Goal: Task Accomplishment & Management: Manage account settings

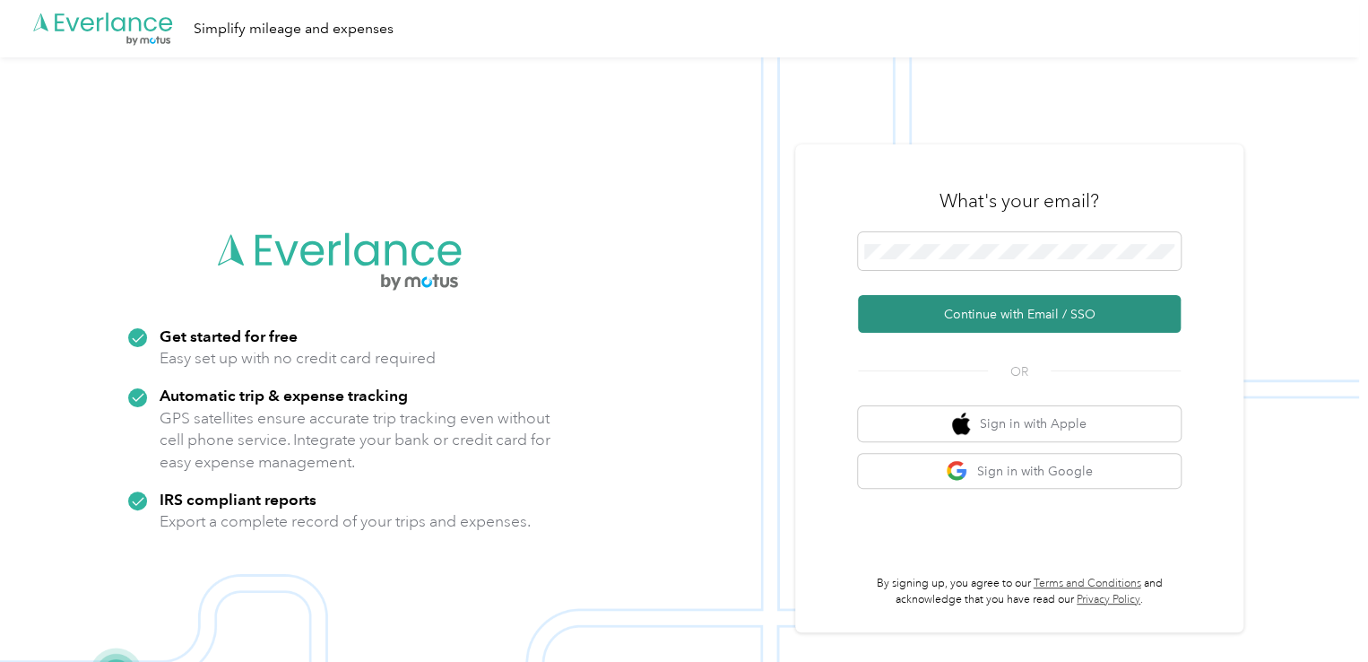
click at [961, 313] on button "Continue with Email / SSO" at bounding box center [1019, 314] width 323 height 38
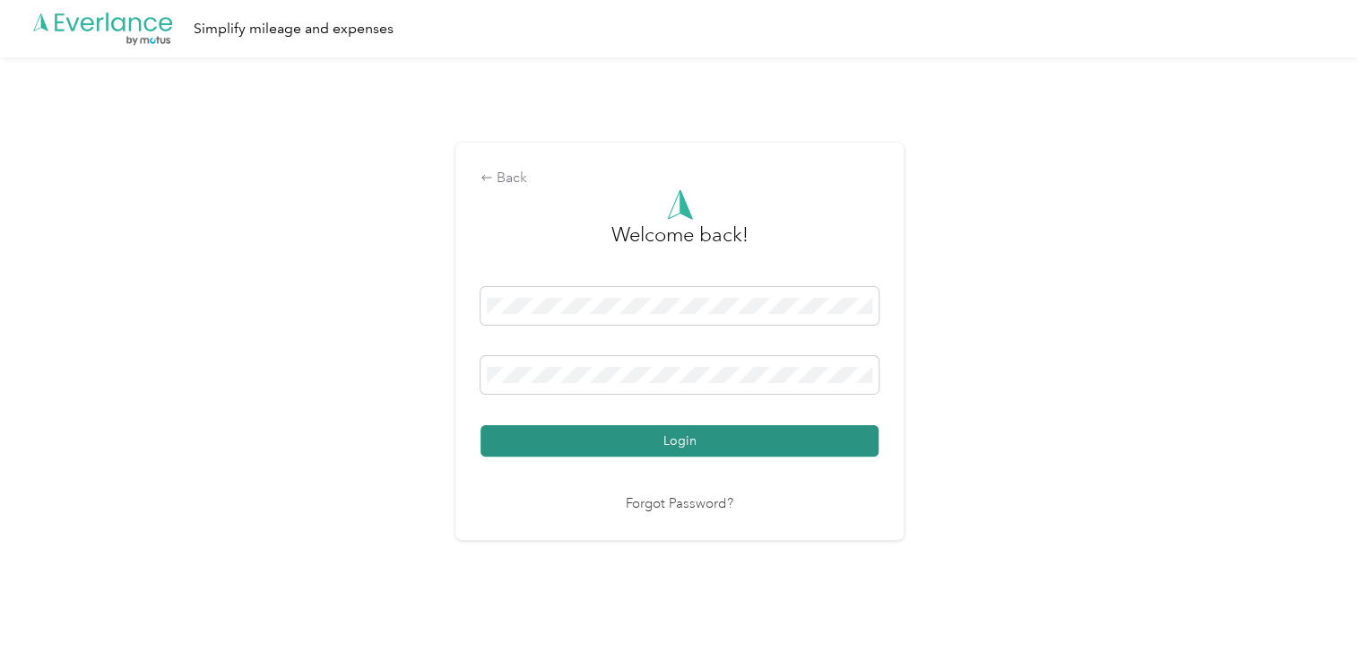
click at [746, 440] on button "Login" at bounding box center [680, 440] width 398 height 31
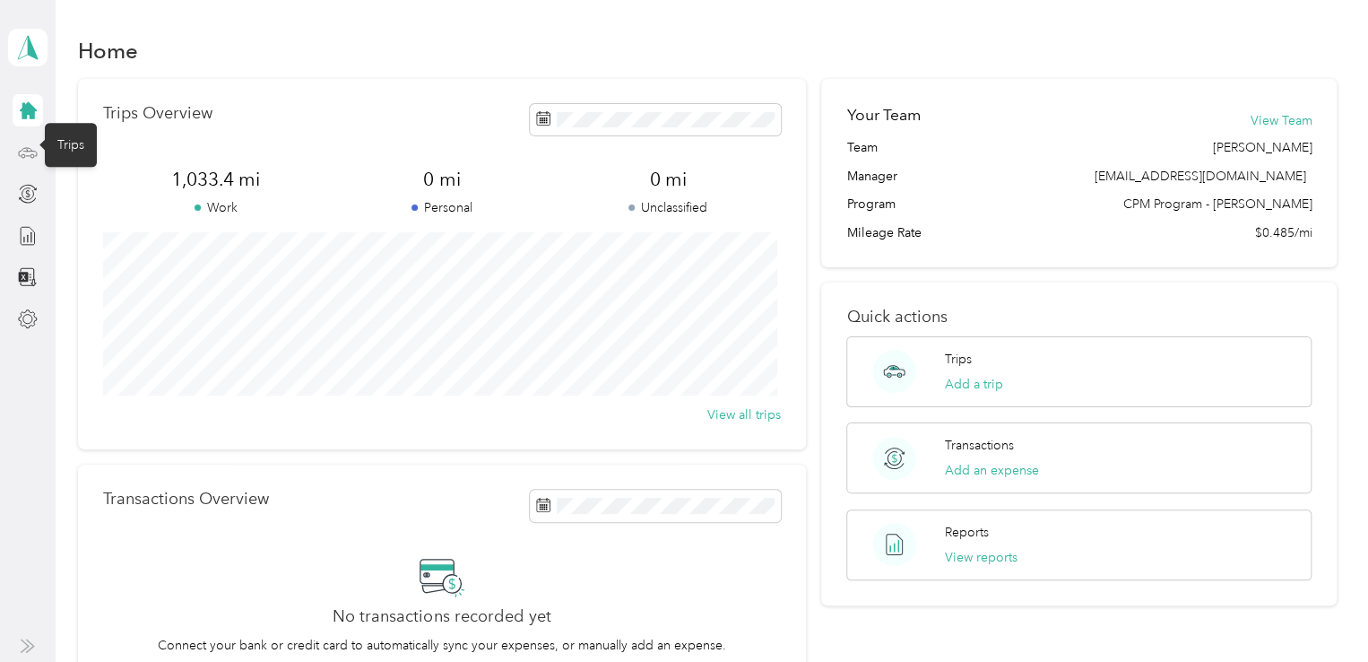
click at [30, 157] on icon at bounding box center [28, 153] width 20 height 20
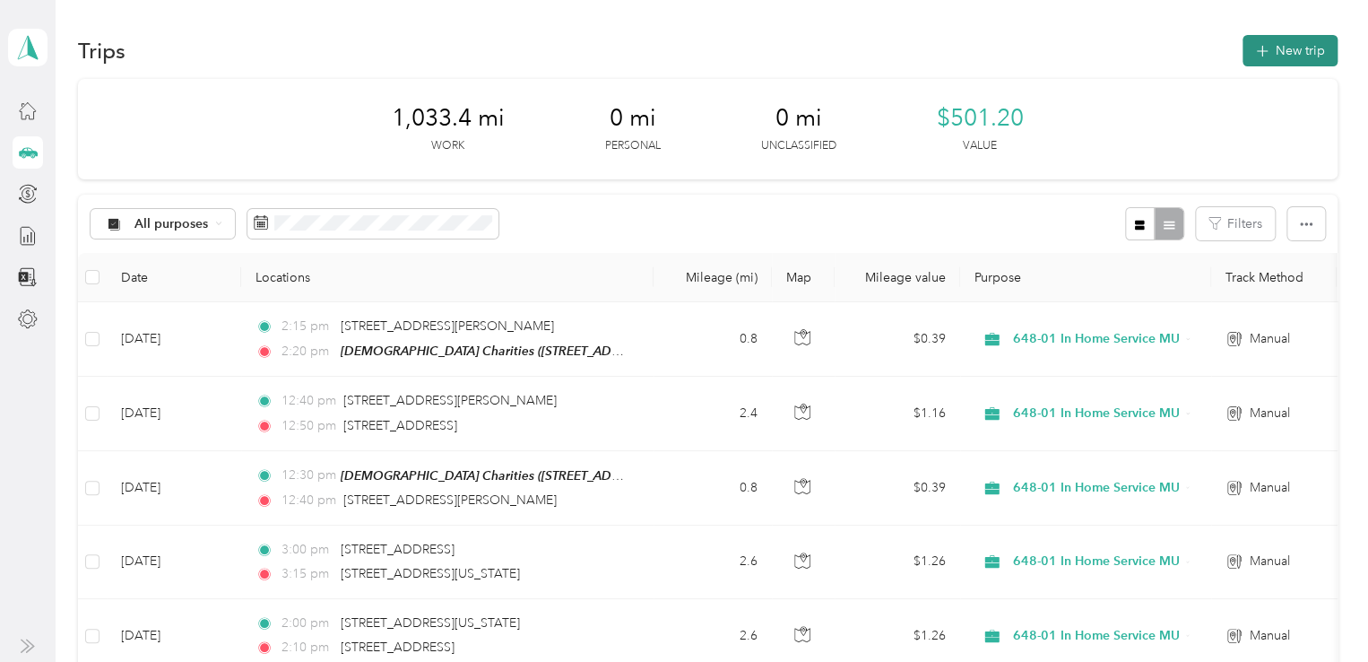
click at [1271, 48] on button "New trip" at bounding box center [1290, 50] width 95 height 31
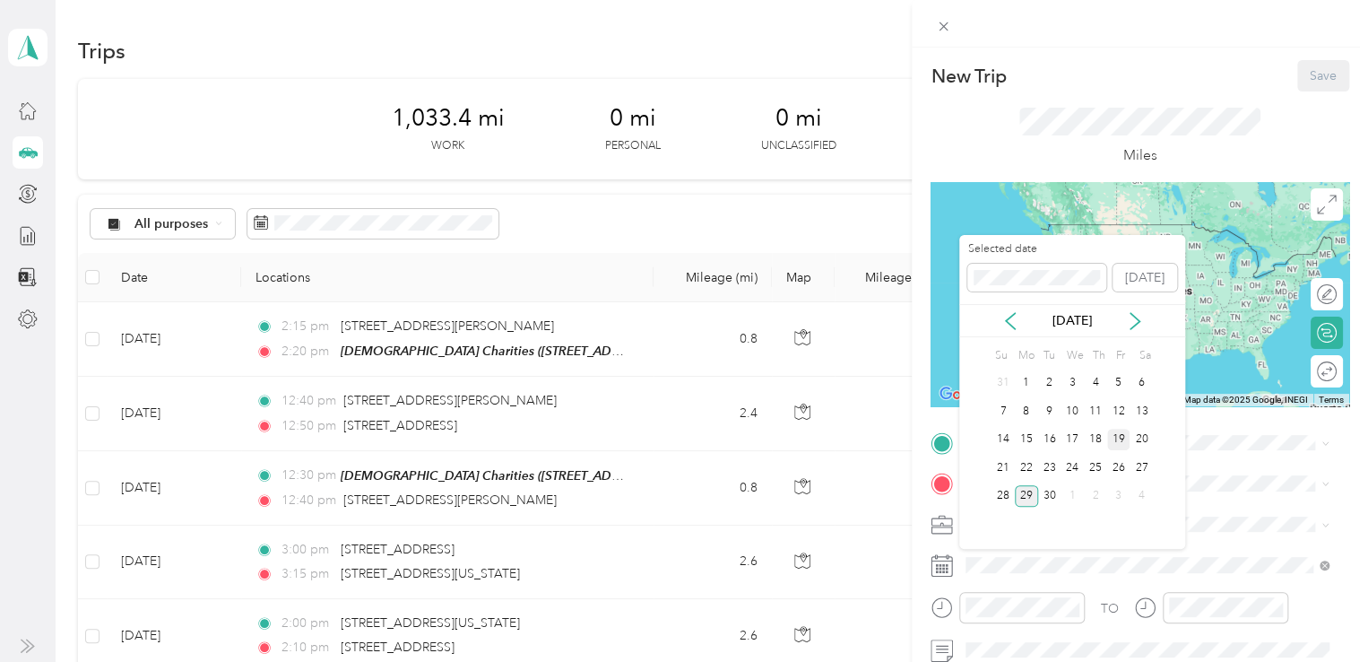
click at [1110, 439] on div "19" at bounding box center [1119, 440] width 23 height 22
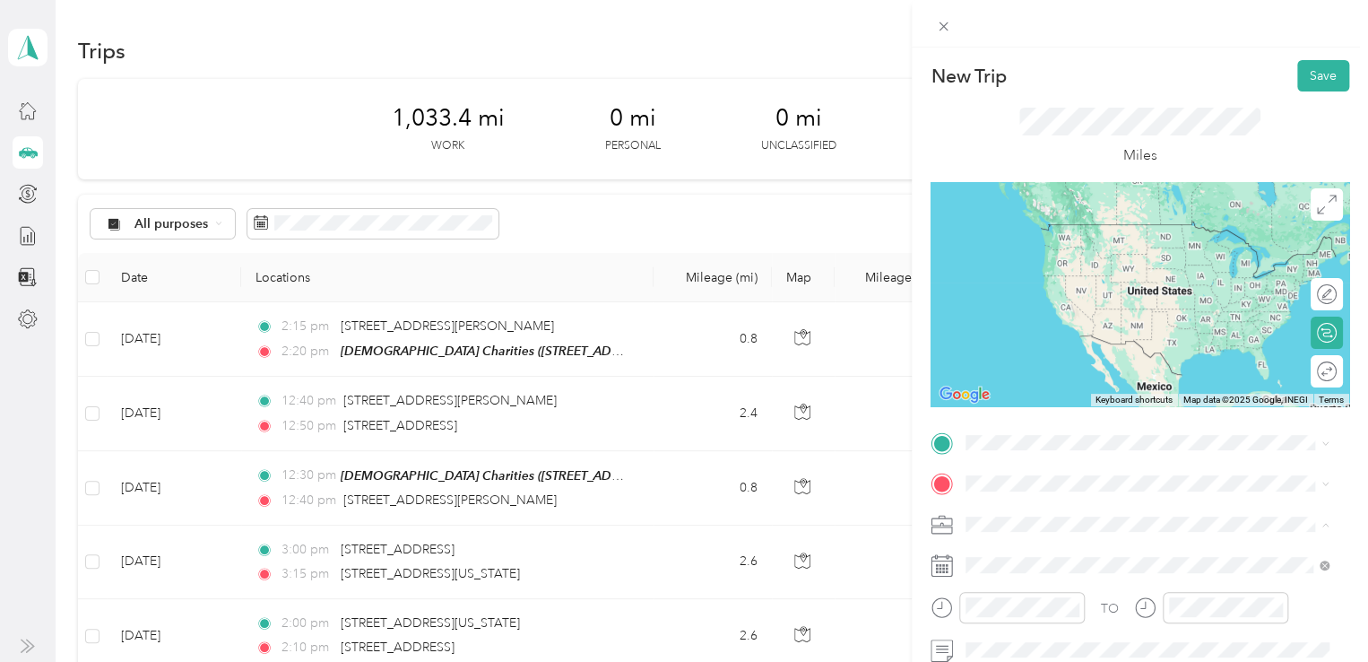
click at [1038, 433] on li "648-01 In Home Service MU" at bounding box center [1148, 429] width 376 height 31
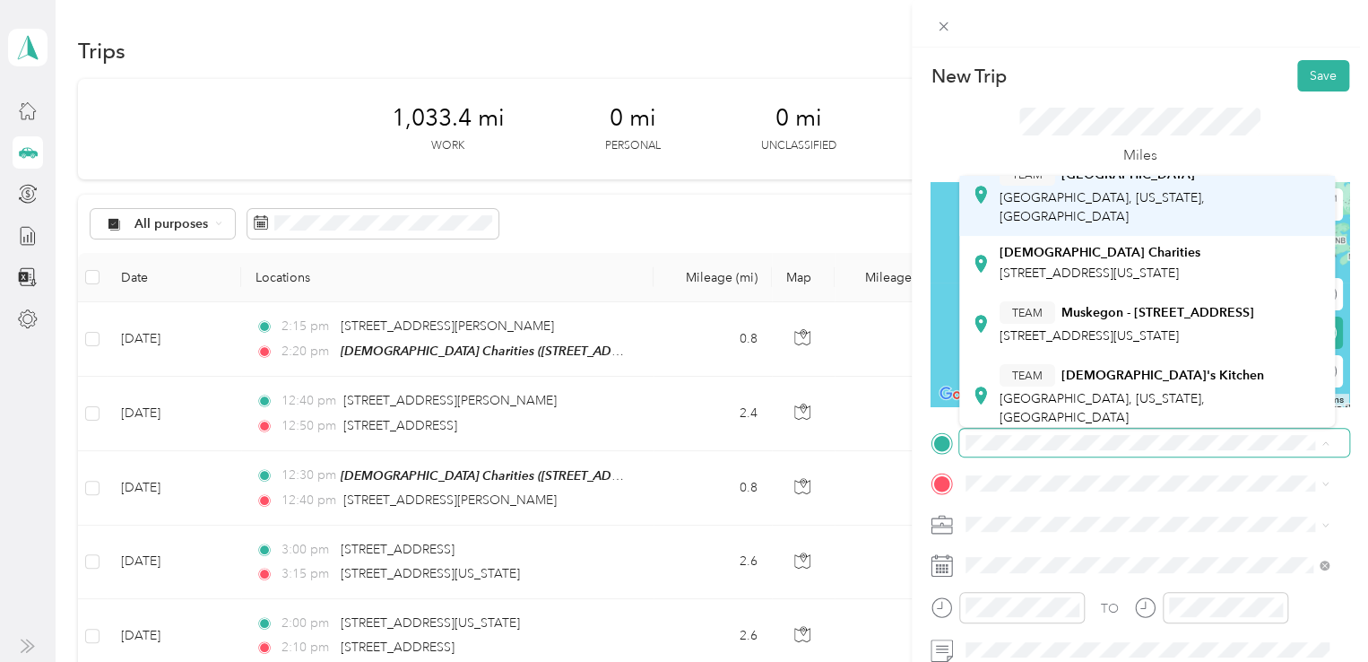
scroll to position [179, 0]
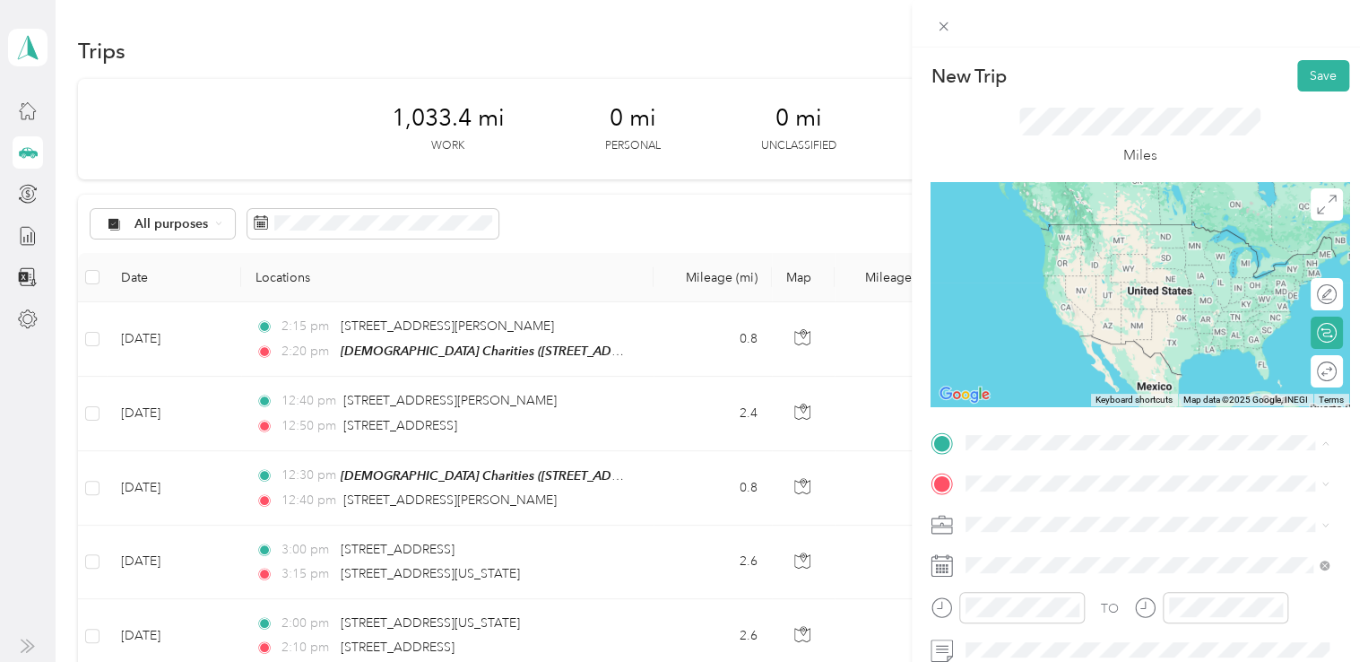
click at [1073, 275] on div "[DEMOGRAPHIC_DATA] Charities [STREET_ADDRESS][US_STATE]" at bounding box center [1100, 257] width 201 height 38
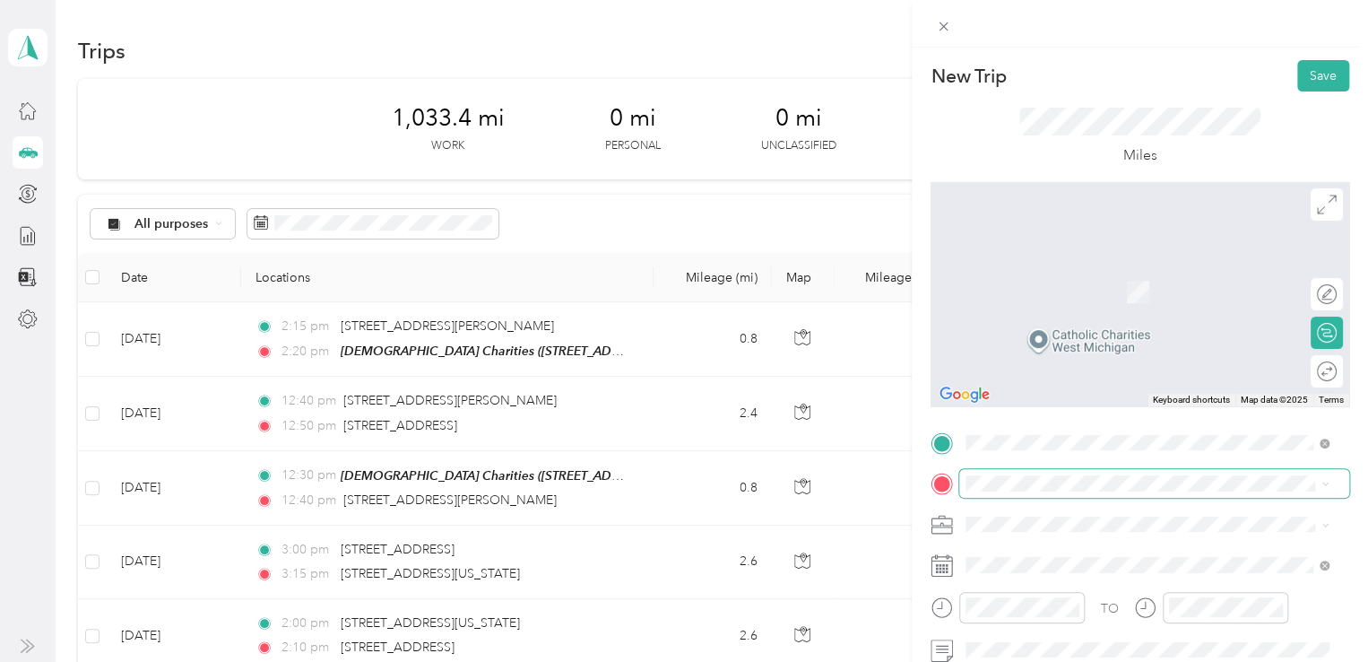
click at [1011, 492] on span at bounding box center [1155, 483] width 390 height 29
click at [1094, 310] on span "[STREET_ADDRESS][US_STATE][US_STATE]" at bounding box center [1122, 302] width 245 height 16
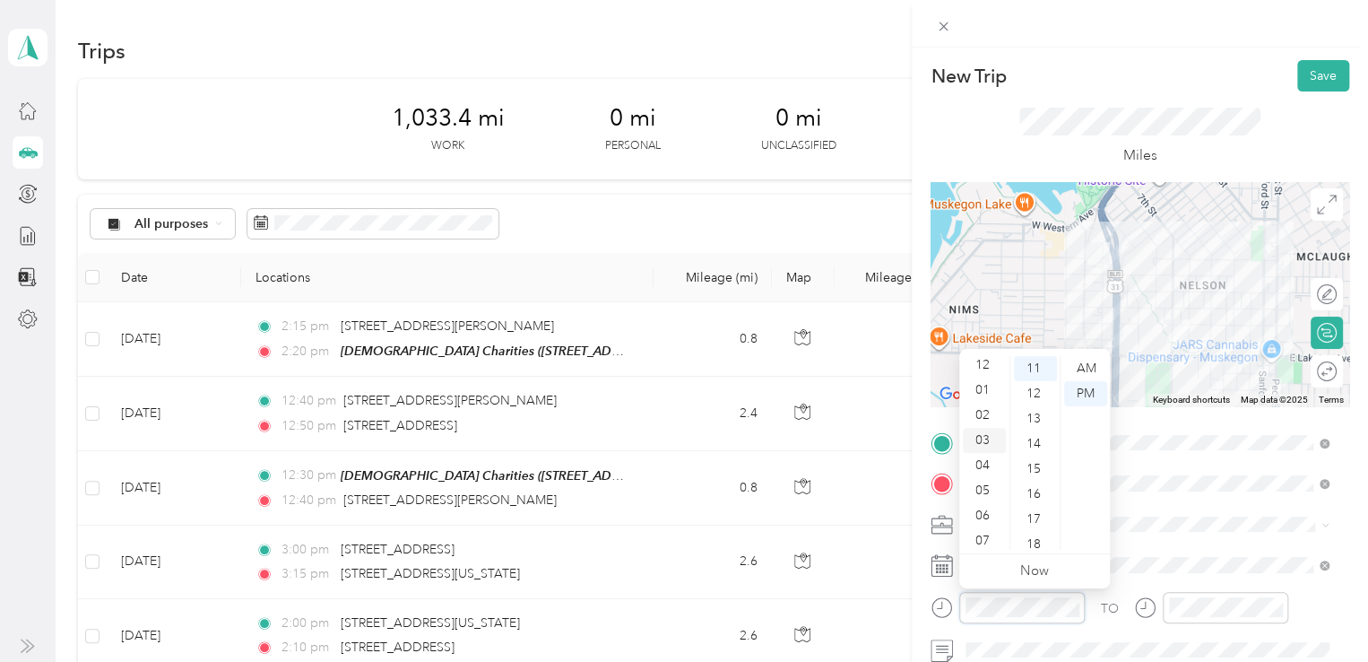
scroll to position [0, 0]
click at [990, 424] on div "02" at bounding box center [984, 418] width 43 height 25
click at [1030, 361] on div "00" at bounding box center [1035, 368] width 43 height 25
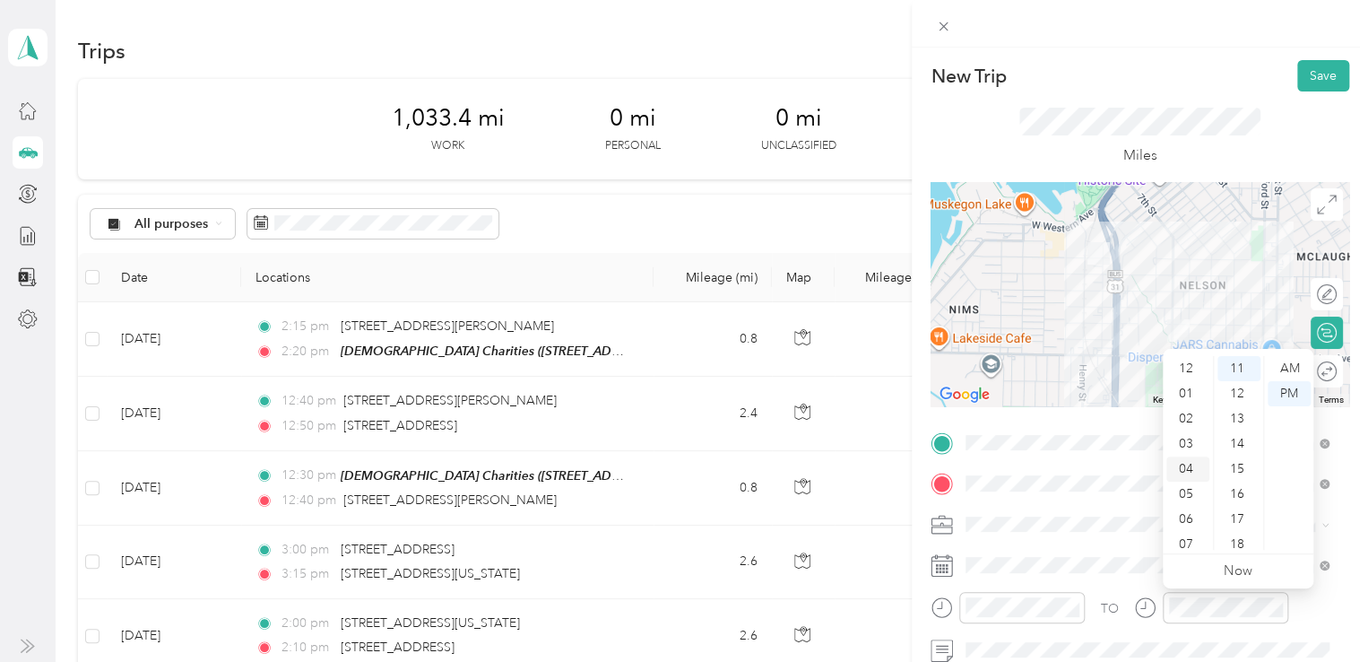
click at [1189, 421] on div "02" at bounding box center [1188, 418] width 43 height 25
click at [1238, 438] on div "10" at bounding box center [1239, 433] width 43 height 25
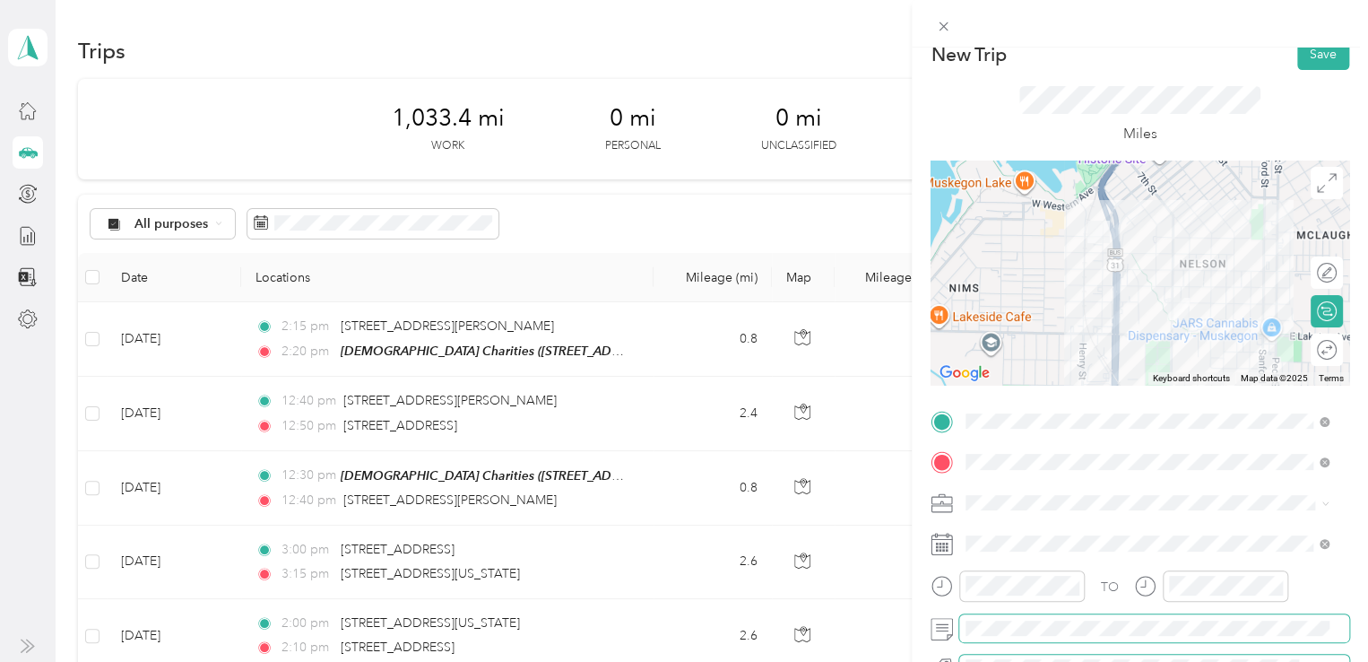
scroll to position [0, 0]
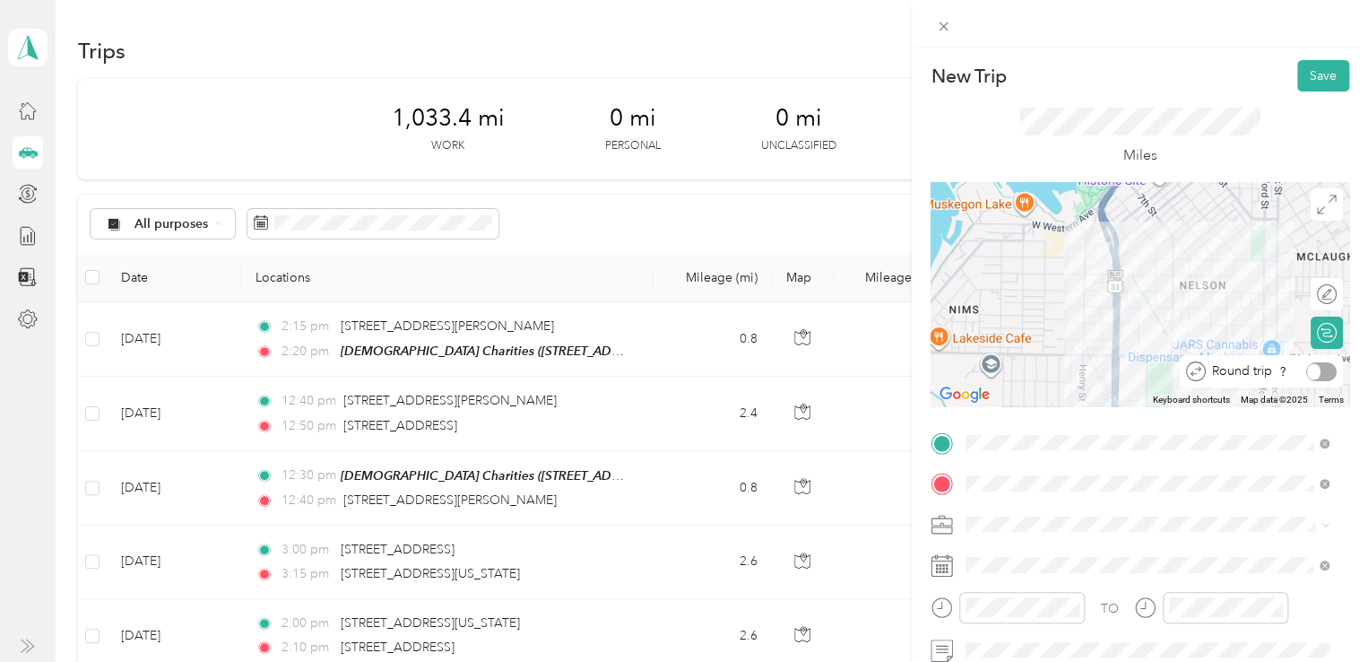
click at [1316, 374] on div at bounding box center [1322, 371] width 30 height 19
click at [1298, 76] on button "Save" at bounding box center [1324, 75] width 52 height 31
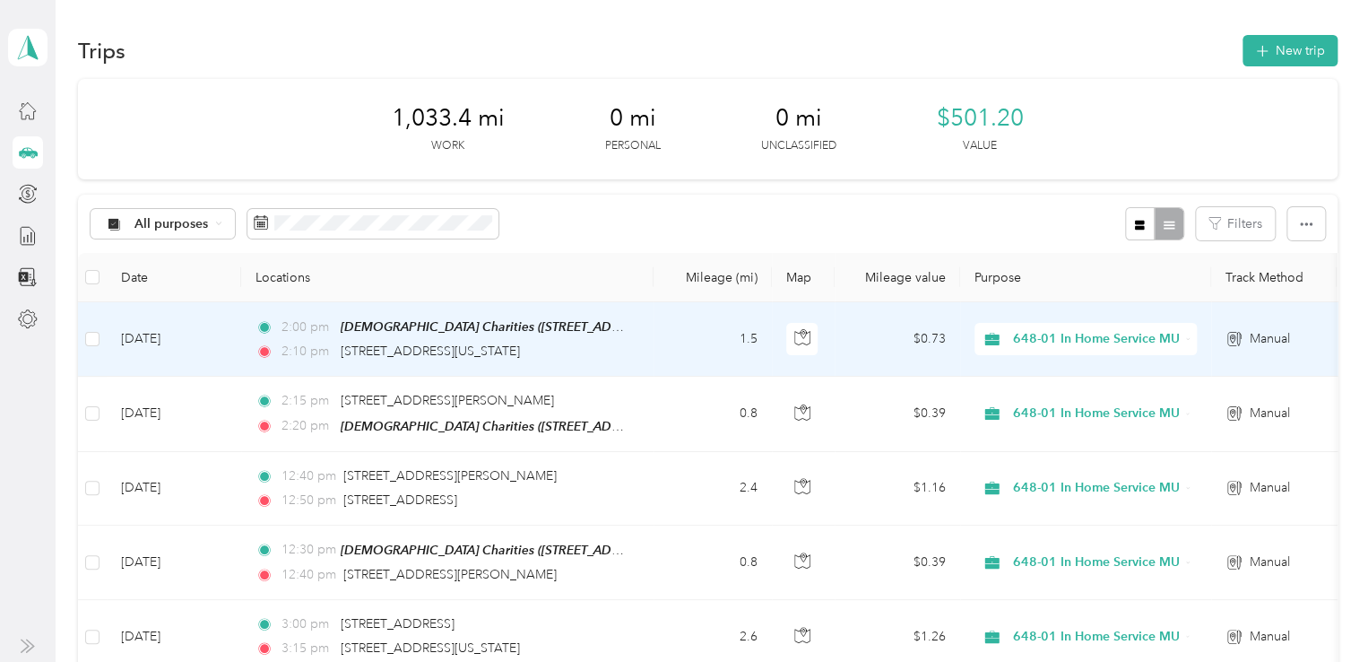
click at [151, 342] on td "[DATE]" at bounding box center [174, 339] width 135 height 74
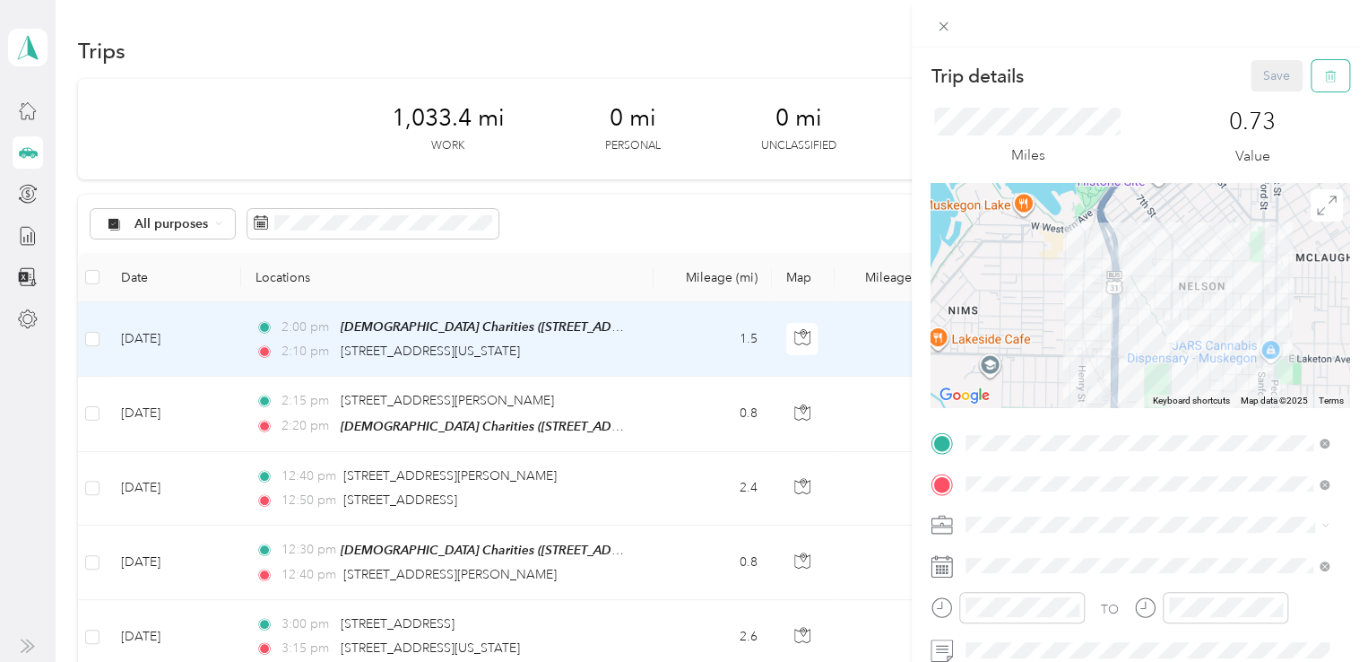
click at [1325, 76] on icon "button" at bounding box center [1331, 76] width 13 height 13
click at [1255, 91] on button "Yes" at bounding box center [1264, 97] width 35 height 29
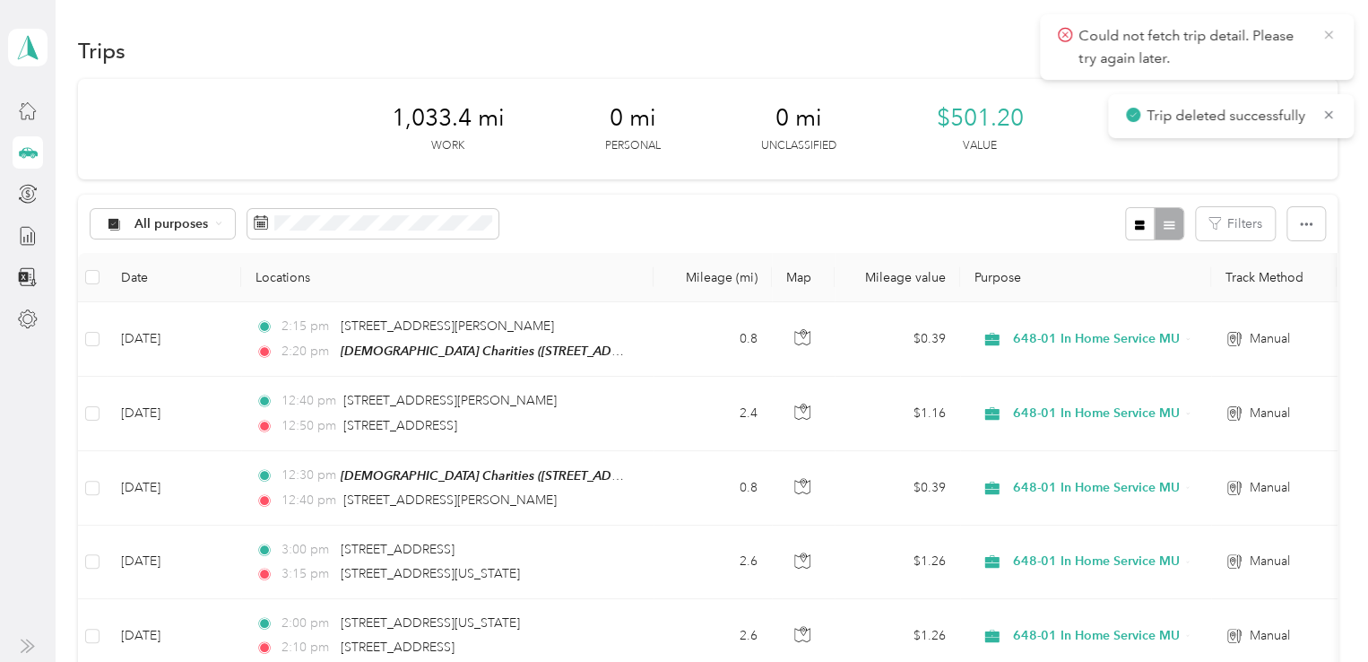
click at [1331, 32] on icon at bounding box center [1329, 34] width 8 height 8
click at [1101, 54] on div "Trips New trip" at bounding box center [708, 50] width 1260 height 38
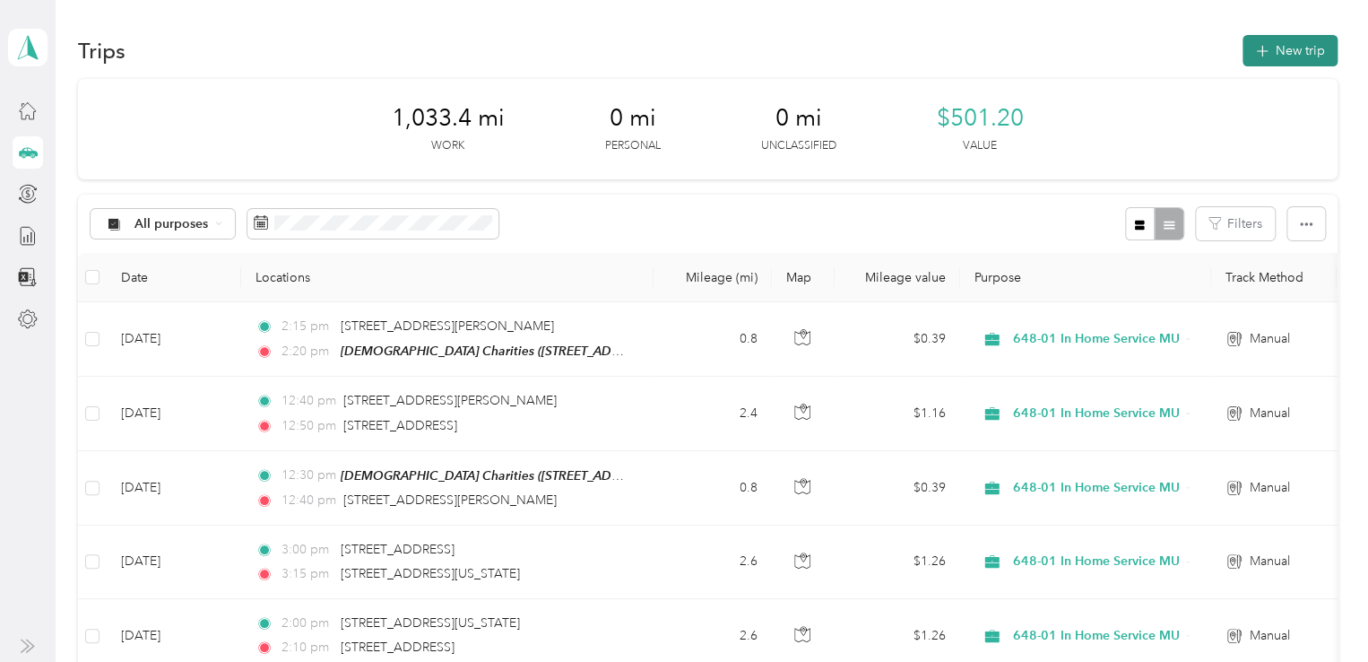
click at [1310, 42] on button "New trip" at bounding box center [1290, 50] width 95 height 31
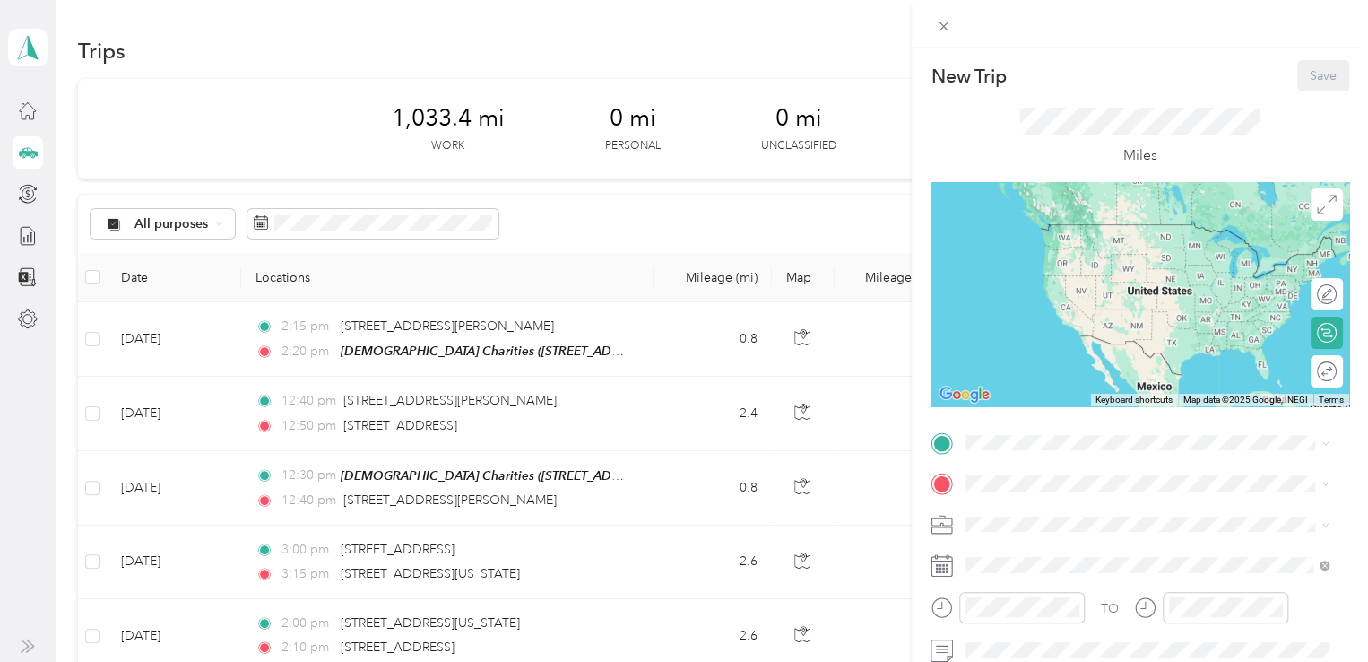
click at [1012, 456] on div "TO Add photo" at bounding box center [1140, 645] width 419 height 433
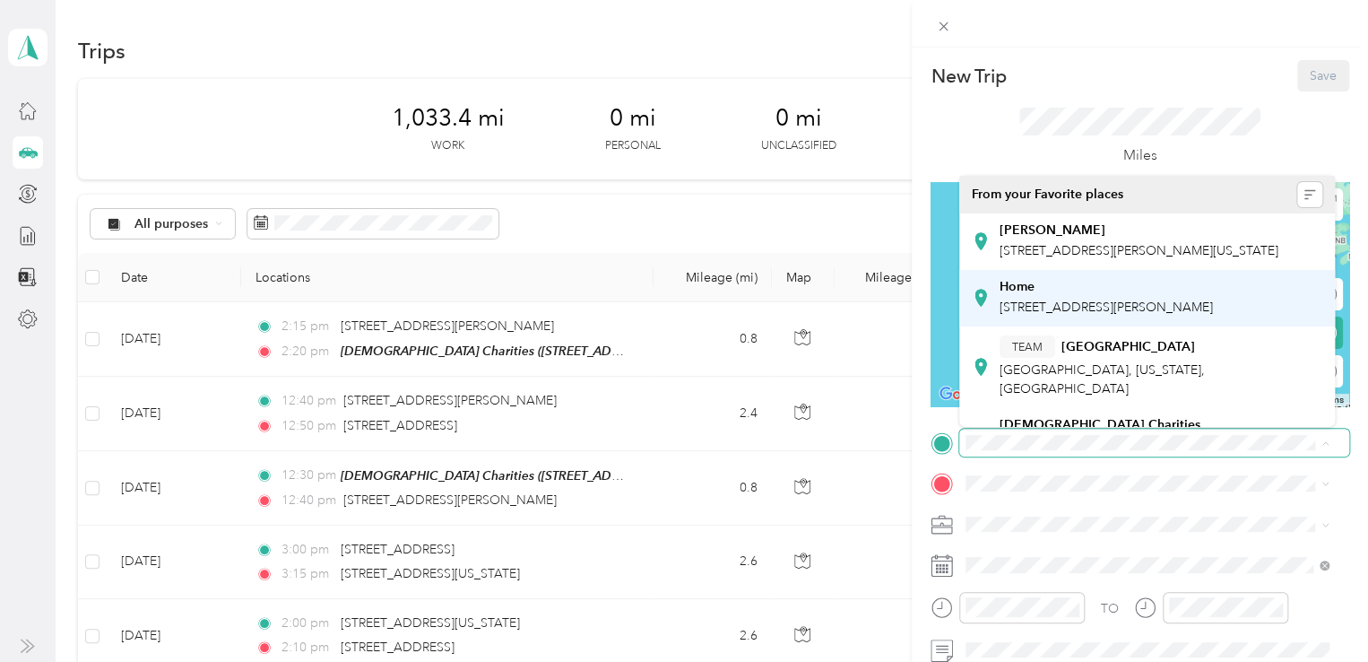
scroll to position [179, 0]
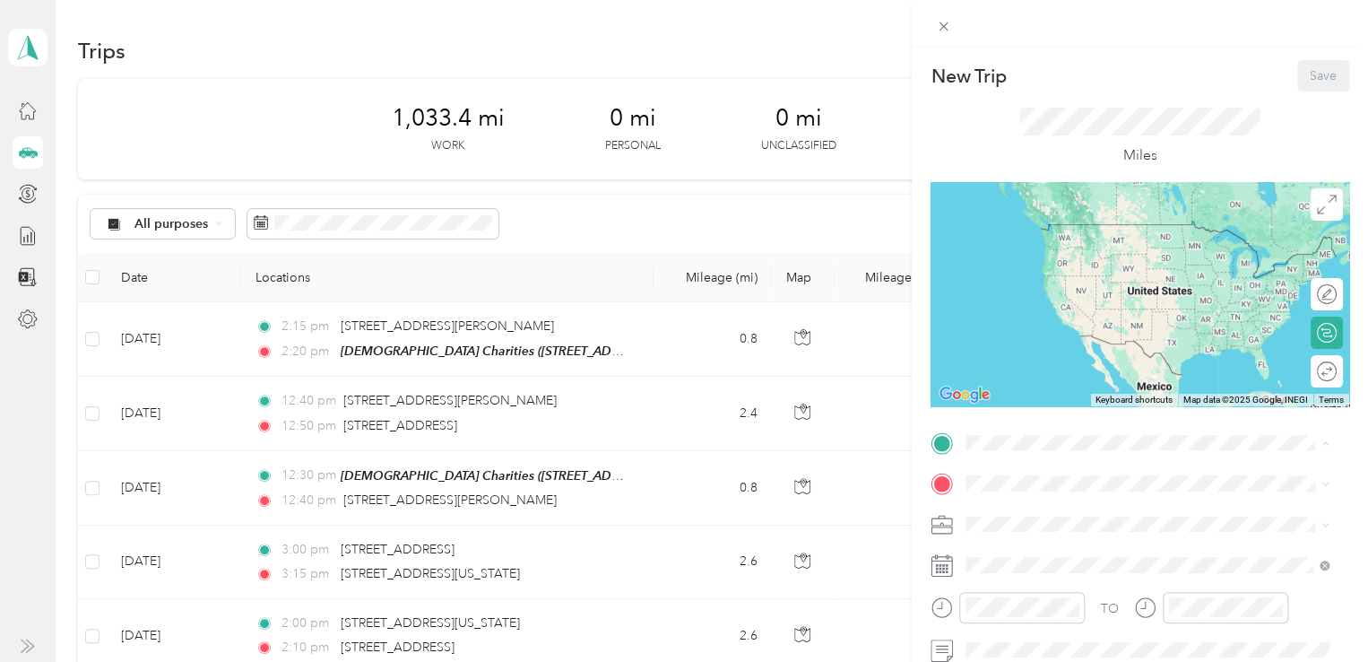
click at [1073, 274] on span "[STREET_ADDRESS][US_STATE]" at bounding box center [1089, 265] width 179 height 15
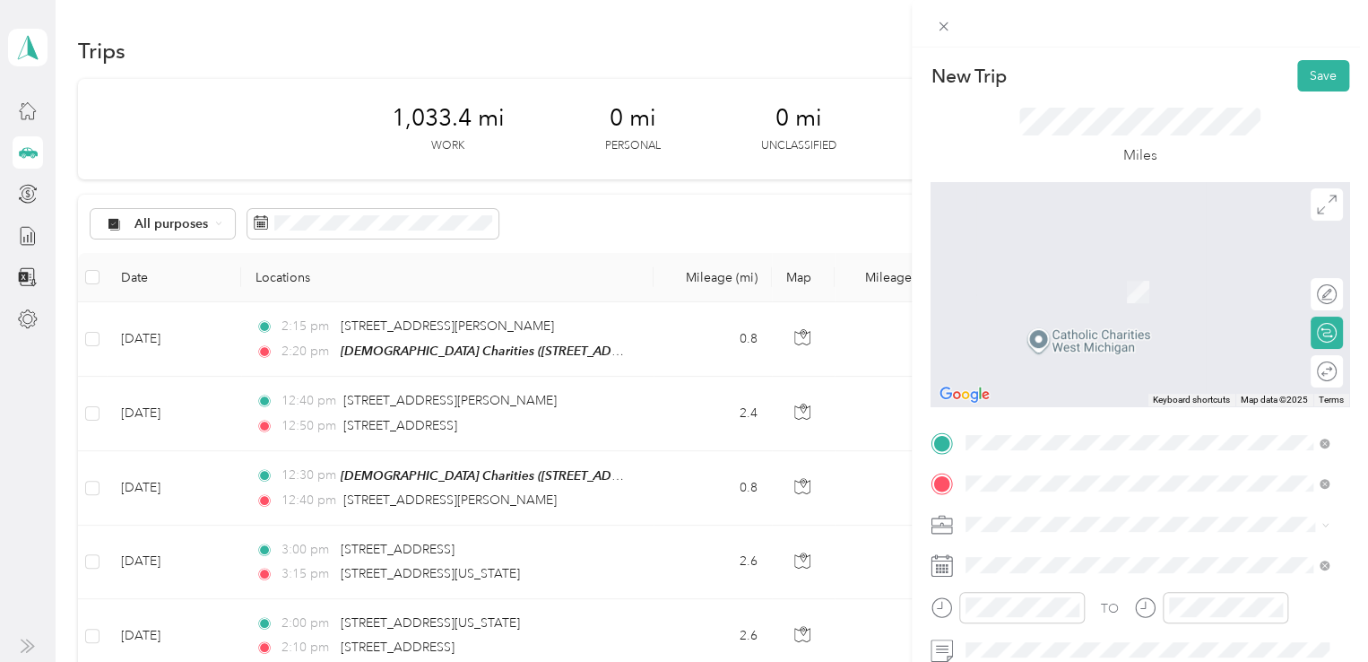
click at [1077, 347] on span "[STREET_ADDRESS][US_STATE][US_STATE]" at bounding box center [1122, 339] width 245 height 16
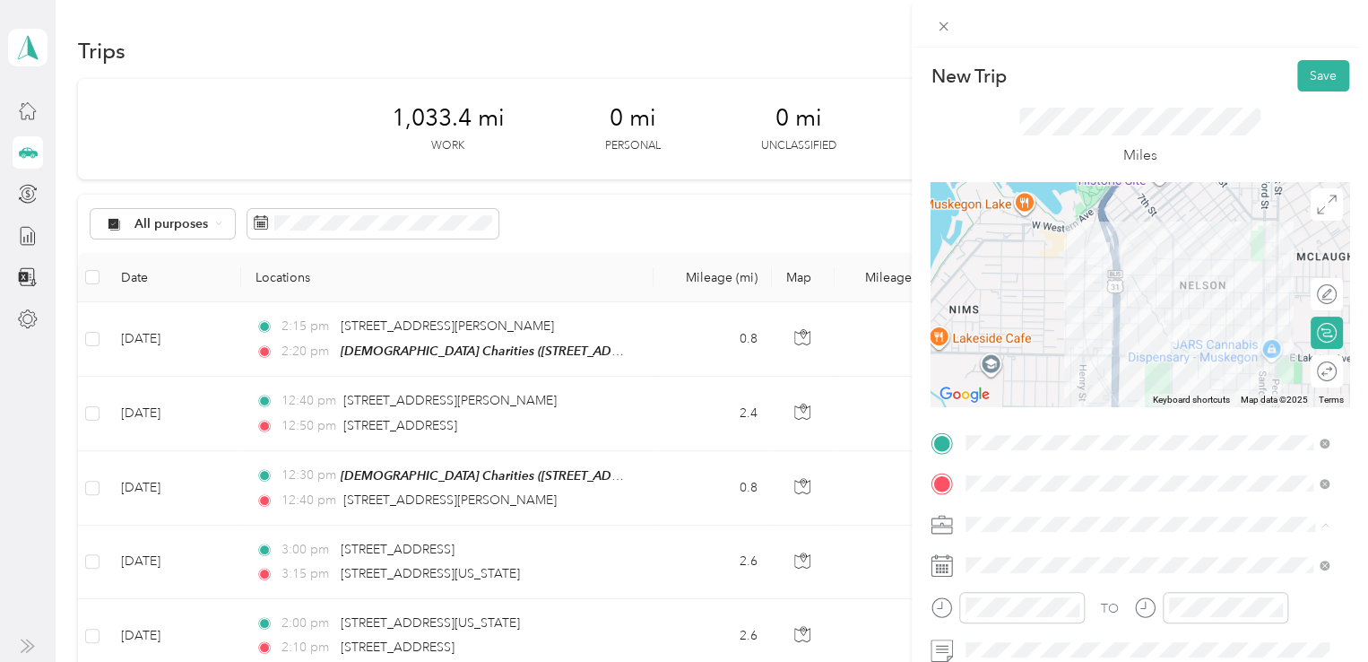
click at [1048, 436] on div "648-01 In Home Service MU" at bounding box center [1147, 430] width 351 height 19
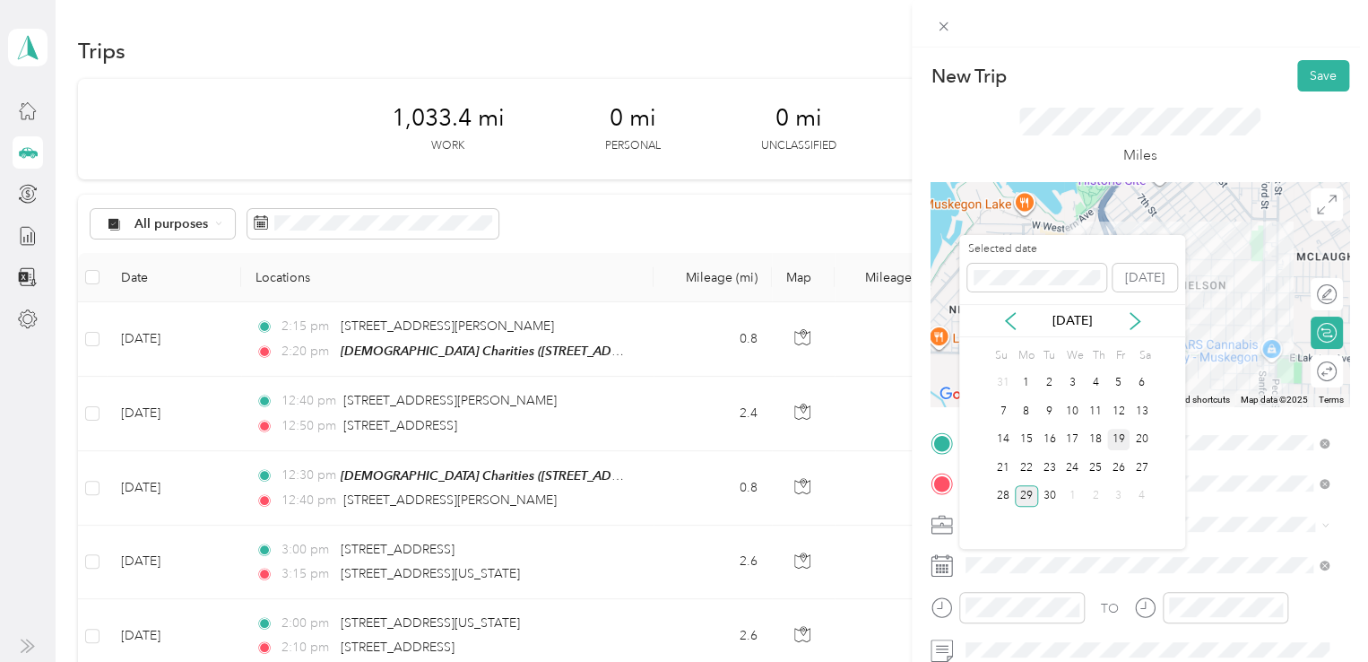
click at [1120, 431] on div "19" at bounding box center [1119, 440] width 23 height 22
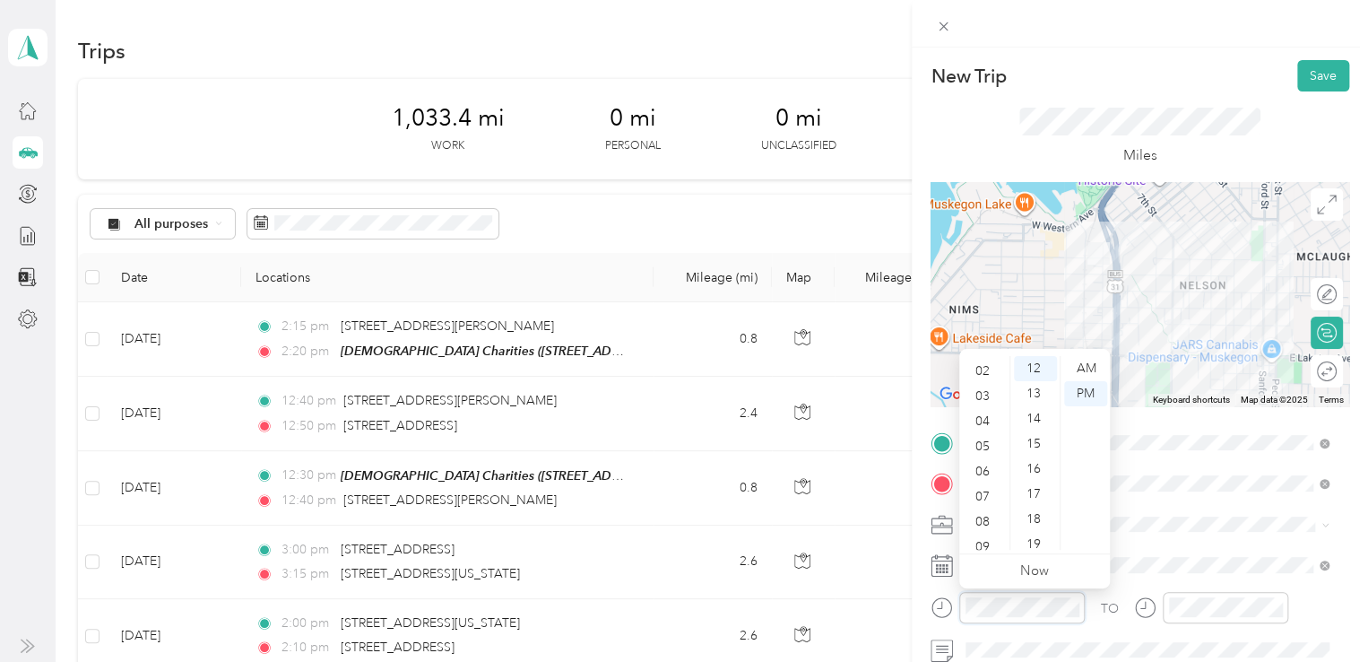
scroll to position [0, 0]
click at [986, 417] on div "02" at bounding box center [984, 418] width 43 height 25
click at [1030, 369] on div "00" at bounding box center [1035, 368] width 43 height 25
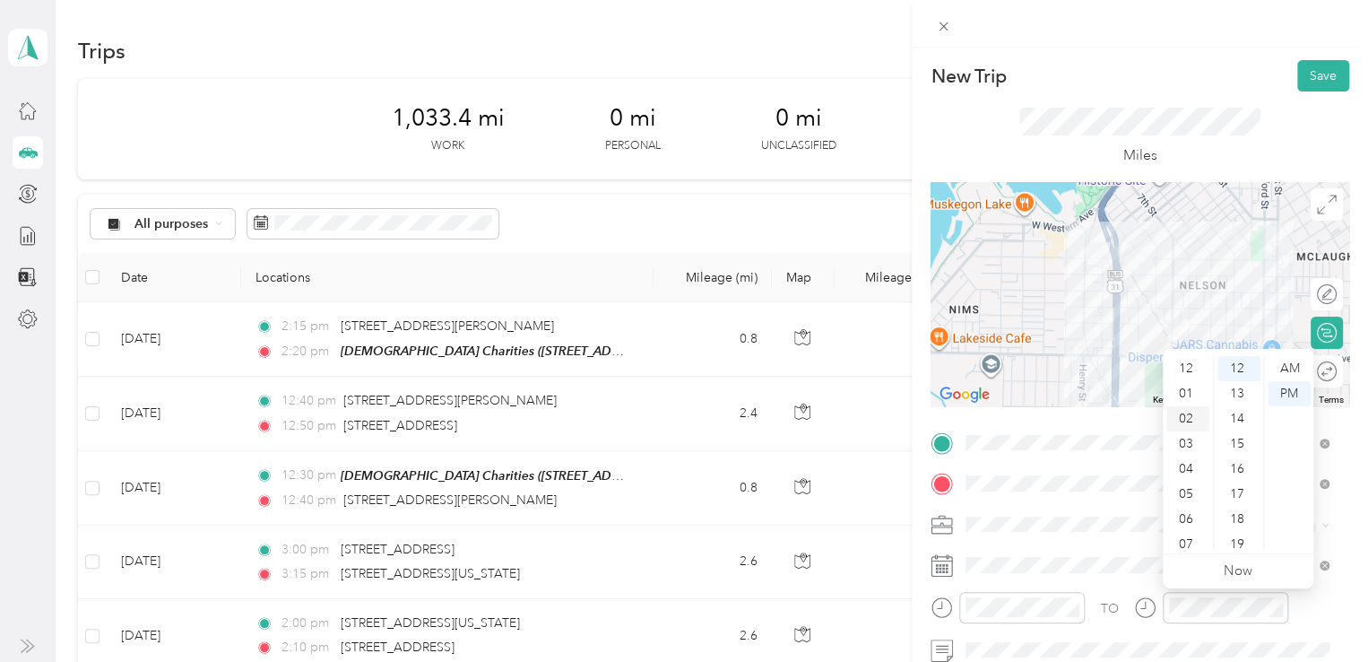
click at [1193, 417] on div "02" at bounding box center [1188, 418] width 43 height 25
click at [1245, 526] on div "10" at bounding box center [1239, 529] width 43 height 25
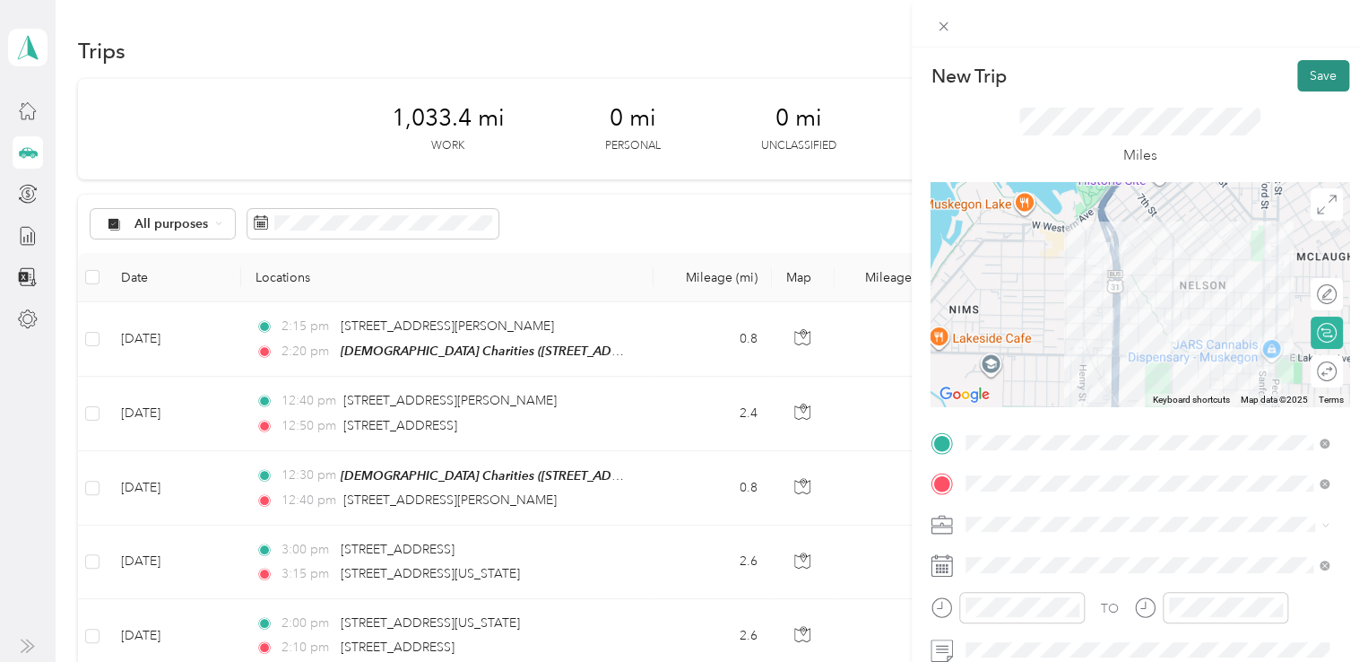
click at [1309, 73] on button "Save" at bounding box center [1324, 75] width 52 height 31
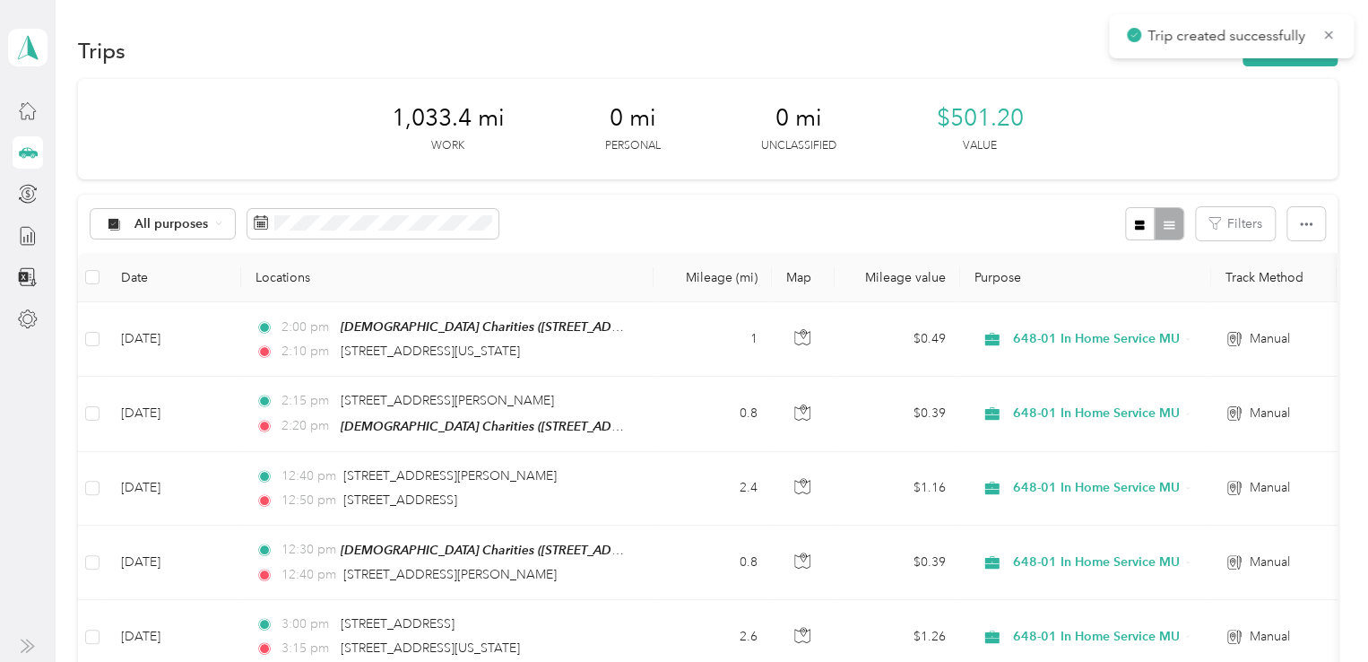
click at [1069, 52] on div "Trips New trip" at bounding box center [708, 50] width 1260 height 38
click at [1331, 33] on icon at bounding box center [1329, 35] width 14 height 16
click at [1273, 48] on button "New trip" at bounding box center [1290, 50] width 95 height 31
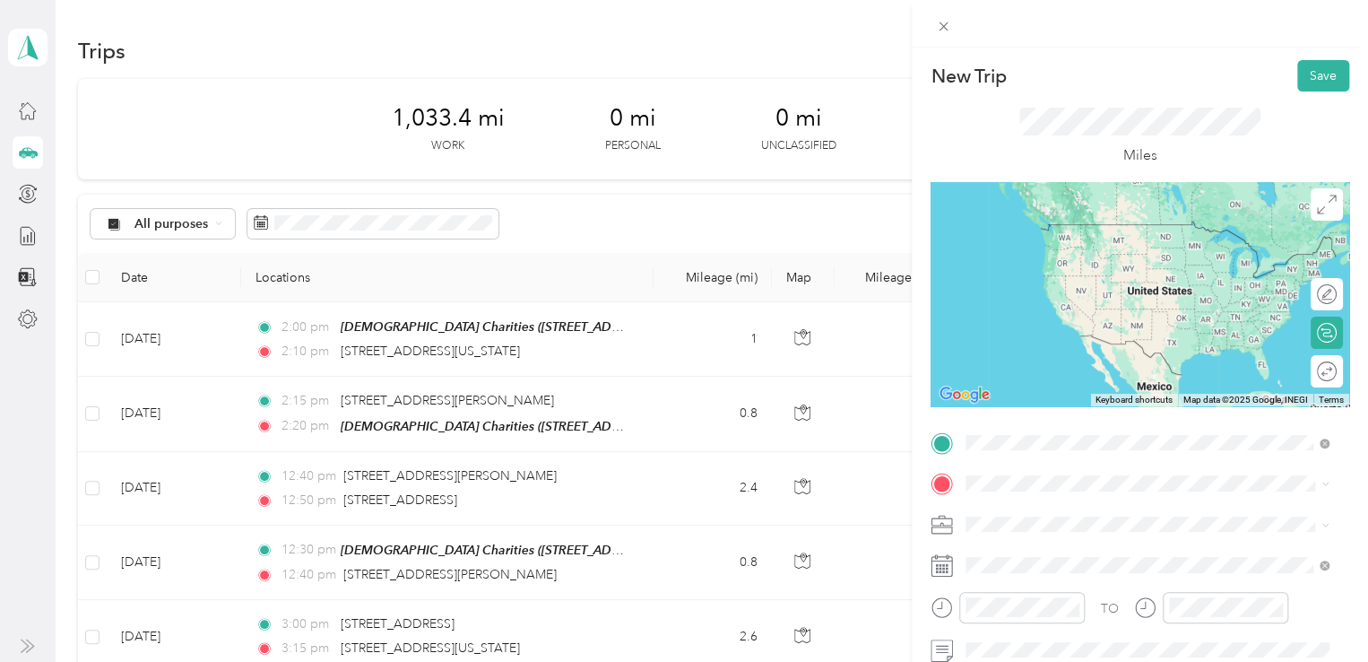
click at [1104, 269] on span "[STREET_ADDRESS][US_STATE][US_STATE]" at bounding box center [1122, 261] width 245 height 16
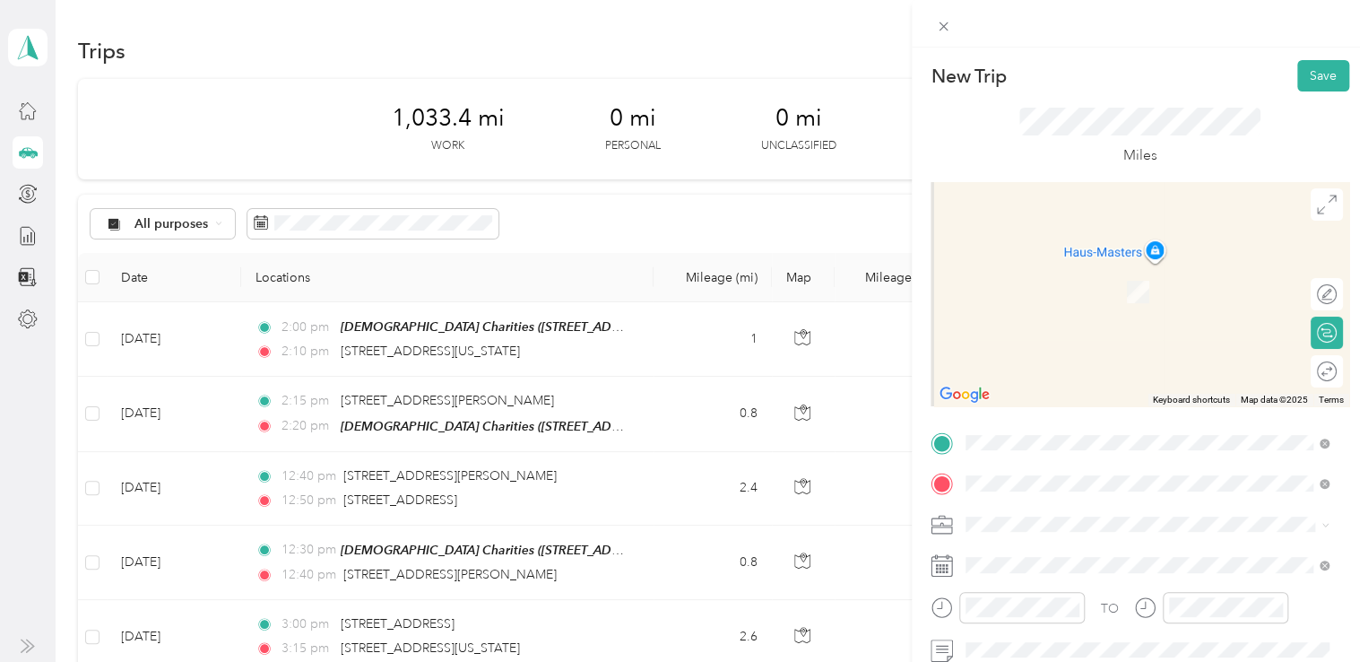
click at [1049, 343] on span "[STREET_ADDRESS][PERSON_NAME][US_STATE]" at bounding box center [1139, 334] width 279 height 16
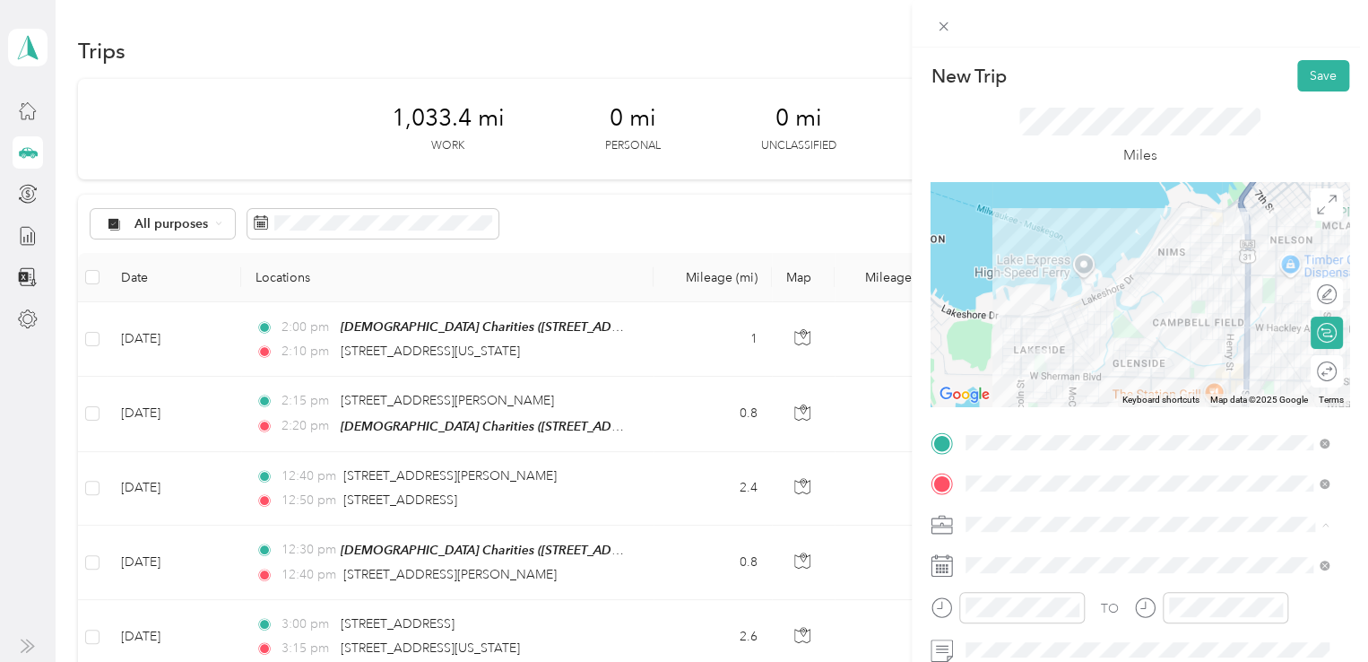
click at [1026, 430] on div "648-01 In Home Service MU" at bounding box center [1147, 430] width 351 height 19
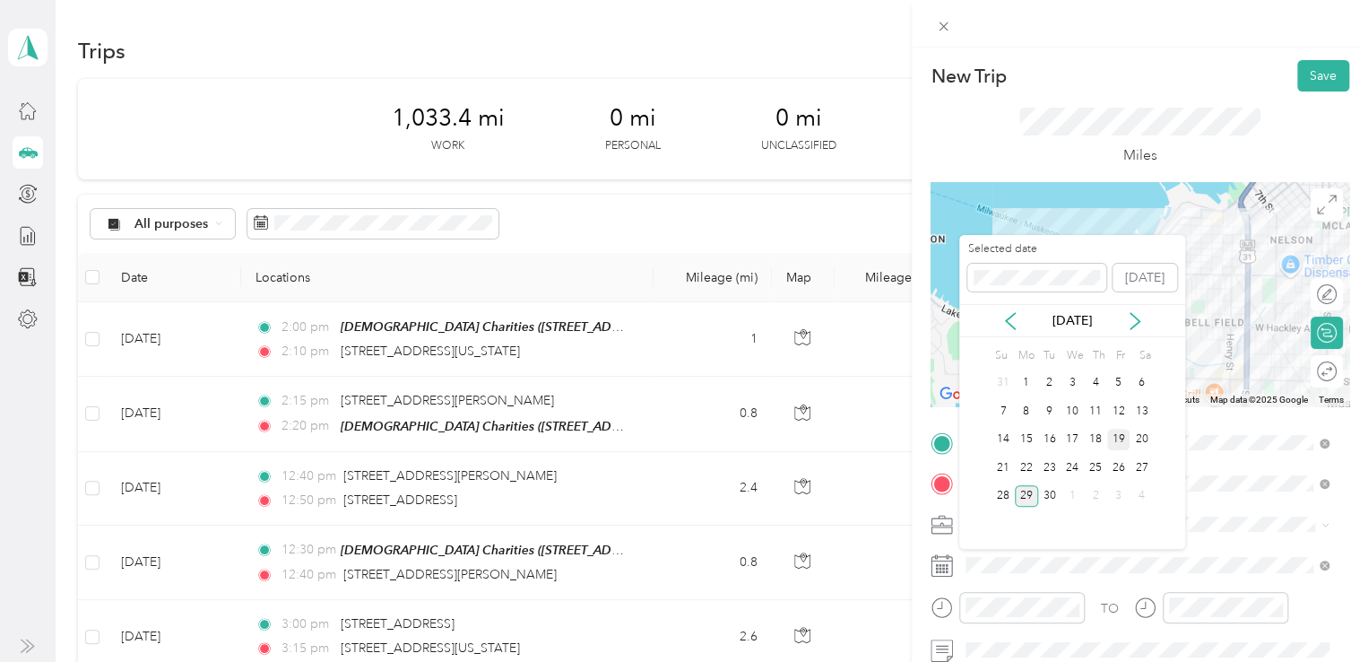
click at [1123, 435] on div "19" at bounding box center [1119, 440] width 23 height 22
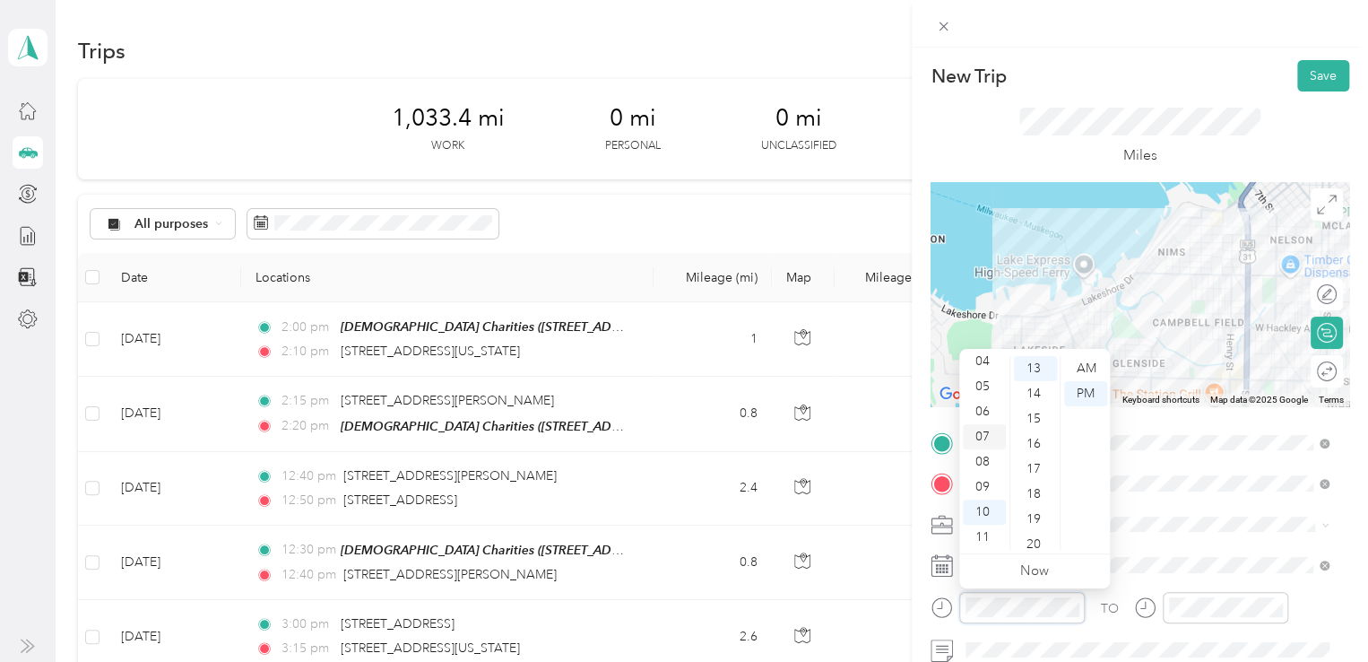
scroll to position [0, 0]
click at [984, 418] on div "02" at bounding box center [984, 418] width 43 height 25
click at [1041, 469] on div "10" at bounding box center [1035, 472] width 43 height 25
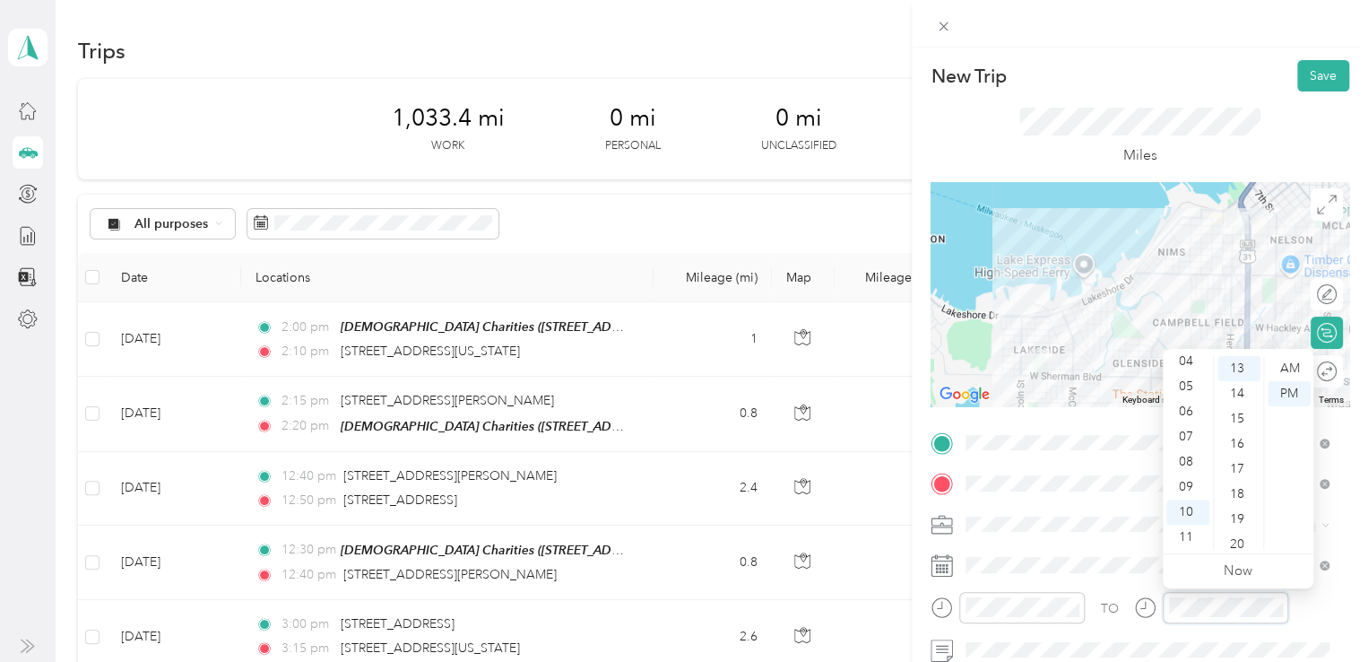
scroll to position [326, 0]
click at [1186, 399] on div "02" at bounding box center [1188, 400] width 43 height 25
click at [1244, 487] on div "25" at bounding box center [1239, 490] width 43 height 25
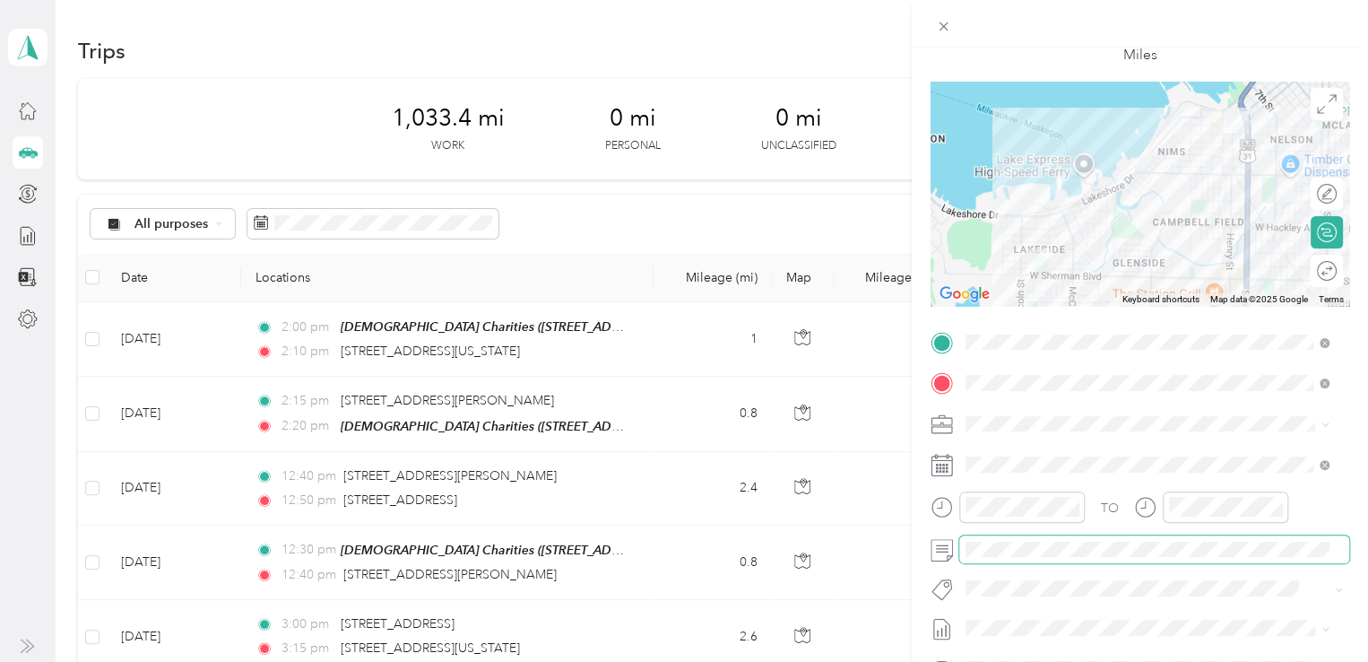
scroll to position [0, 0]
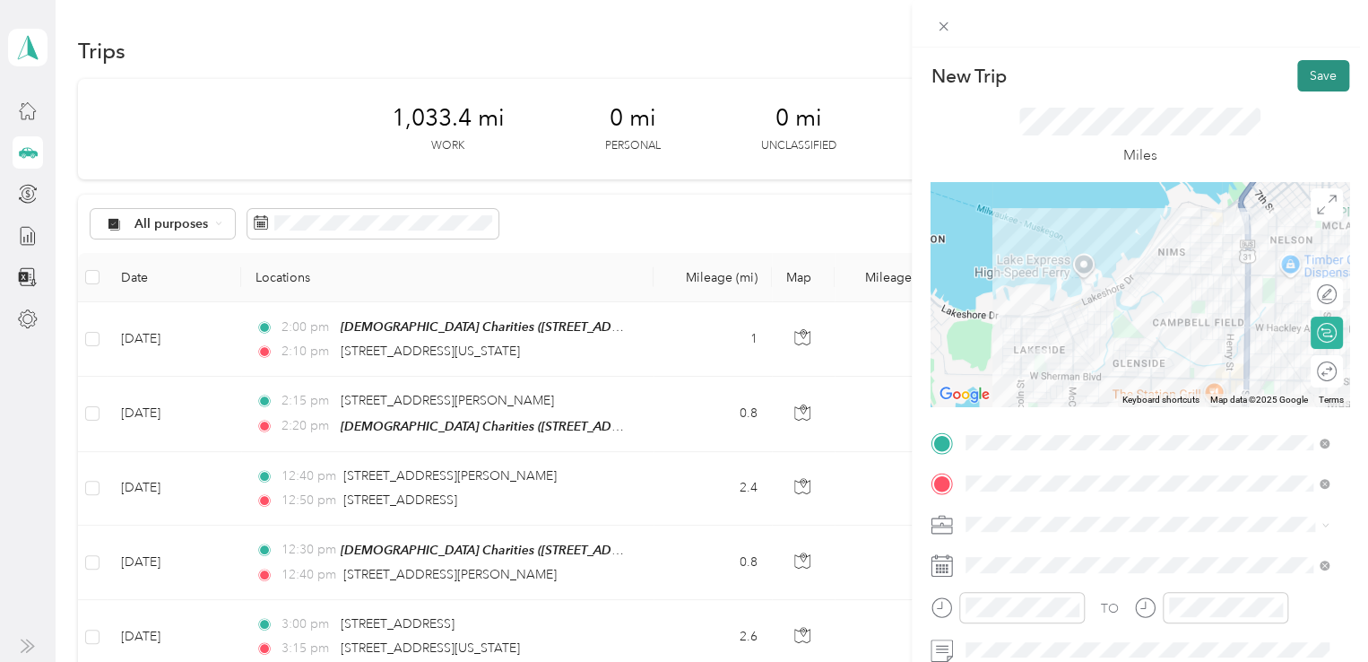
click at [1308, 79] on button "Save" at bounding box center [1324, 75] width 52 height 31
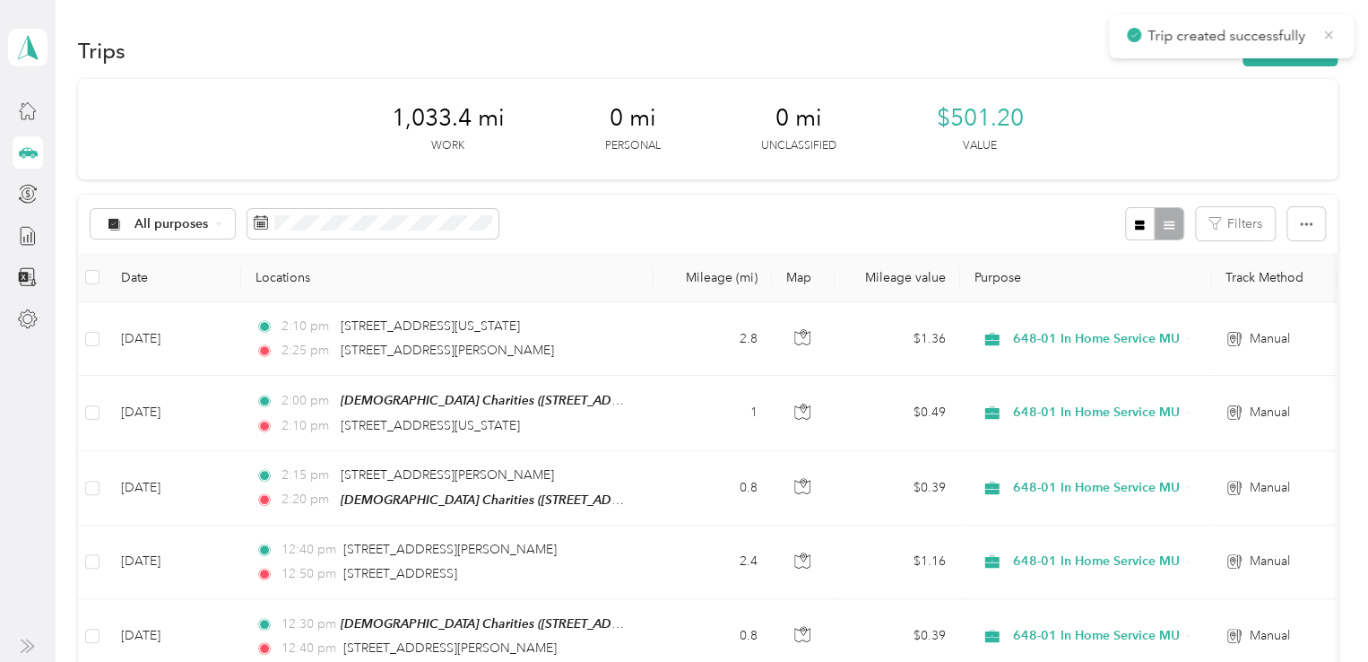
click at [1330, 36] on icon at bounding box center [1329, 34] width 8 height 8
click at [1304, 56] on button "New trip" at bounding box center [1290, 50] width 95 height 31
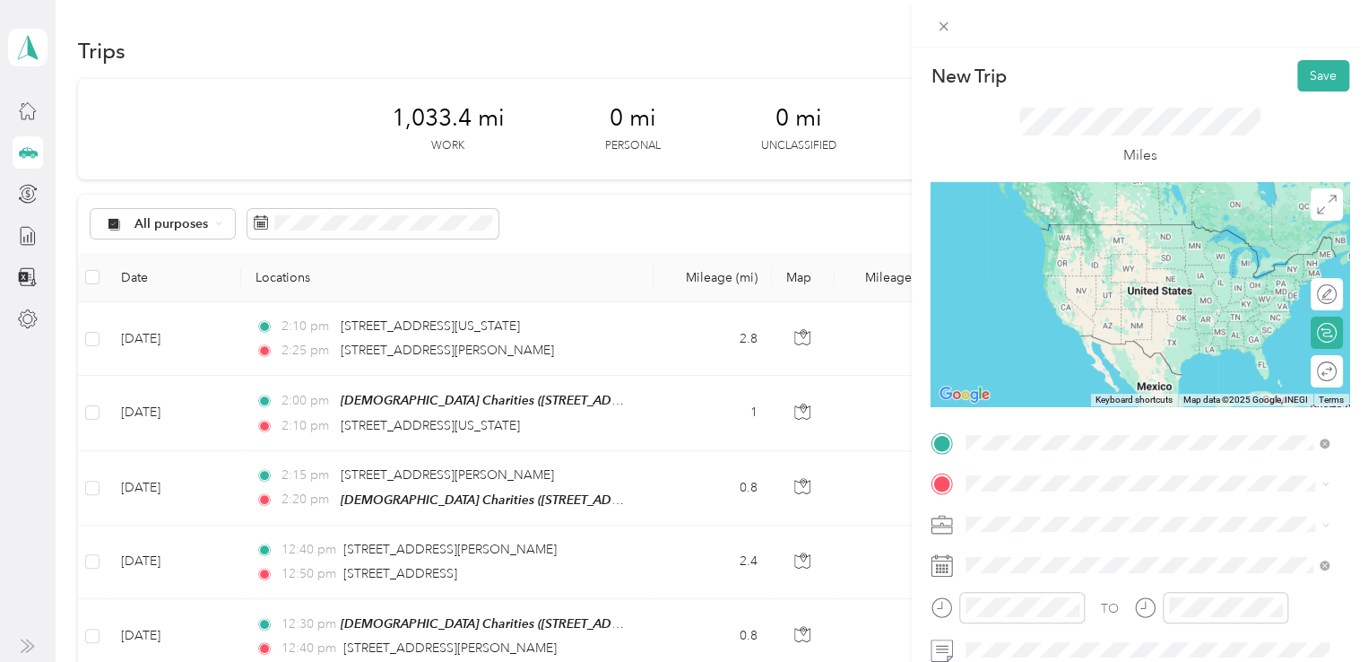
click at [1072, 231] on span "[STREET_ADDRESS][PERSON_NAME][US_STATE]" at bounding box center [1139, 224] width 279 height 16
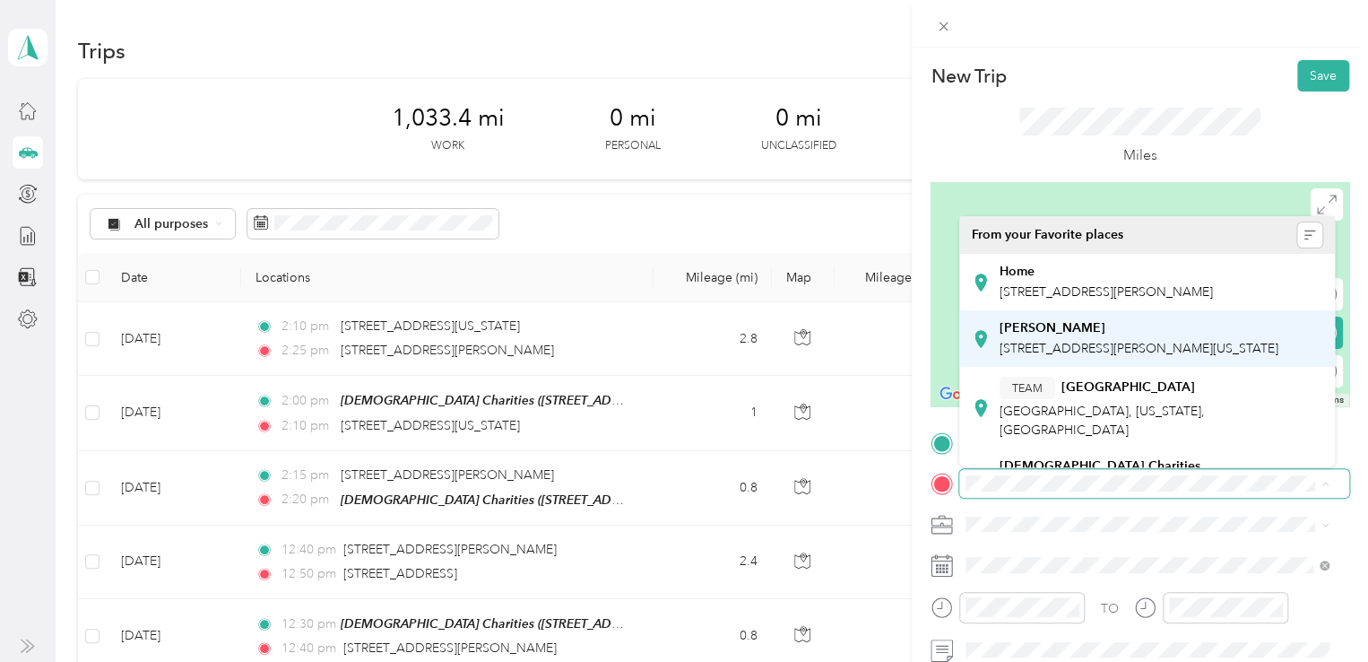
scroll to position [179, 0]
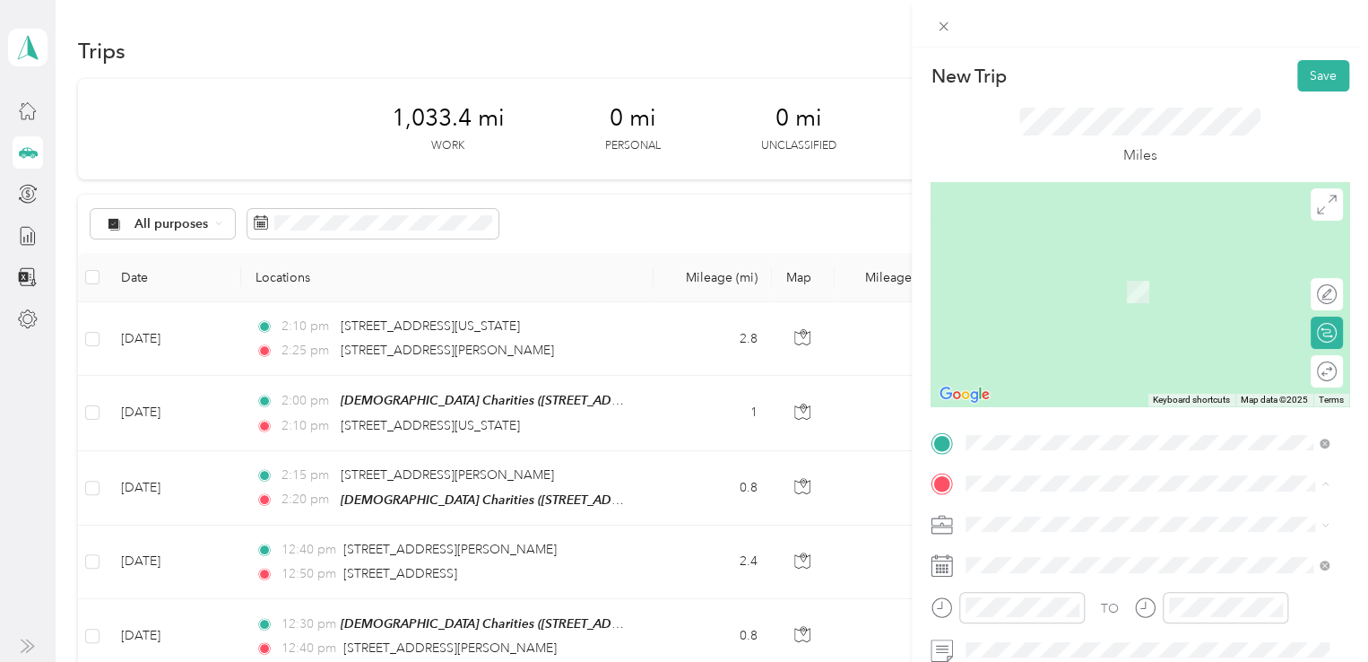
click at [1076, 315] on span "[STREET_ADDRESS][US_STATE]" at bounding box center [1089, 307] width 179 height 15
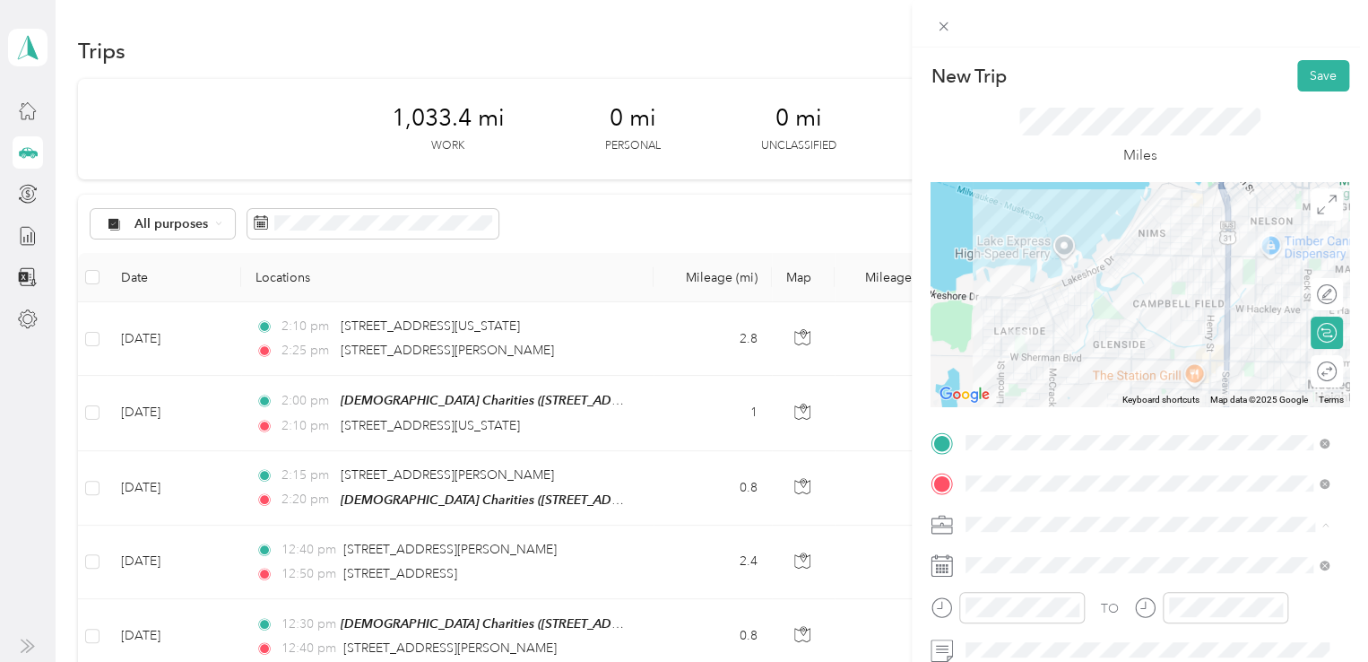
click at [1051, 438] on li "648-01 In Home Service MU" at bounding box center [1148, 429] width 376 height 31
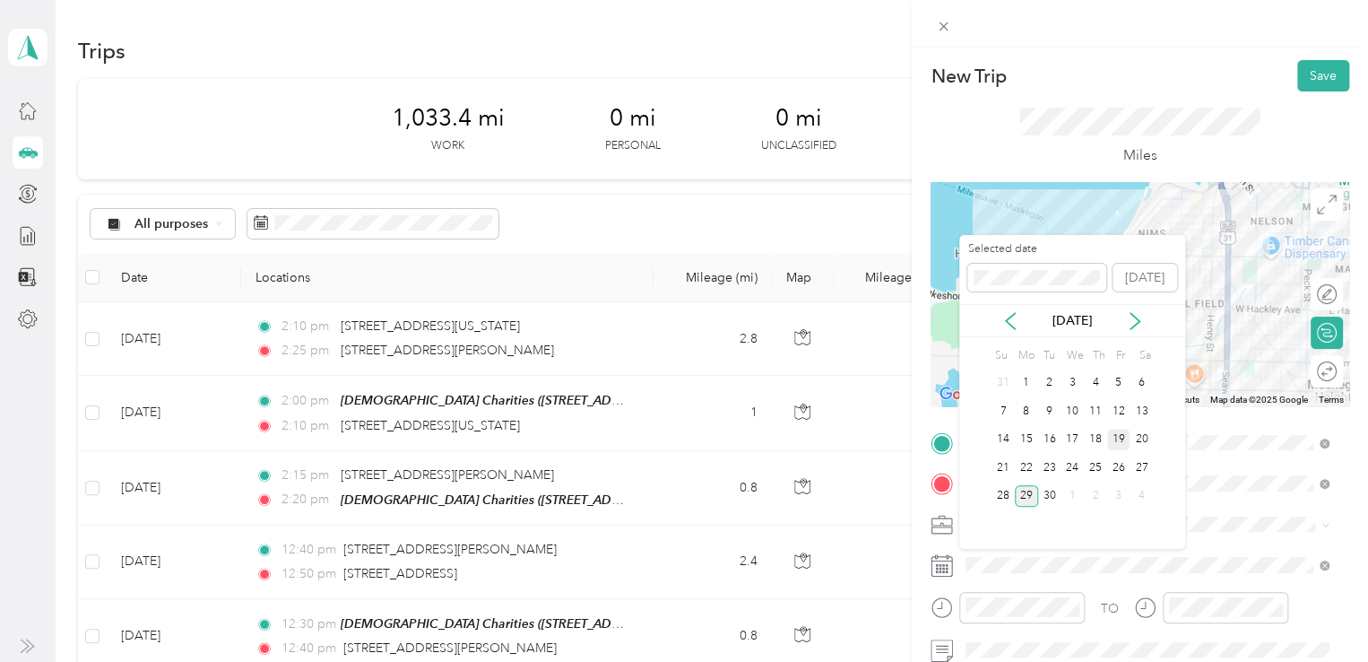
click at [1118, 441] on div "19" at bounding box center [1119, 440] width 23 height 22
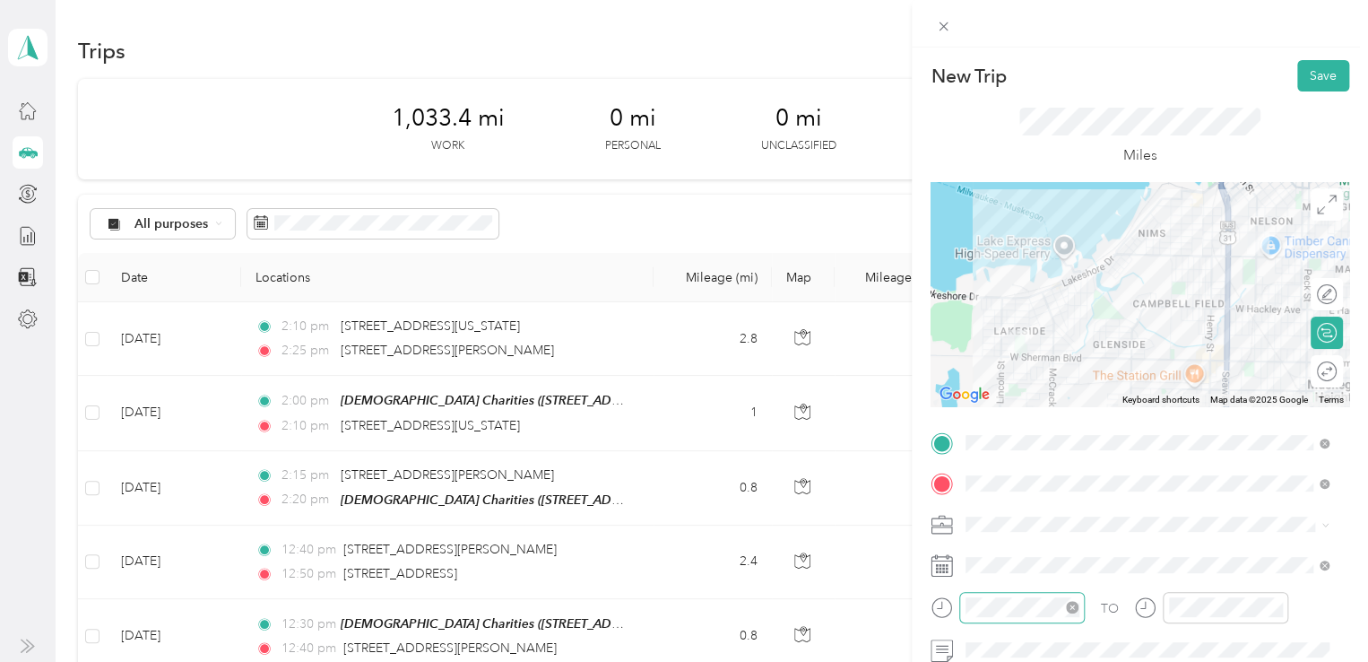
click at [1010, 595] on div at bounding box center [1023, 607] width 126 height 31
click at [980, 399] on div "02" at bounding box center [984, 400] width 43 height 25
click at [1031, 532] on div "25" at bounding box center [1035, 529] width 43 height 25
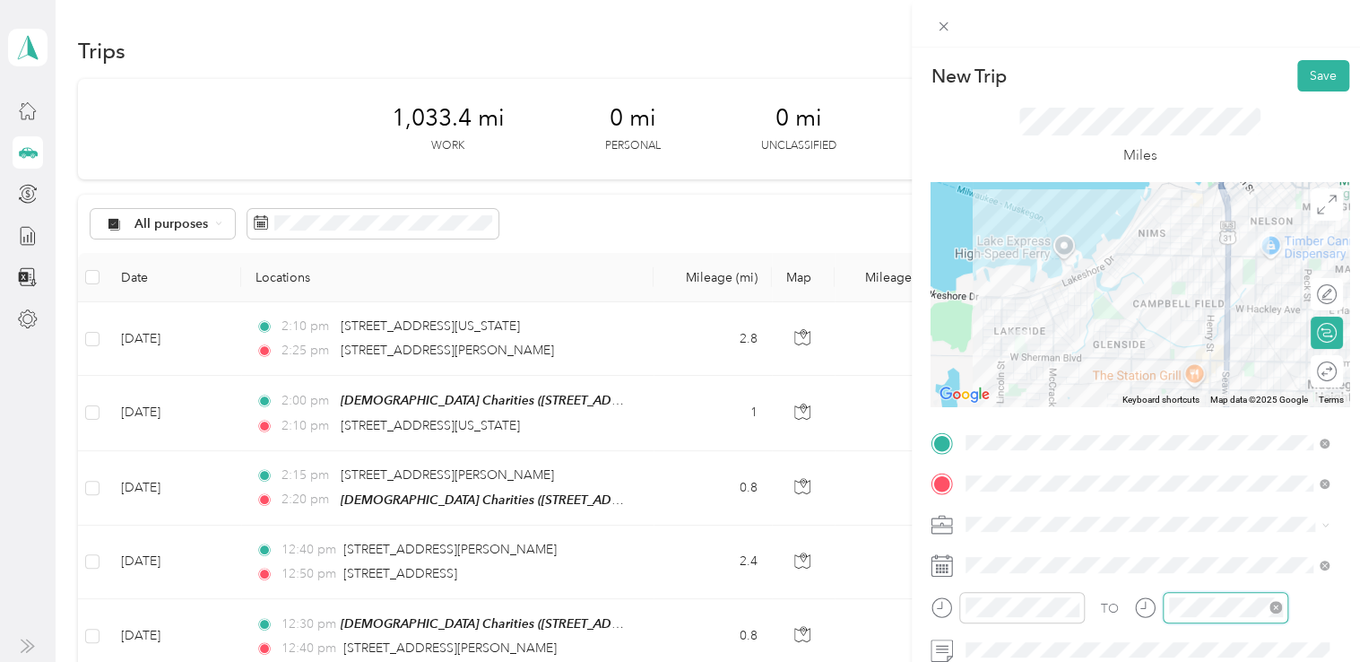
scroll to position [377, 0]
click at [1189, 396] on div "02" at bounding box center [1188, 400] width 43 height 25
click at [1243, 450] on div "40" at bounding box center [1239, 458] width 43 height 25
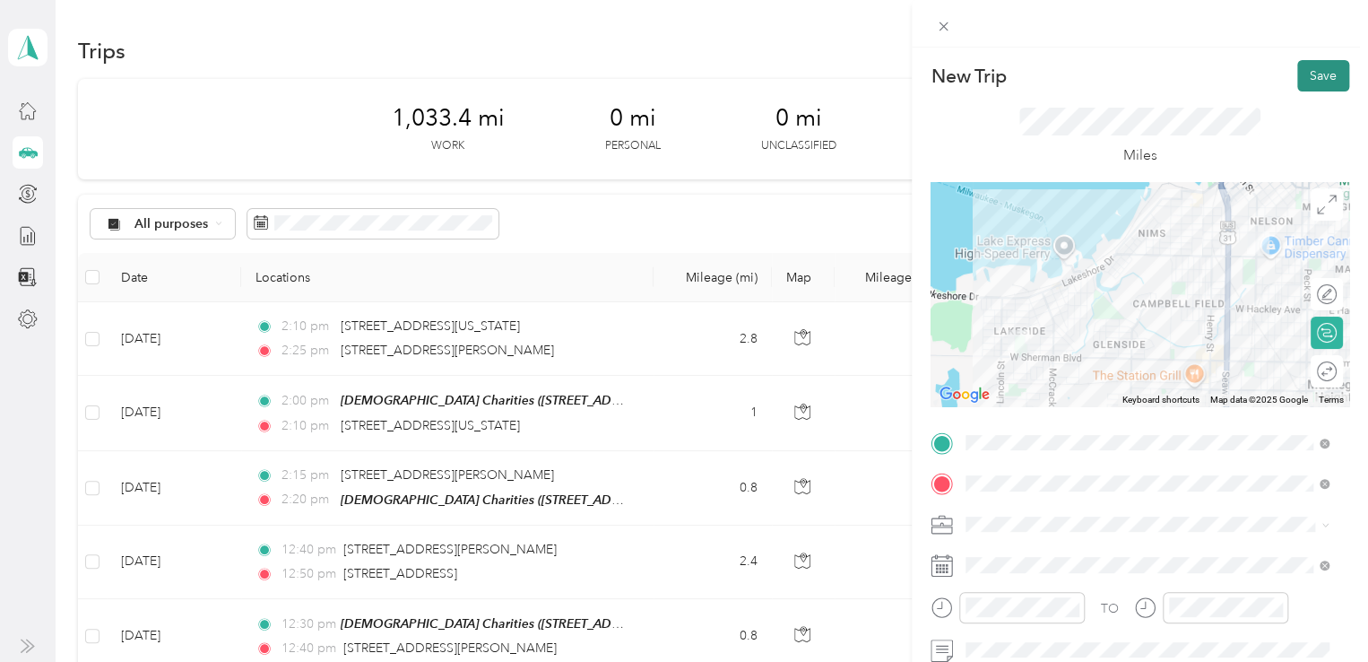
click at [1298, 74] on button "Save" at bounding box center [1324, 75] width 52 height 31
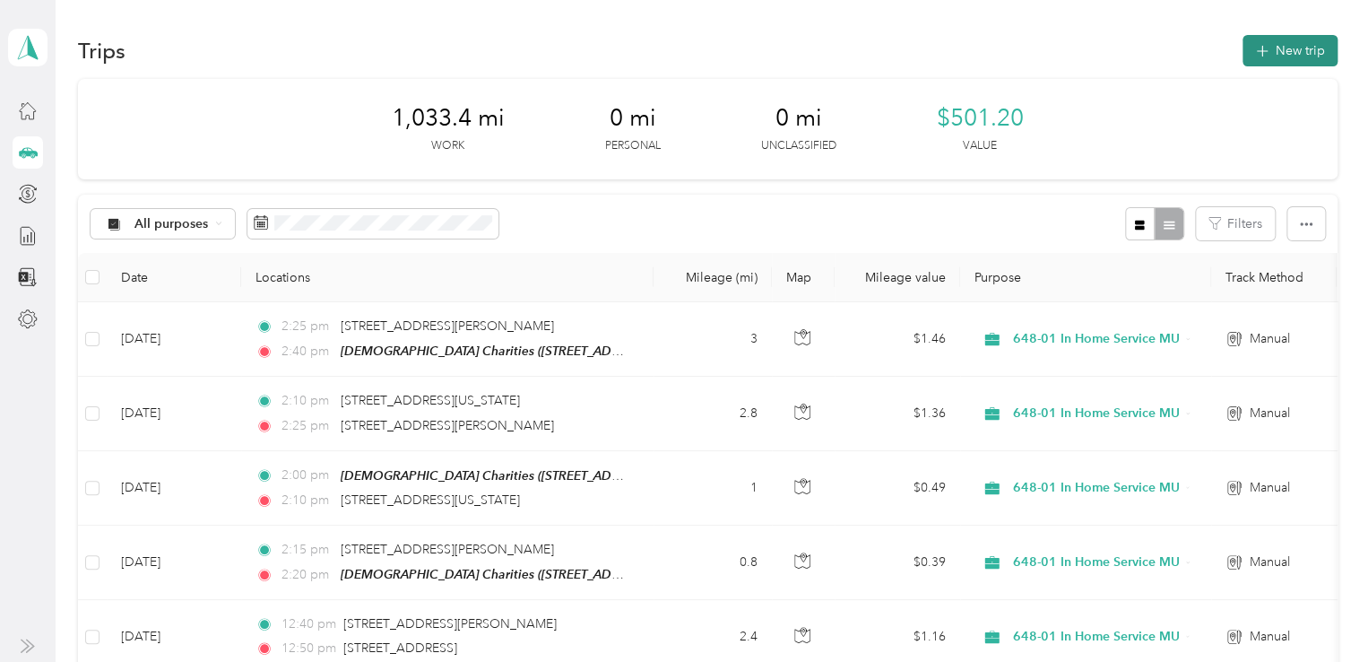
click at [1266, 44] on button "New trip" at bounding box center [1290, 50] width 95 height 31
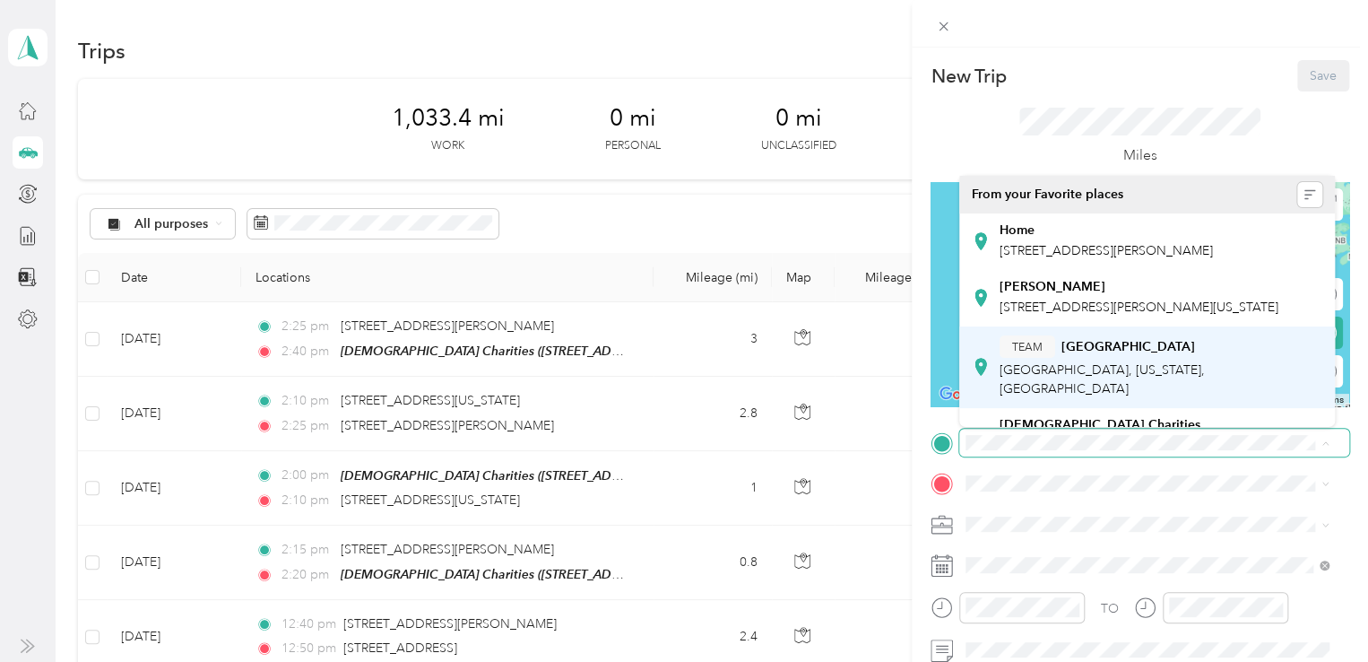
scroll to position [90, 0]
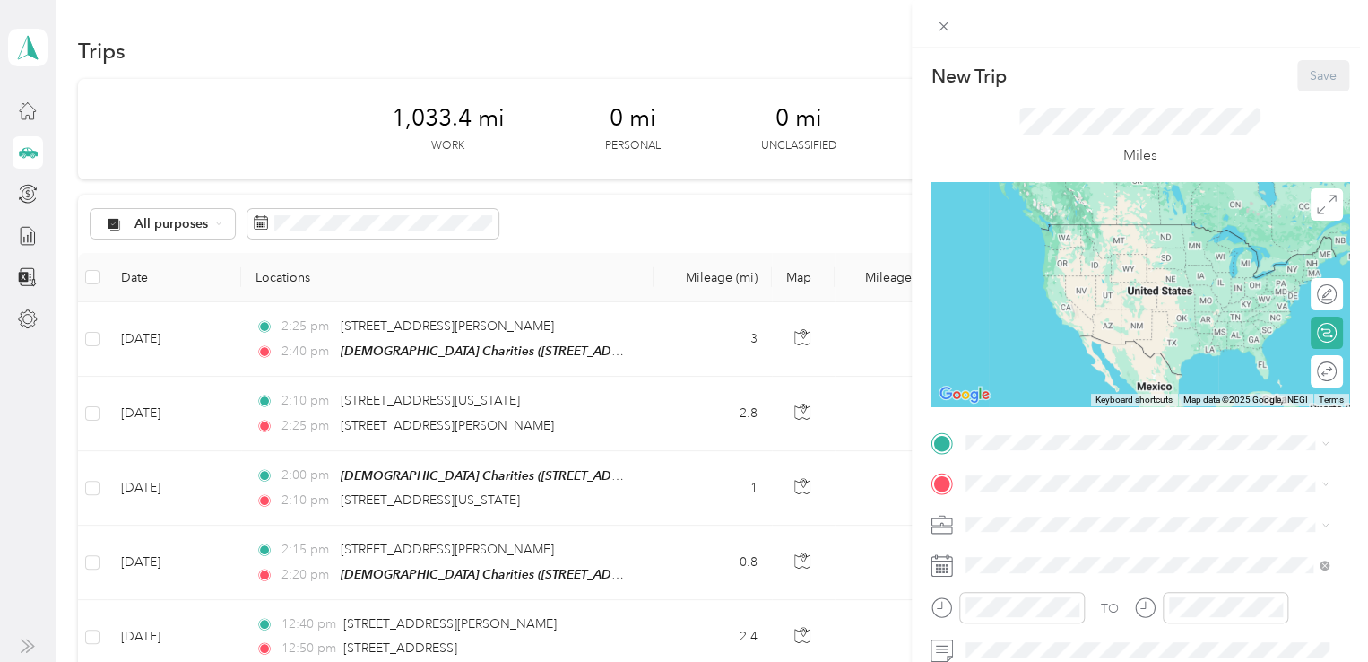
click at [1082, 363] on span "[STREET_ADDRESS][US_STATE]" at bounding box center [1089, 355] width 179 height 15
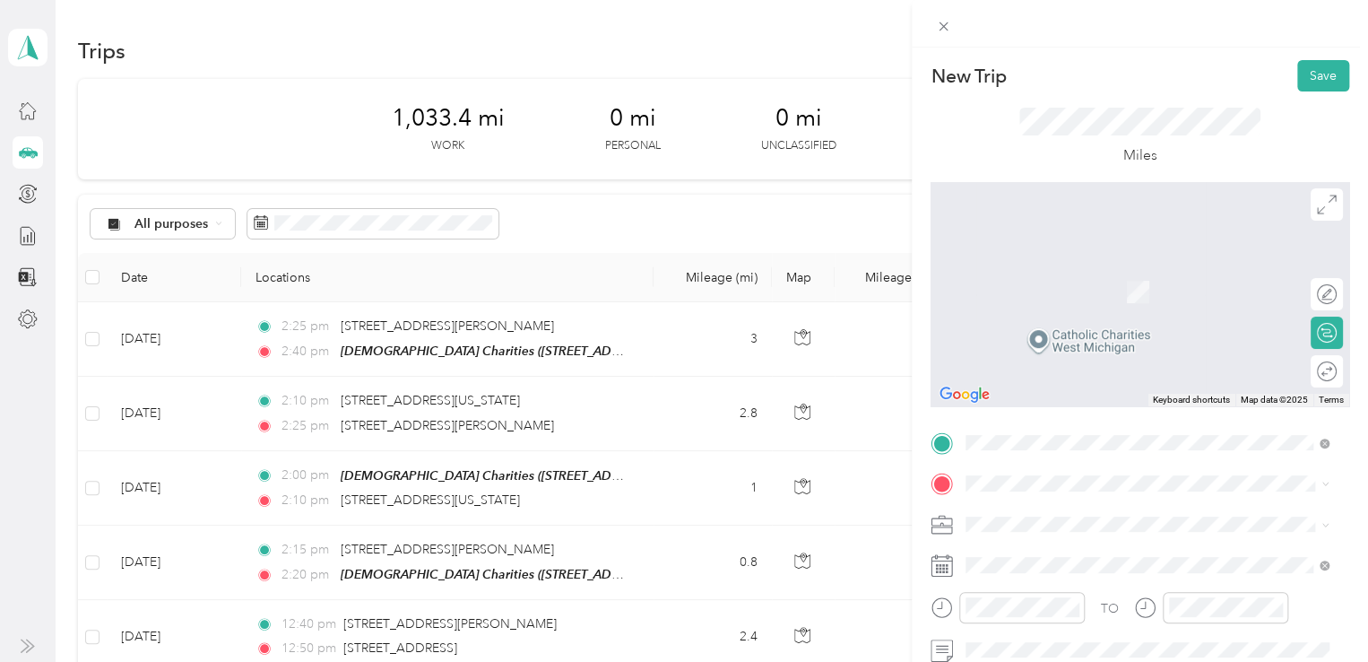
click at [1064, 270] on span "[STREET_ADDRESS][US_STATE]" at bounding box center [1089, 262] width 179 height 16
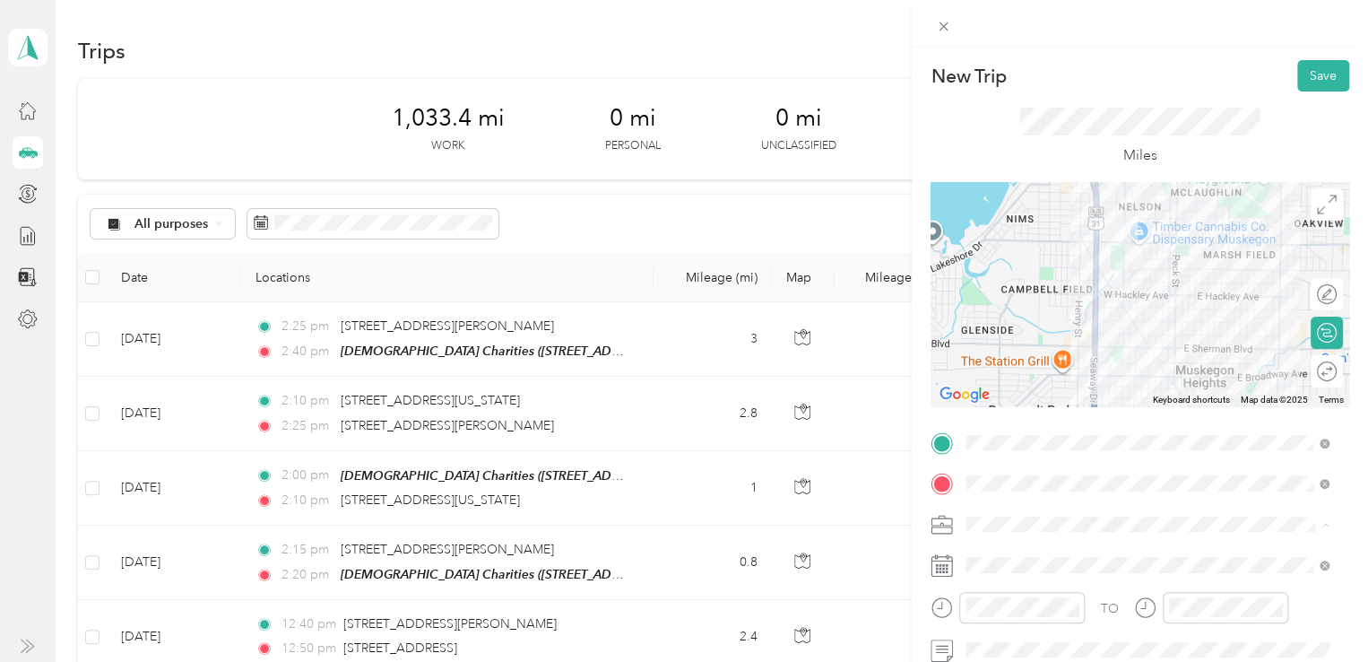
click at [1071, 421] on div "648-01 In Home Service MU" at bounding box center [1147, 430] width 351 height 19
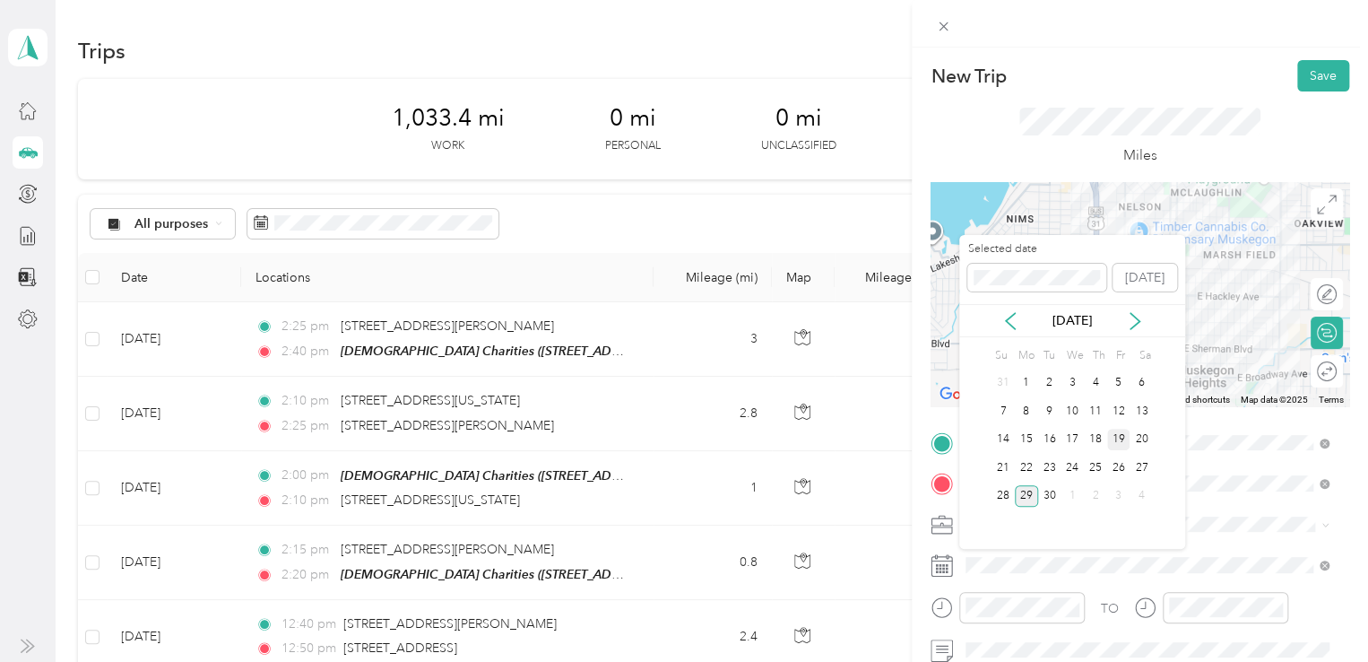
click at [1121, 439] on div "19" at bounding box center [1119, 440] width 23 height 22
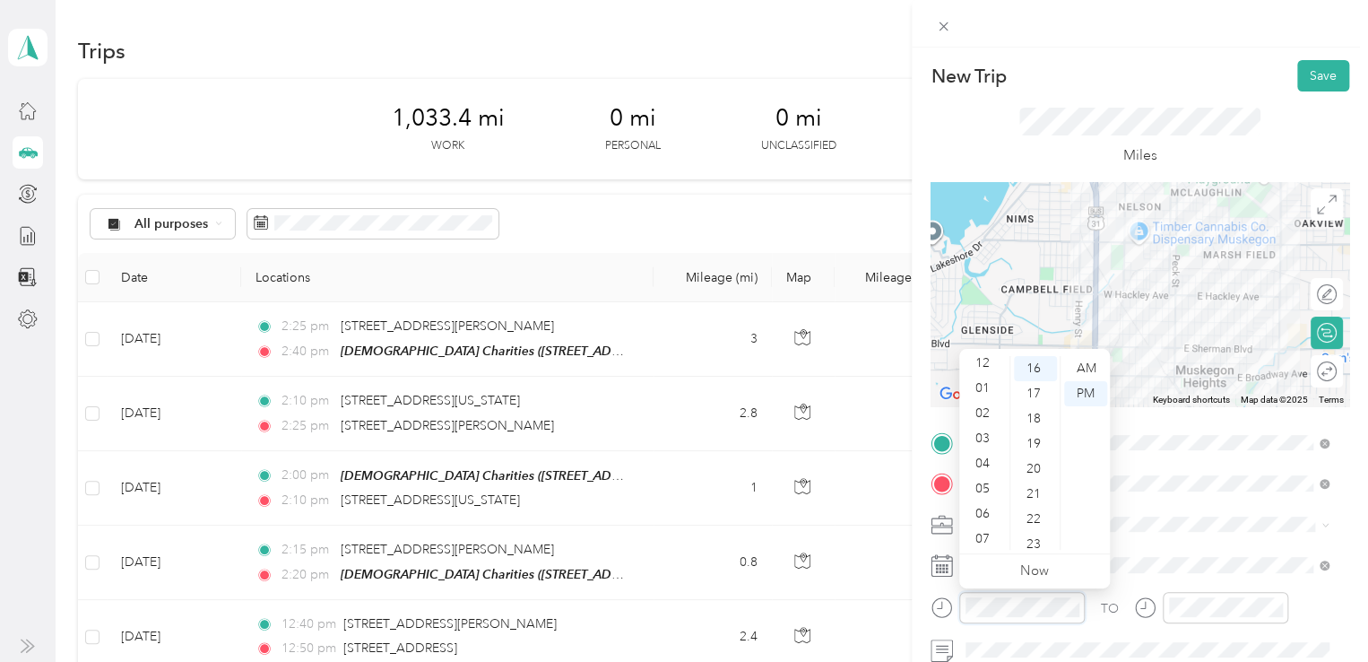
scroll to position [0, 0]
click at [983, 423] on div "02" at bounding box center [984, 418] width 43 height 25
click at [1037, 464] on div "45" at bounding box center [1035, 468] width 43 height 25
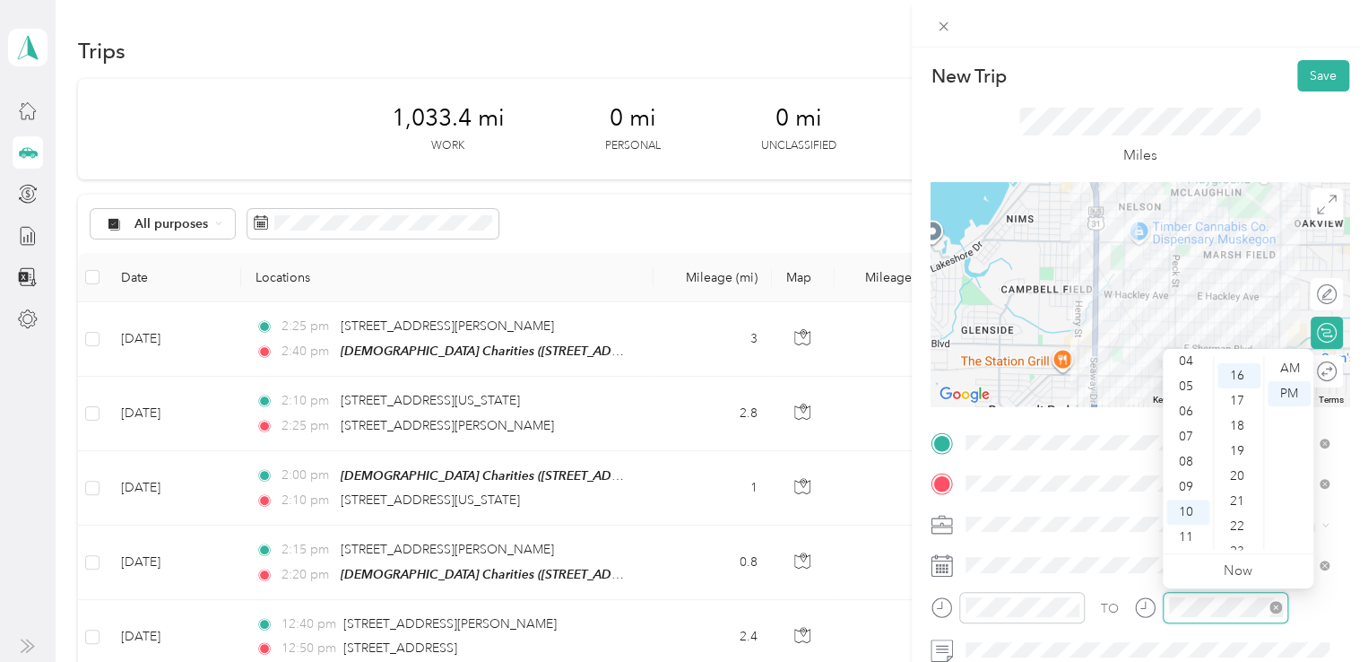
scroll to position [402, 0]
click at [1187, 400] on div "02" at bounding box center [1188, 400] width 43 height 25
click at [1246, 445] on div "55" at bounding box center [1239, 451] width 43 height 25
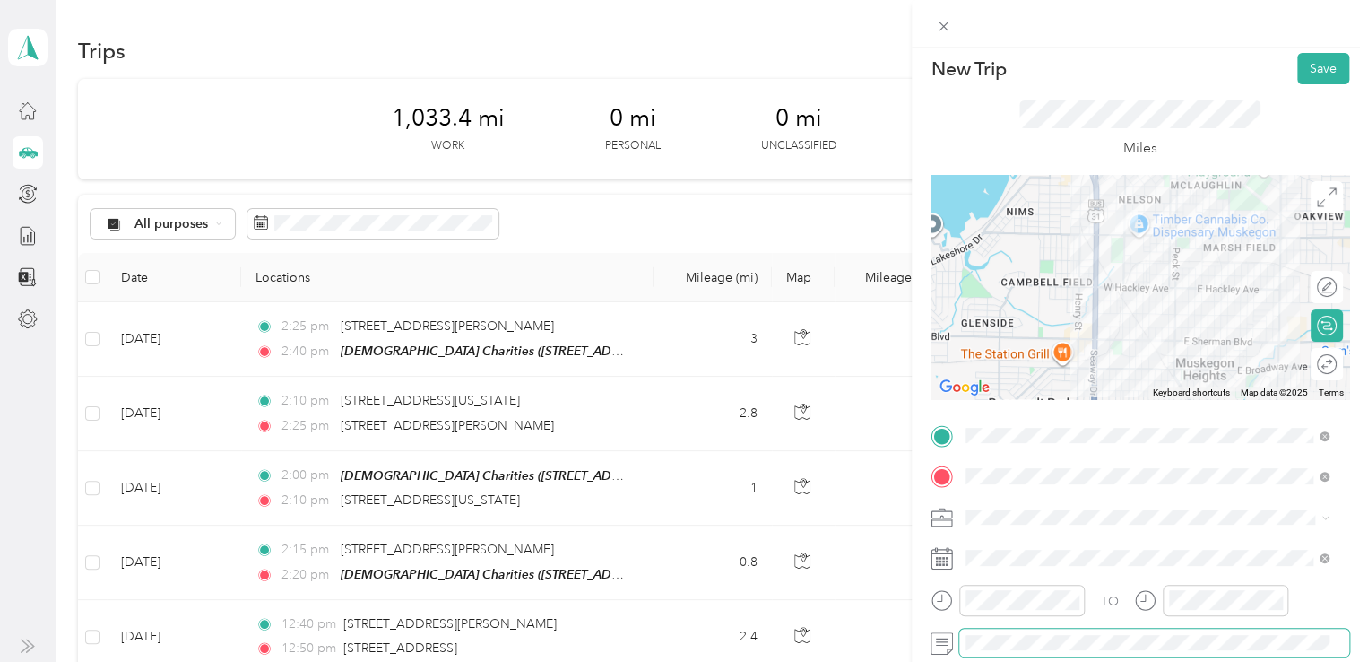
scroll to position [0, 0]
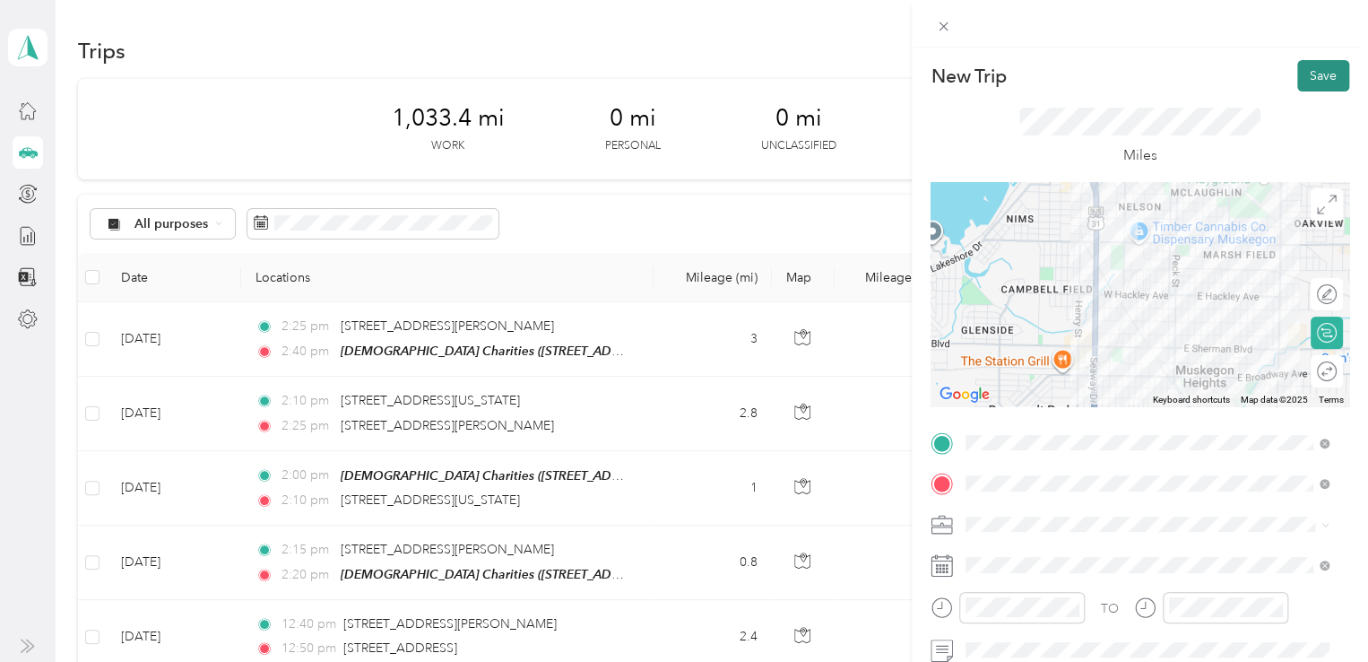
click at [1298, 75] on button "Save" at bounding box center [1324, 75] width 52 height 31
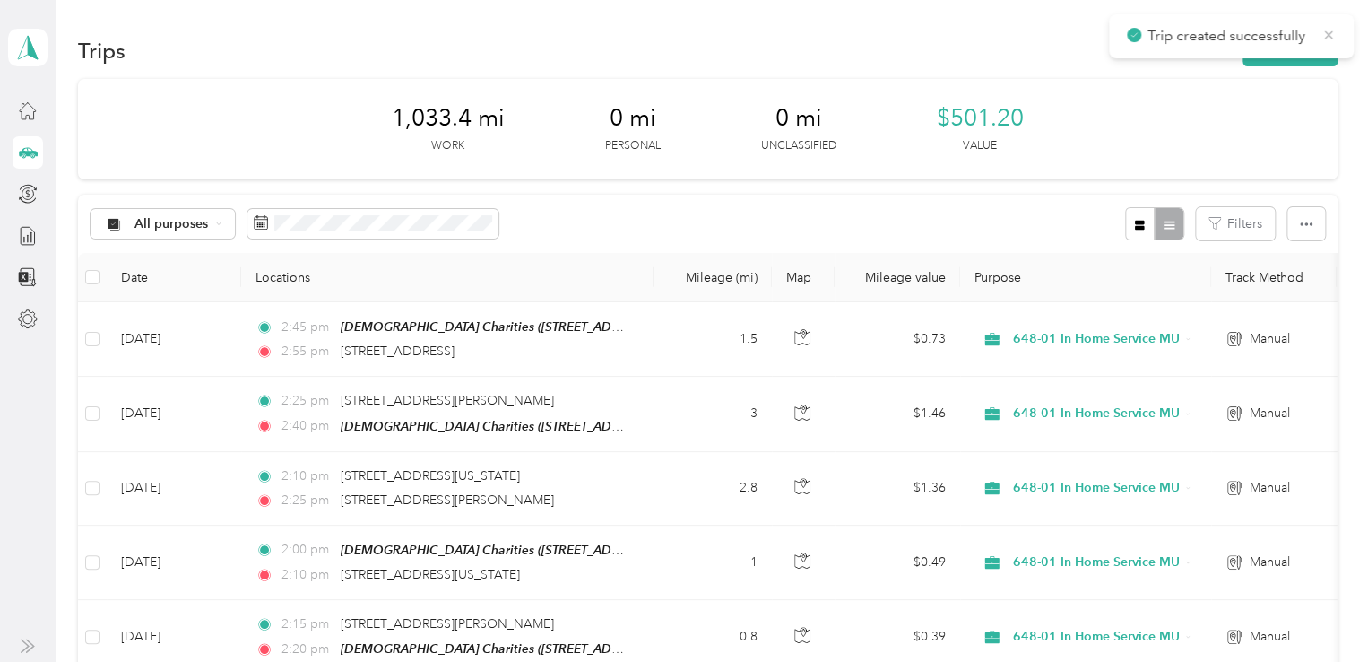
click at [1325, 37] on icon at bounding box center [1329, 35] width 14 height 16
click at [1299, 58] on button "New trip" at bounding box center [1290, 50] width 95 height 31
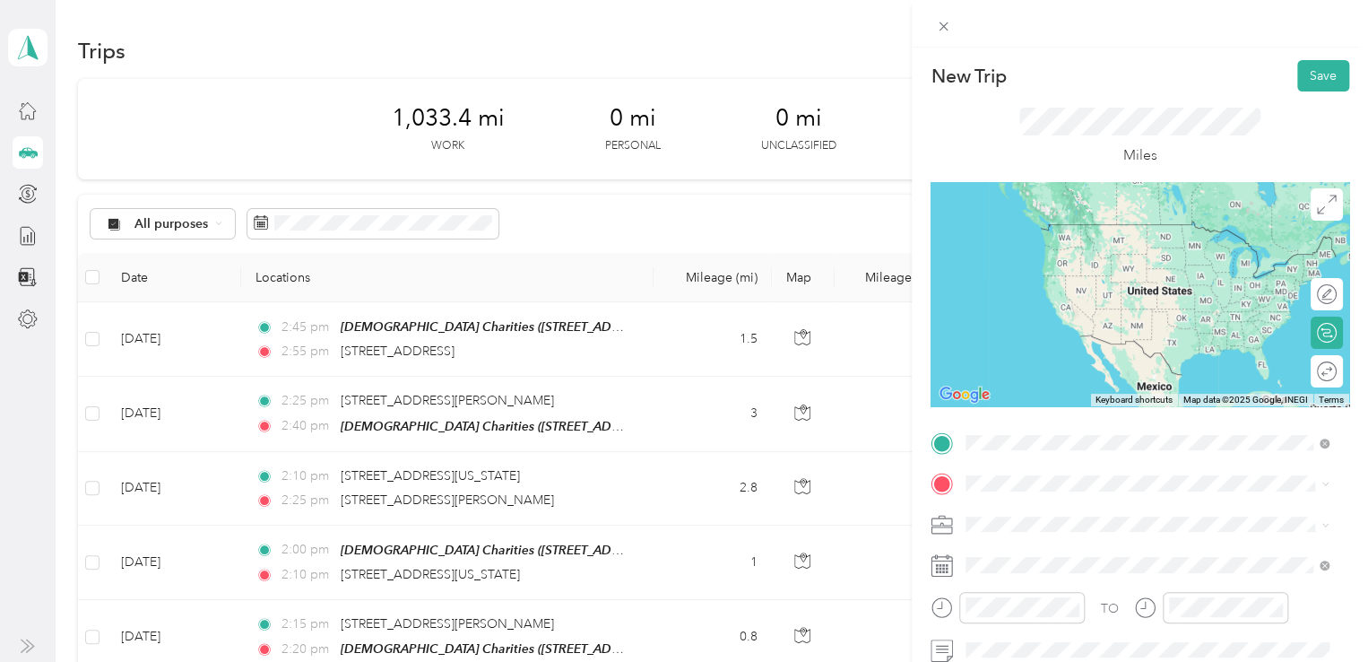
click at [1132, 218] on span "[STREET_ADDRESS][US_STATE]" at bounding box center [1089, 224] width 179 height 16
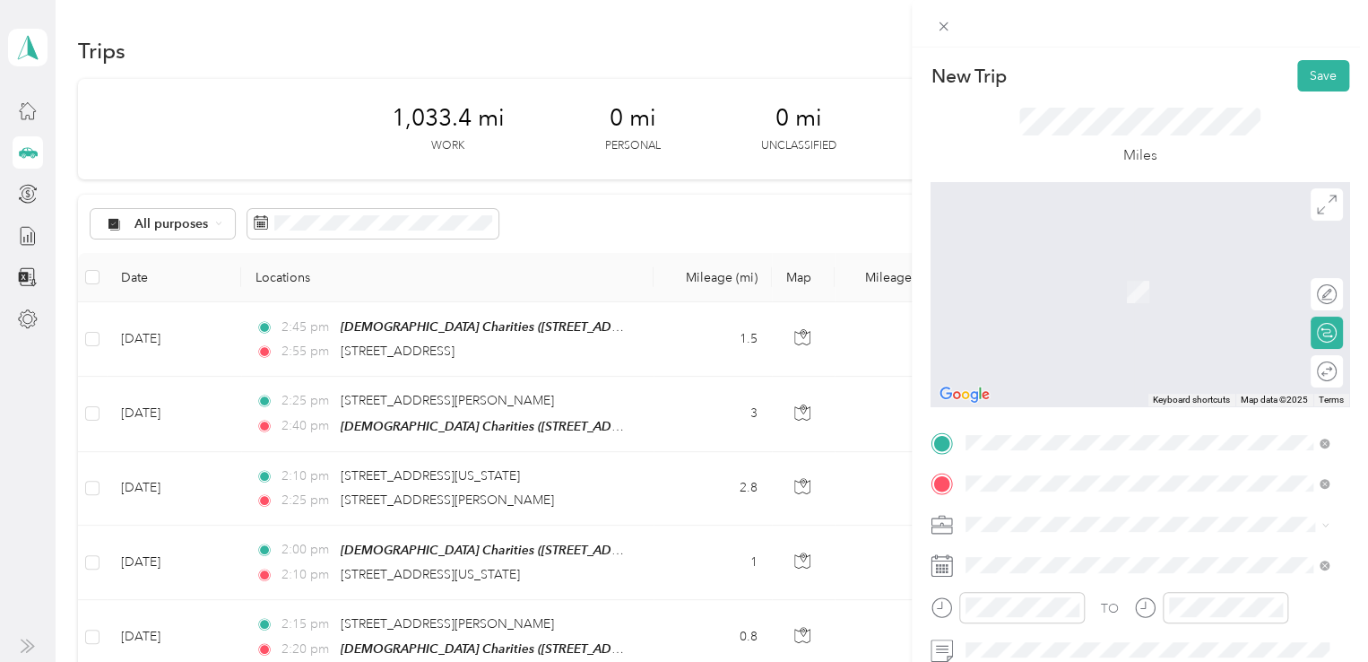
click at [1099, 274] on span "[STREET_ADDRESS][PERSON_NAME][US_STATE]" at bounding box center [1139, 265] width 279 height 16
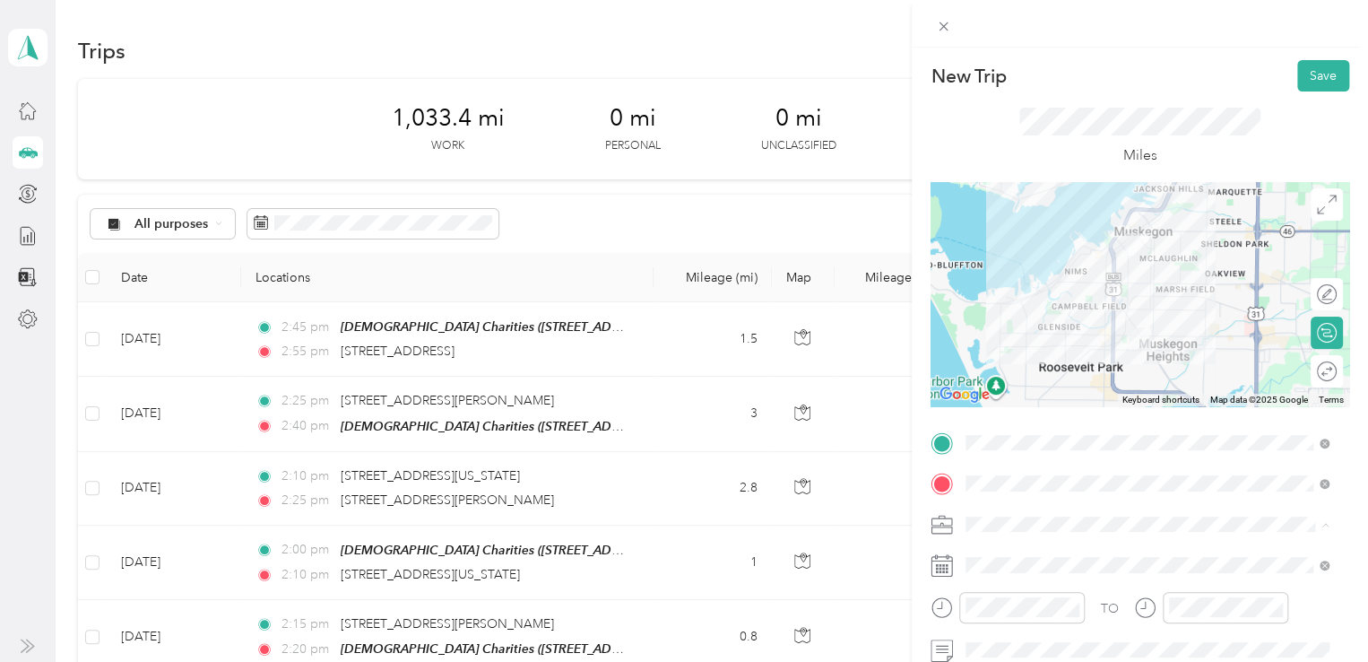
click at [1057, 435] on li "648-01 In Home Service MU" at bounding box center [1148, 429] width 376 height 31
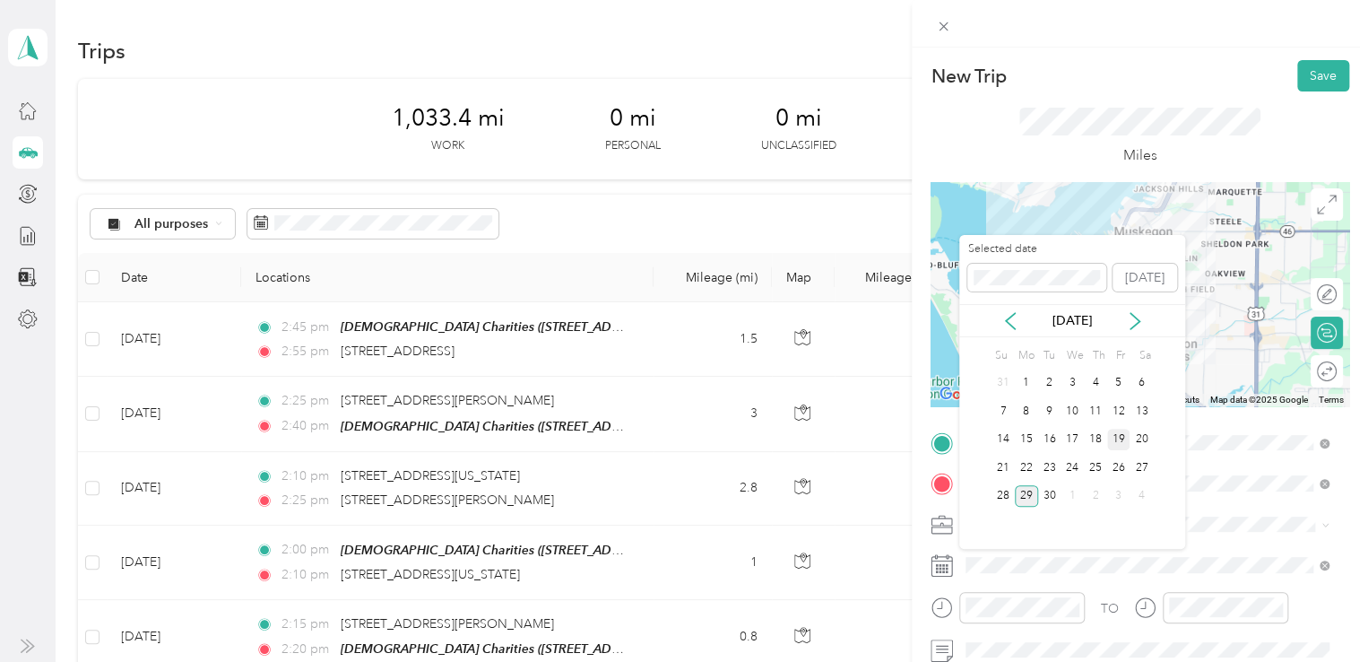
click at [1112, 439] on div "19" at bounding box center [1119, 440] width 23 height 22
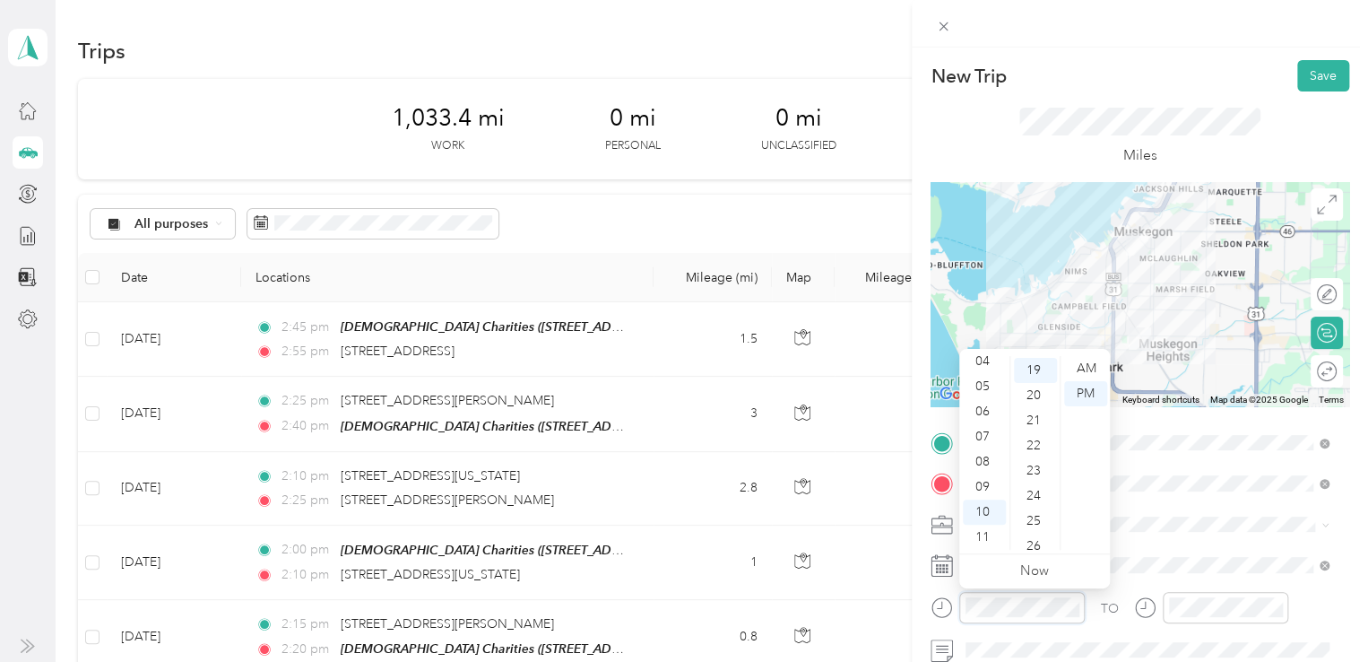
scroll to position [477, 0]
click at [980, 417] on div "03" at bounding box center [984, 425] width 43 height 25
click at [1040, 406] on div "10" at bounding box center [1035, 411] width 43 height 25
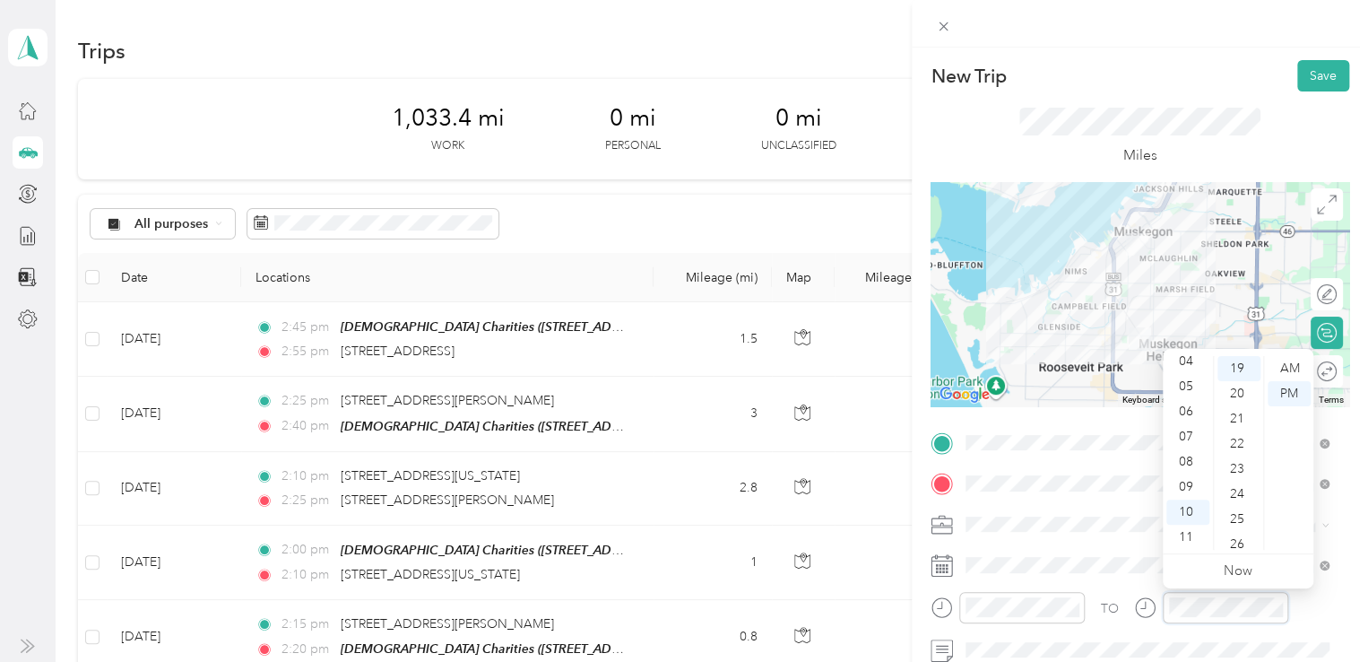
scroll to position [477, 0]
click at [1185, 417] on div "03" at bounding box center [1188, 425] width 43 height 25
click at [1248, 392] on div "20" at bounding box center [1239, 393] width 43 height 25
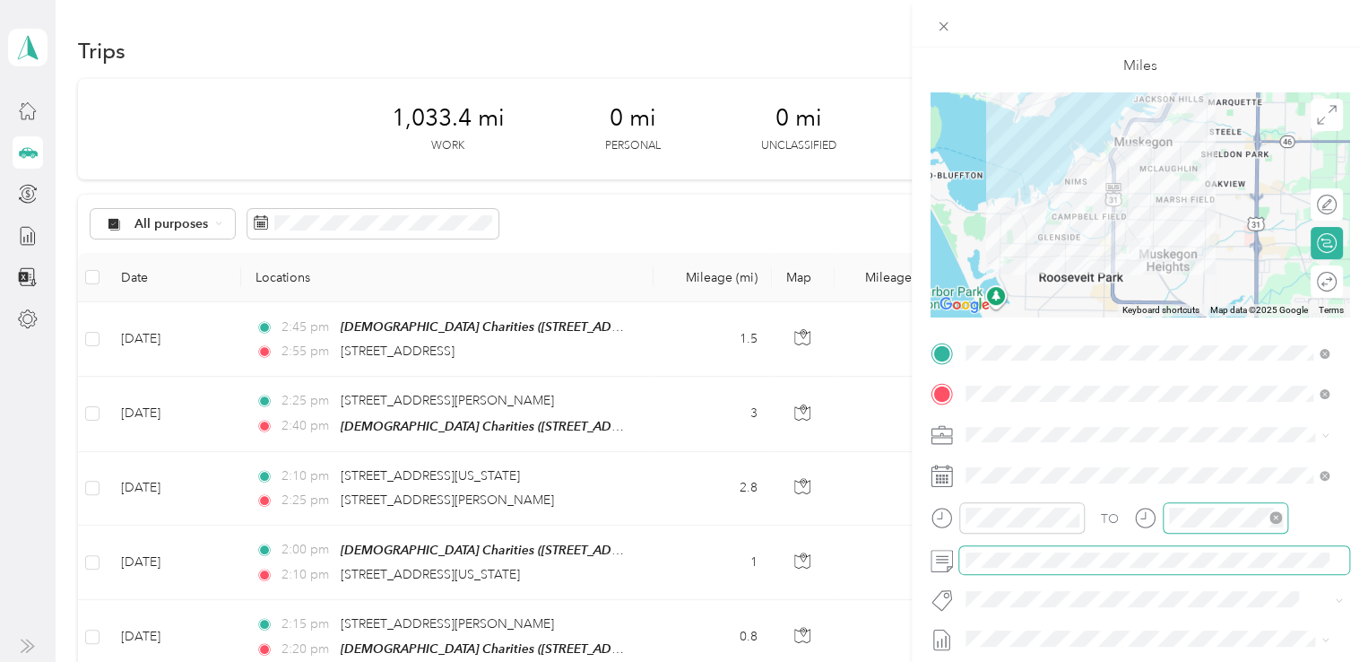
scroll to position [0, 0]
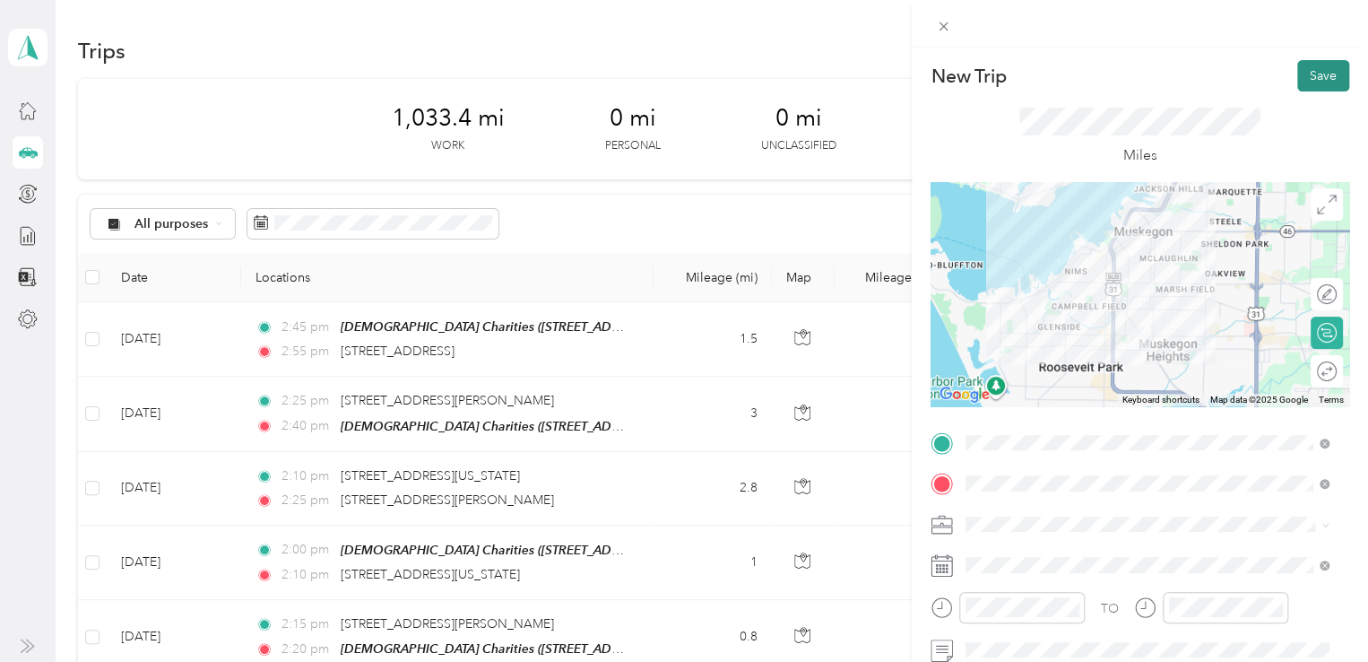
click at [1312, 75] on button "Save" at bounding box center [1324, 75] width 52 height 31
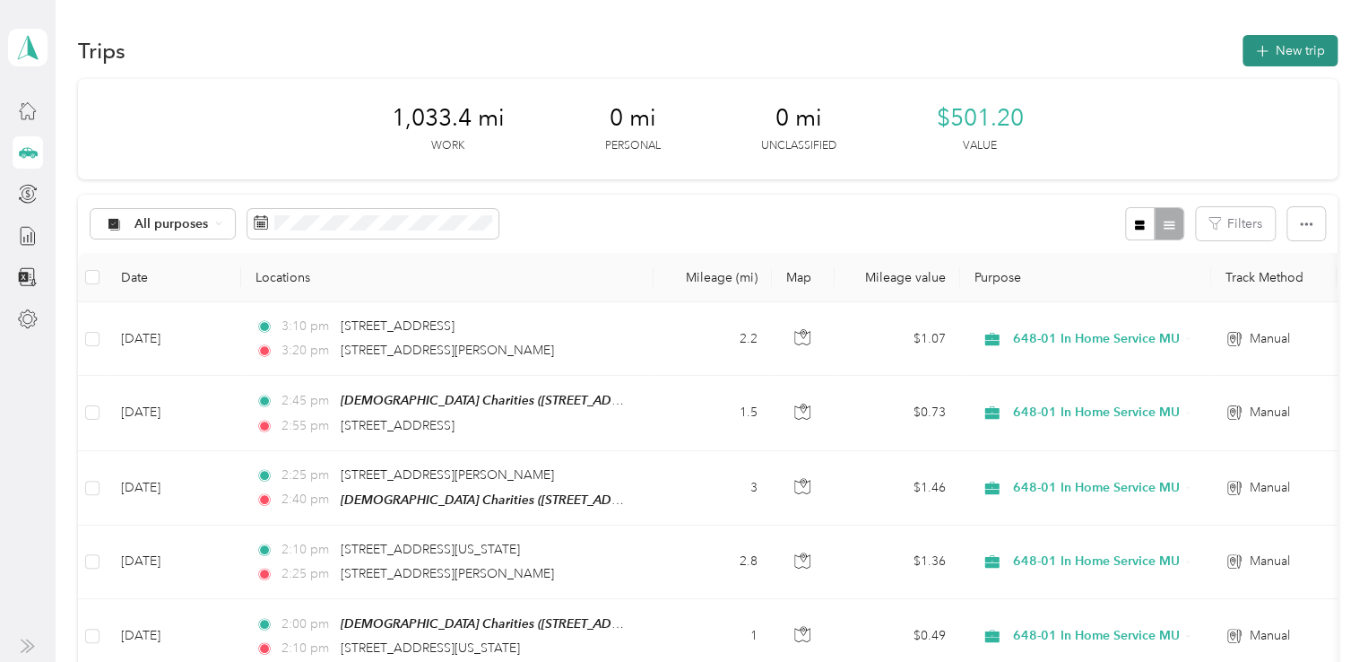
click at [1294, 44] on button "New trip" at bounding box center [1290, 50] width 95 height 31
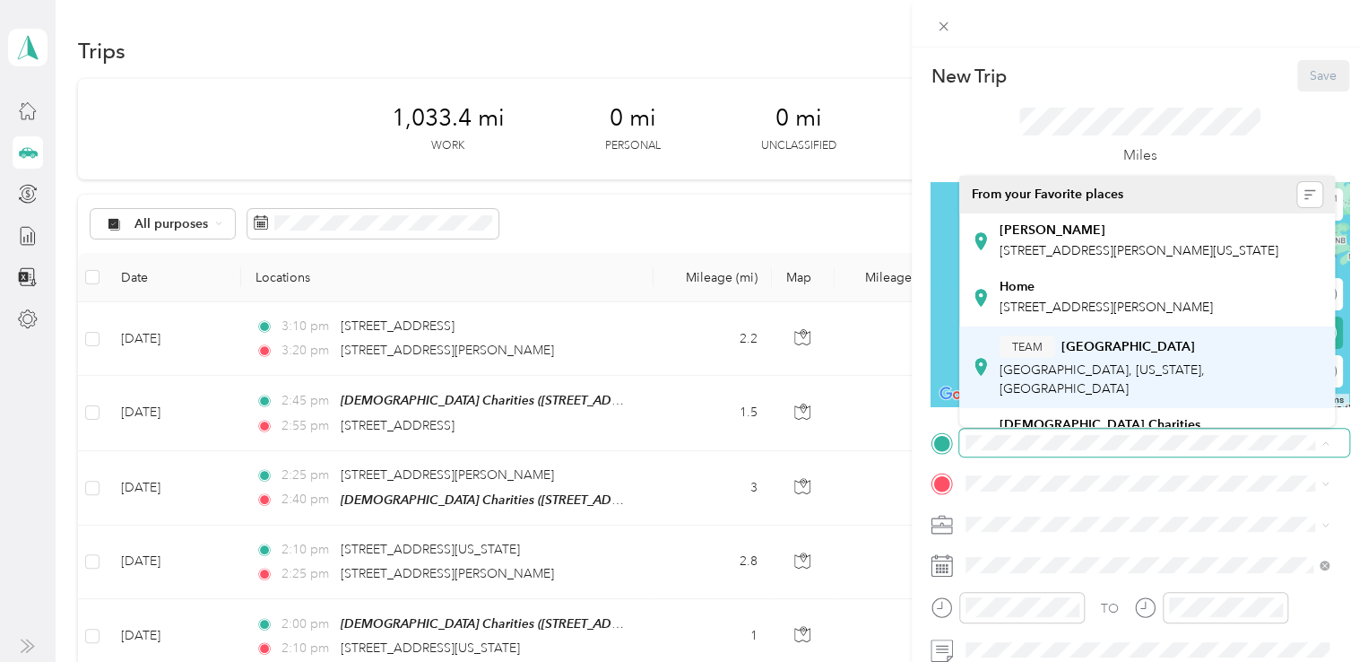
scroll to position [179, 0]
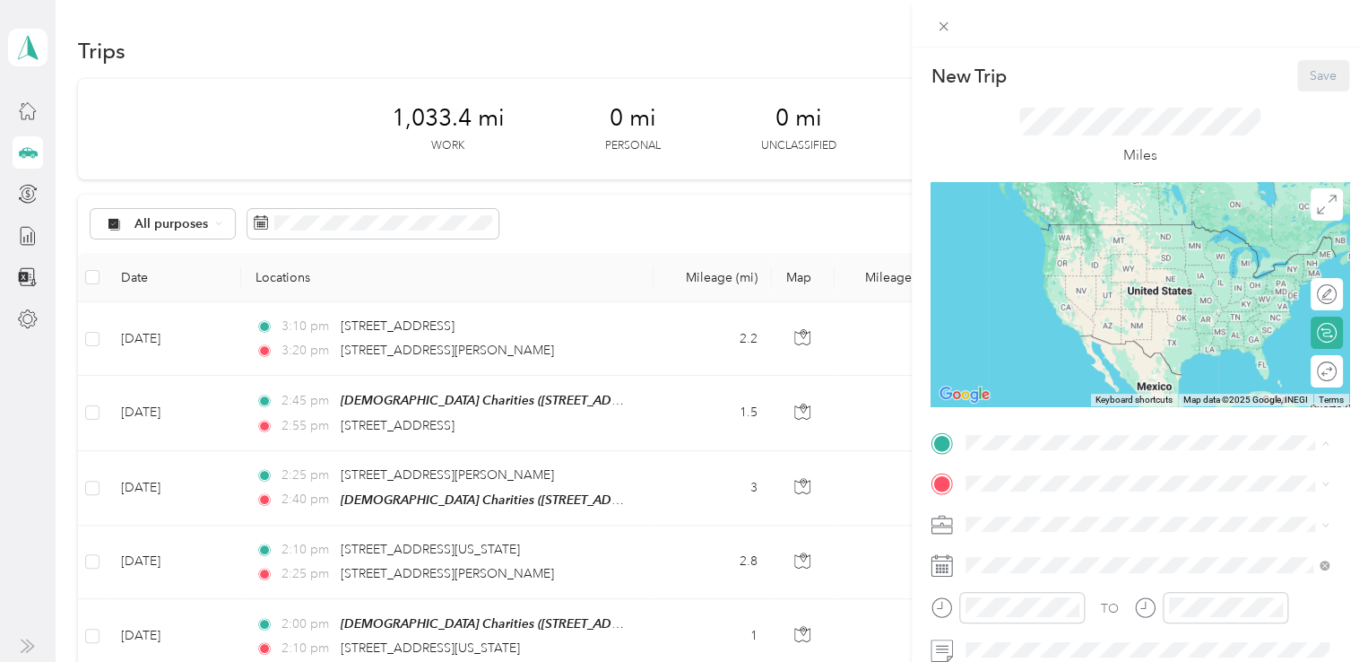
click at [1064, 274] on div "[DEMOGRAPHIC_DATA] Charities [STREET_ADDRESS][US_STATE]" at bounding box center [1100, 257] width 201 height 38
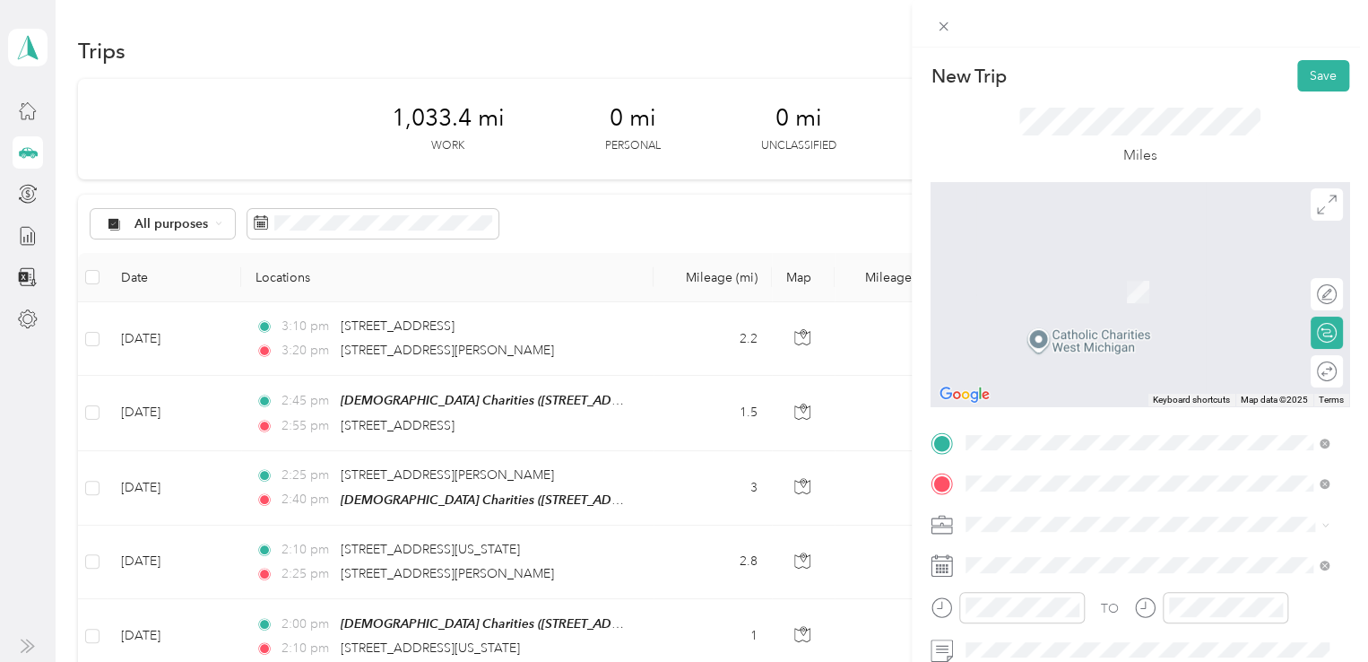
click at [1040, 258] on span "[STREET_ADDRESS][US_STATE]" at bounding box center [1089, 265] width 179 height 16
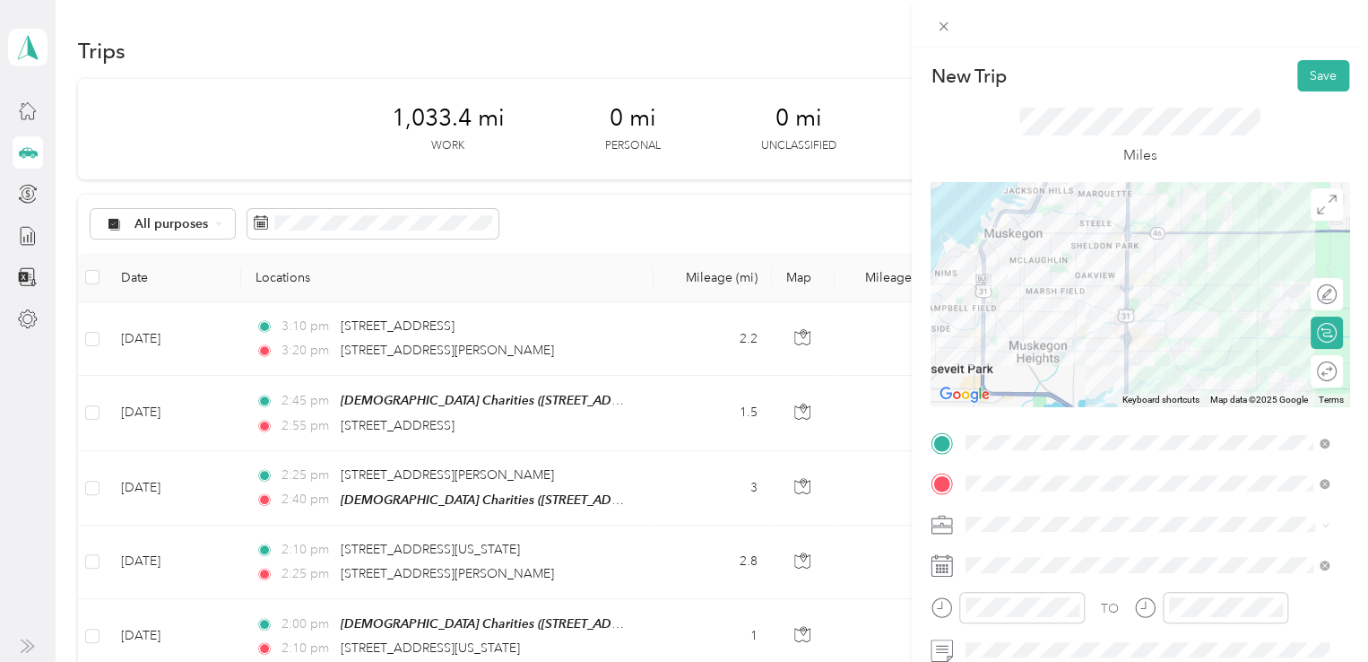
click at [1057, 423] on span "648-01 In Home Service MU" at bounding box center [1052, 427] width 161 height 15
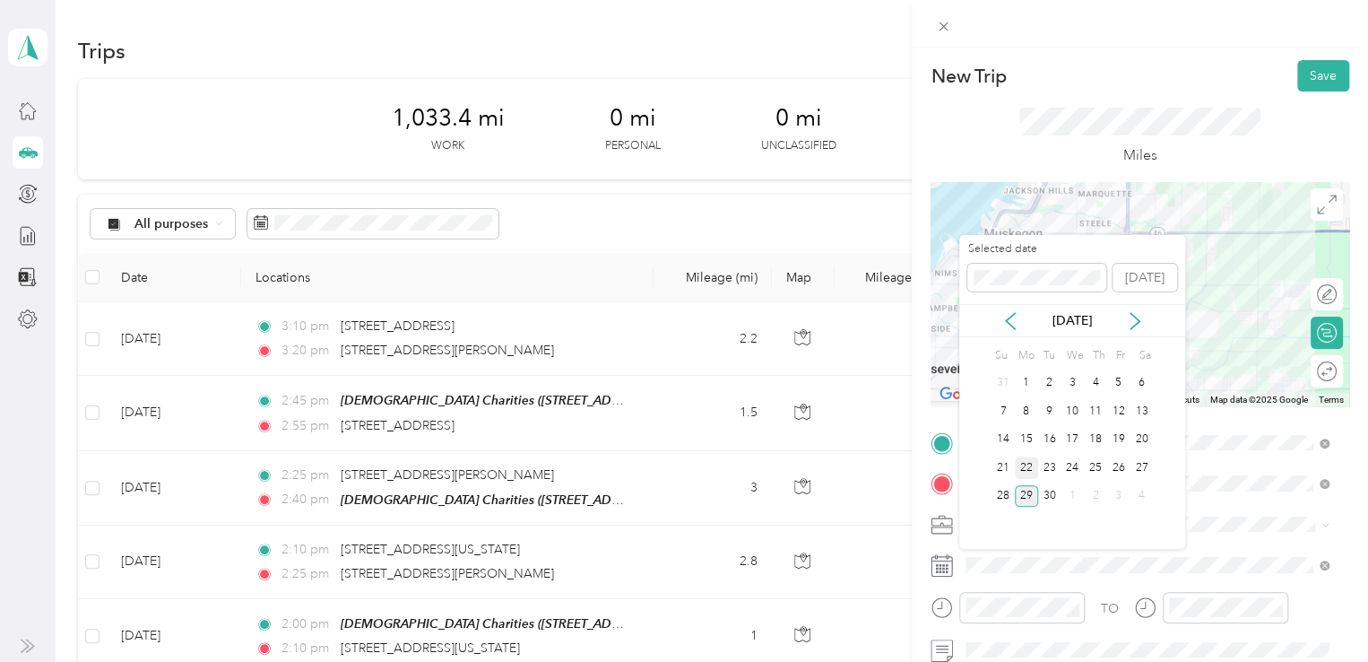
click at [1022, 464] on div "22" at bounding box center [1026, 467] width 23 height 22
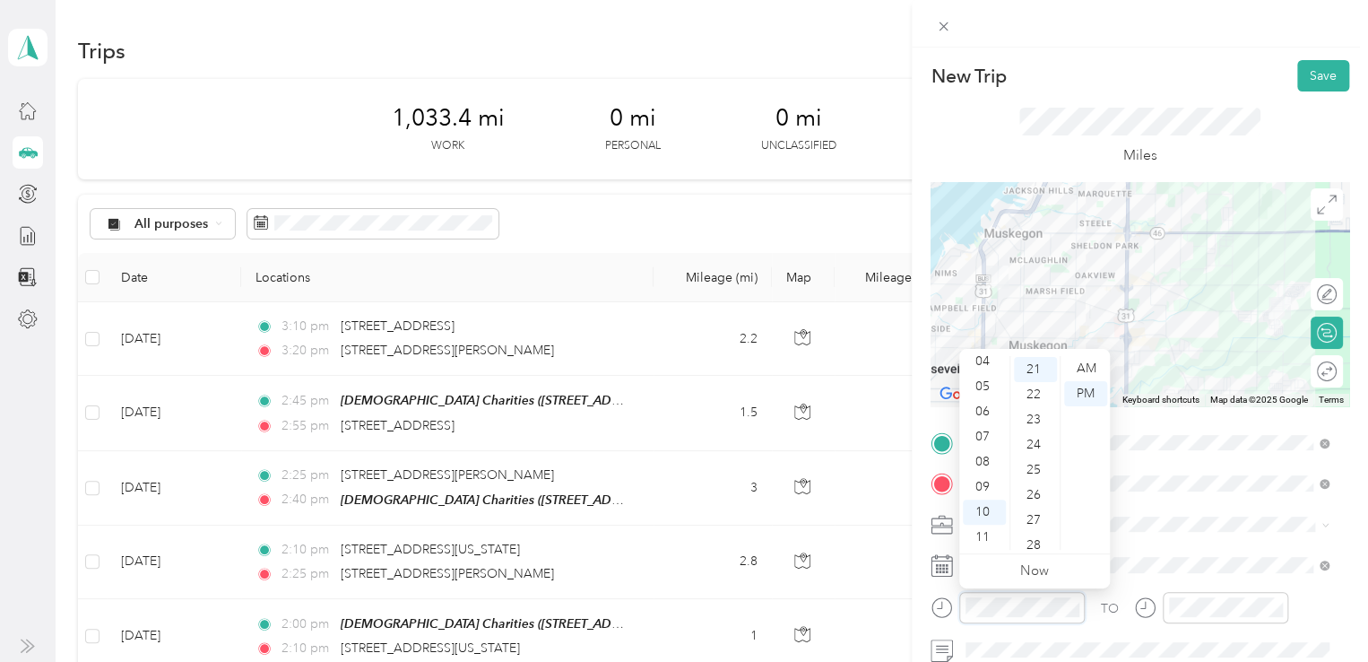
scroll to position [527, 0]
click at [994, 532] on div "11" at bounding box center [984, 537] width 43 height 25
click at [1040, 395] on div "15" at bounding box center [1035, 397] width 43 height 25
click at [1076, 367] on div "AM" at bounding box center [1085, 368] width 43 height 25
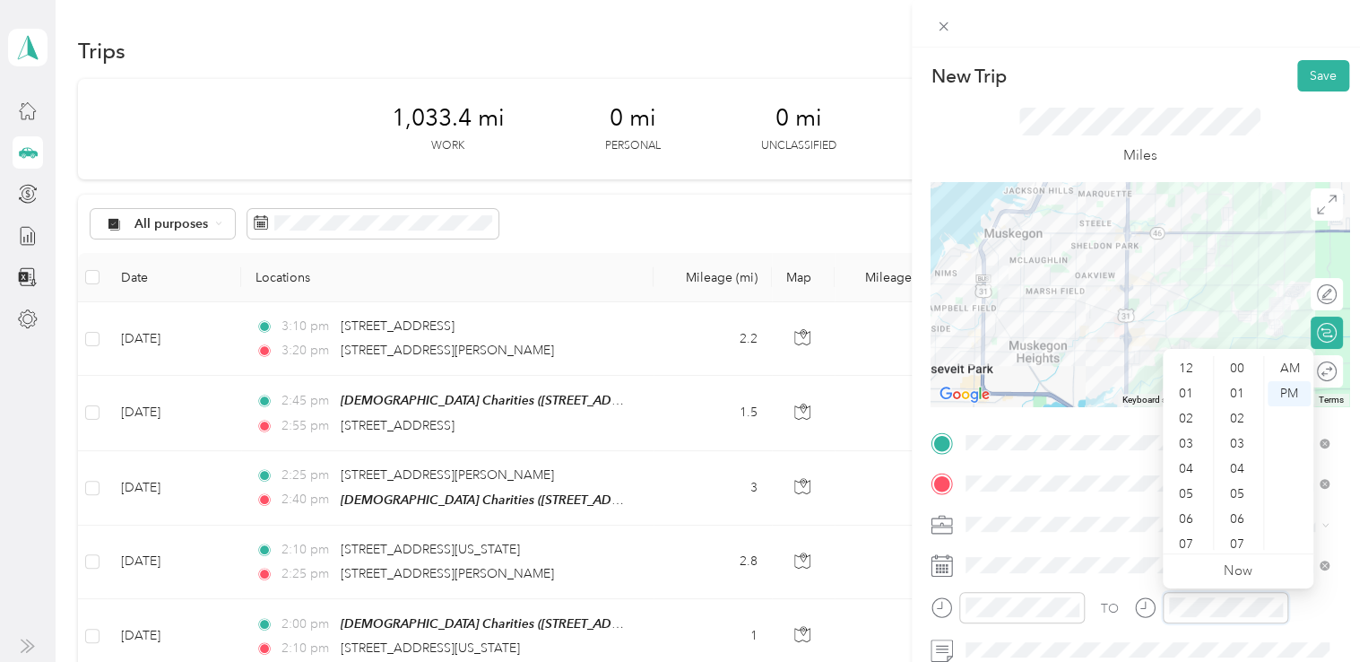
scroll to position [108, 0]
click at [1183, 537] on div "11" at bounding box center [1188, 537] width 43 height 25
click at [1236, 404] on div "30" at bounding box center [1239, 415] width 43 height 25
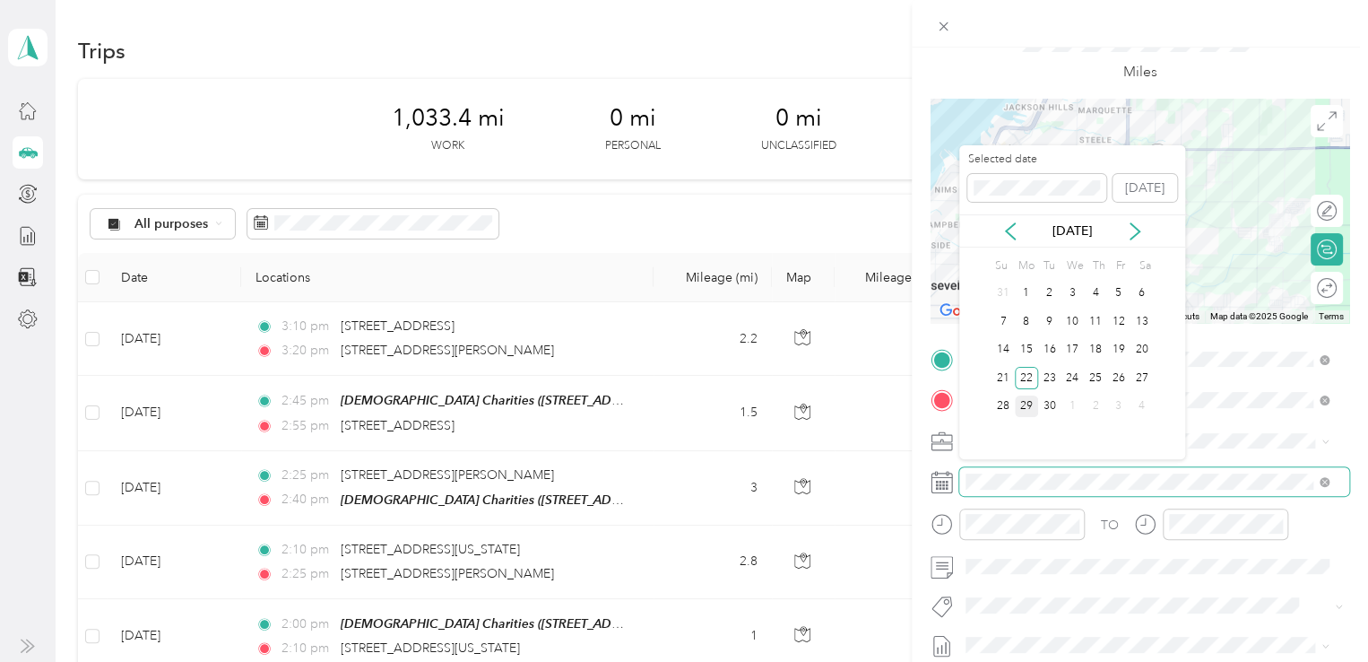
scroll to position [90, 0]
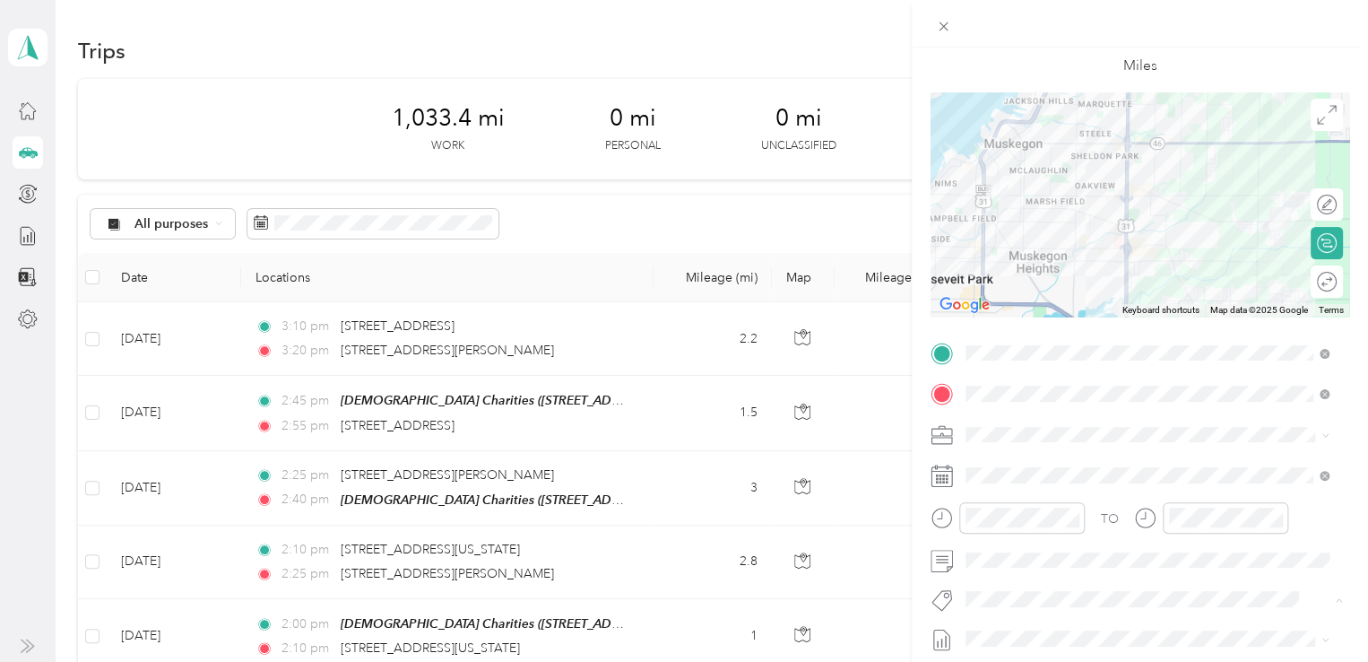
click at [1012, 618] on div "TO Add photo" at bounding box center [1140, 555] width 419 height 433
click at [1302, 281] on div at bounding box center [1309, 282] width 16 height 16
click at [1320, 281] on div at bounding box center [1328, 282] width 16 height 16
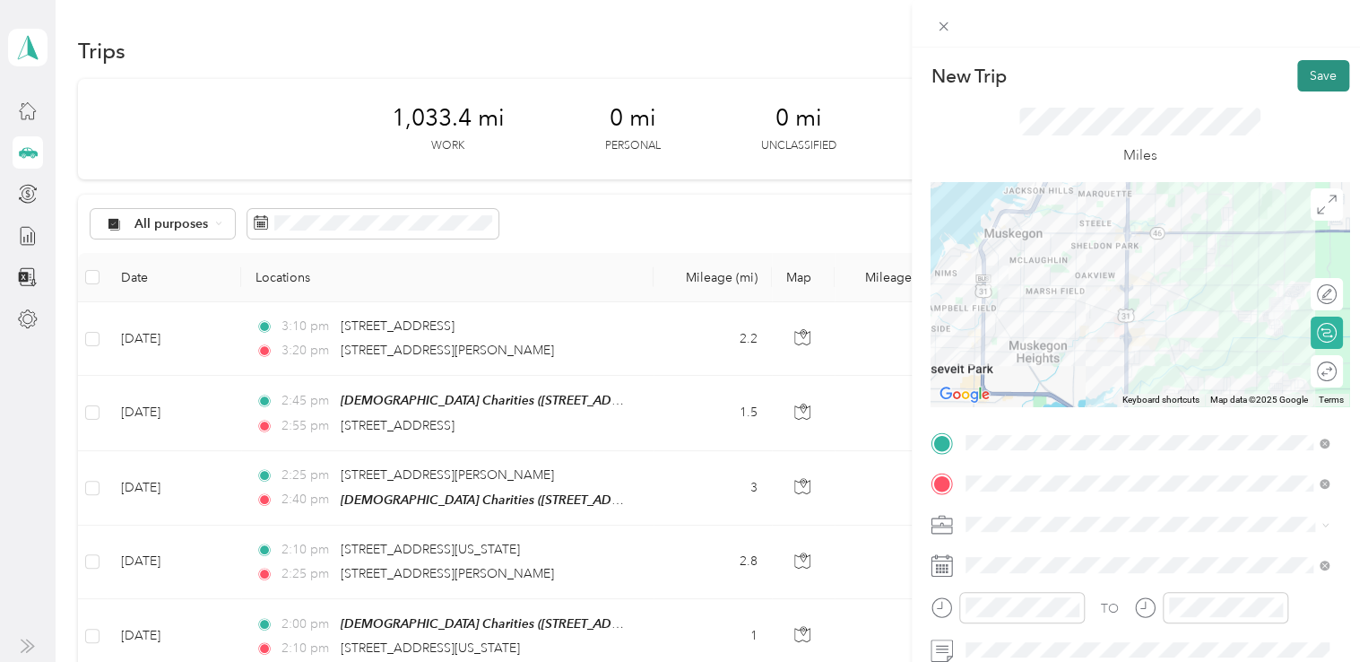
click at [1307, 77] on button "Save" at bounding box center [1324, 75] width 52 height 31
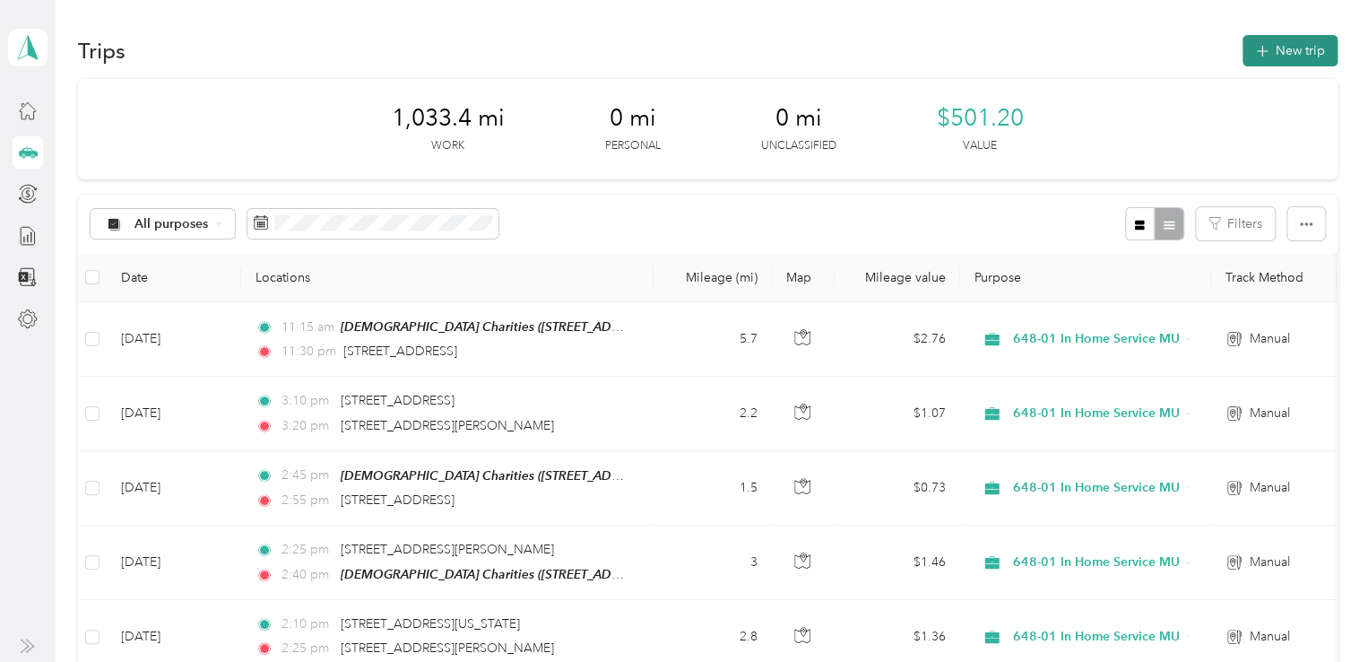
click at [1263, 58] on button "New trip" at bounding box center [1290, 50] width 95 height 31
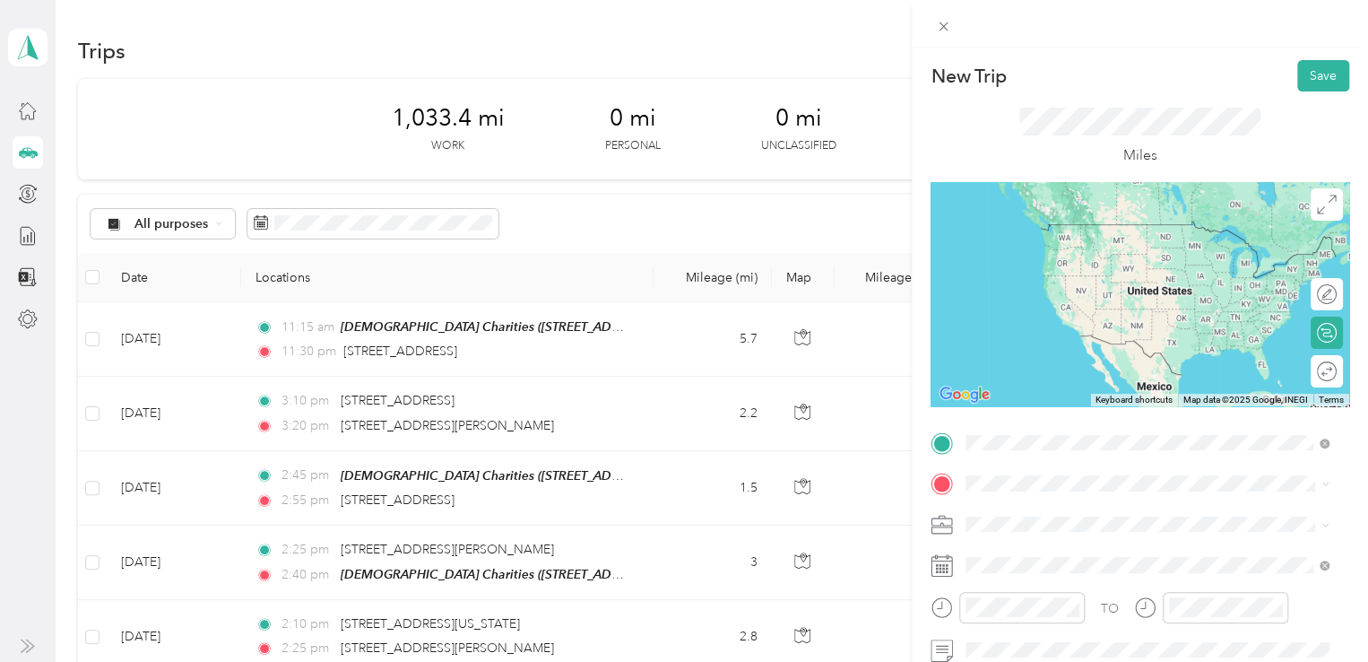
click at [1105, 222] on span "[STREET_ADDRESS][US_STATE]" at bounding box center [1089, 224] width 179 height 16
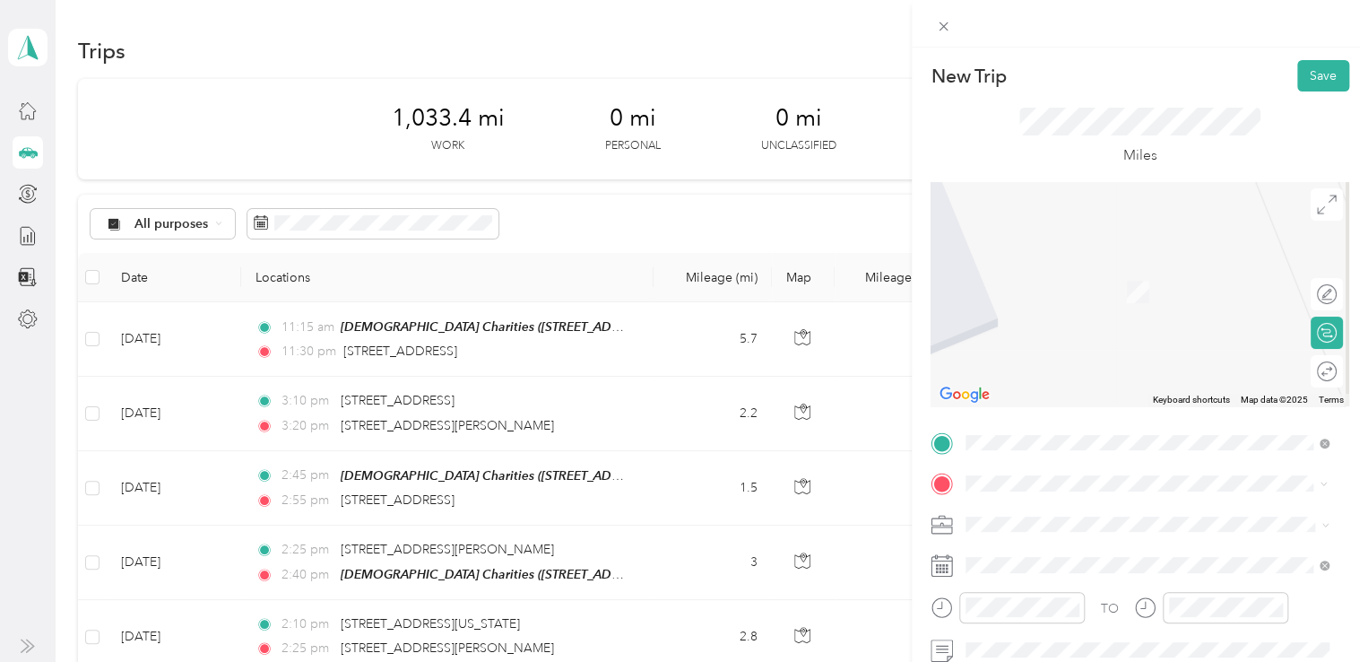
click at [1128, 265] on span "[STREET_ADDRESS][PERSON_NAME][US_STATE]" at bounding box center [1139, 265] width 279 height 16
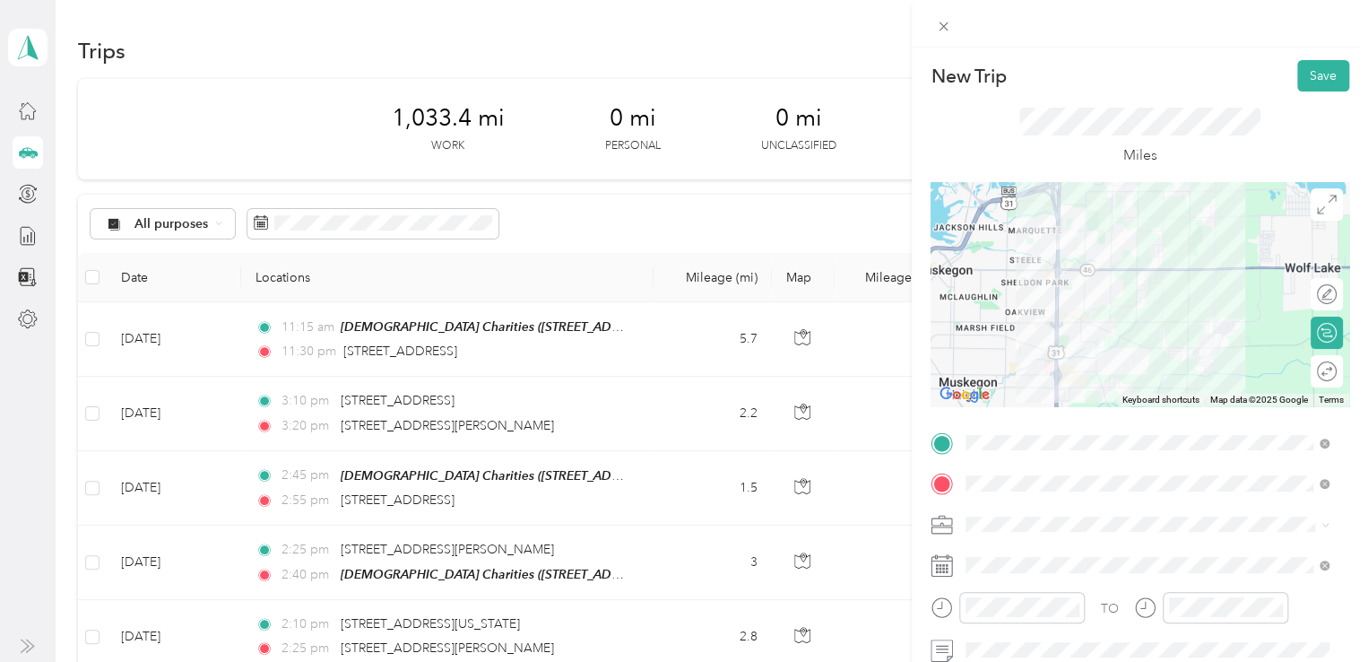
click at [1085, 429] on span "648-01 In Home Service MU" at bounding box center [1052, 428] width 161 height 15
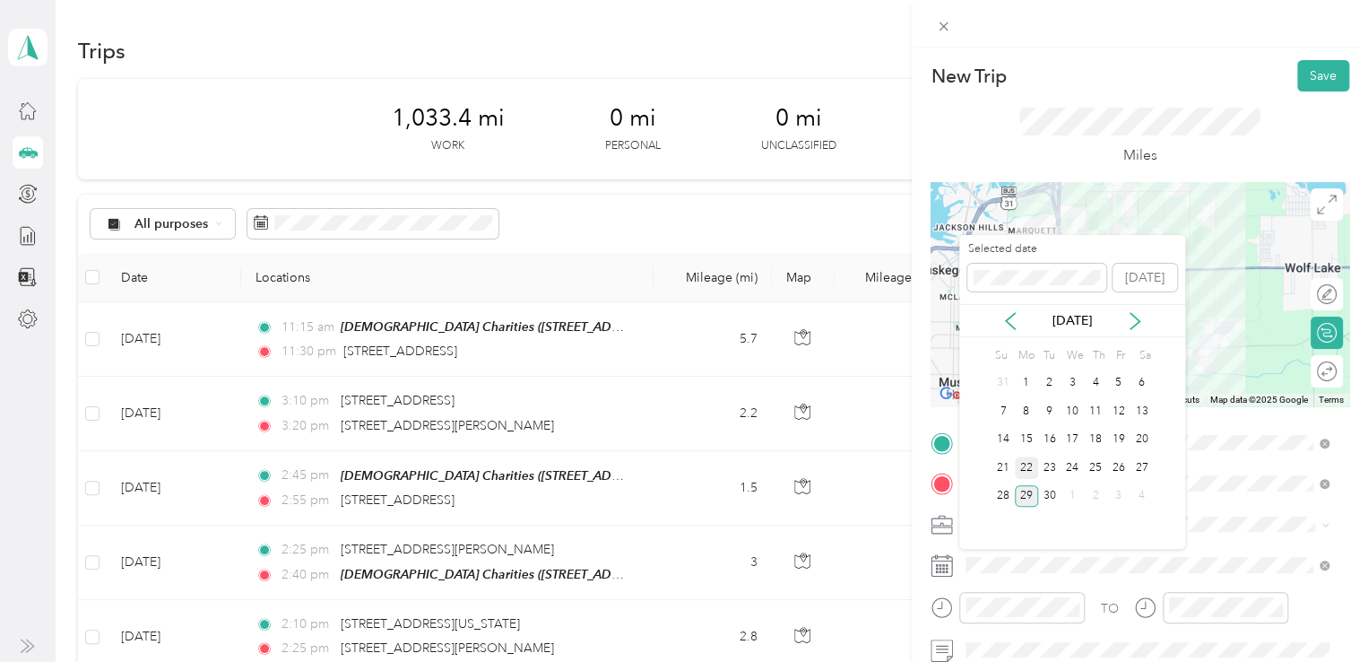
click at [1023, 465] on div "22" at bounding box center [1026, 467] width 23 height 22
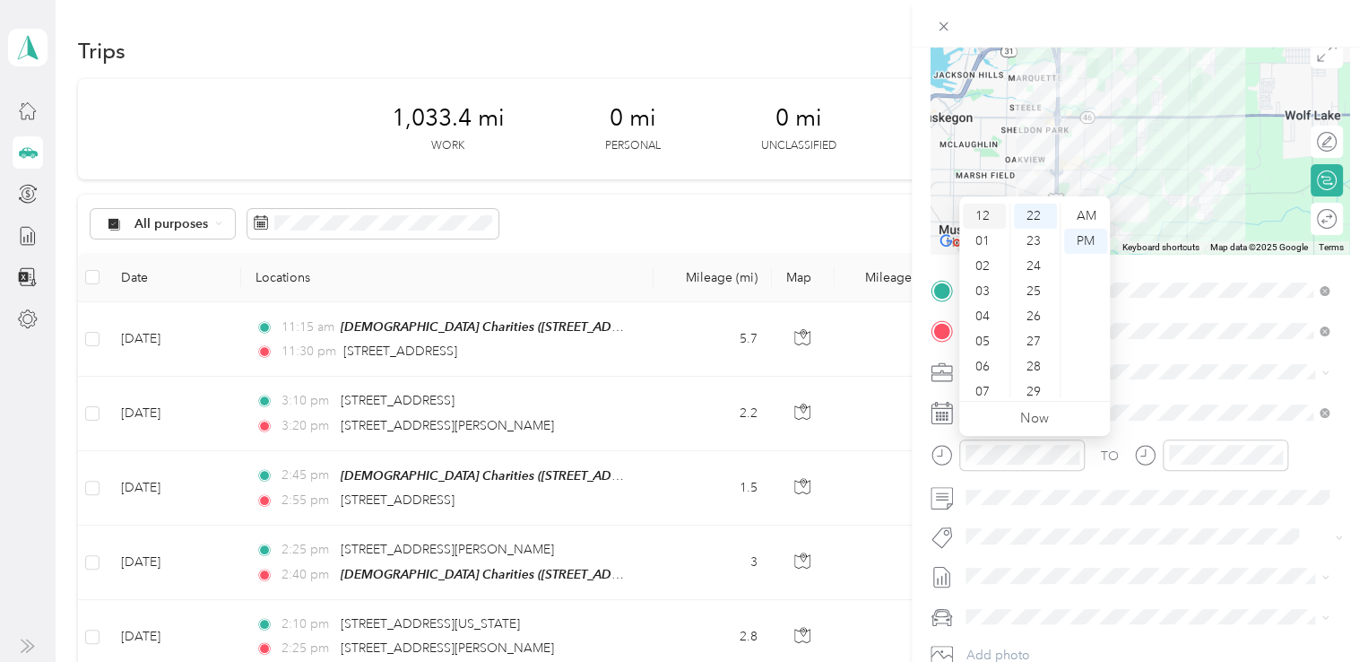
click at [981, 215] on div "12" at bounding box center [984, 216] width 43 height 25
click at [1036, 342] on div "45" at bounding box center [1035, 345] width 43 height 25
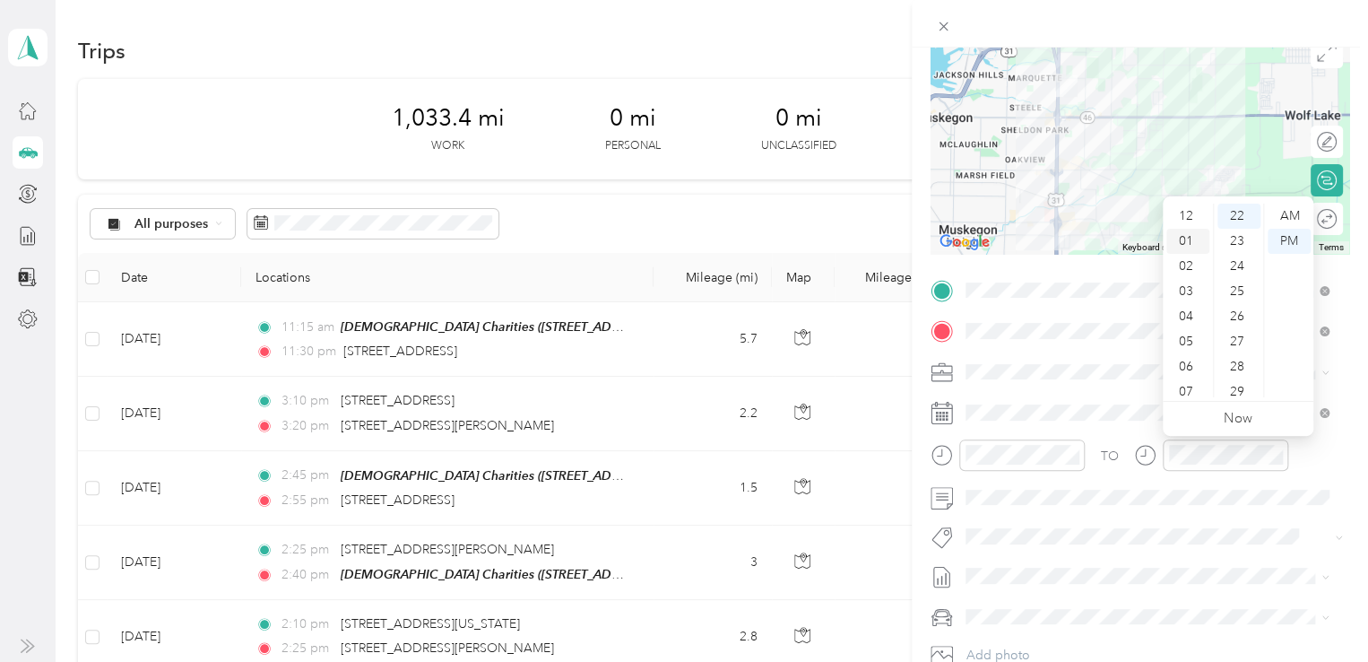
click at [1189, 237] on div "01" at bounding box center [1188, 241] width 43 height 25
click at [1235, 208] on div "00" at bounding box center [1239, 216] width 43 height 25
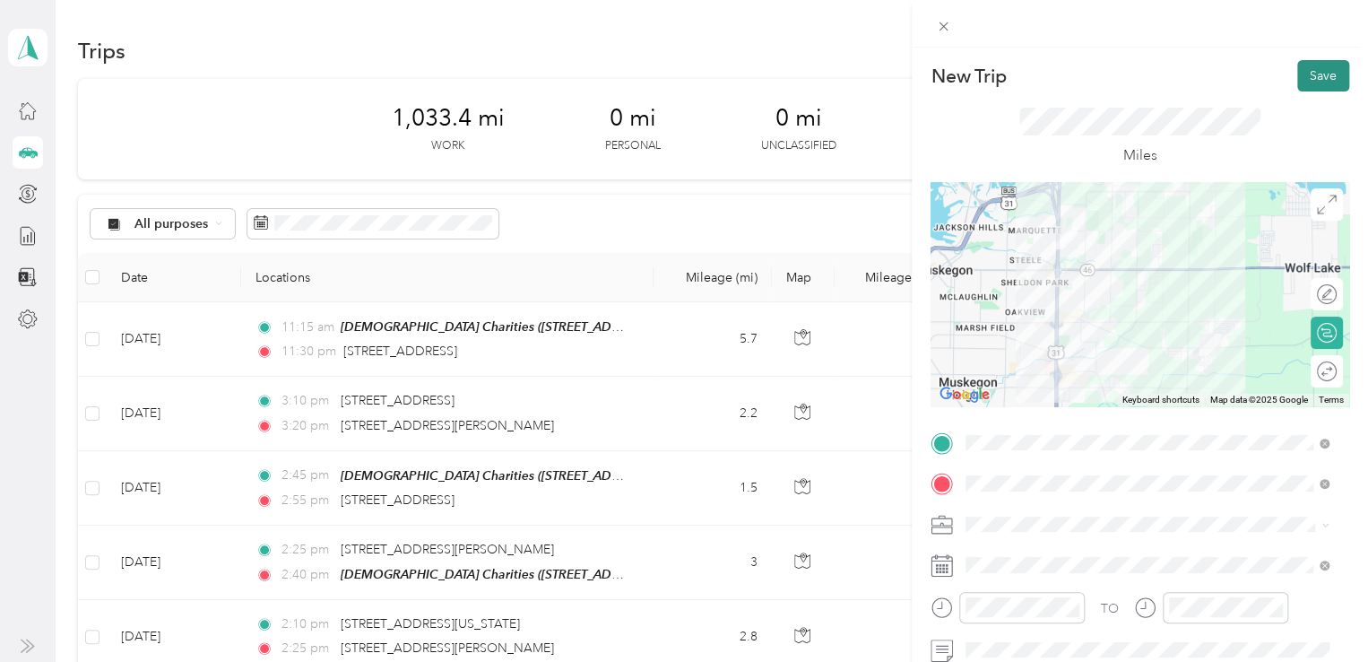
click at [1307, 77] on button "Save" at bounding box center [1324, 75] width 52 height 31
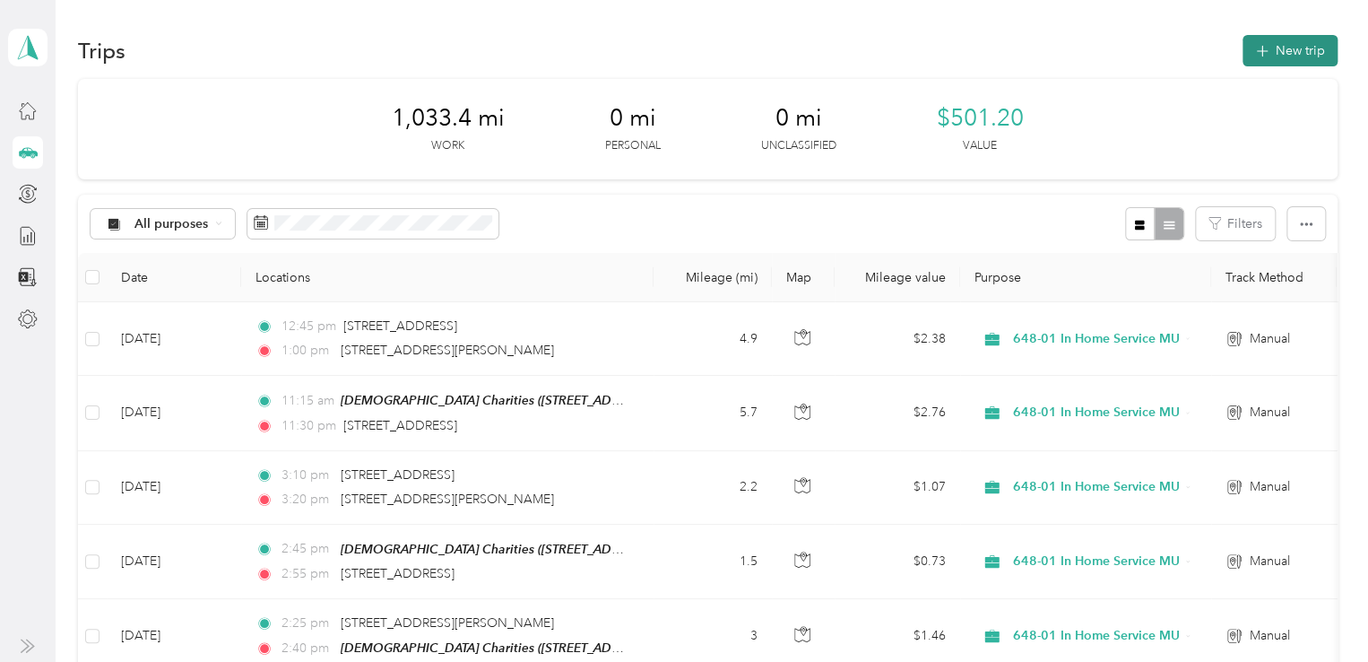
click at [1294, 44] on button "New trip" at bounding box center [1290, 50] width 95 height 31
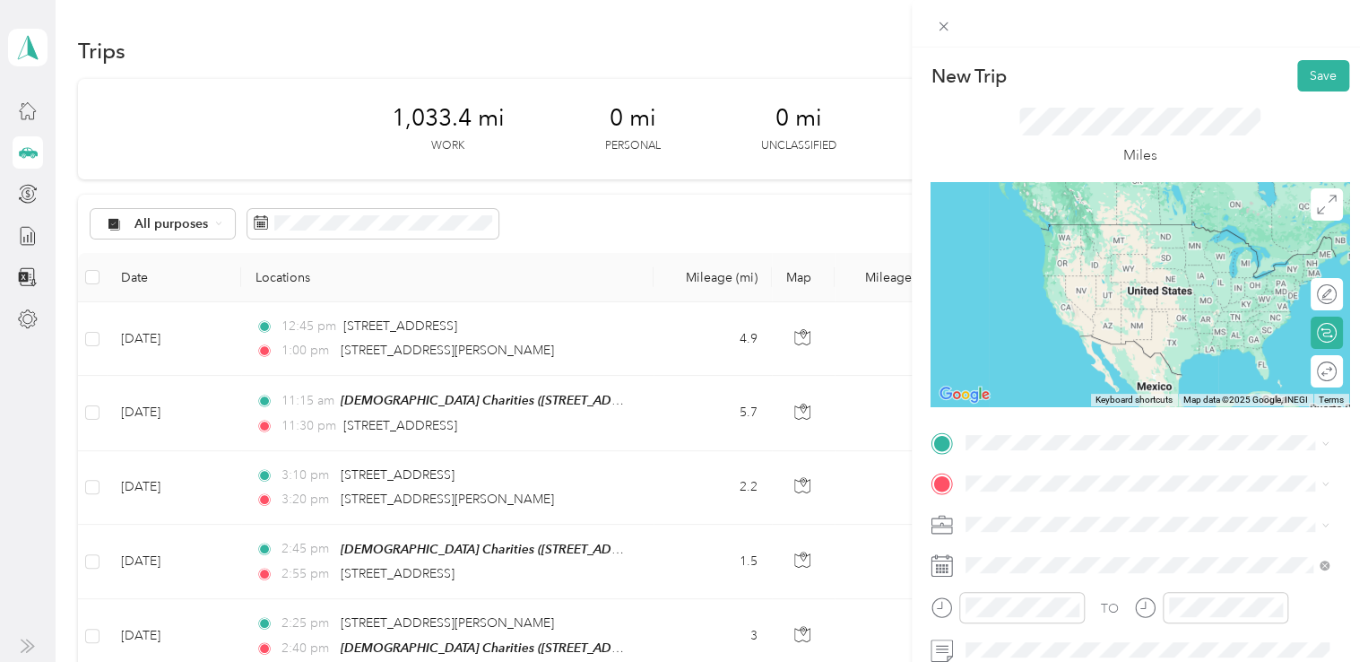
click at [1065, 230] on span "[STREET_ADDRESS][PERSON_NAME][US_STATE]" at bounding box center [1139, 222] width 279 height 16
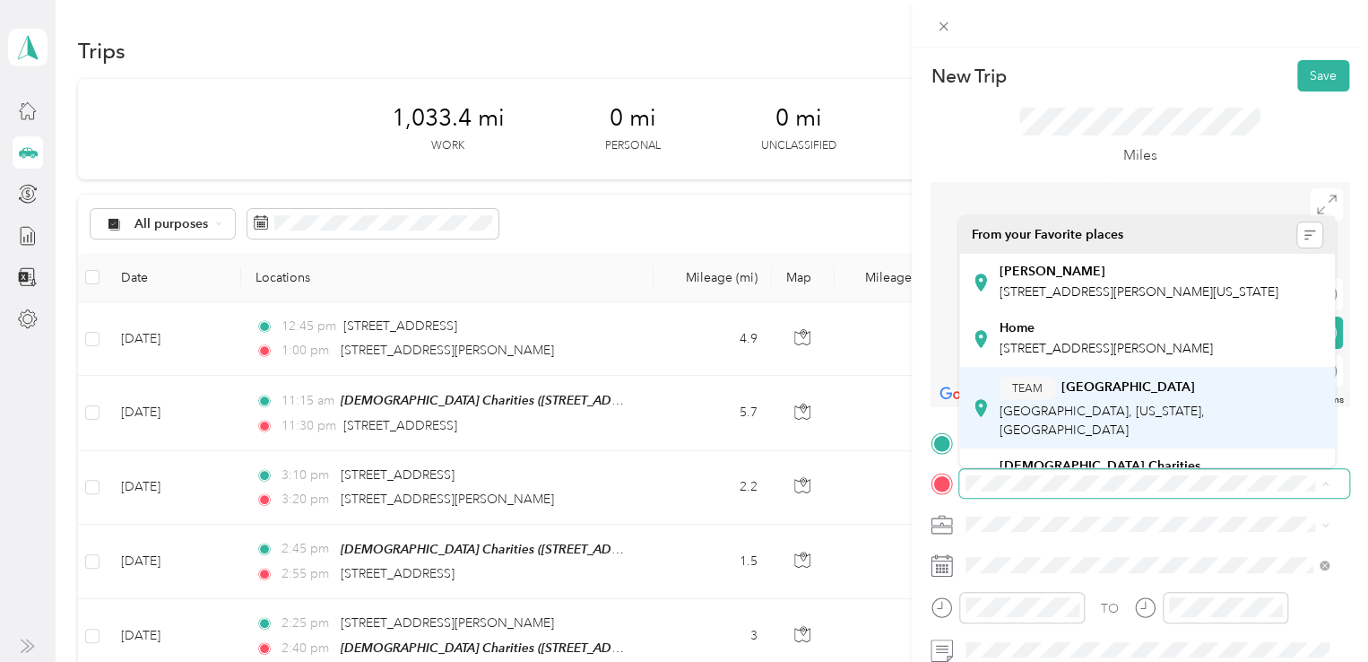
scroll to position [90, 0]
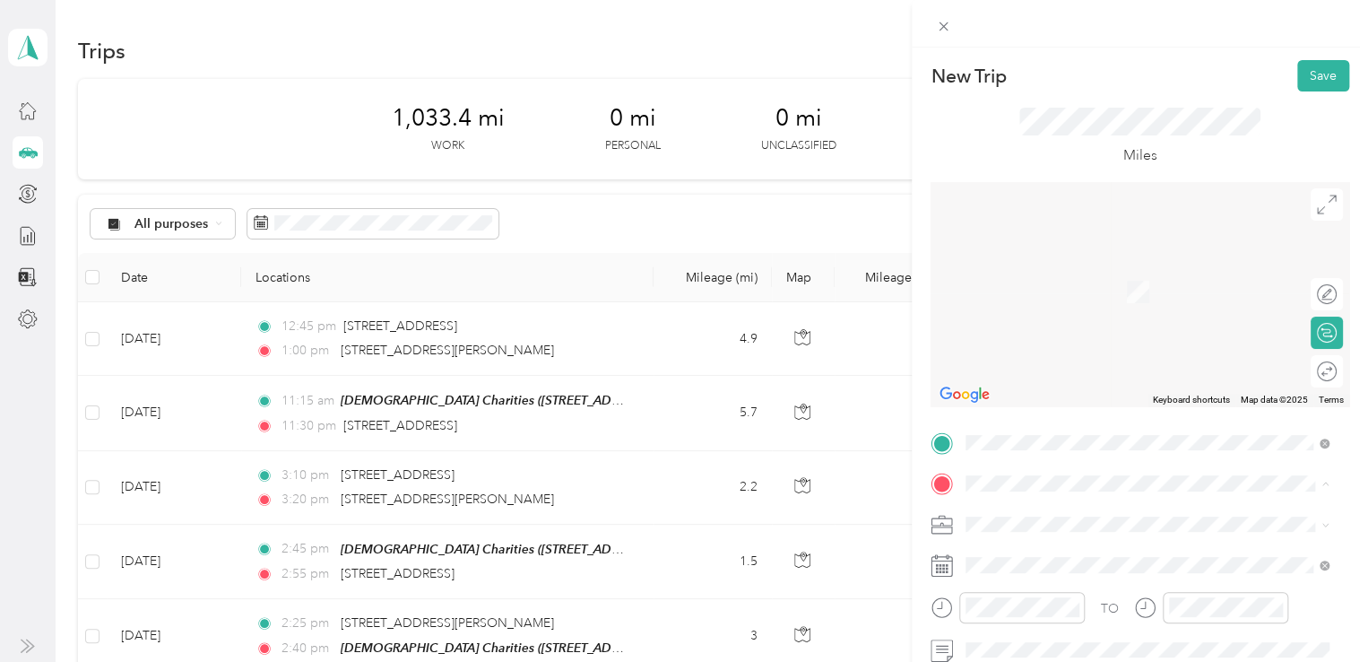
click at [1057, 404] on span "[STREET_ADDRESS][US_STATE]" at bounding box center [1089, 396] width 179 height 15
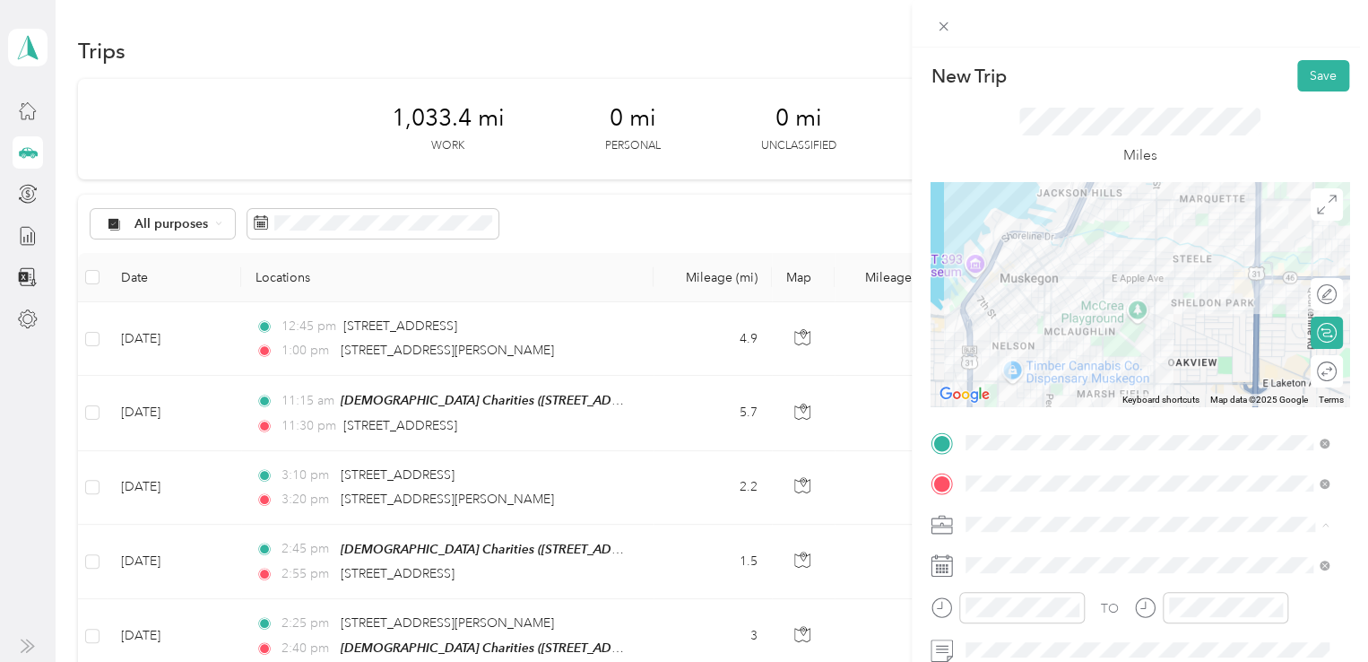
click at [1038, 433] on li "648-01 In Home Service MU" at bounding box center [1148, 429] width 376 height 31
click at [995, 554] on span at bounding box center [1155, 565] width 390 height 29
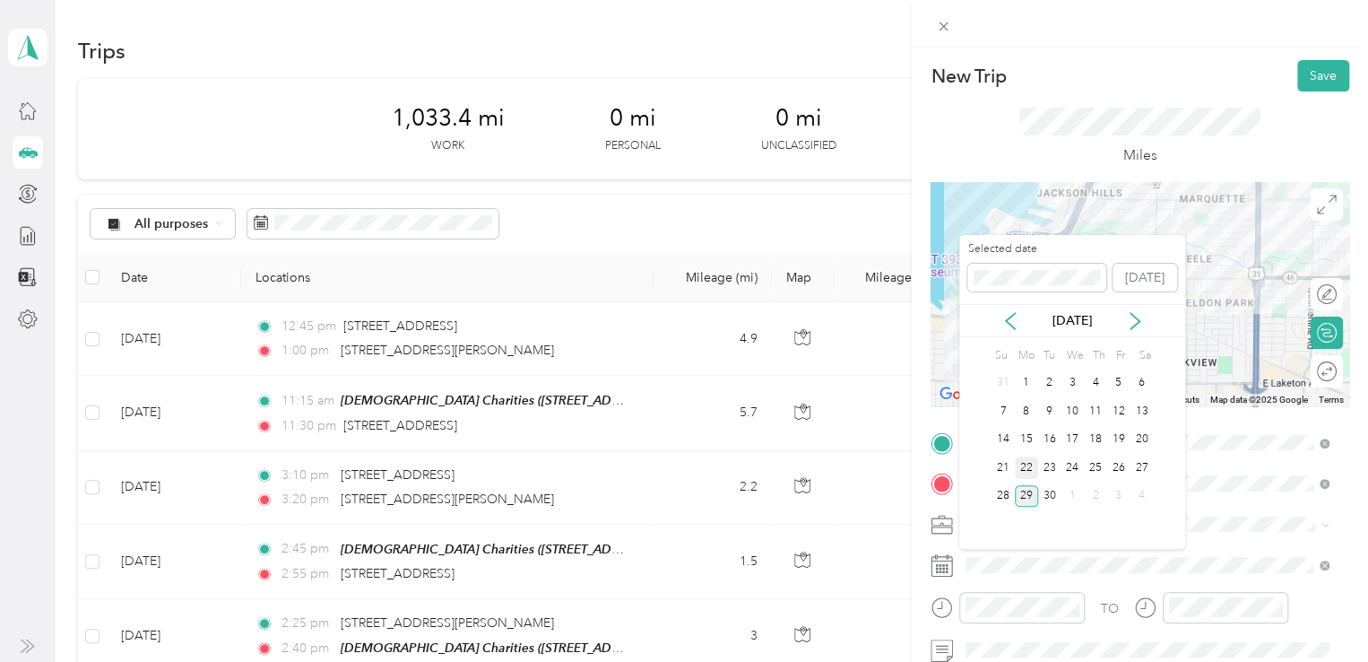
click at [1029, 467] on div "22" at bounding box center [1026, 467] width 23 height 22
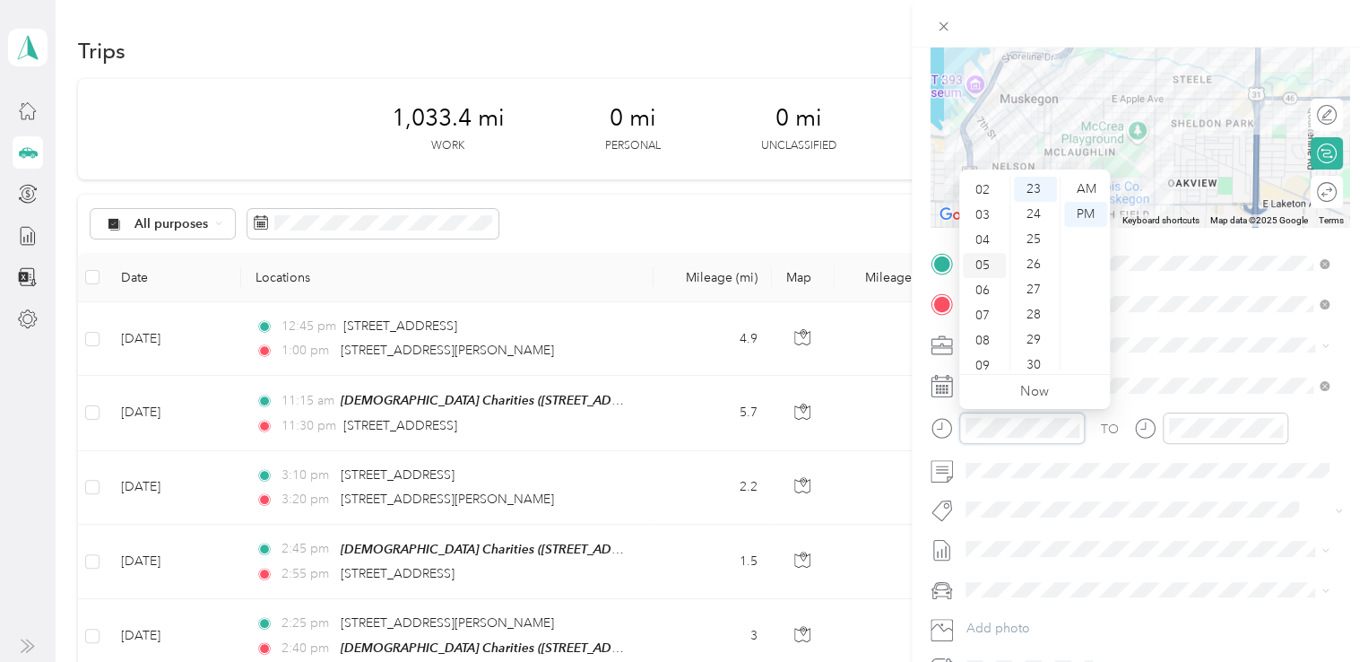
scroll to position [0, 0]
click at [975, 234] on div "02" at bounding box center [984, 239] width 43 height 25
click at [1032, 184] on div "00" at bounding box center [1035, 189] width 43 height 25
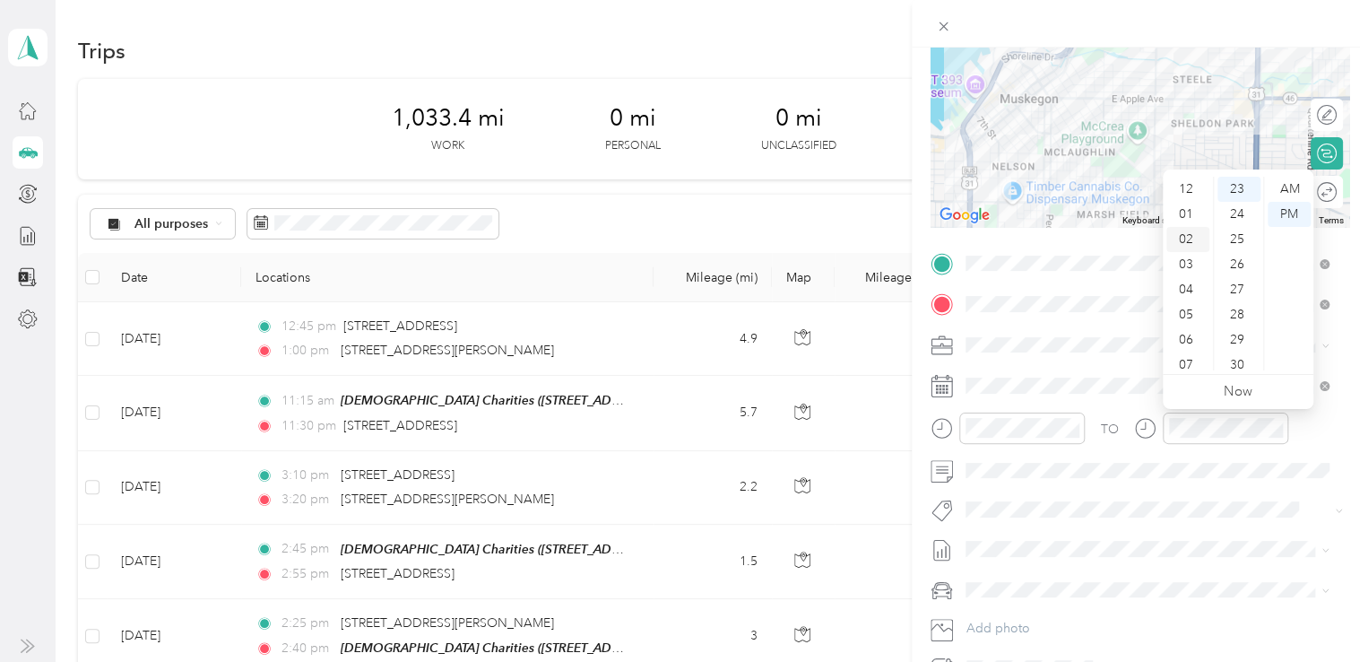
click at [1186, 240] on div "02" at bounding box center [1188, 239] width 43 height 25
click at [1246, 255] on div "15" at bounding box center [1239, 257] width 43 height 25
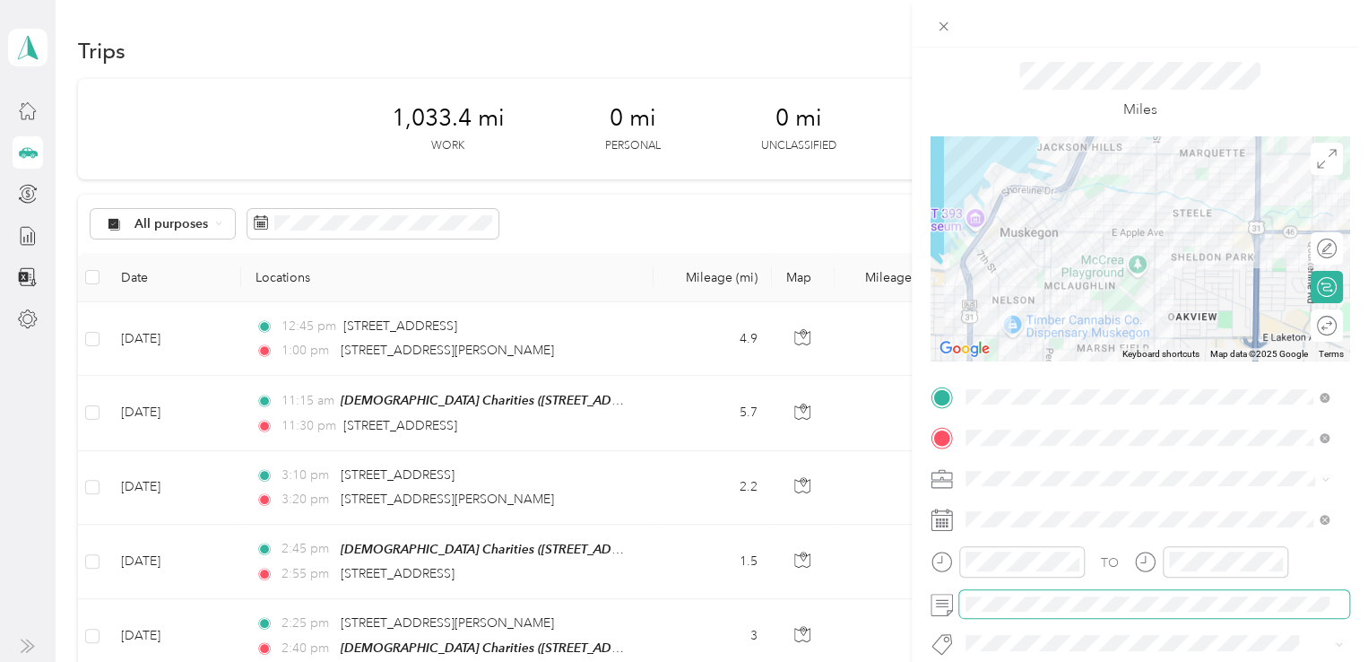
scroll to position [0, 0]
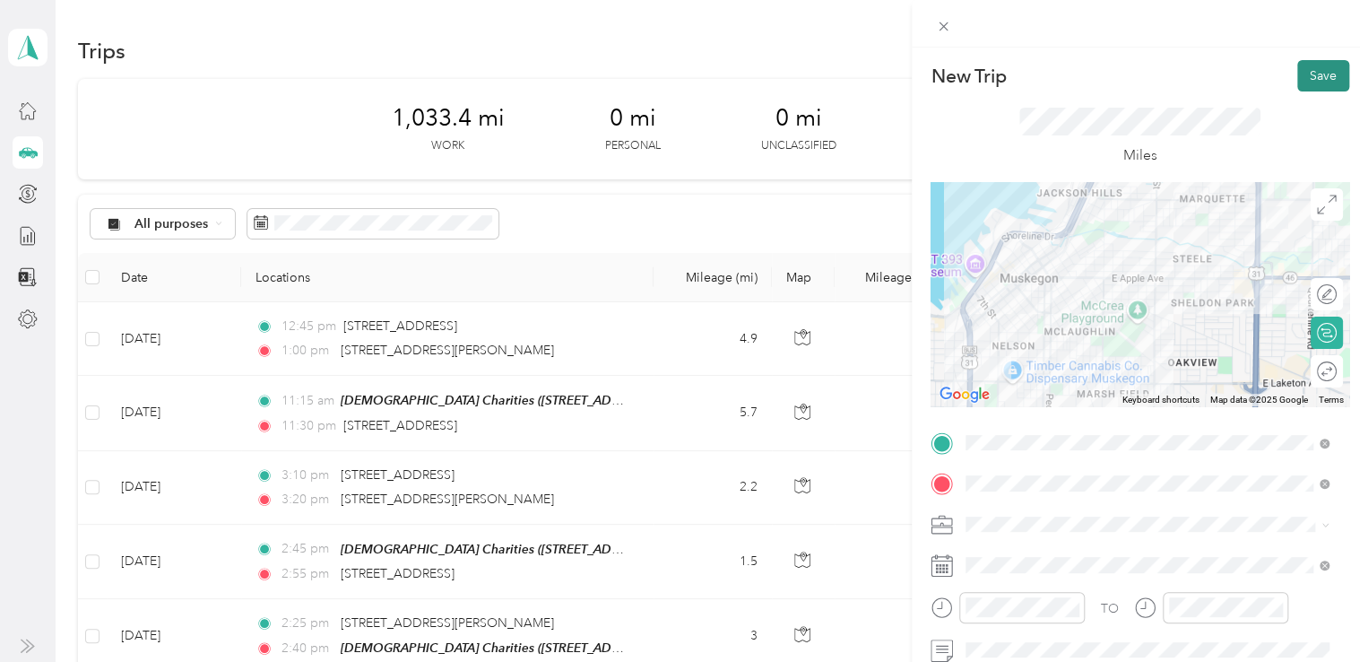
click at [1309, 74] on button "Save" at bounding box center [1324, 75] width 52 height 31
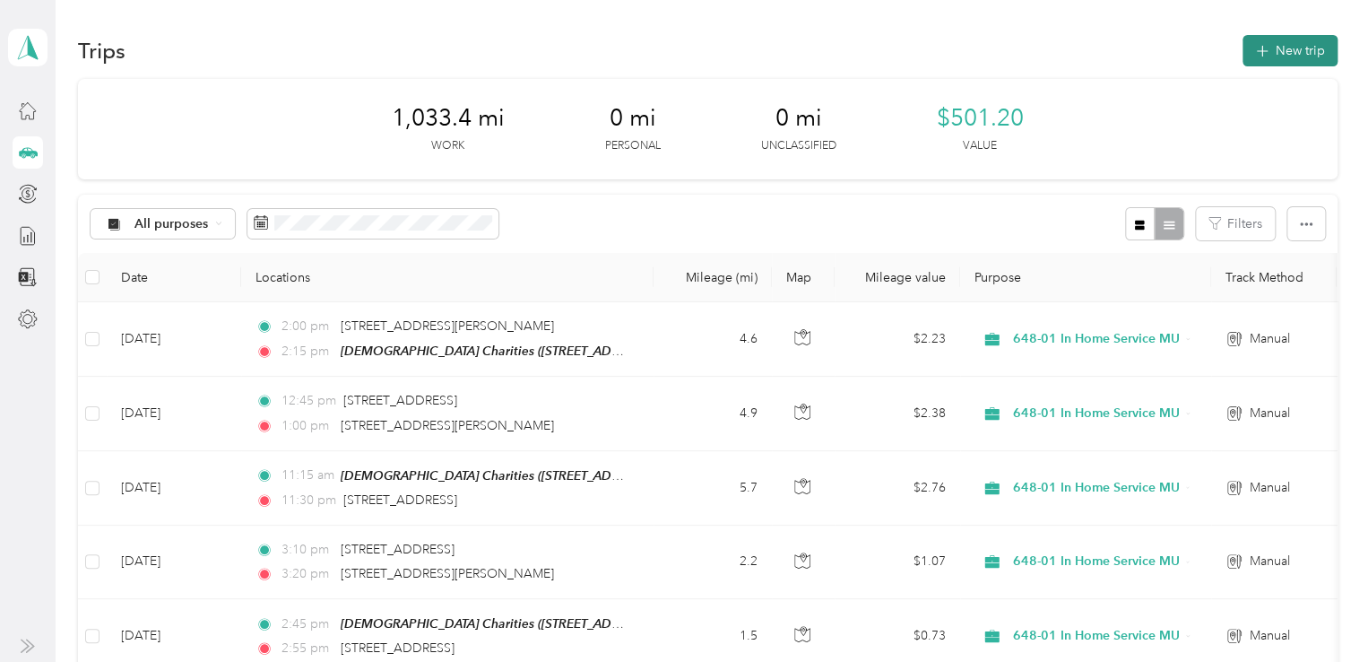
click at [1289, 45] on button "New trip" at bounding box center [1290, 50] width 95 height 31
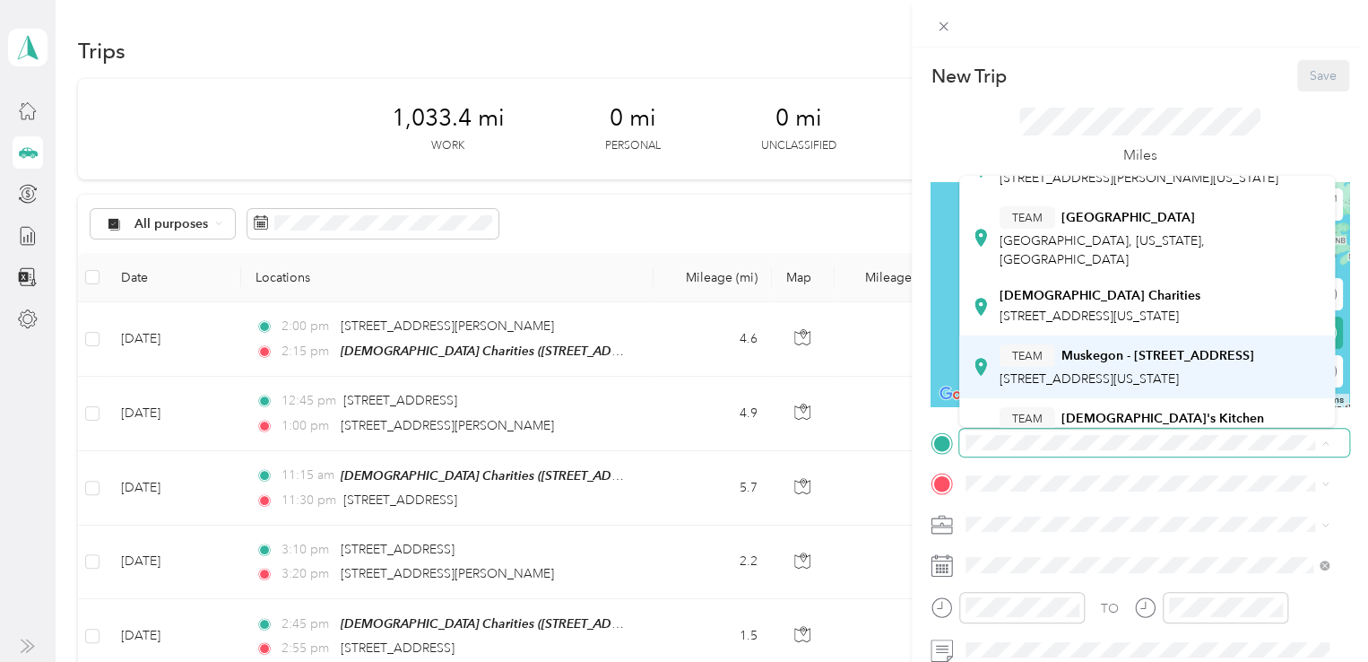
scroll to position [179, 0]
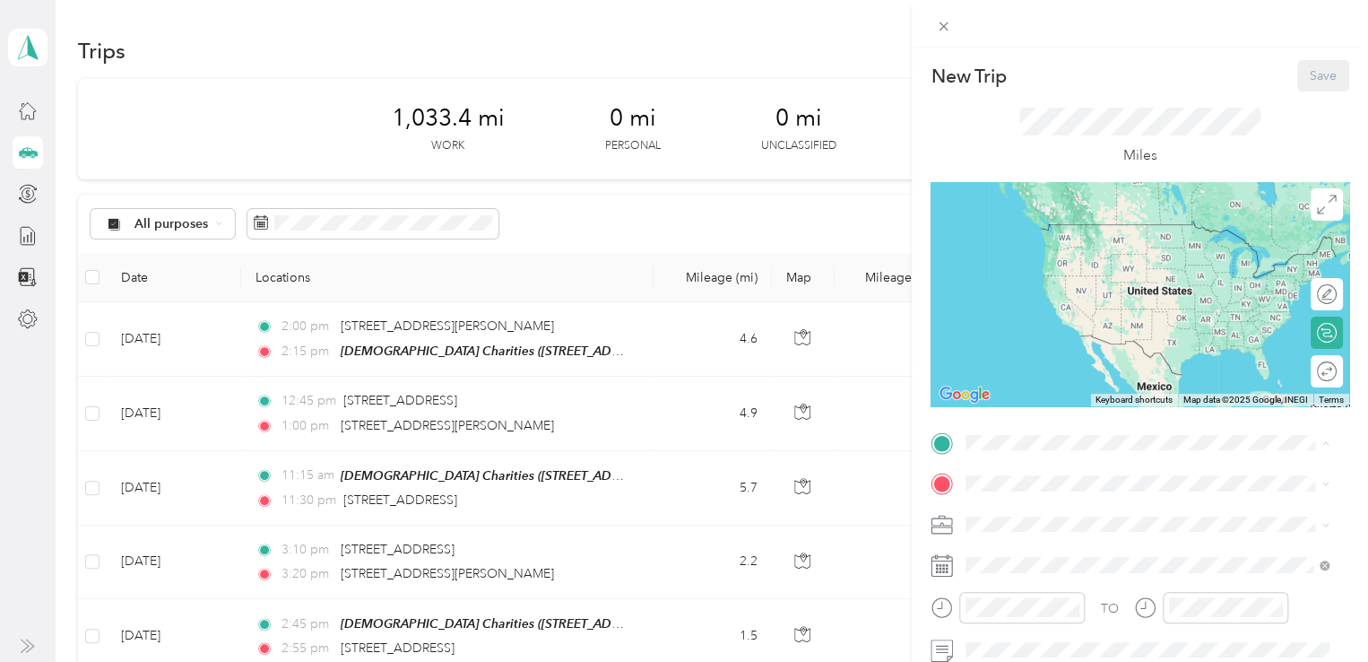
click at [1064, 275] on div "[DEMOGRAPHIC_DATA] Charities [STREET_ADDRESS][US_STATE]" at bounding box center [1100, 257] width 201 height 38
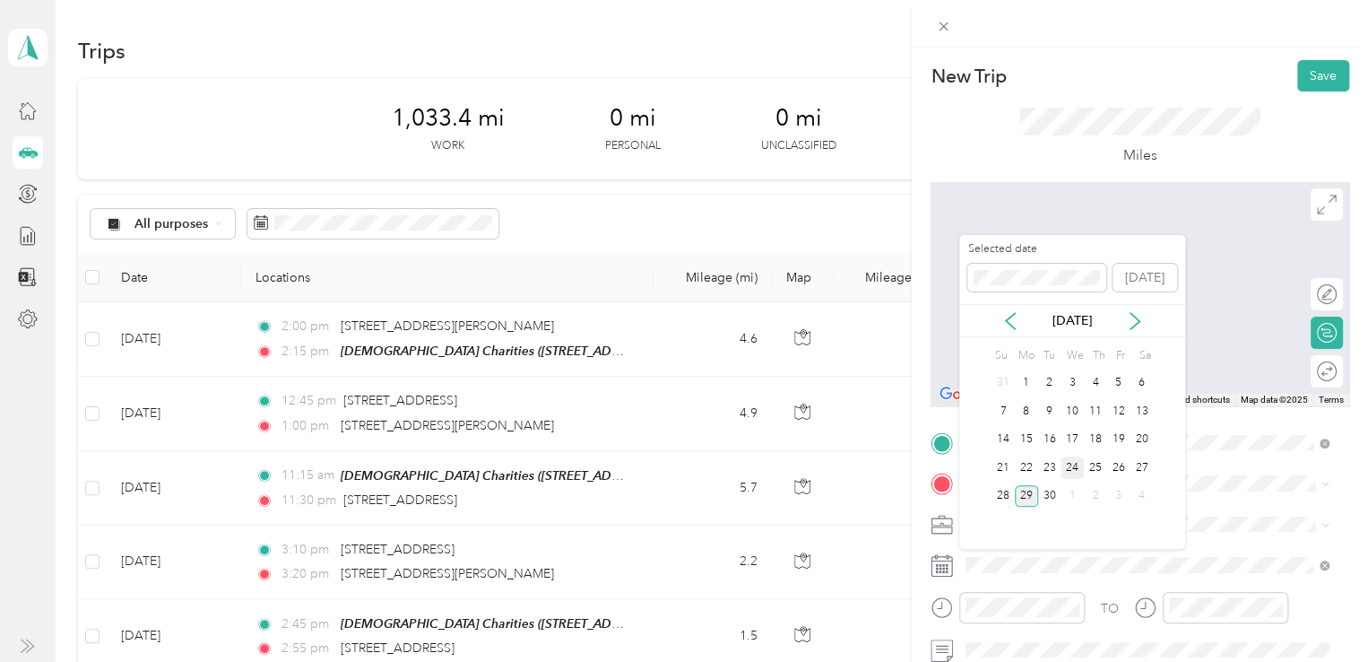
click at [1072, 467] on div "24" at bounding box center [1072, 467] width 23 height 22
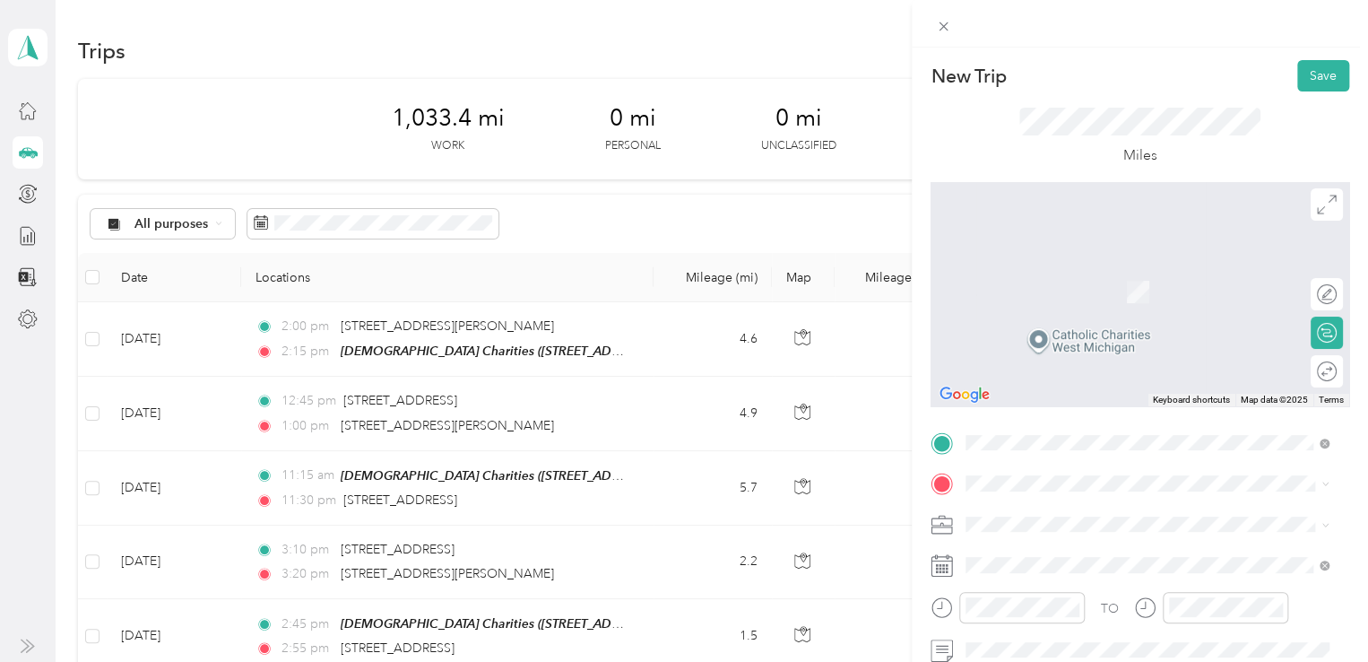
click at [1086, 266] on span "[STREET_ADDRESS][US_STATE]" at bounding box center [1089, 258] width 179 height 16
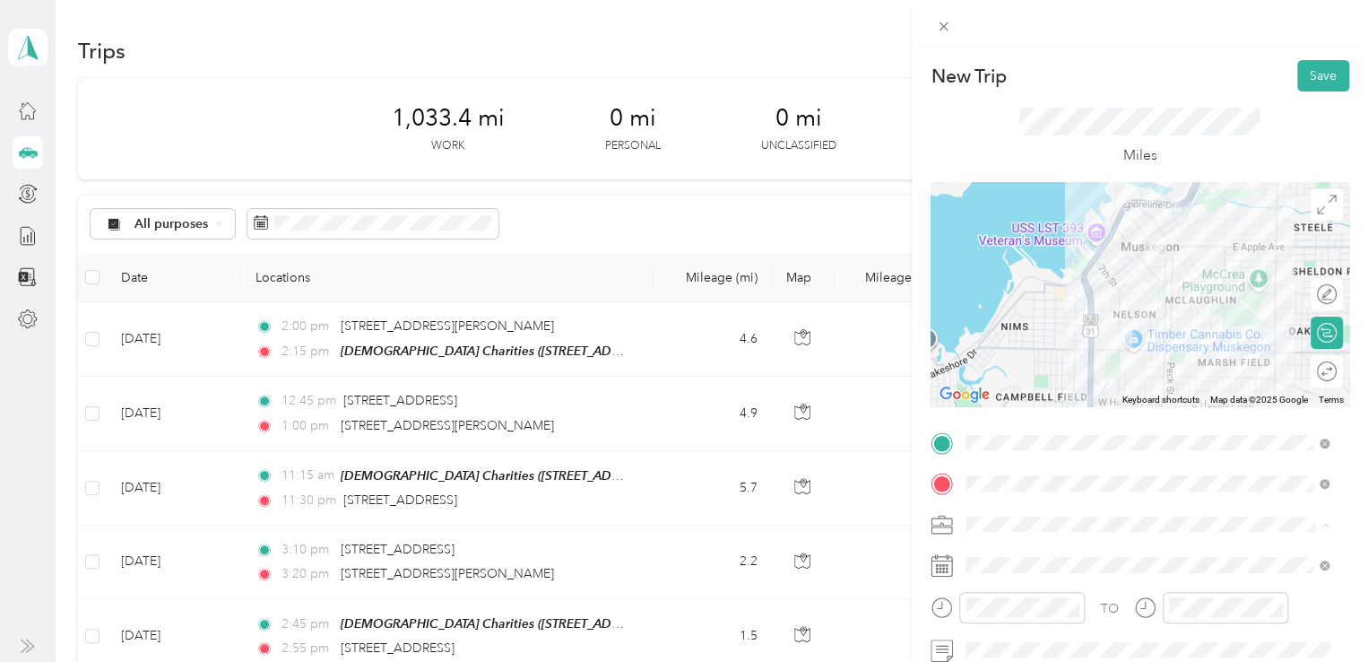
click at [1068, 429] on span "648-01 In Home Service MU" at bounding box center [1052, 429] width 161 height 15
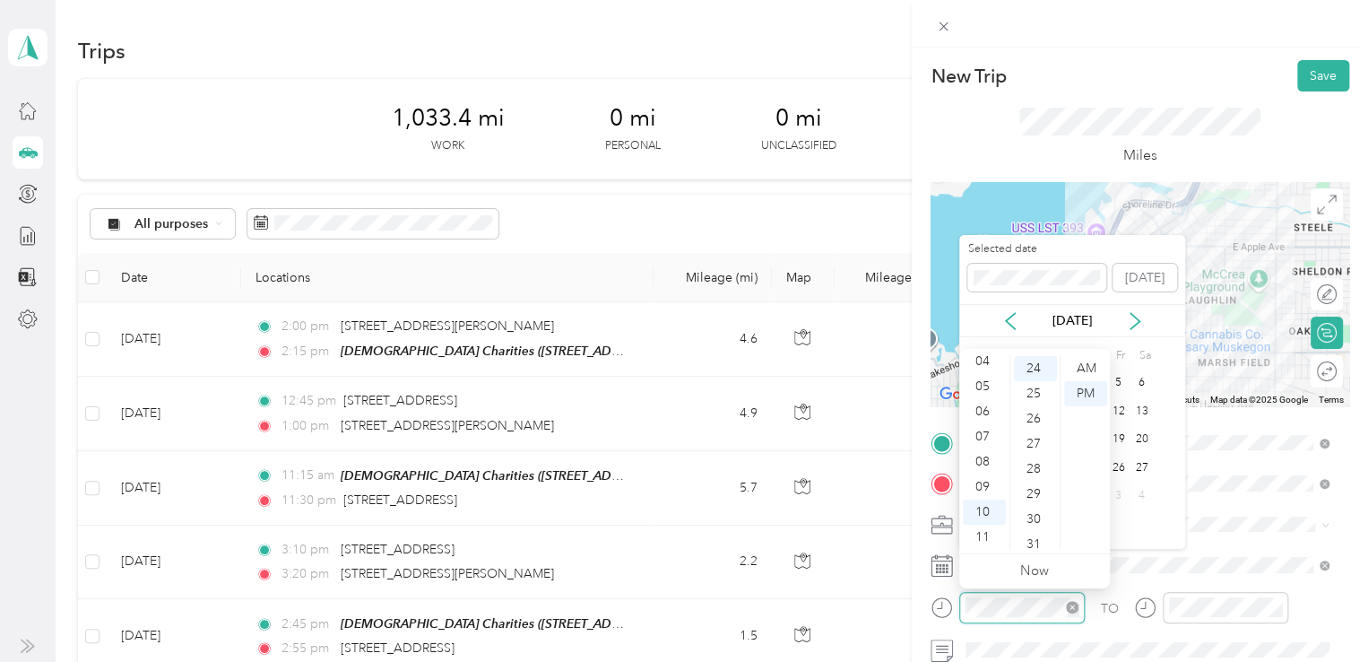
scroll to position [603, 0]
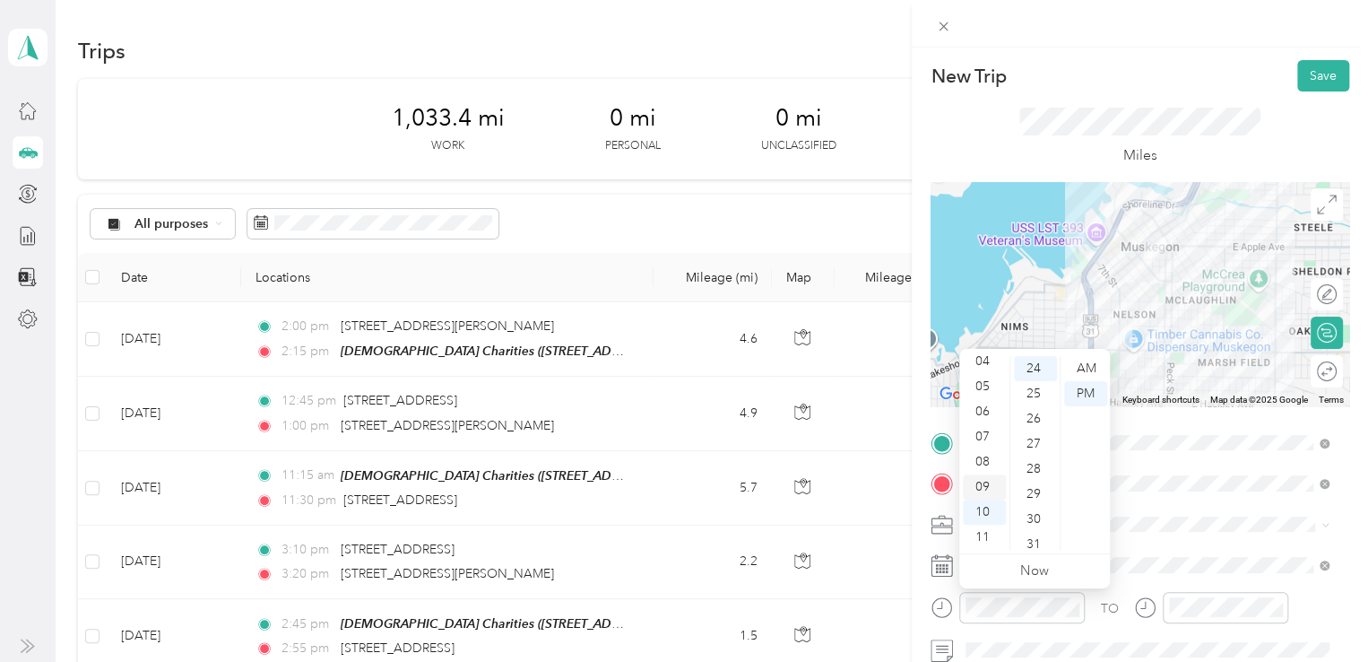
click at [992, 482] on div "09" at bounding box center [984, 486] width 43 height 25
click at [1032, 449] on div "45" at bounding box center [1035, 447] width 43 height 25
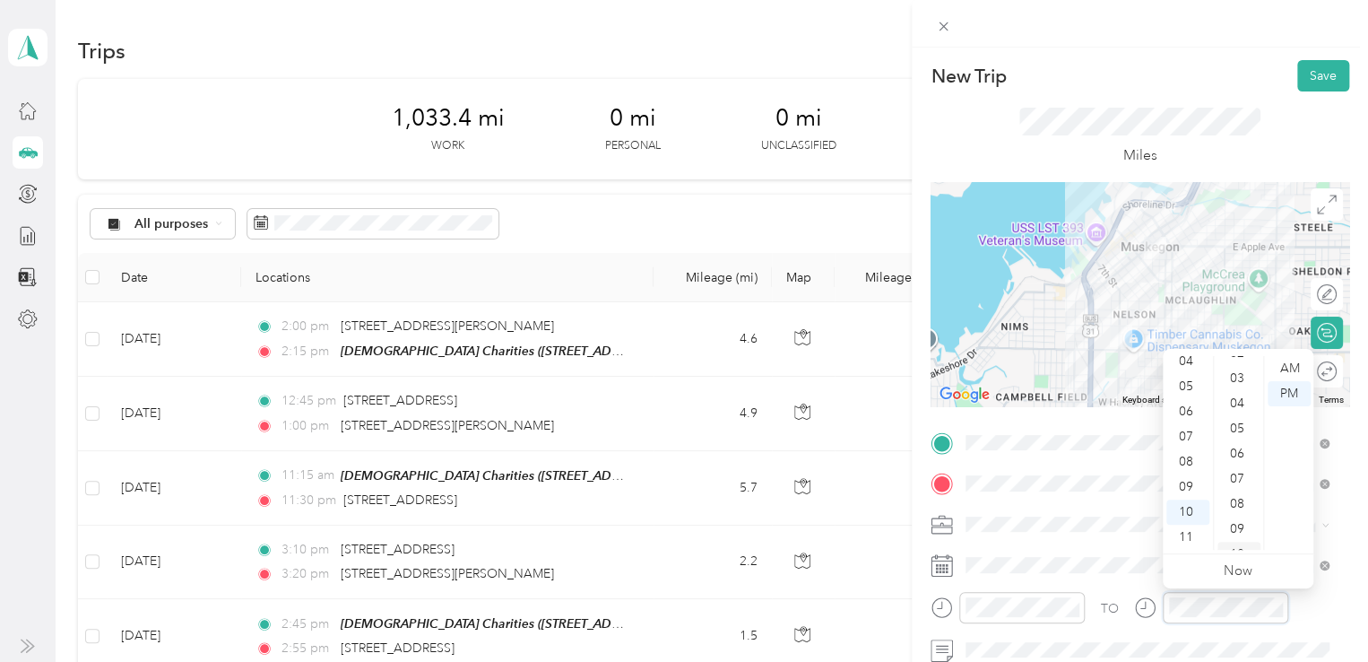
scroll to position [0, 0]
click at [1248, 365] on div "00" at bounding box center [1239, 368] width 43 height 25
click at [1285, 370] on div "AM" at bounding box center [1289, 368] width 43 height 25
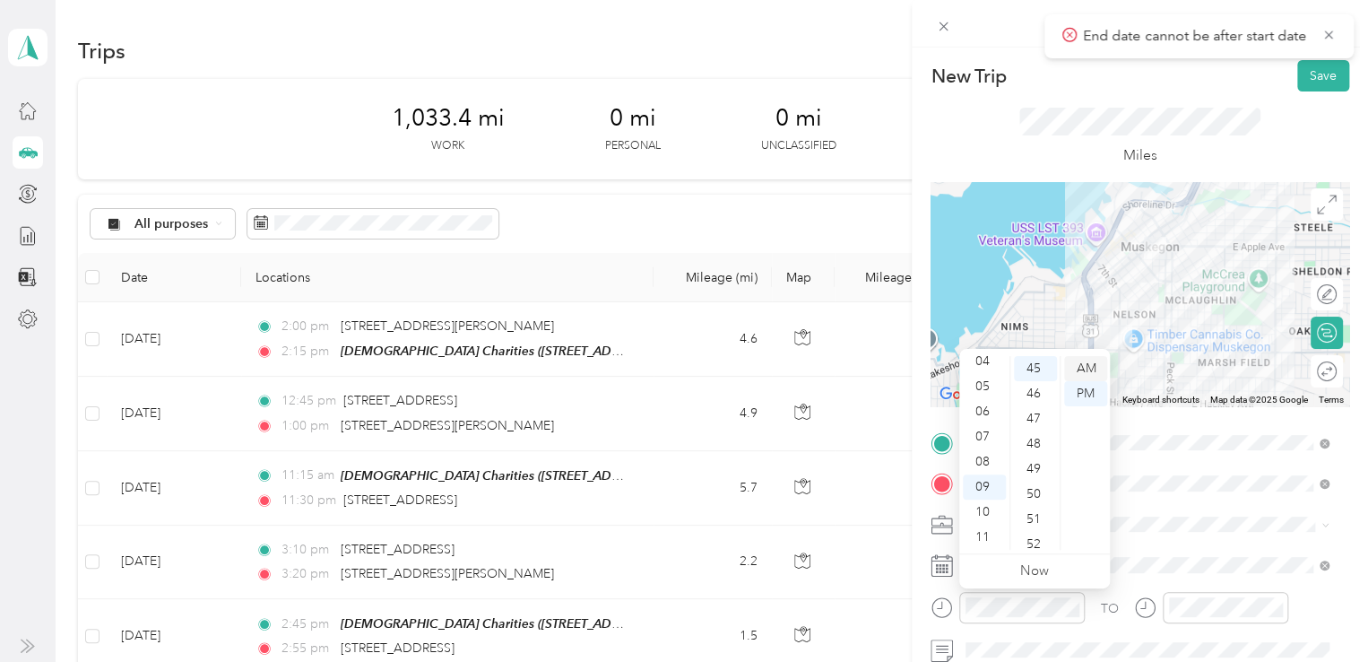
click at [1082, 368] on div "AM" at bounding box center [1085, 368] width 43 height 25
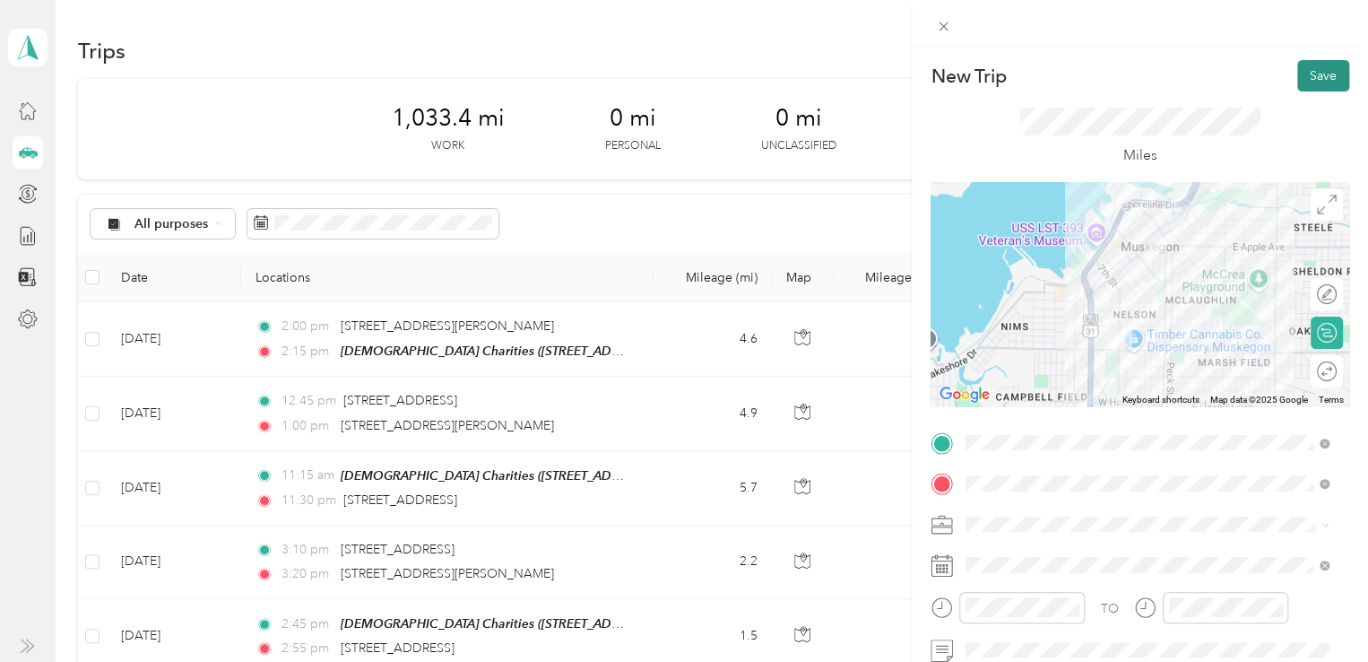
click at [1313, 80] on button "Save" at bounding box center [1324, 75] width 52 height 31
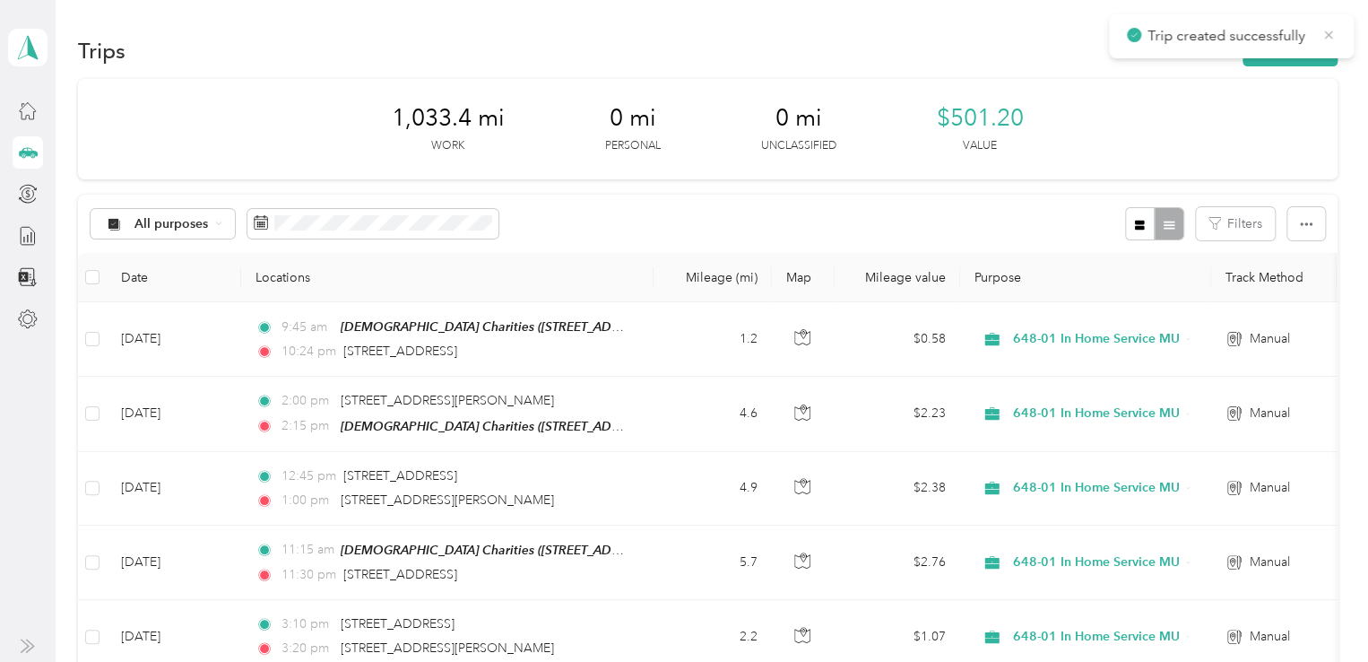
click at [1324, 36] on icon at bounding box center [1329, 35] width 14 height 16
click at [1306, 52] on button "New trip" at bounding box center [1290, 50] width 95 height 31
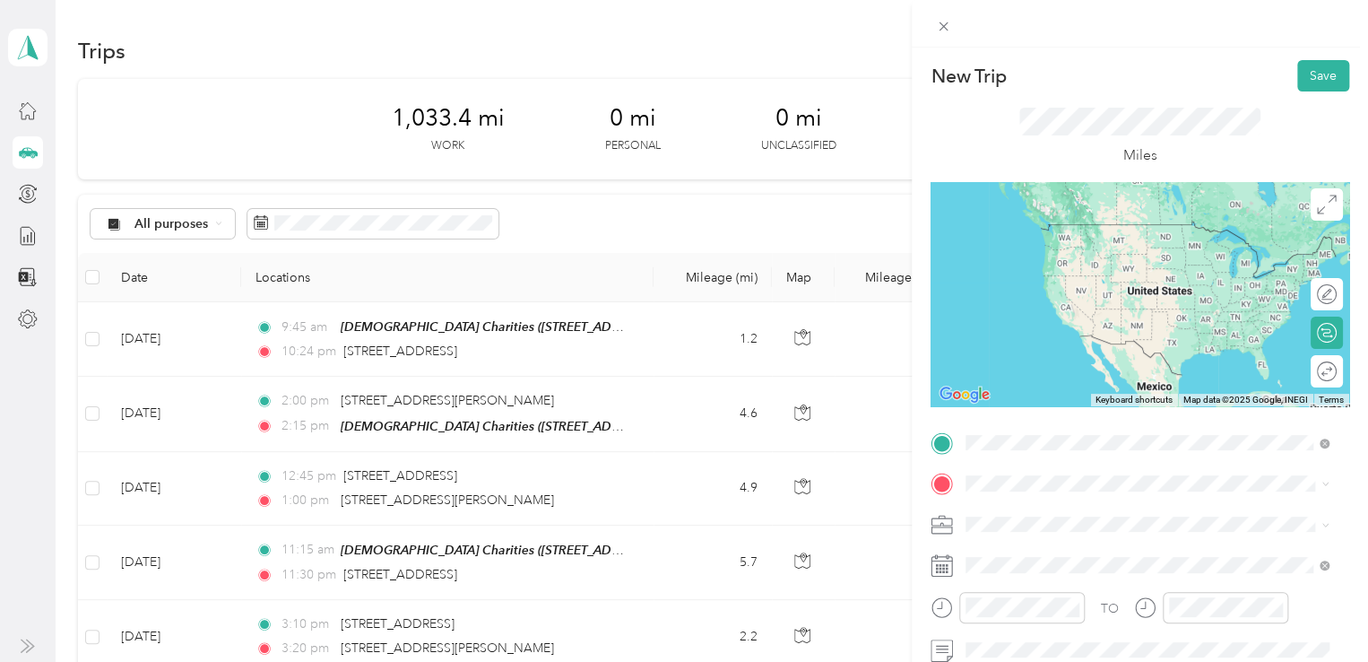
click at [1098, 228] on span "[STREET_ADDRESS][US_STATE]" at bounding box center [1089, 224] width 179 height 16
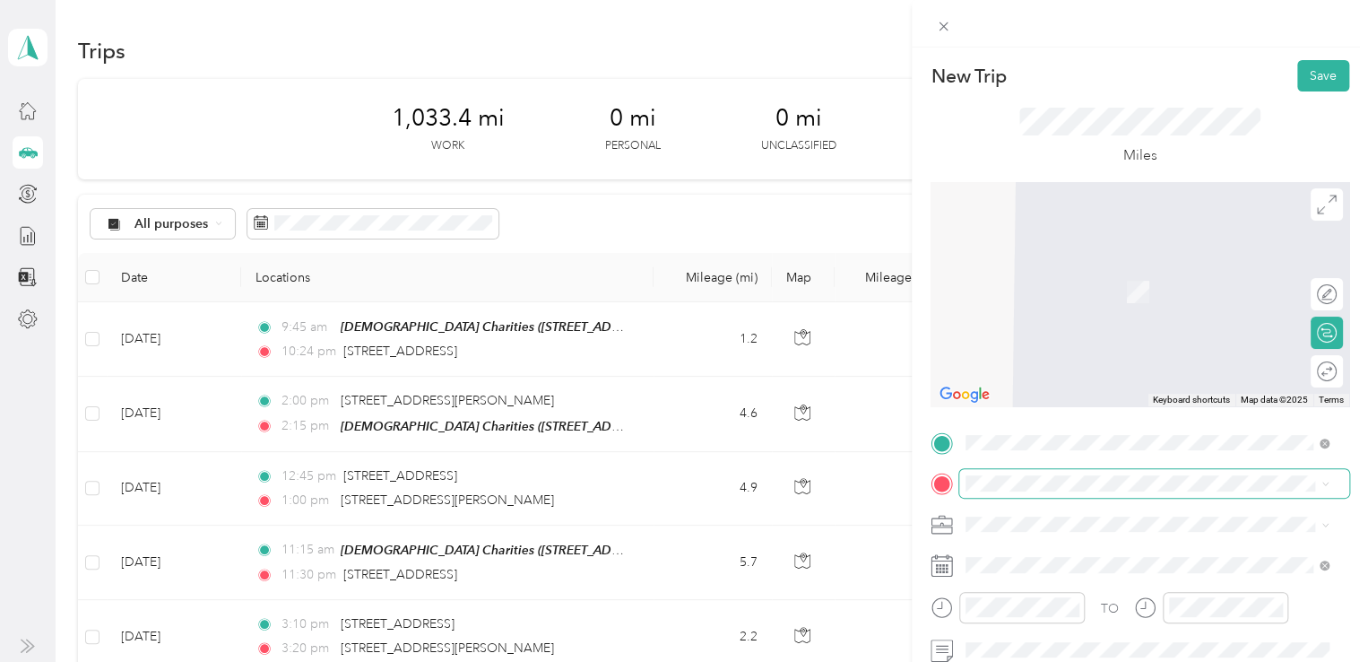
click at [1019, 494] on span at bounding box center [1155, 483] width 390 height 29
click at [1108, 267] on span "[STREET_ADDRESS][PERSON_NAME][US_STATE]" at bounding box center [1139, 265] width 279 height 16
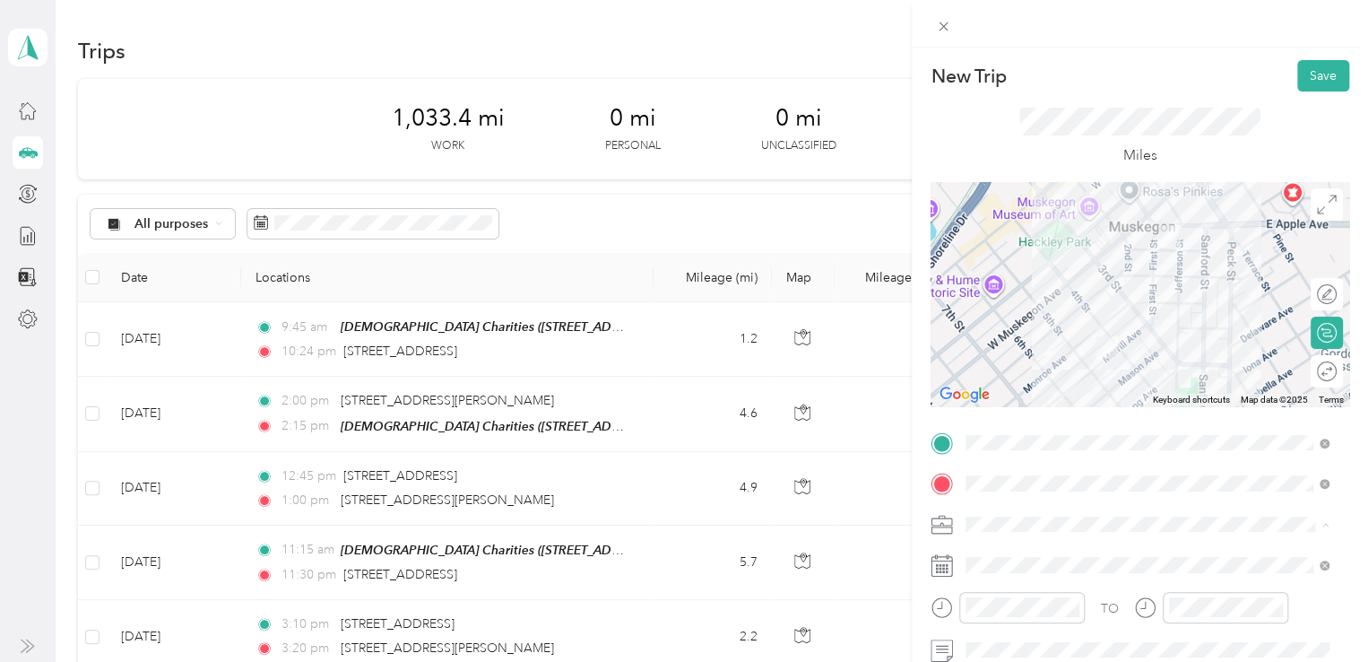
click at [1039, 429] on span "648-01 In Home Service MU" at bounding box center [1052, 429] width 161 height 15
click at [986, 534] on div "11" at bounding box center [984, 537] width 43 height 25
click at [1040, 396] on div "20" at bounding box center [1035, 397] width 43 height 25
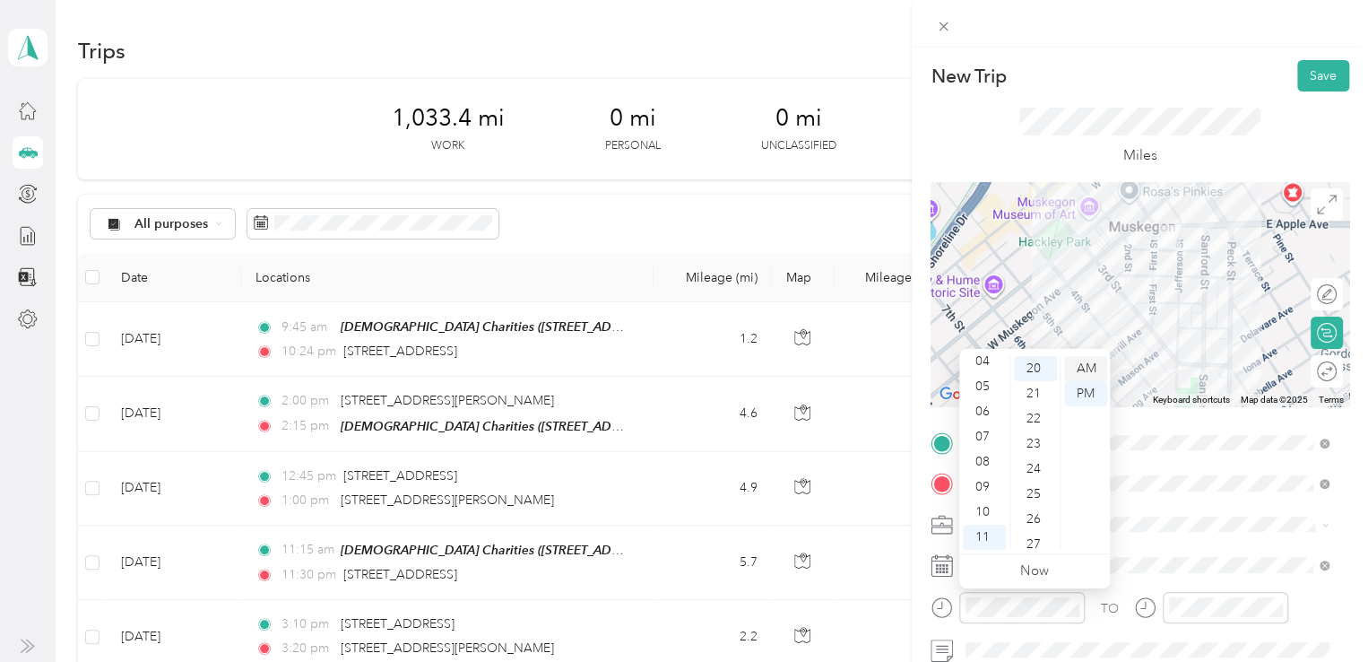
click at [1090, 369] on div "AM" at bounding box center [1085, 368] width 43 height 25
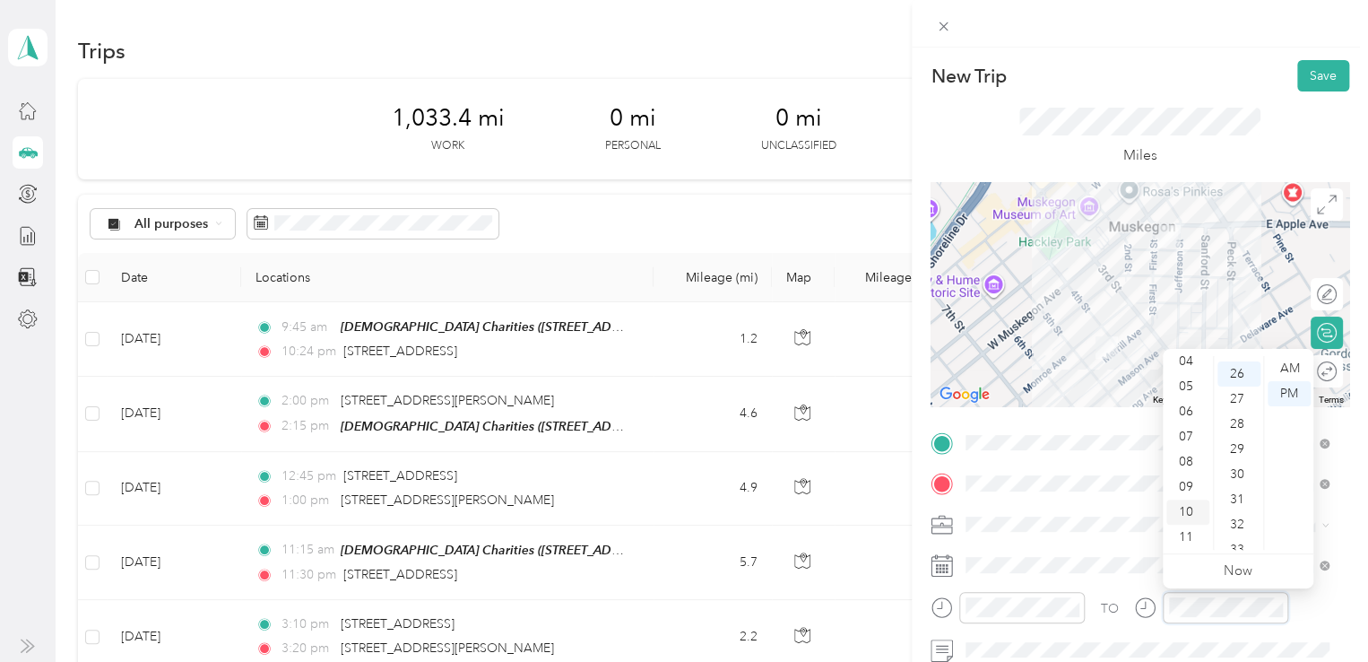
scroll to position [653, 0]
click at [1186, 533] on div "11" at bounding box center [1188, 537] width 43 height 25
click at [1239, 465] on div "30" at bounding box center [1239, 468] width 43 height 25
click at [1302, 363] on div "AM" at bounding box center [1289, 368] width 43 height 25
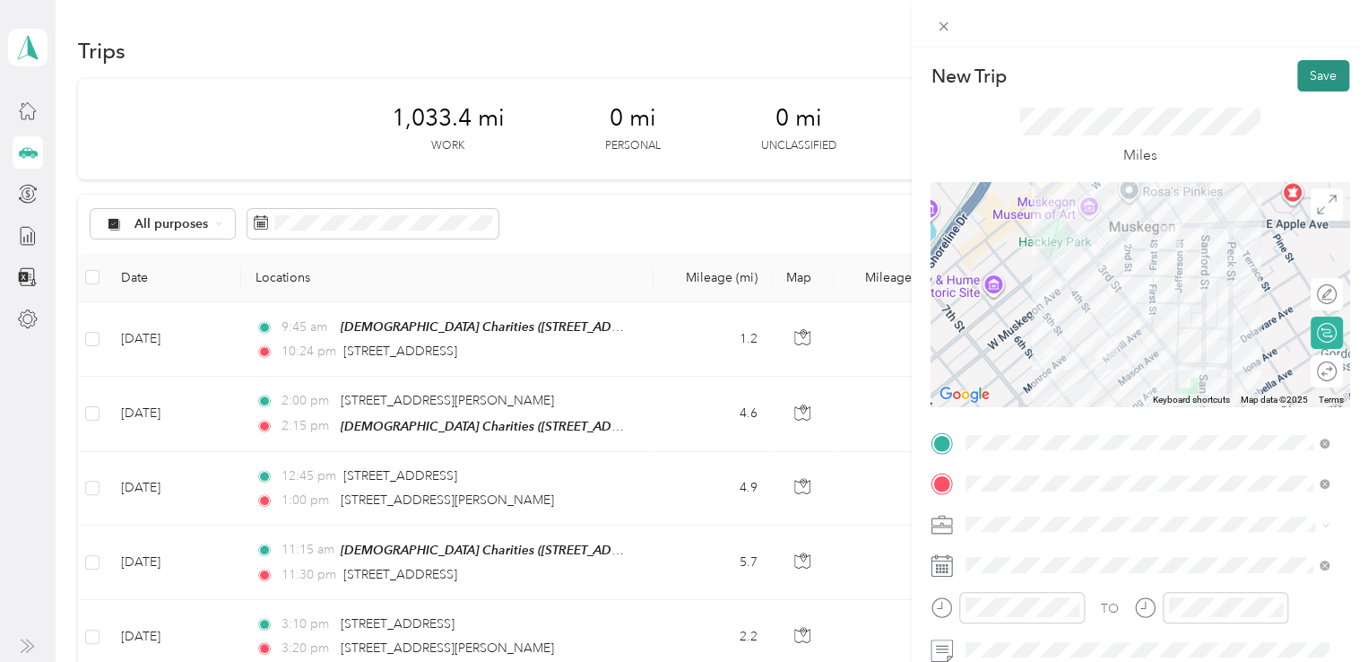
click at [1309, 74] on button "Save" at bounding box center [1324, 75] width 52 height 31
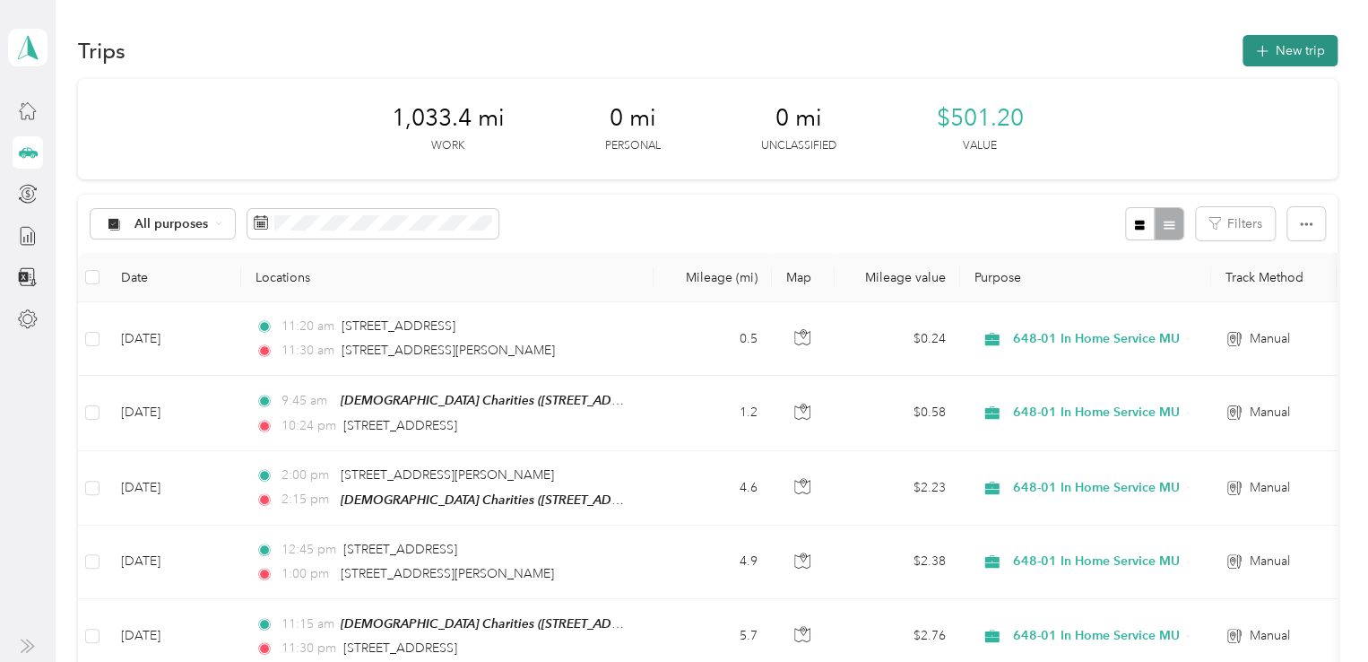
click at [1277, 50] on button "New trip" at bounding box center [1290, 50] width 95 height 31
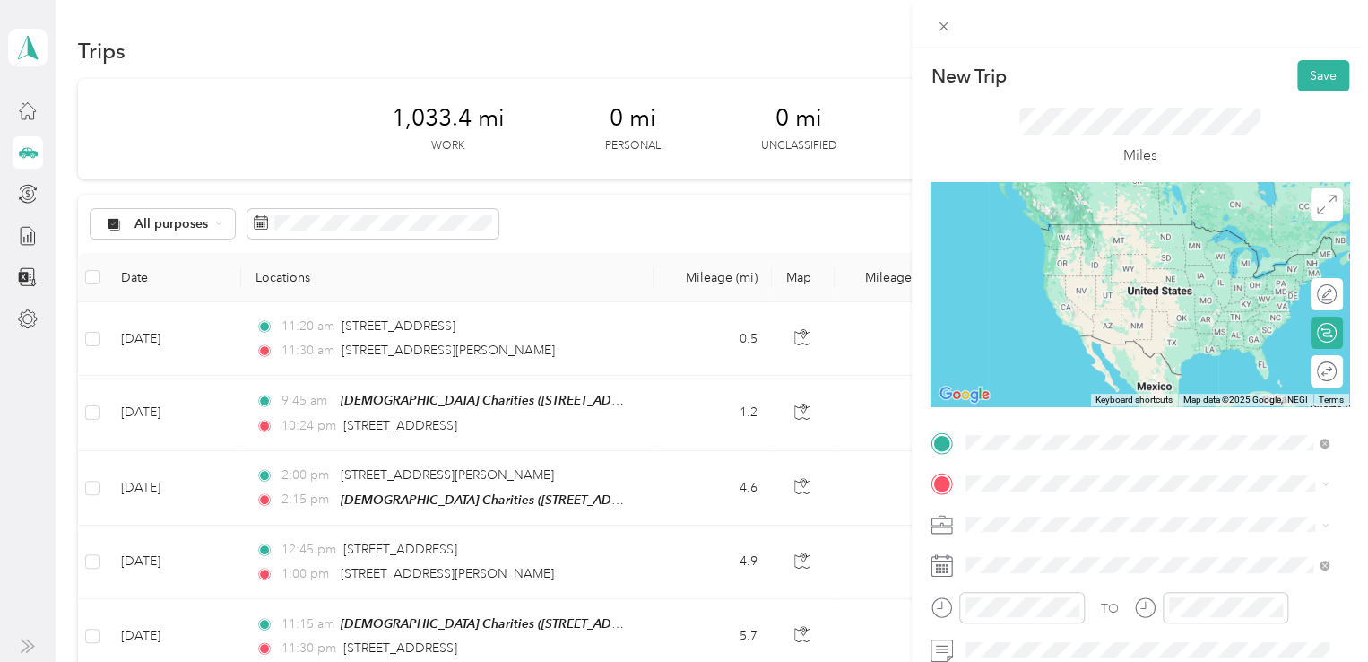
click at [1067, 230] on span "[STREET_ADDRESS][PERSON_NAME][US_STATE]" at bounding box center [1139, 224] width 279 height 16
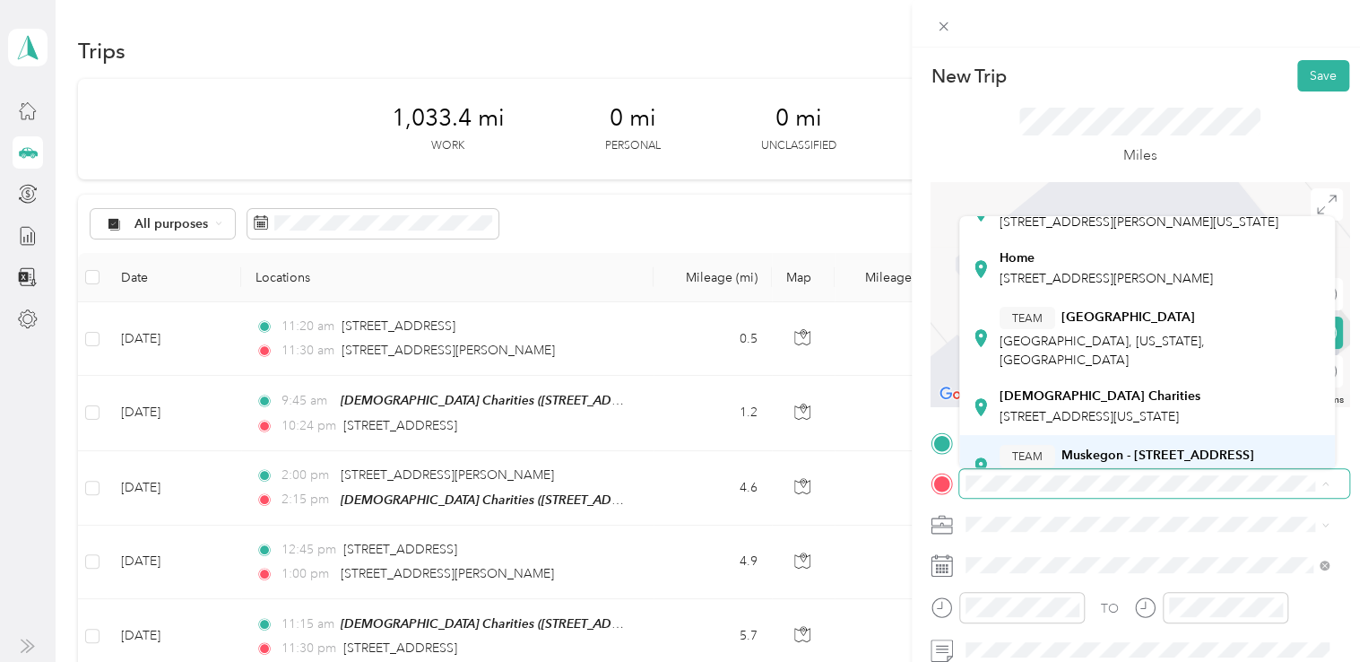
scroll to position [179, 0]
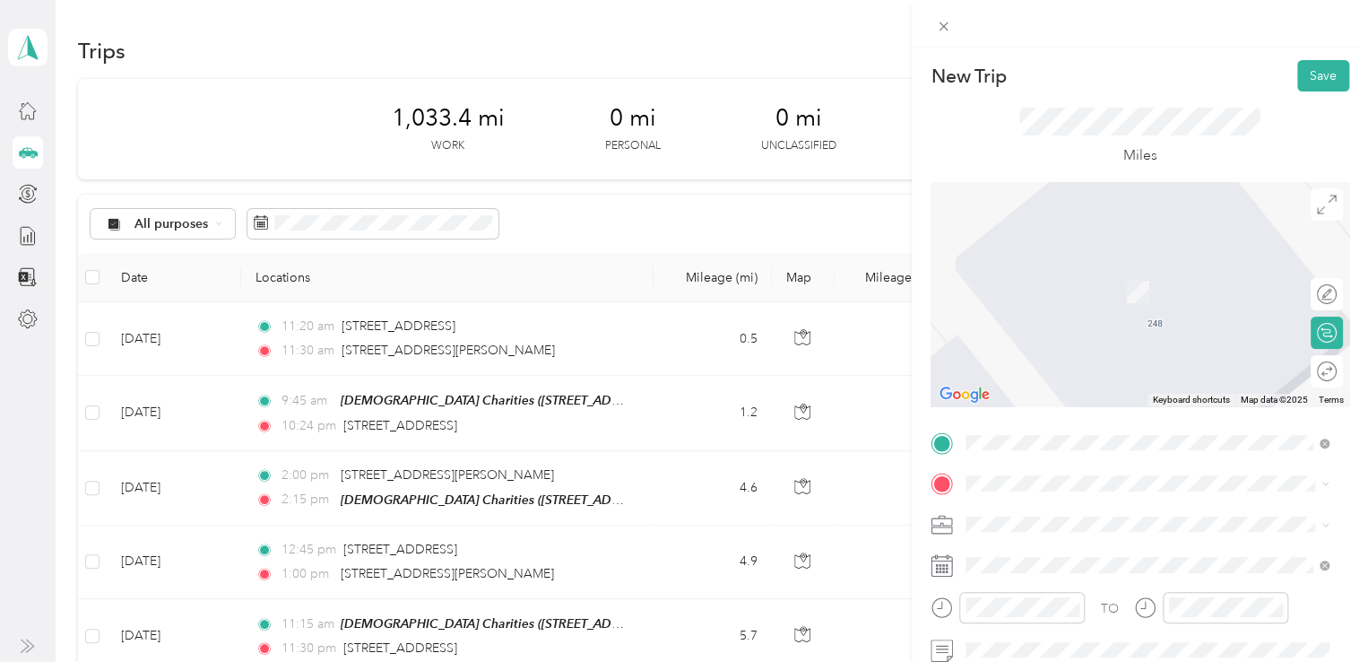
click at [1057, 314] on span "[STREET_ADDRESS][US_STATE]" at bounding box center [1089, 306] width 179 height 15
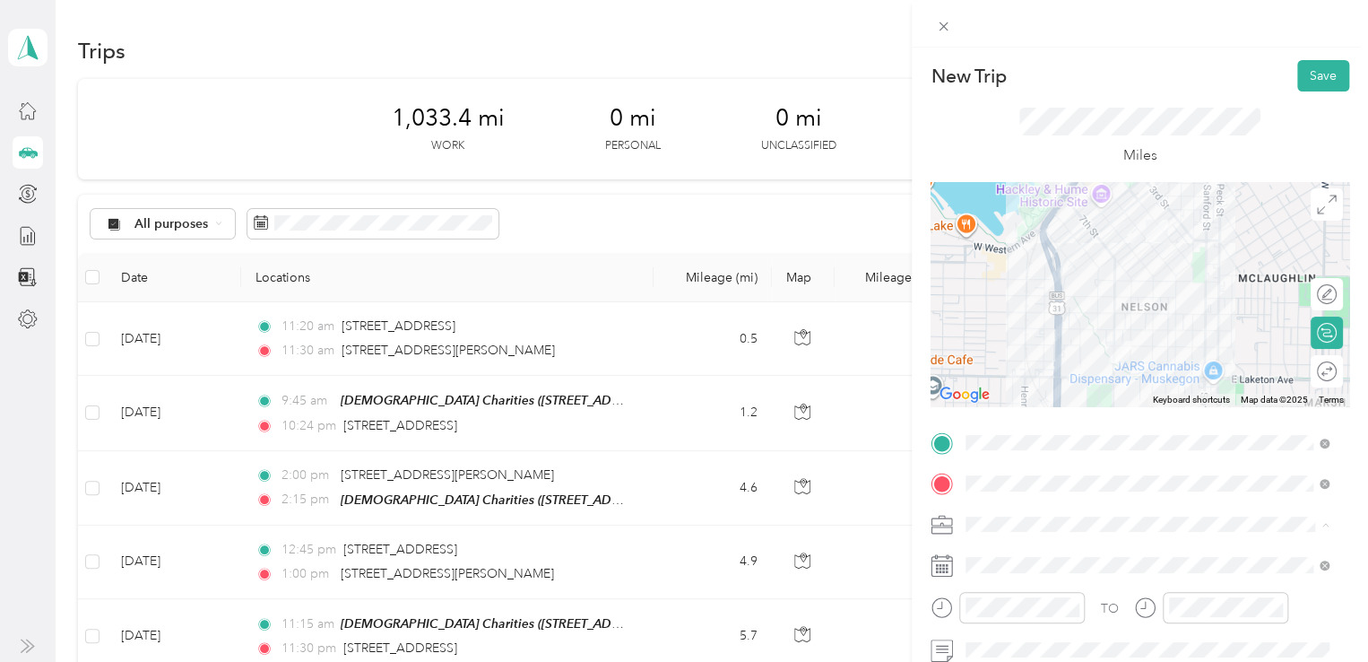
click at [1054, 430] on div "648-01 In Home Service MU" at bounding box center [1147, 430] width 351 height 19
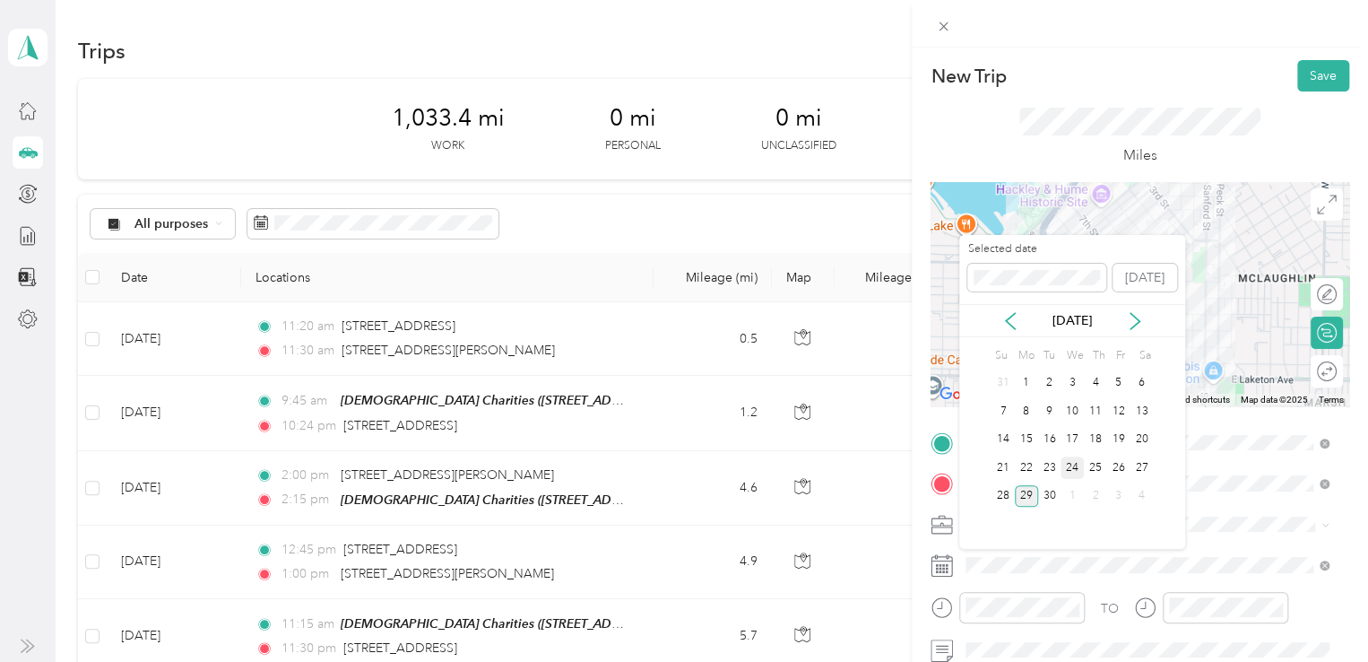
click at [1078, 468] on div "24" at bounding box center [1072, 467] width 23 height 22
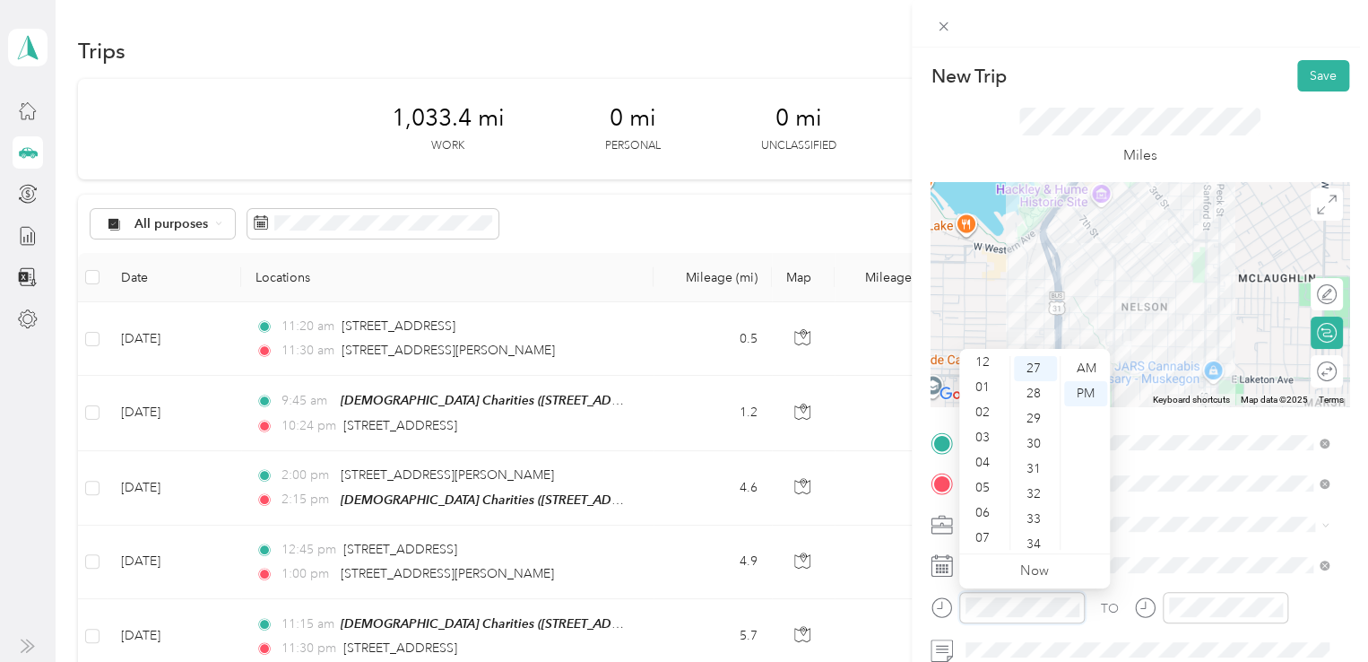
scroll to position [0, 0]
click at [982, 354] on div "12 01 02 03 04 05 06 07 08 09 10 11 00 01 02 03 04 05 06 07 08 09 10 11 12 13 1…" at bounding box center [1035, 452] width 151 height 201
click at [980, 368] on div "12" at bounding box center [984, 368] width 43 height 25
click at [1038, 360] on div "00" at bounding box center [1035, 368] width 43 height 25
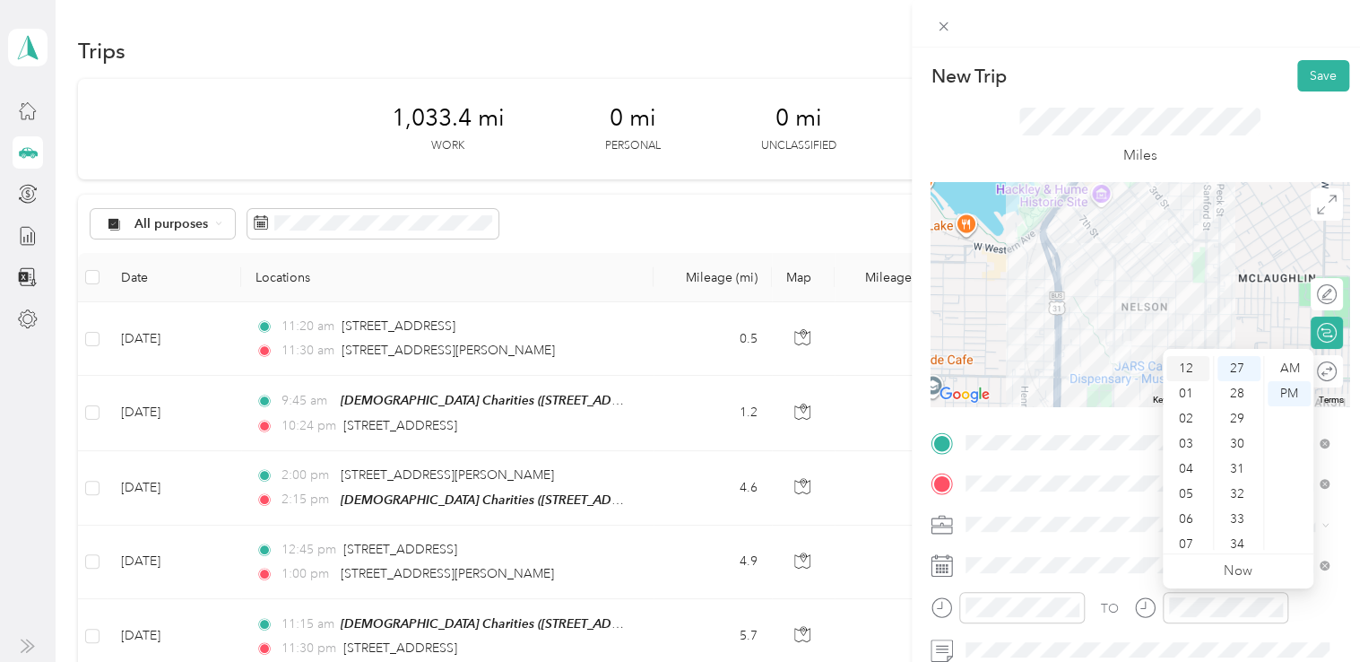
click at [1183, 366] on div "12" at bounding box center [1188, 368] width 43 height 25
click at [1234, 391] on div "10" at bounding box center [1239, 390] width 43 height 25
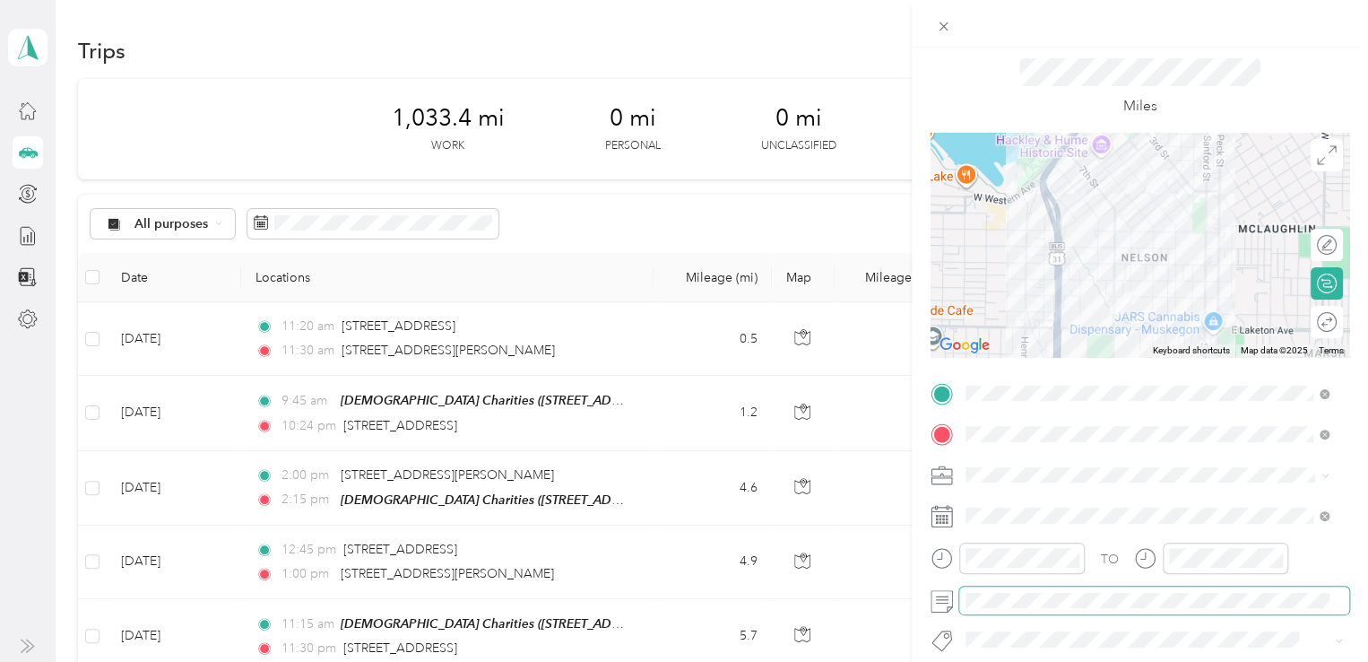
scroll to position [0, 0]
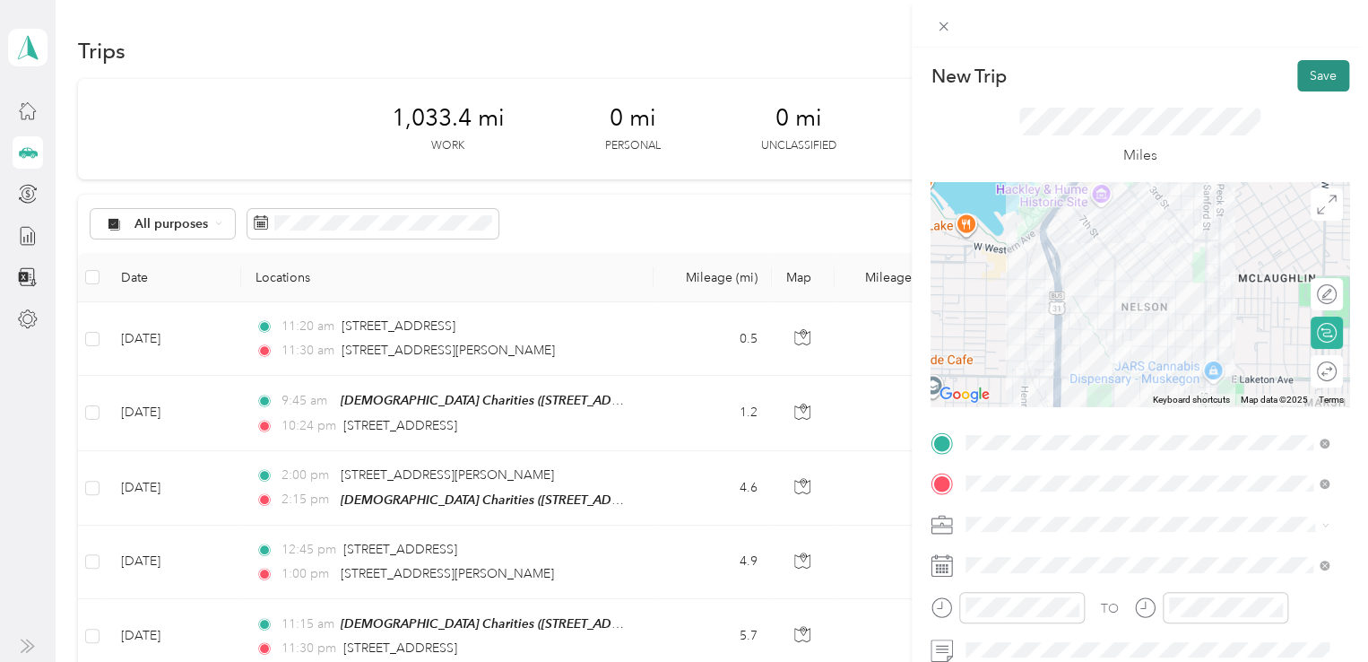
click at [1309, 74] on button "Save" at bounding box center [1324, 75] width 52 height 31
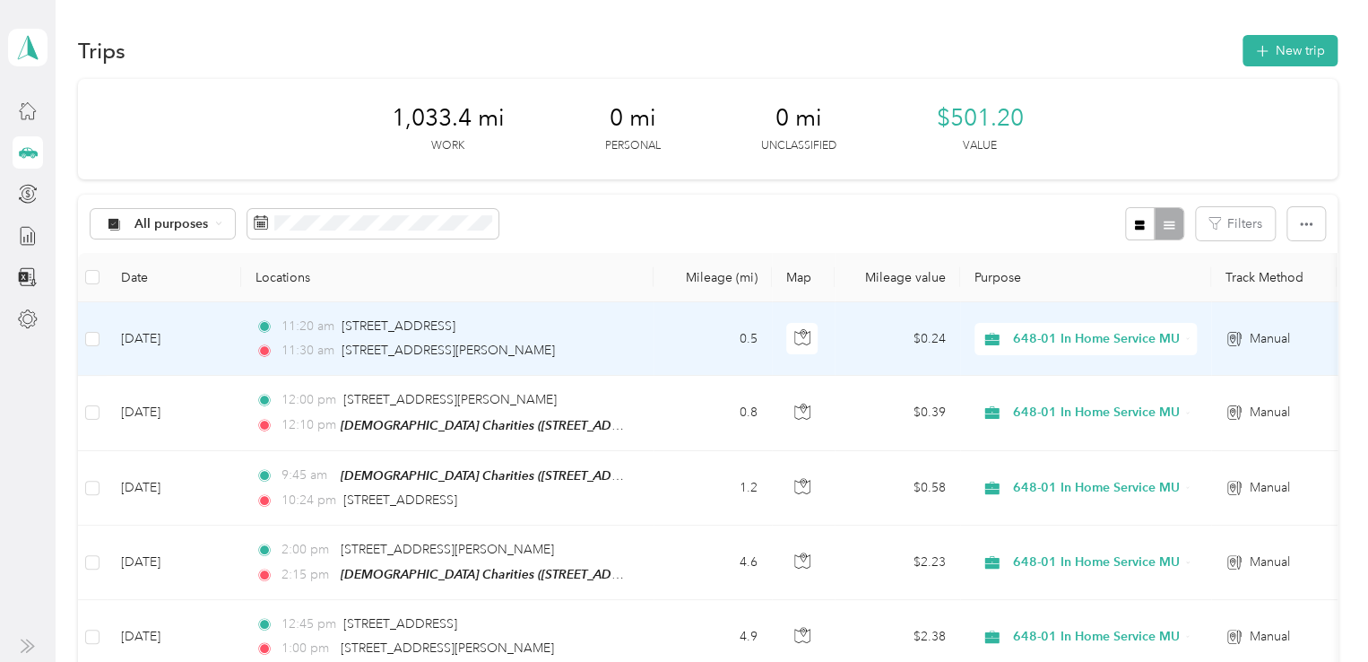
click at [161, 337] on td "[DATE]" at bounding box center [174, 339] width 135 height 74
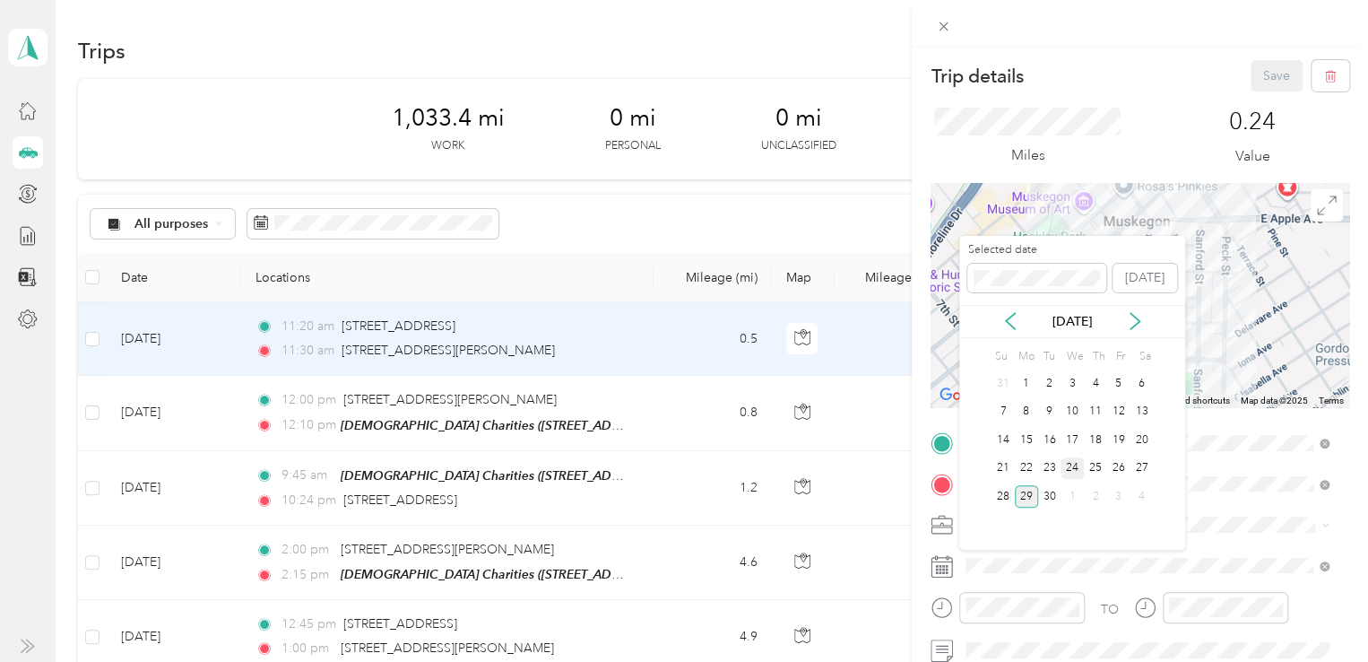
click at [1066, 464] on div "24" at bounding box center [1072, 468] width 23 height 22
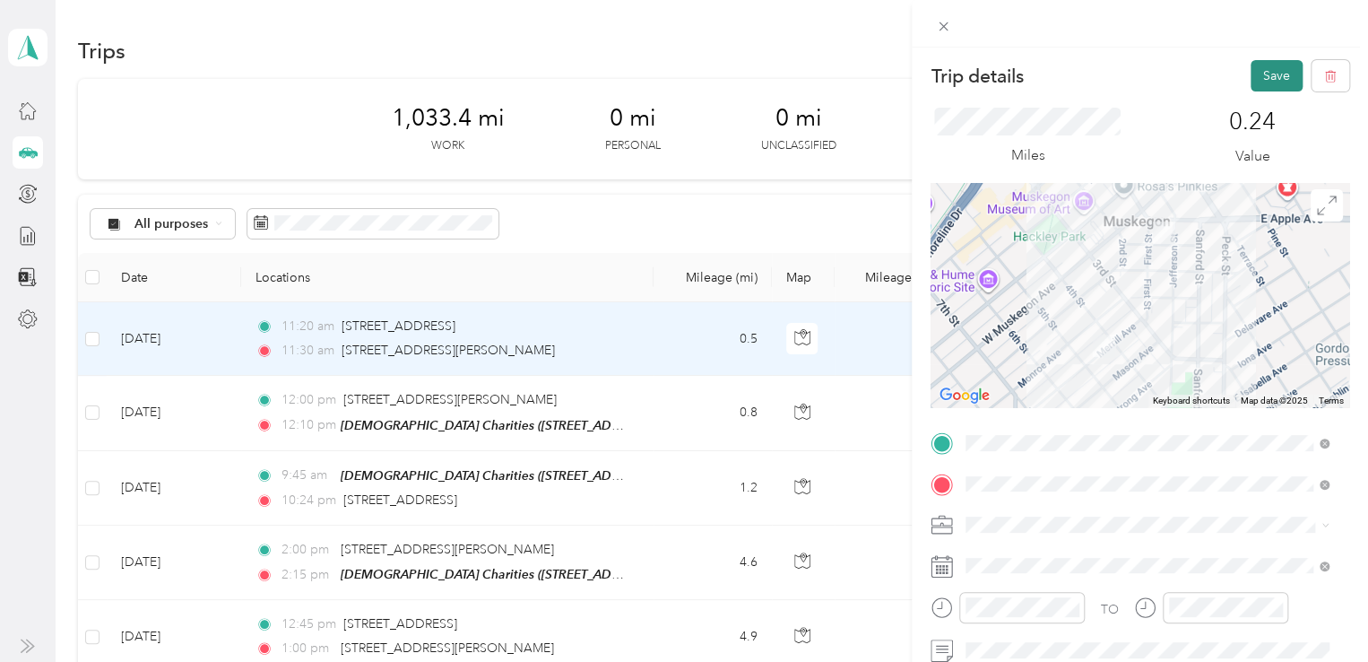
click at [1261, 73] on button "Save" at bounding box center [1277, 75] width 52 height 31
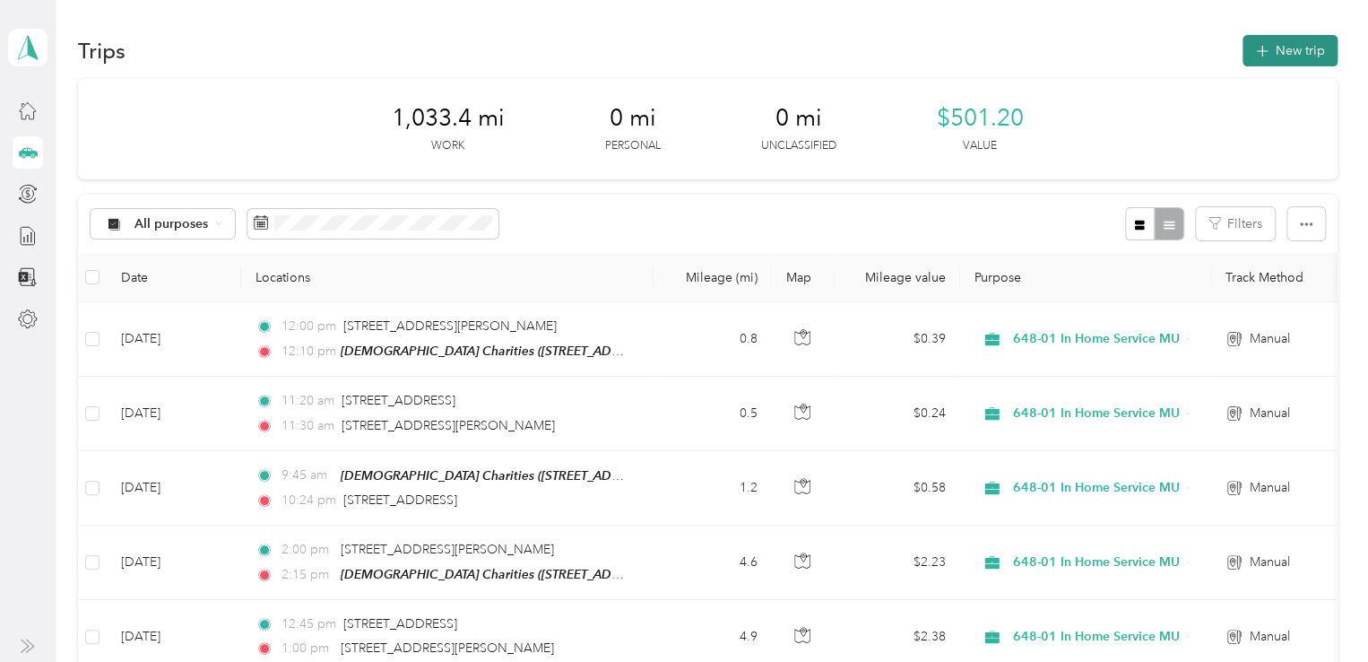
click at [1300, 40] on button "New trip" at bounding box center [1290, 50] width 95 height 31
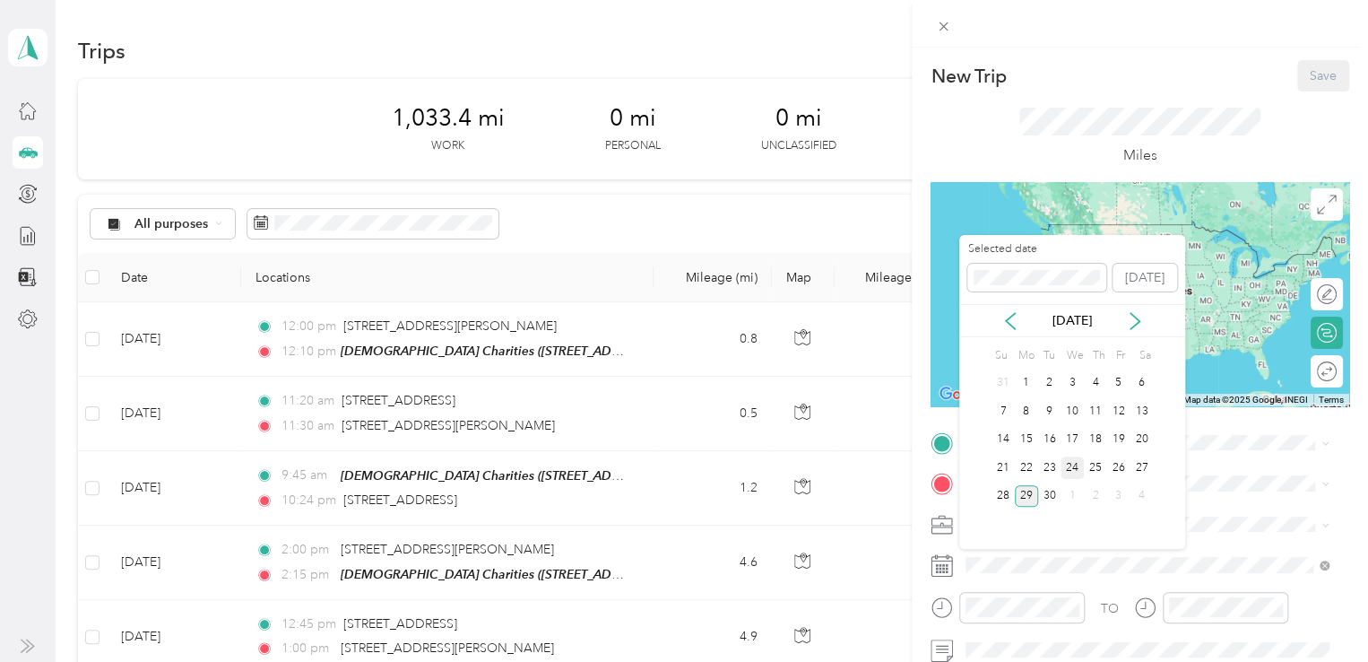
click at [1069, 464] on div "24" at bounding box center [1072, 467] width 23 height 22
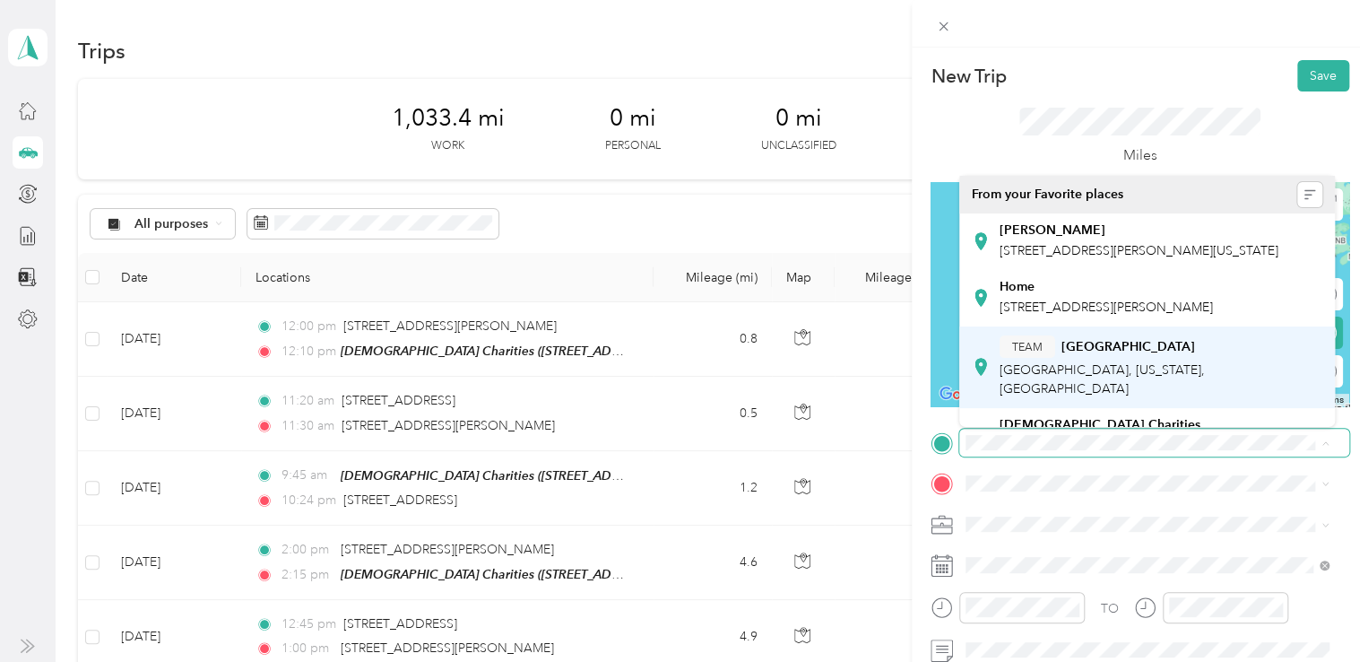
scroll to position [90, 0]
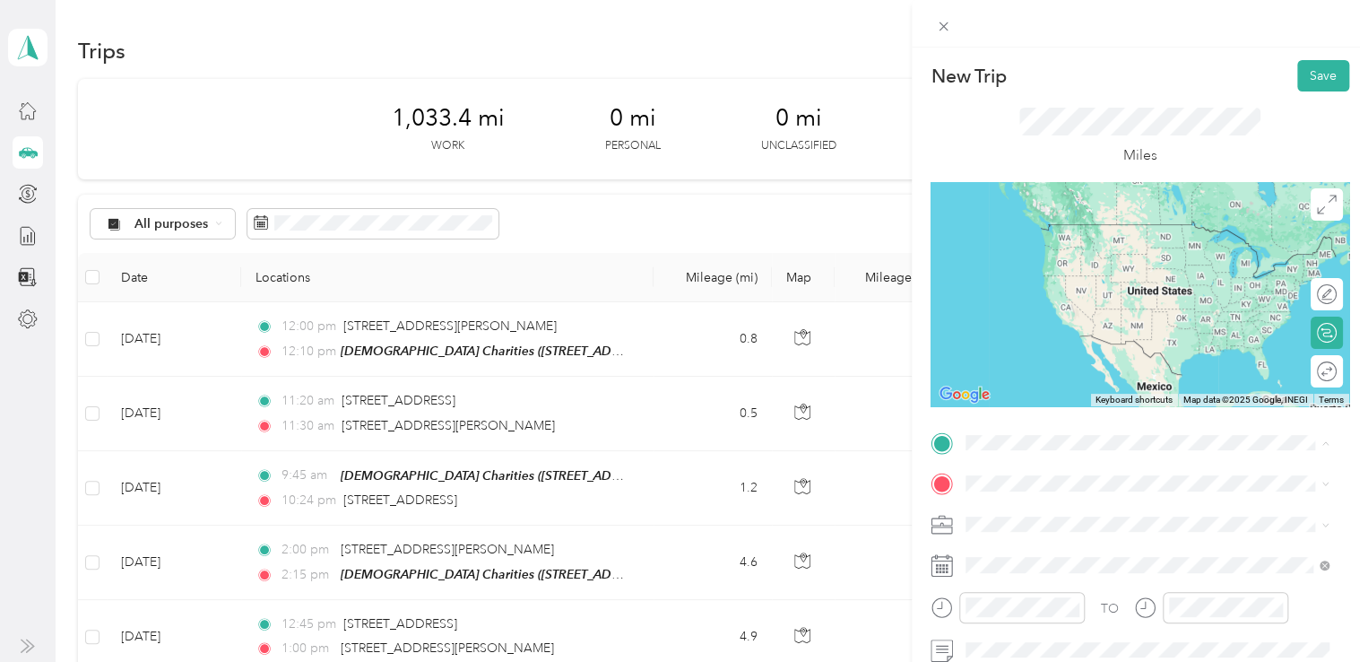
click at [1064, 363] on span "[STREET_ADDRESS][US_STATE]" at bounding box center [1089, 355] width 179 height 15
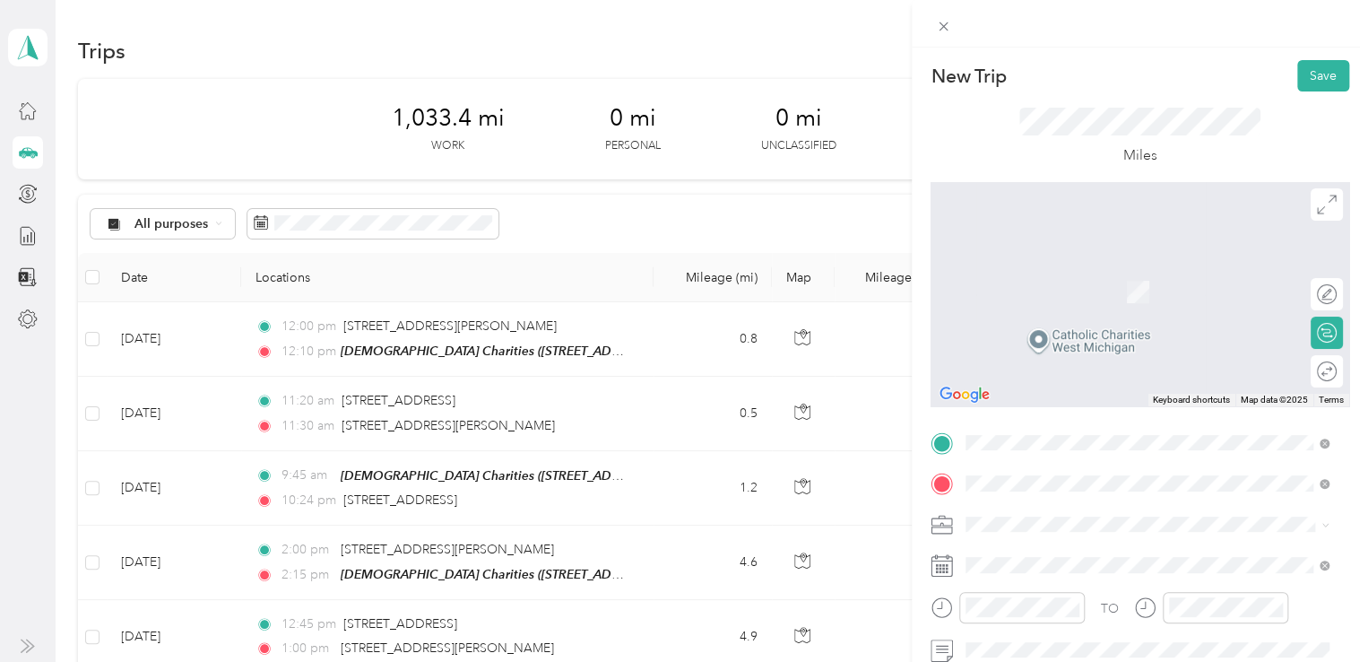
click at [1099, 347] on span "[STREET_ADDRESS][US_STATE][US_STATE]" at bounding box center [1122, 339] width 245 height 16
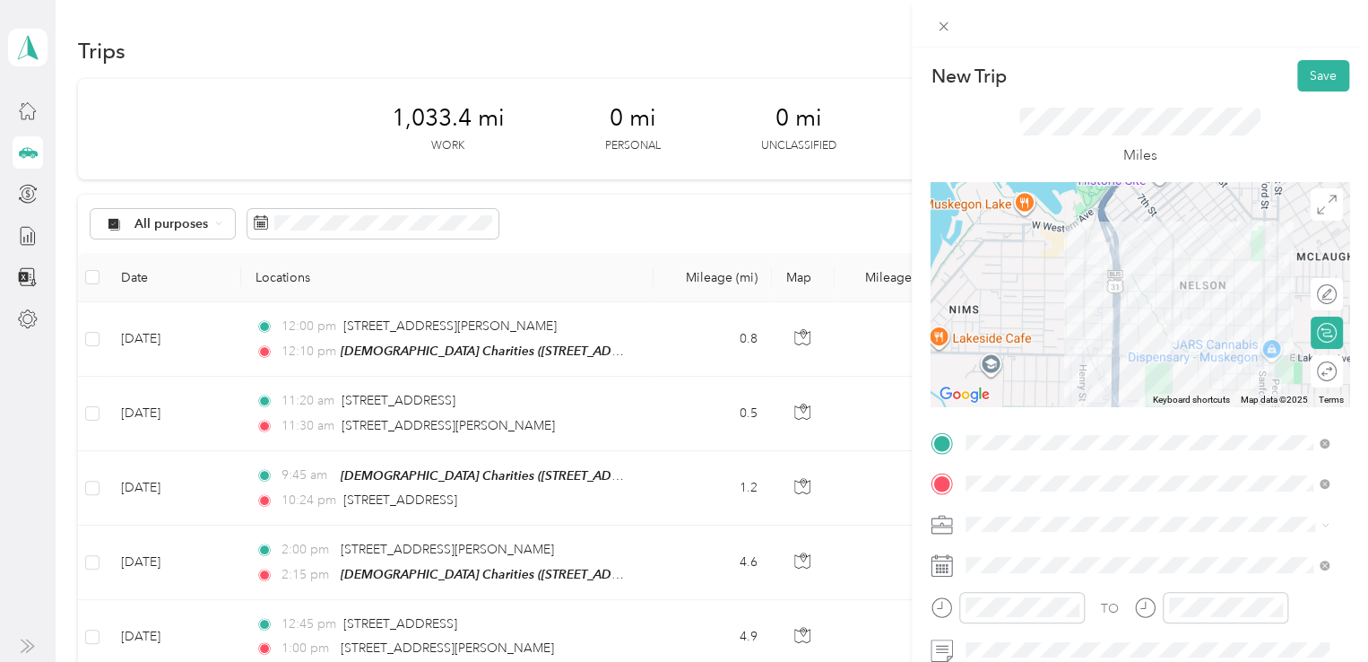
click at [1073, 432] on div "648-01 In Home Service MU" at bounding box center [1147, 426] width 351 height 19
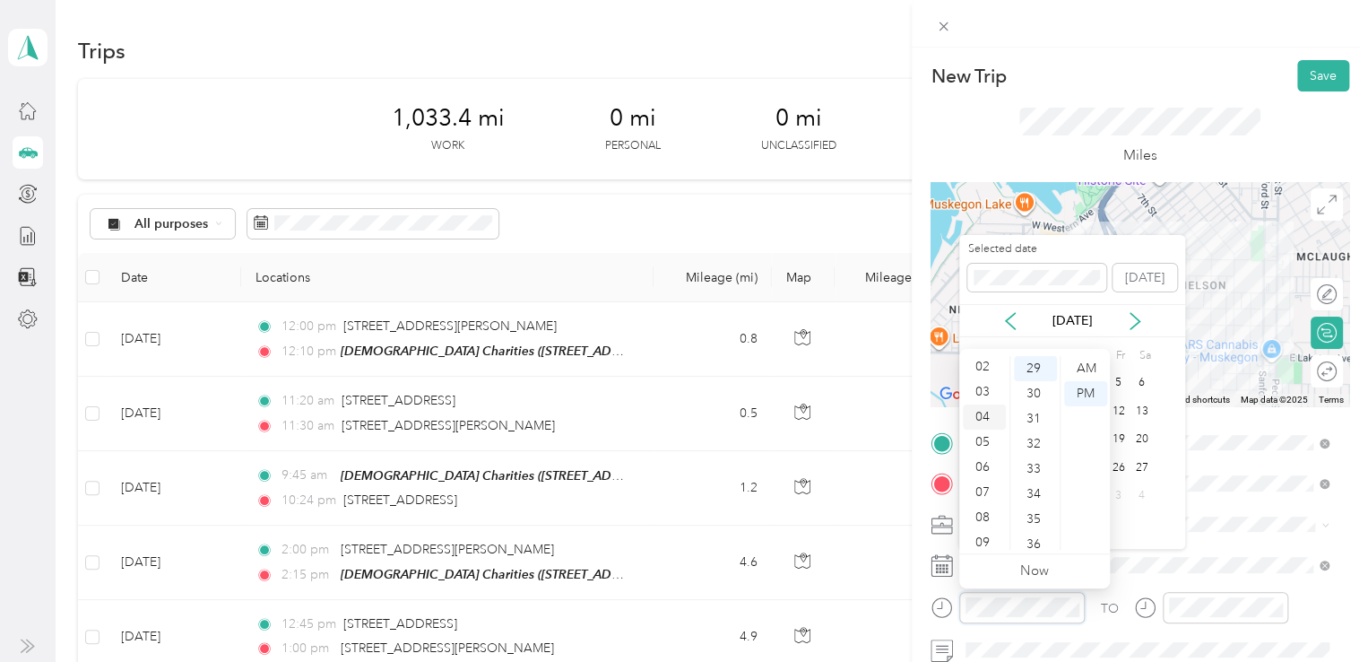
scroll to position [0, 0]
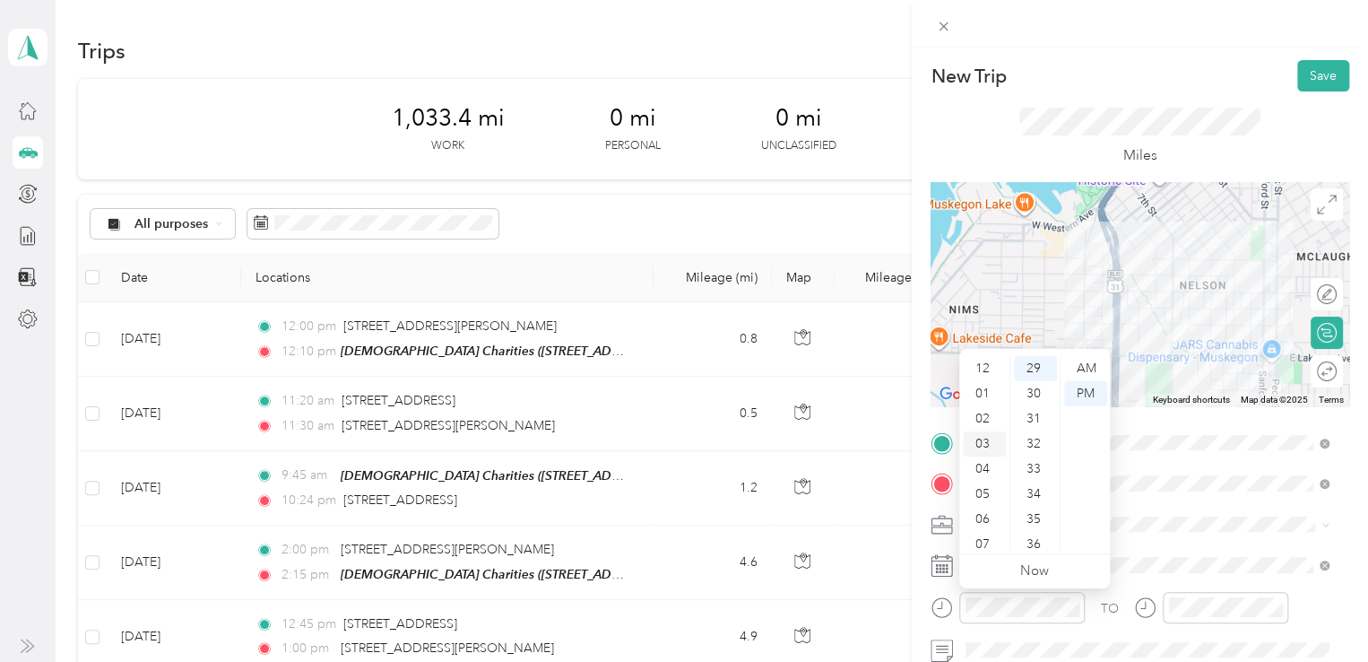
click at [979, 442] on div "03" at bounding box center [984, 443] width 43 height 25
click at [1047, 445] on div "50" at bounding box center [1035, 447] width 43 height 25
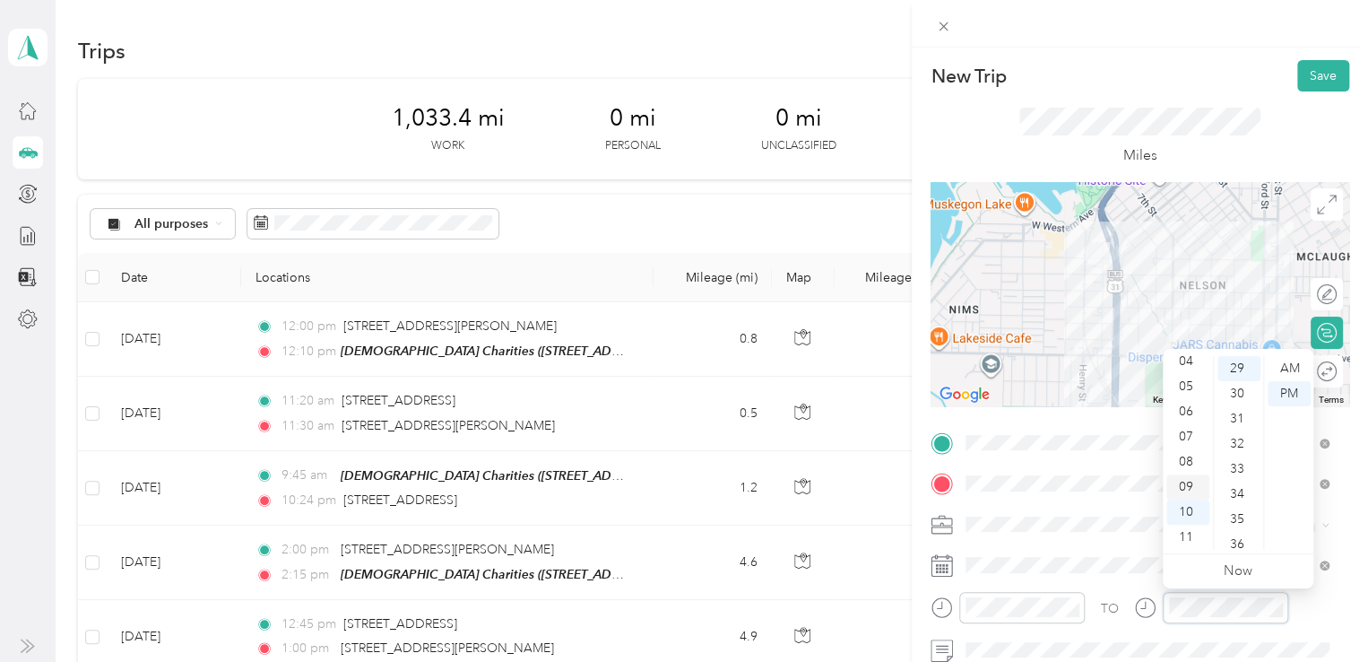
scroll to position [0, 0]
click at [1190, 473] on div "04" at bounding box center [1188, 468] width 43 height 25
click at [1239, 356] on div "00" at bounding box center [1239, 368] width 43 height 25
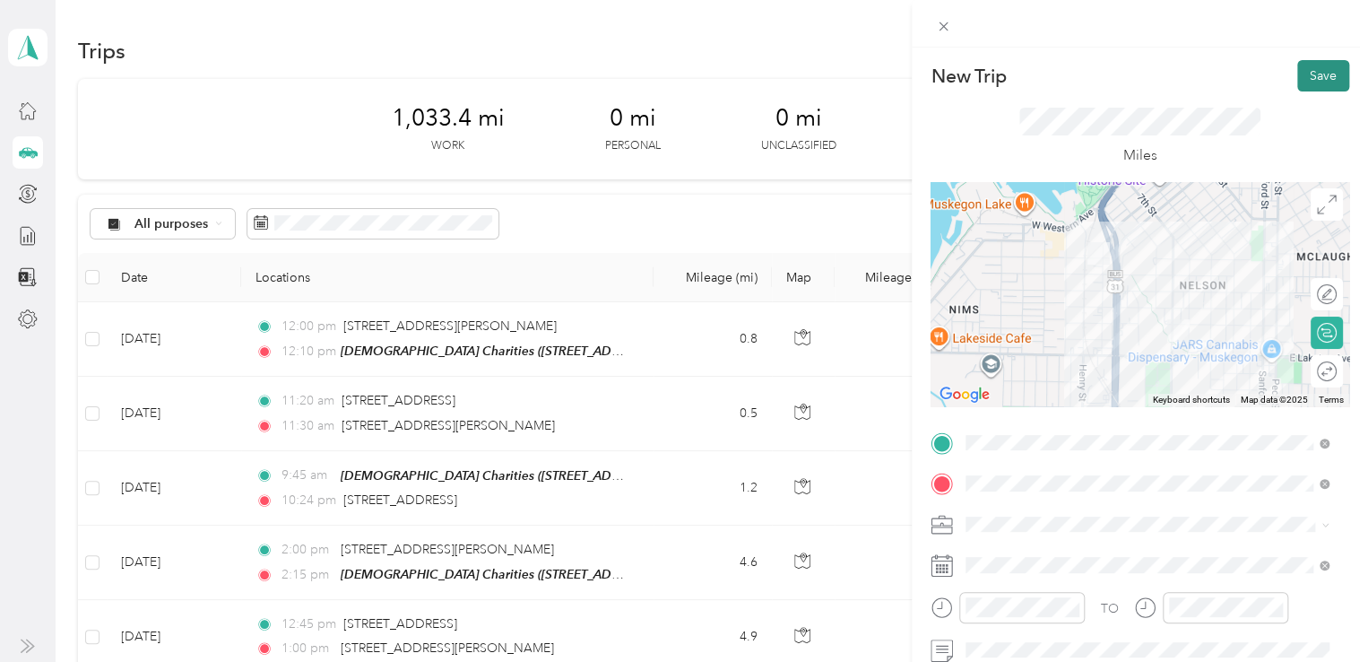
click at [1302, 71] on button "Save" at bounding box center [1324, 75] width 52 height 31
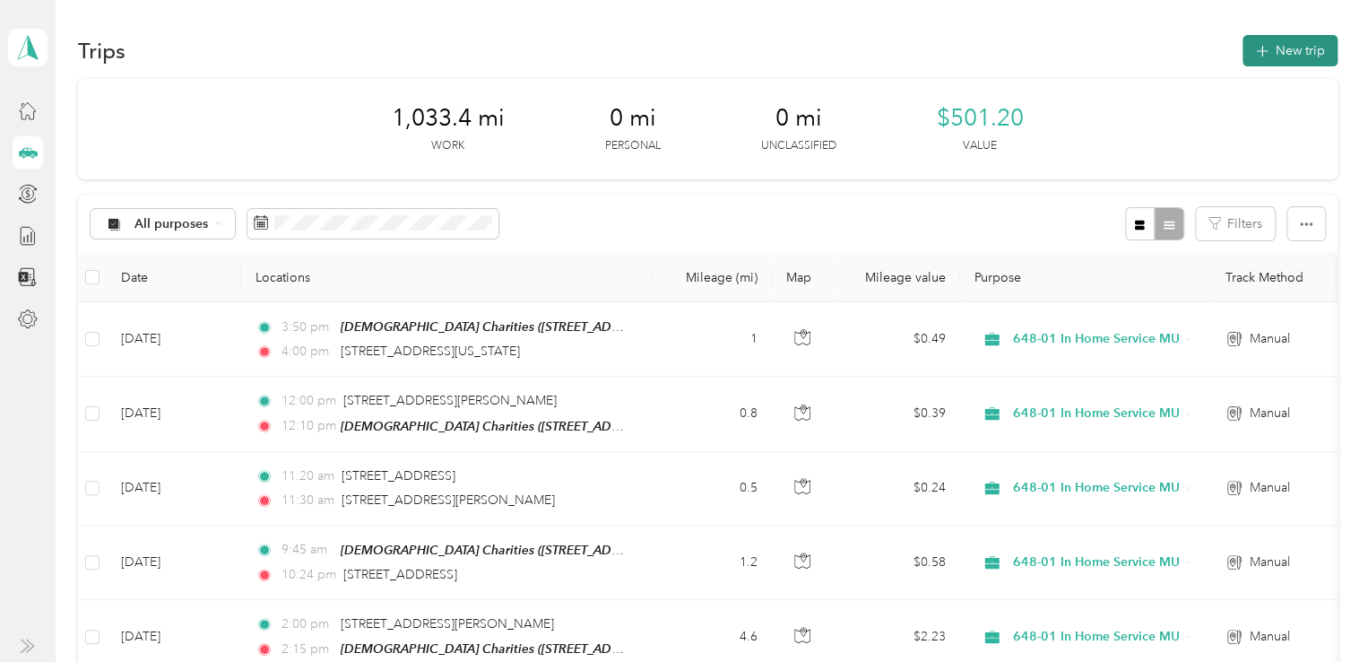
click at [1295, 54] on button "New trip" at bounding box center [1290, 50] width 95 height 31
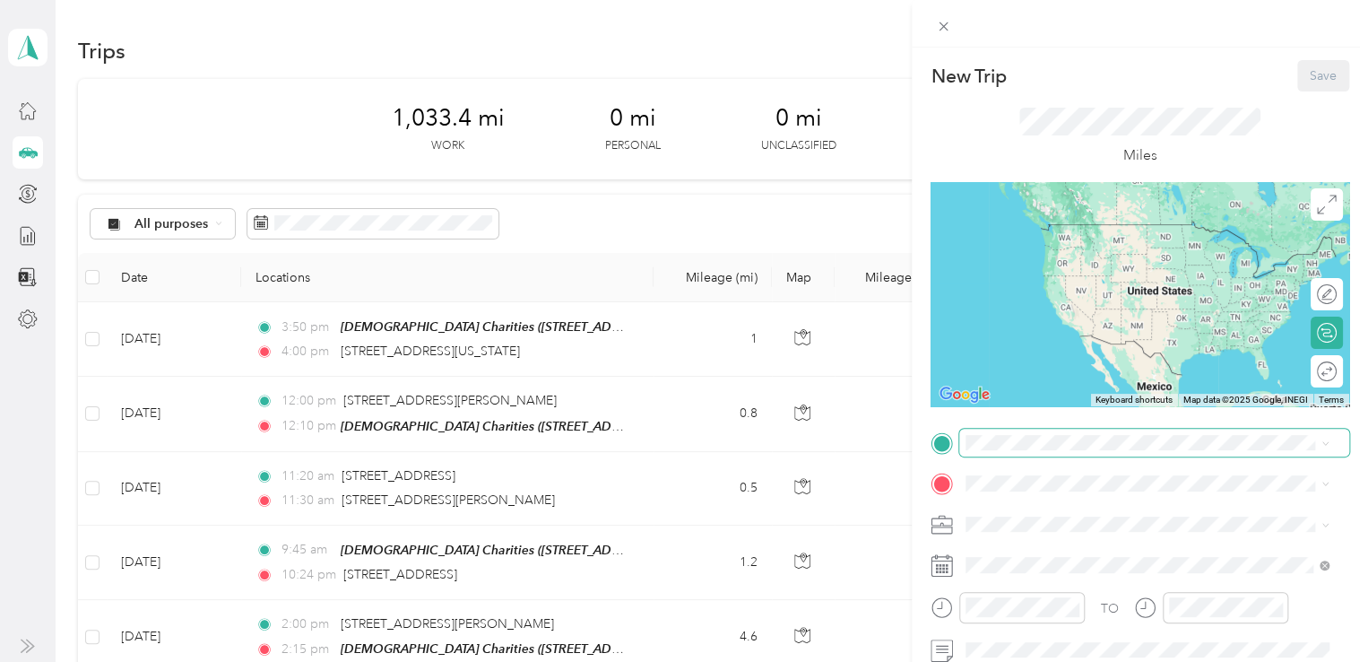
click at [1044, 452] on span at bounding box center [1155, 443] width 390 height 29
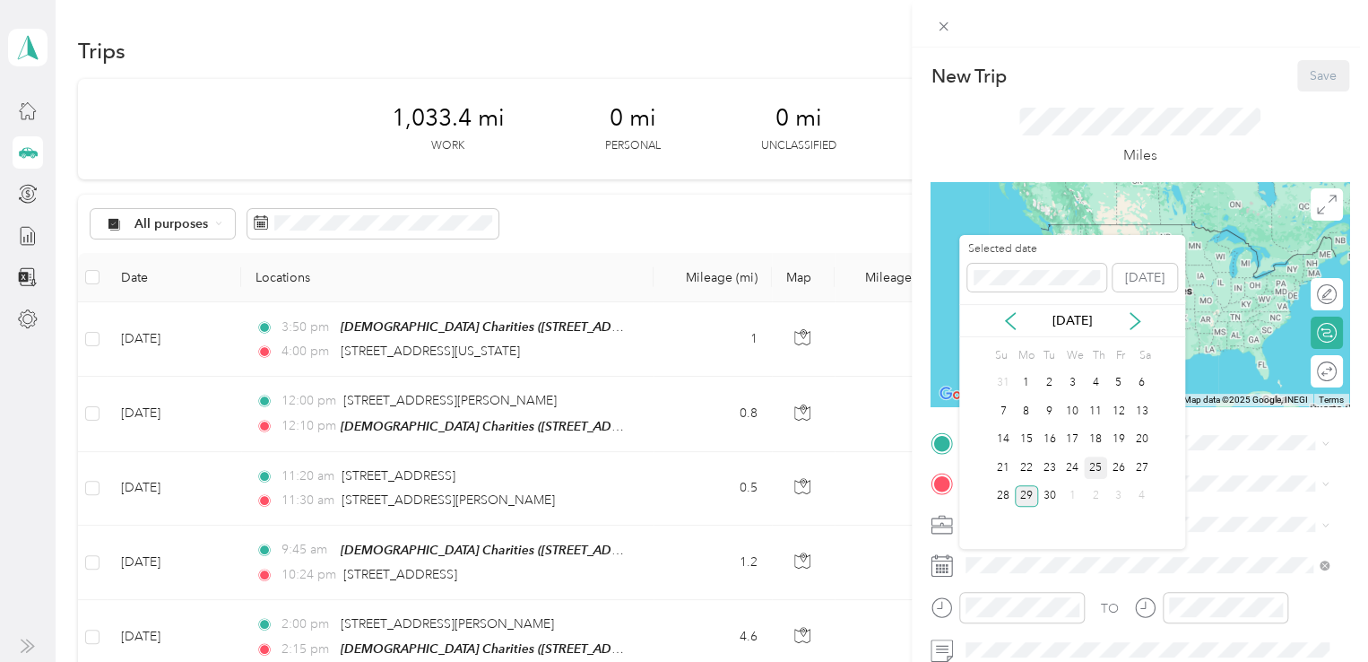
click at [1095, 463] on div "25" at bounding box center [1095, 467] width 23 height 22
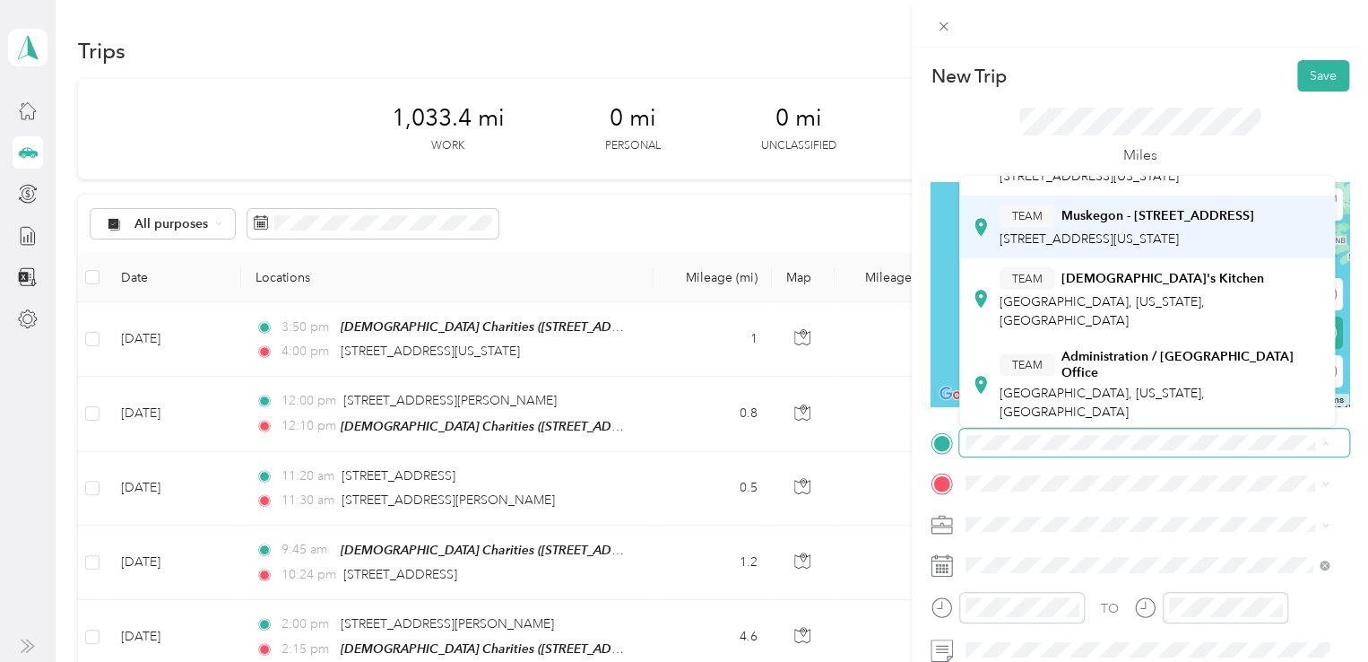
scroll to position [90, 0]
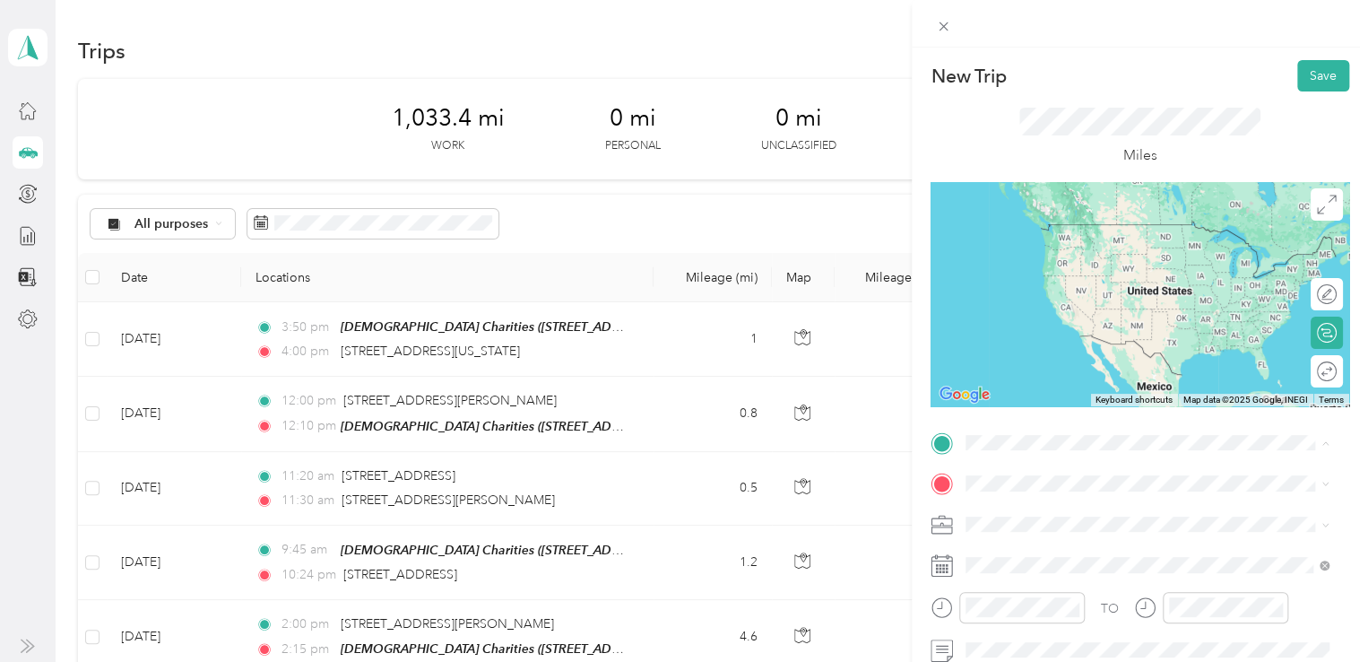
click at [1062, 363] on span "[STREET_ADDRESS][US_STATE]" at bounding box center [1089, 355] width 179 height 15
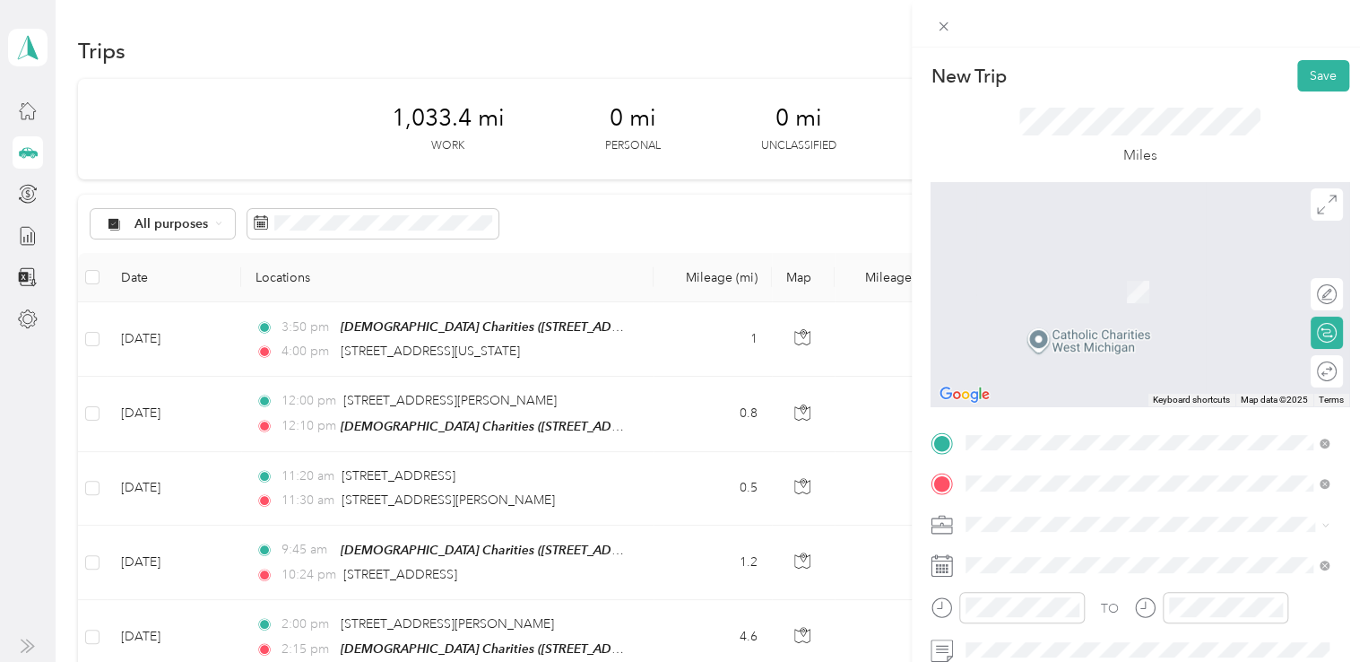
click at [1061, 310] on span "[STREET_ADDRESS][US_STATE][US_STATE]" at bounding box center [1122, 302] width 245 height 16
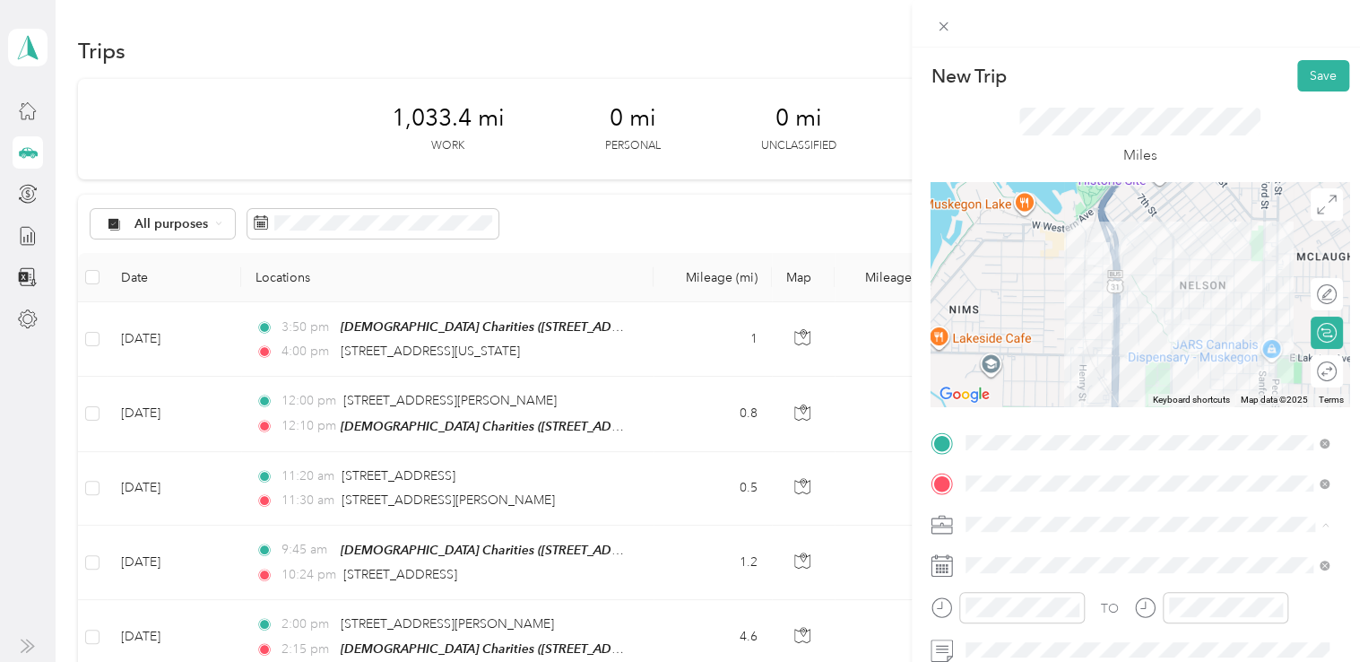
click at [1037, 433] on div "648-01 In Home Service MU" at bounding box center [1147, 430] width 351 height 19
click at [986, 365] on div "12" at bounding box center [984, 368] width 43 height 25
click at [1038, 421] on div "50" at bounding box center [1035, 422] width 43 height 25
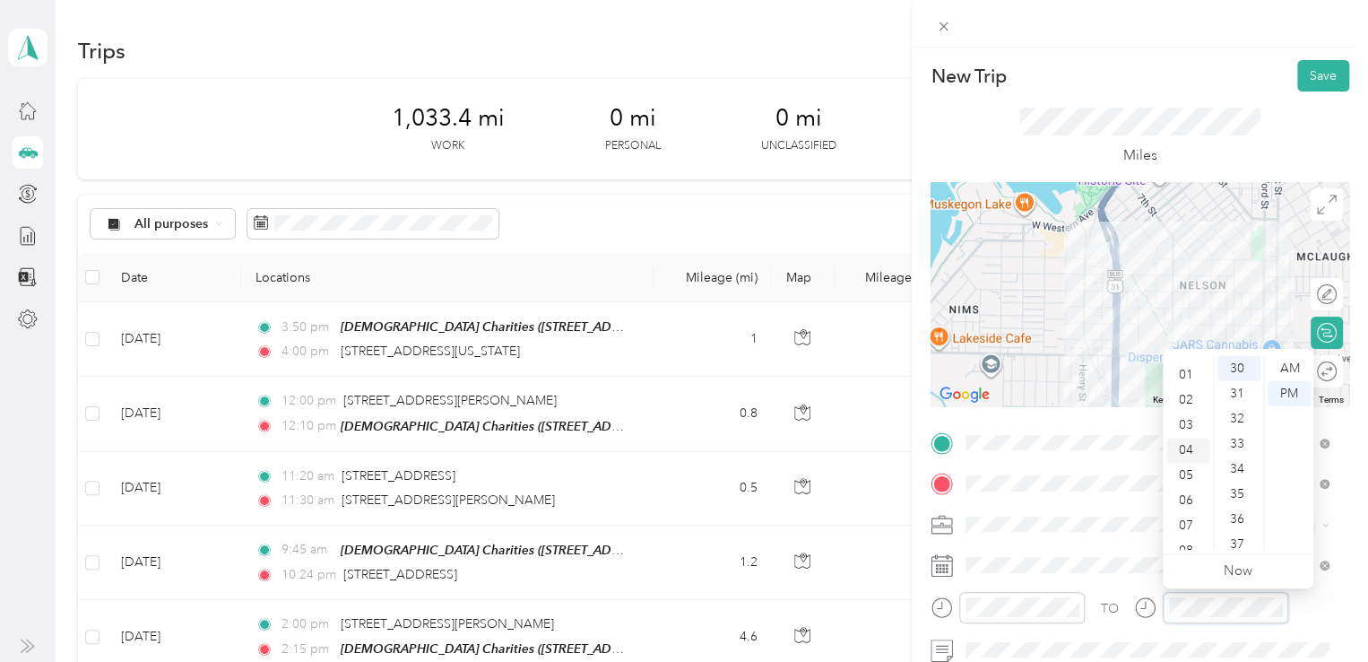
scroll to position [0, 0]
click at [1180, 393] on div "01" at bounding box center [1188, 393] width 43 height 25
click at [1229, 369] on div "00" at bounding box center [1239, 368] width 43 height 25
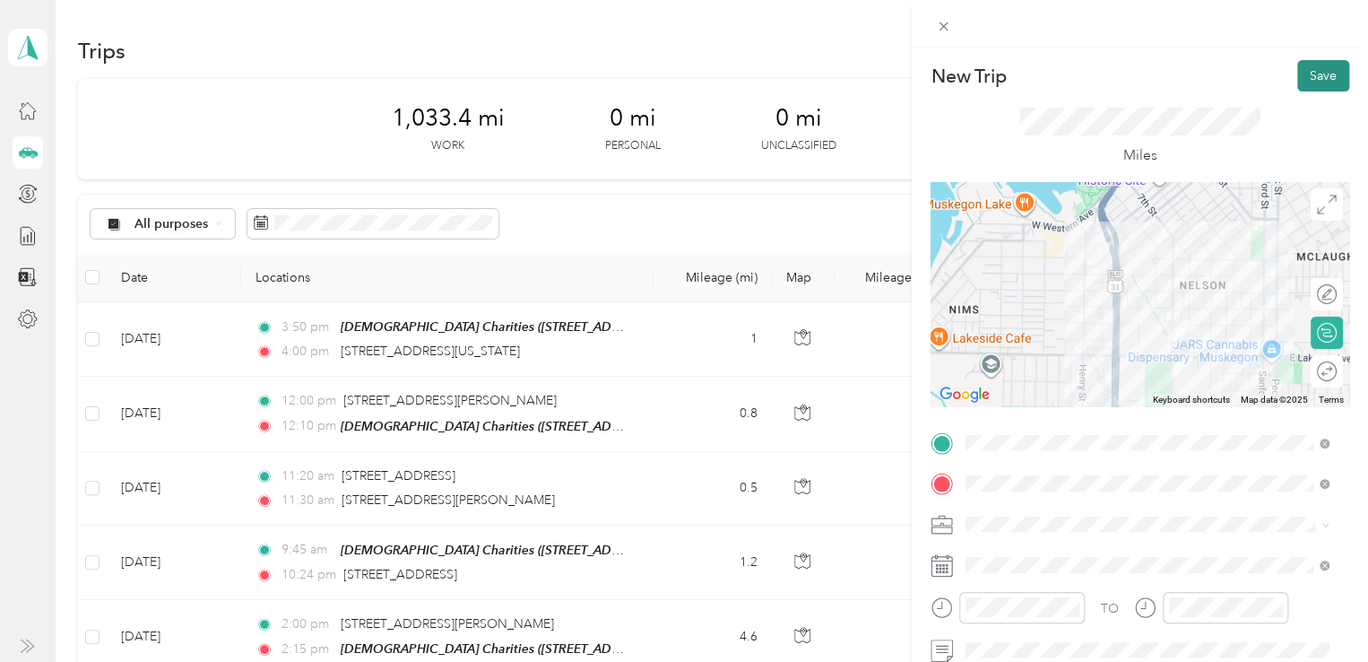
click at [1311, 76] on button "Save" at bounding box center [1324, 75] width 52 height 31
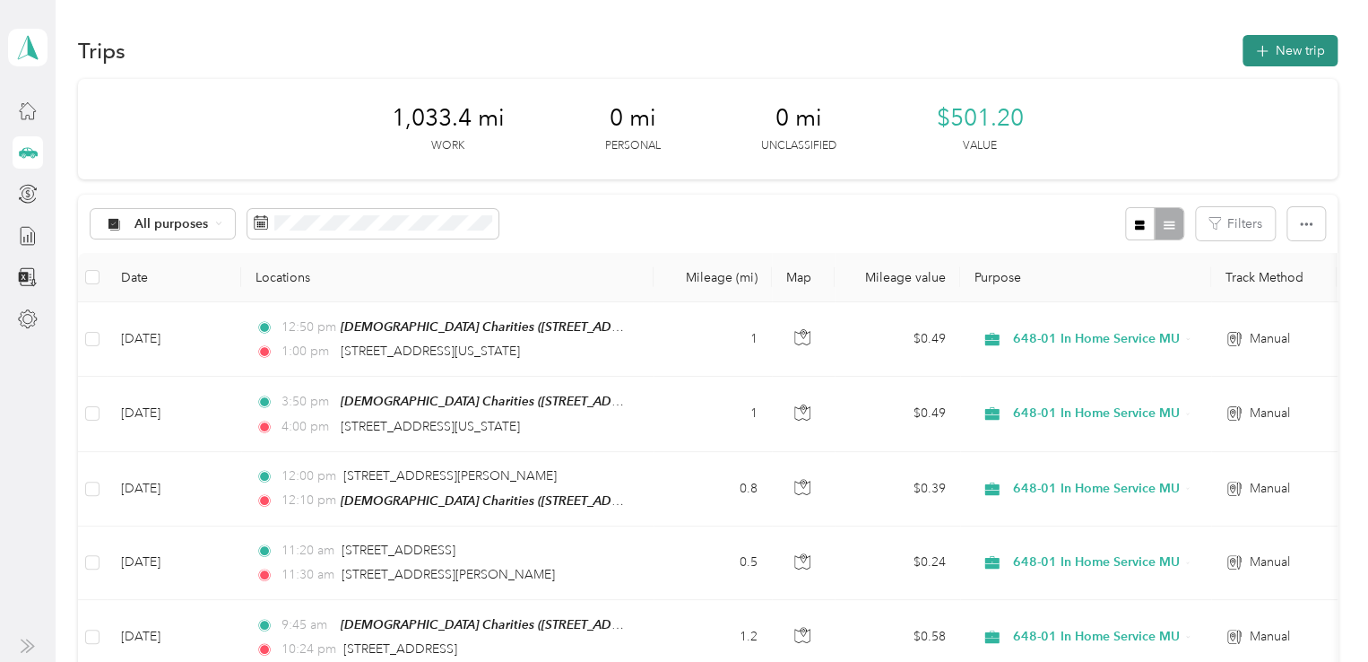
click at [1268, 48] on button "New trip" at bounding box center [1290, 50] width 95 height 31
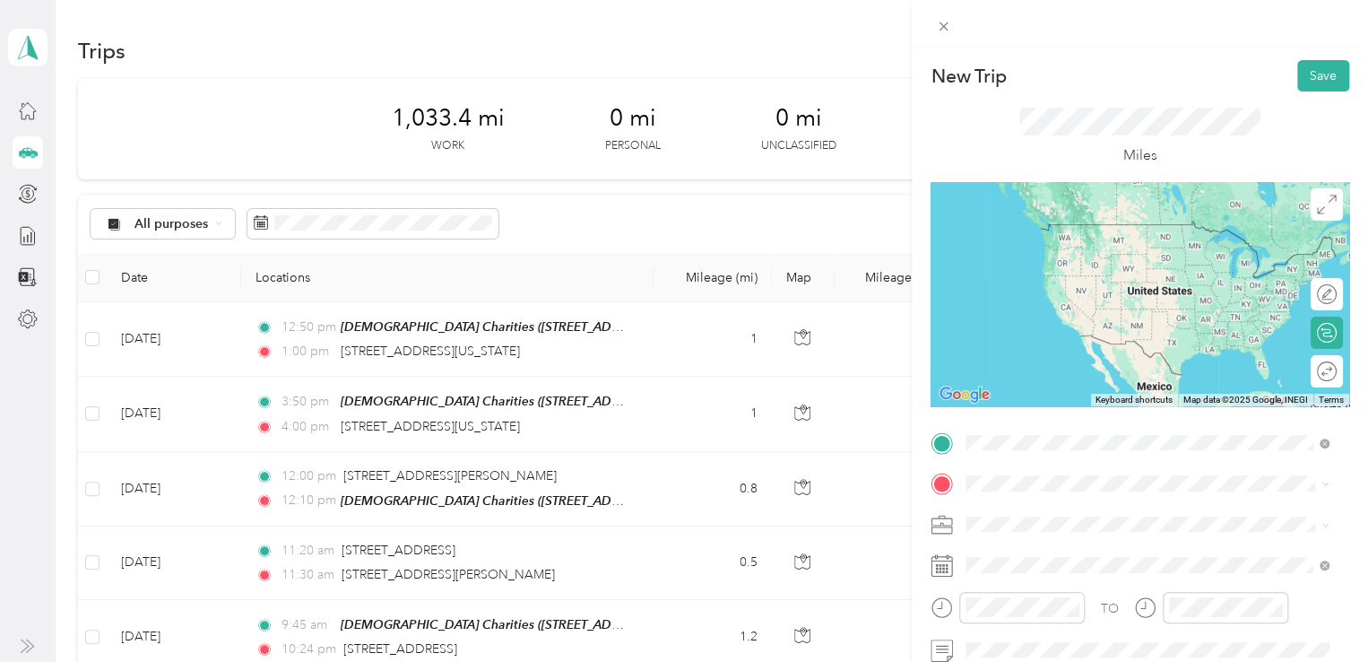
click at [1084, 269] on span "[STREET_ADDRESS][US_STATE][US_STATE]" at bounding box center [1122, 261] width 245 height 16
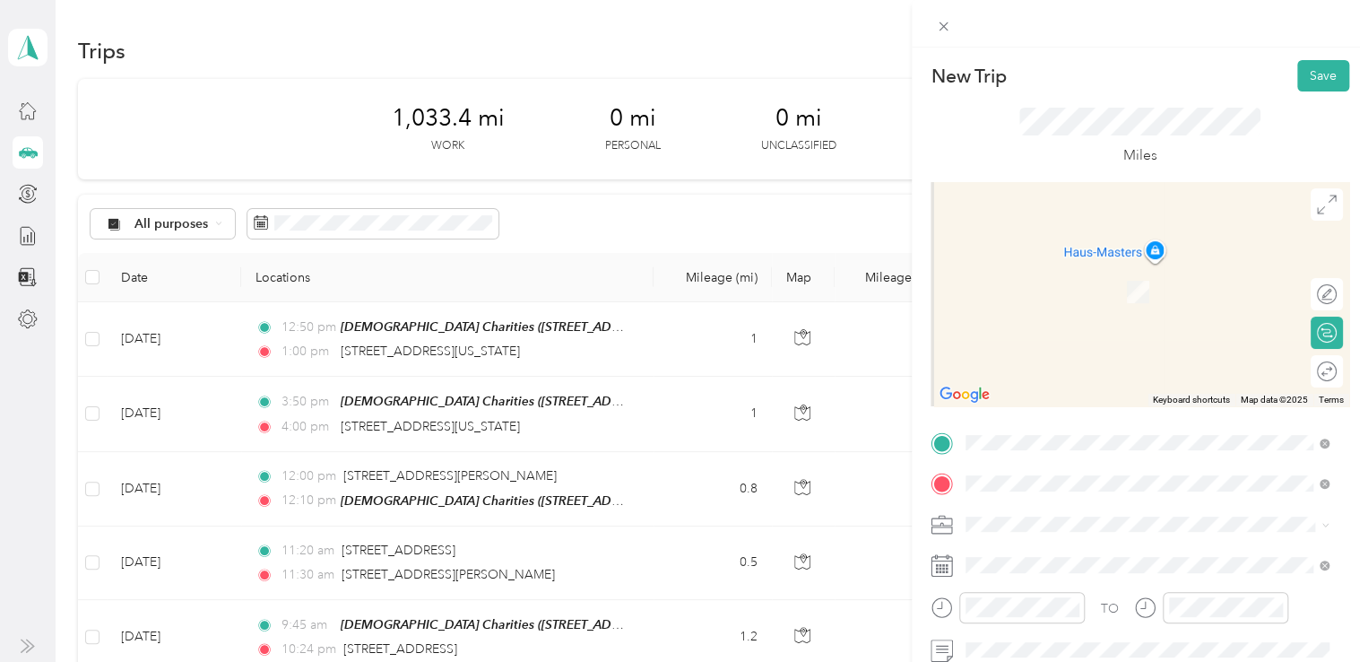
click at [1040, 552] on span "[STREET_ADDRESS][PERSON_NAME][PERSON_NAME][US_STATE]" at bounding box center [1162, 555] width 324 height 31
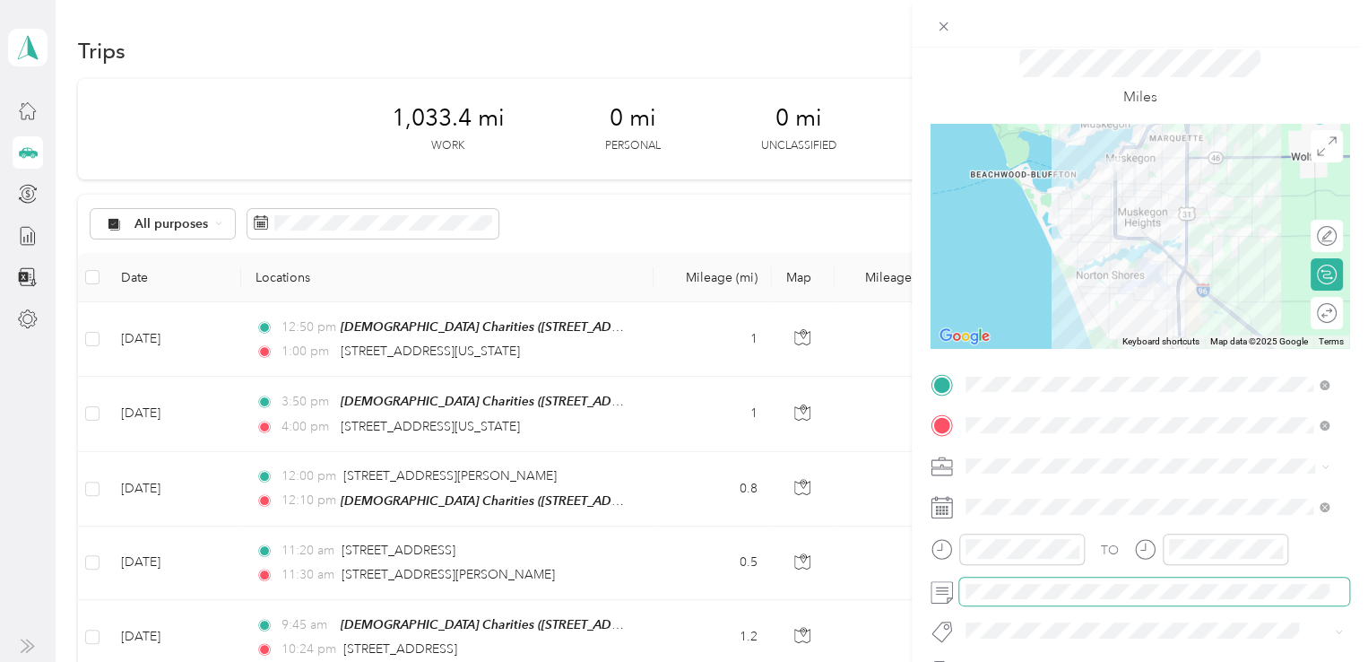
scroll to position [90, 0]
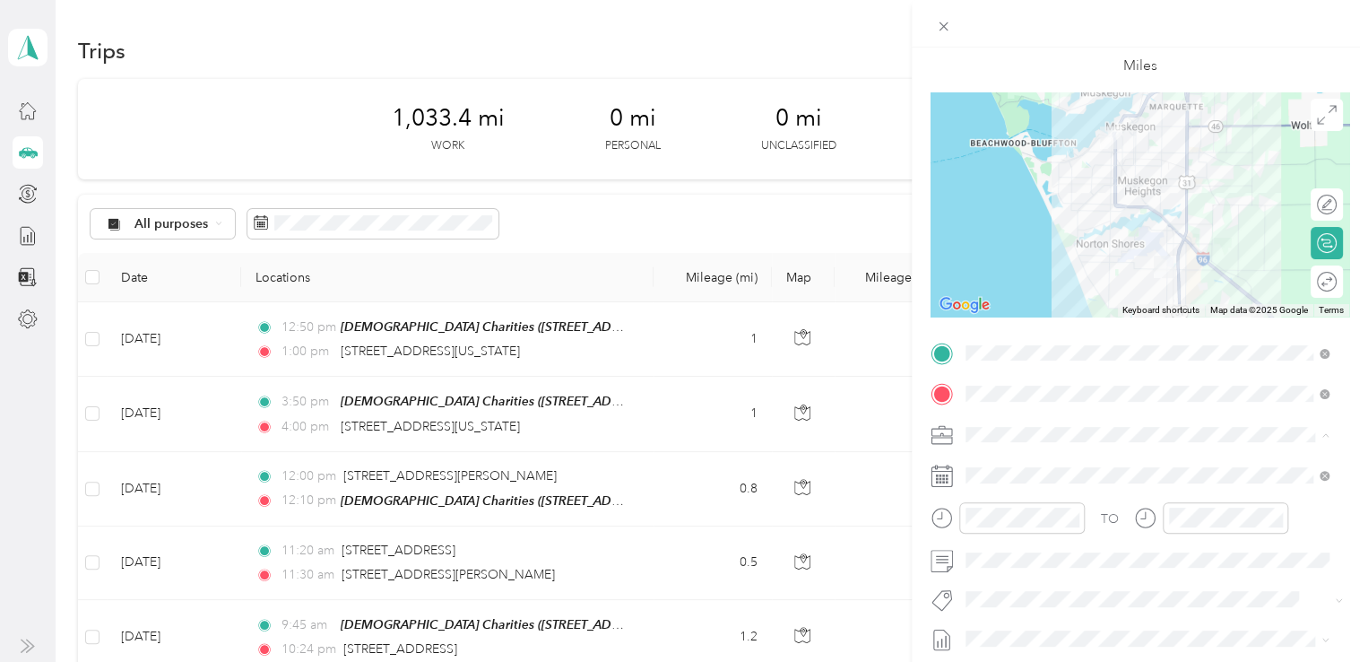
click at [1047, 560] on span "648-01 In Home Service MU" at bounding box center [1052, 559] width 161 height 15
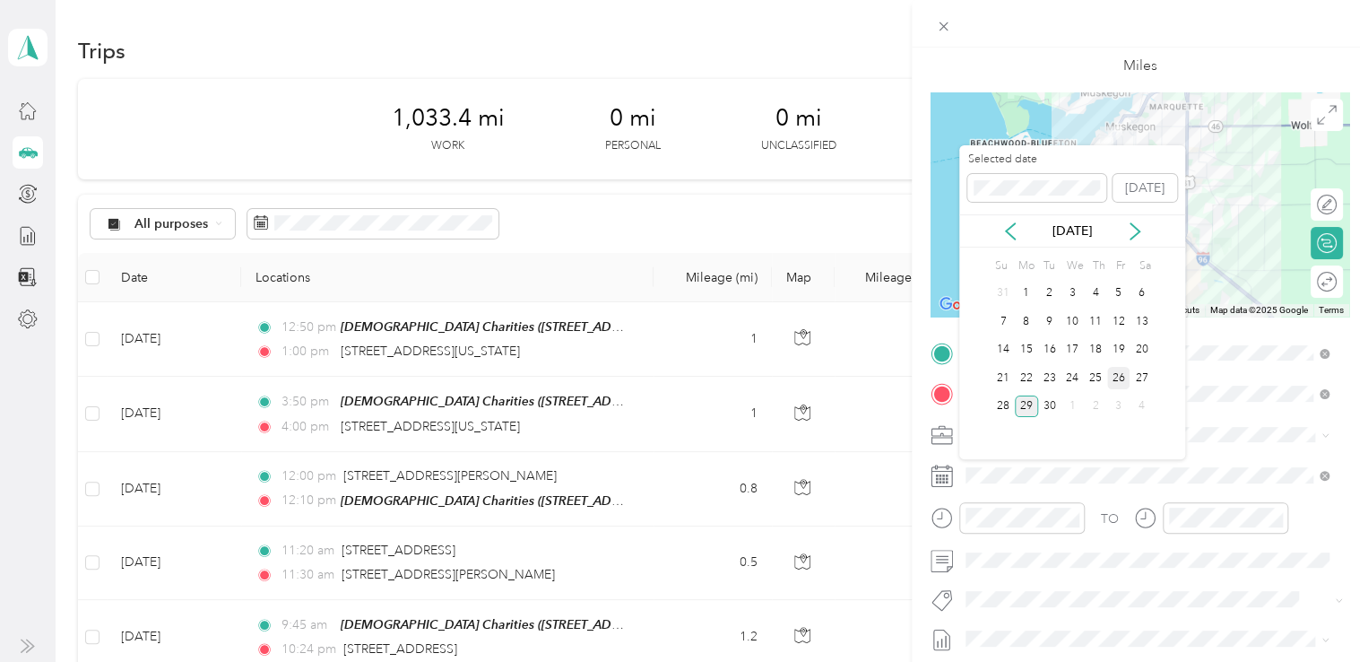
click at [1112, 375] on div "26" at bounding box center [1119, 378] width 23 height 22
click at [1089, 371] on div "25" at bounding box center [1095, 378] width 23 height 22
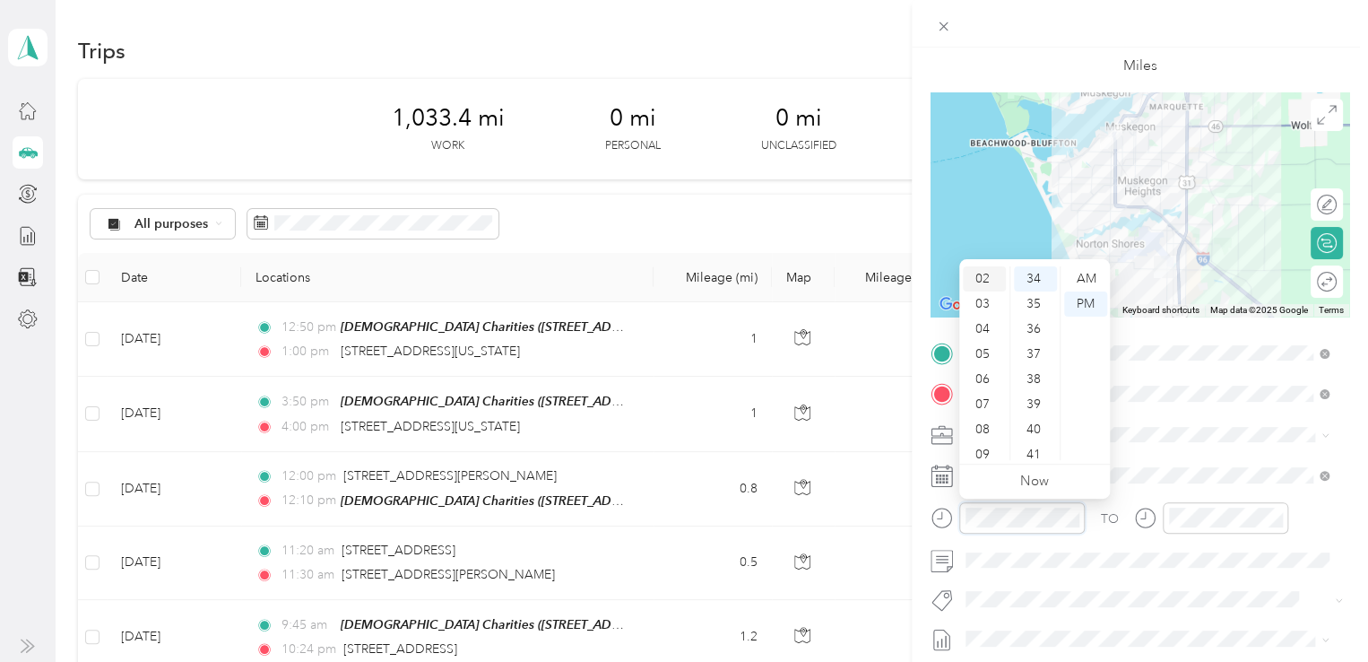
scroll to position [0, 0]
click at [986, 299] on div "01" at bounding box center [984, 303] width 43 height 25
click at [1044, 277] on div "00" at bounding box center [1035, 278] width 43 height 25
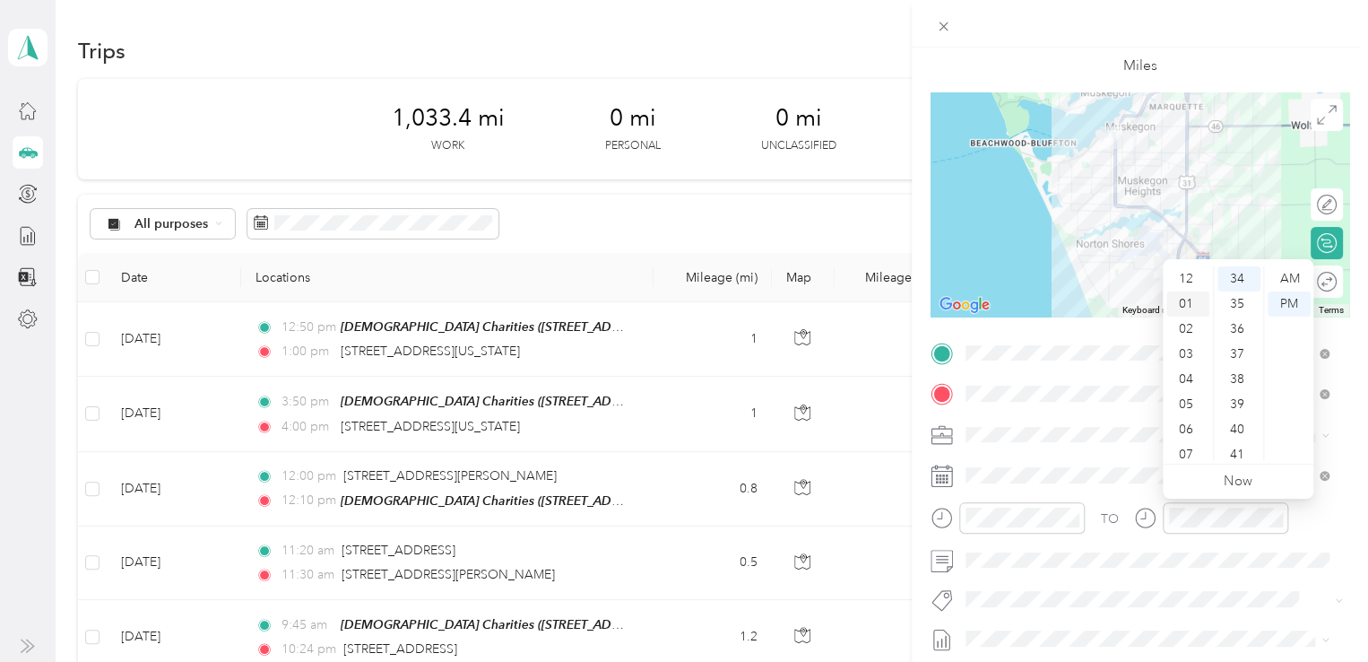
click at [1191, 306] on div "01" at bounding box center [1188, 303] width 43 height 25
click at [1239, 369] on div "20" at bounding box center [1239, 375] width 43 height 25
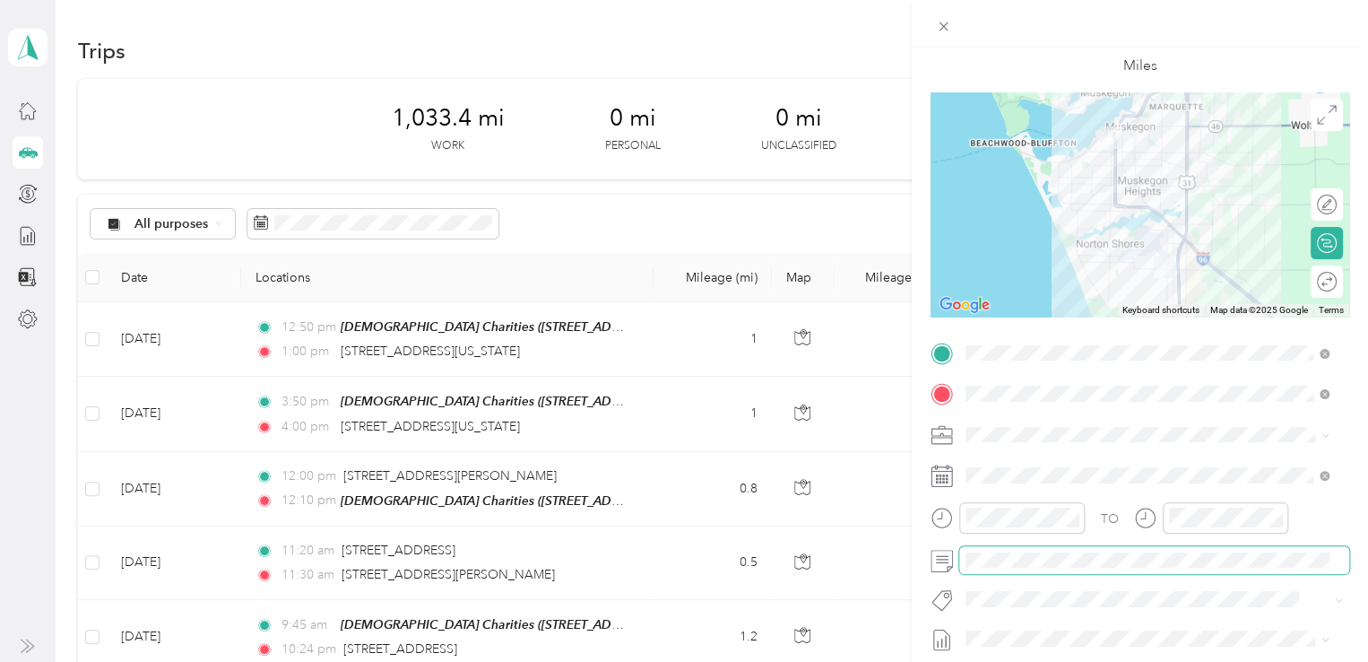
scroll to position [0, 0]
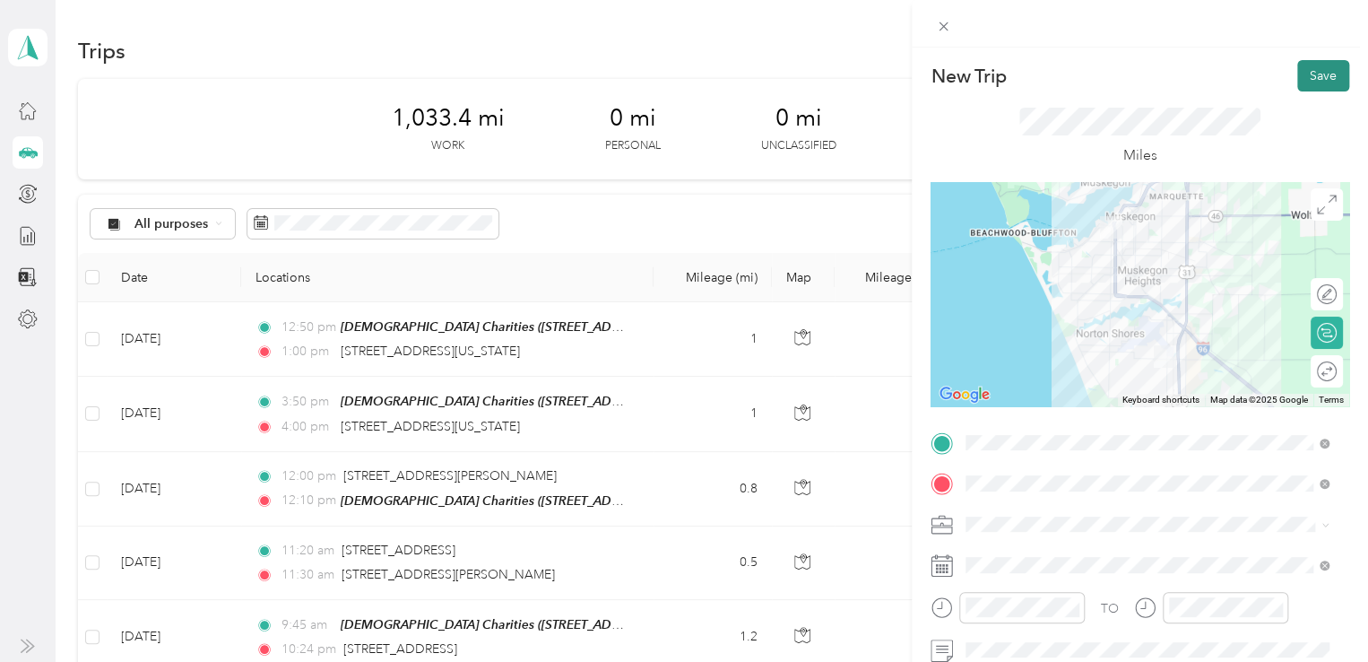
click at [1309, 83] on button "Save" at bounding box center [1324, 75] width 52 height 31
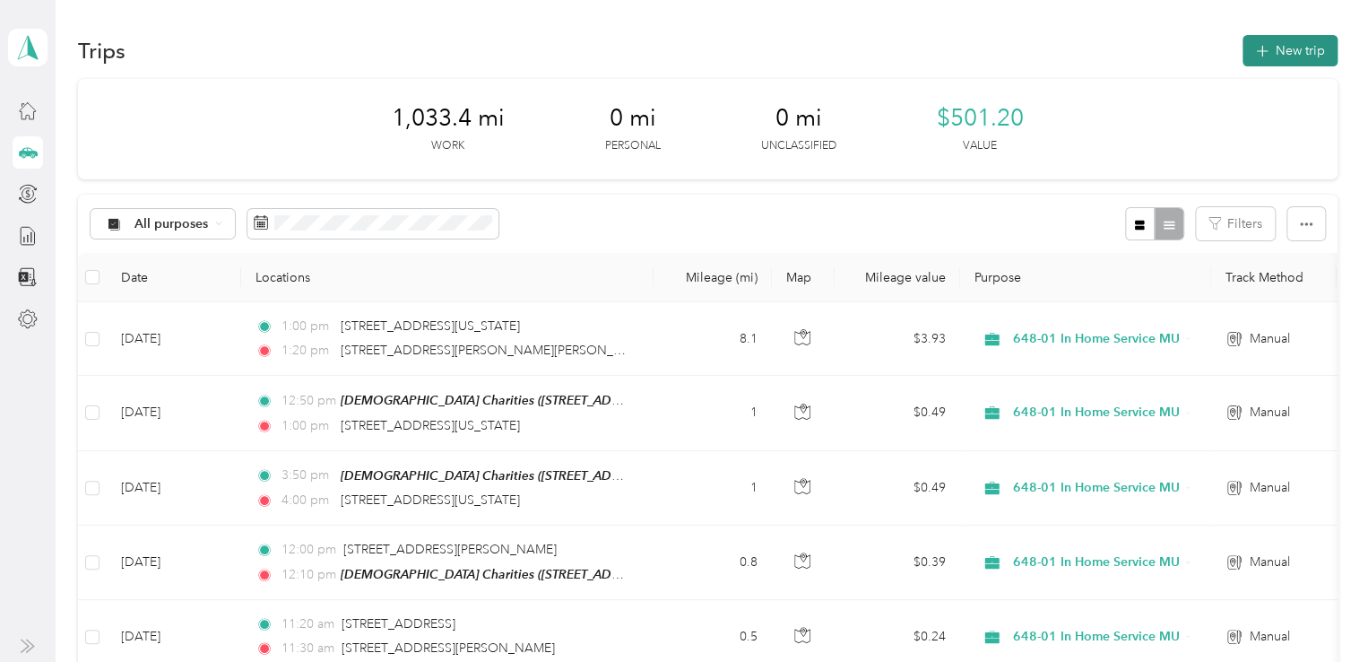
click at [1288, 48] on button "New trip" at bounding box center [1290, 50] width 95 height 31
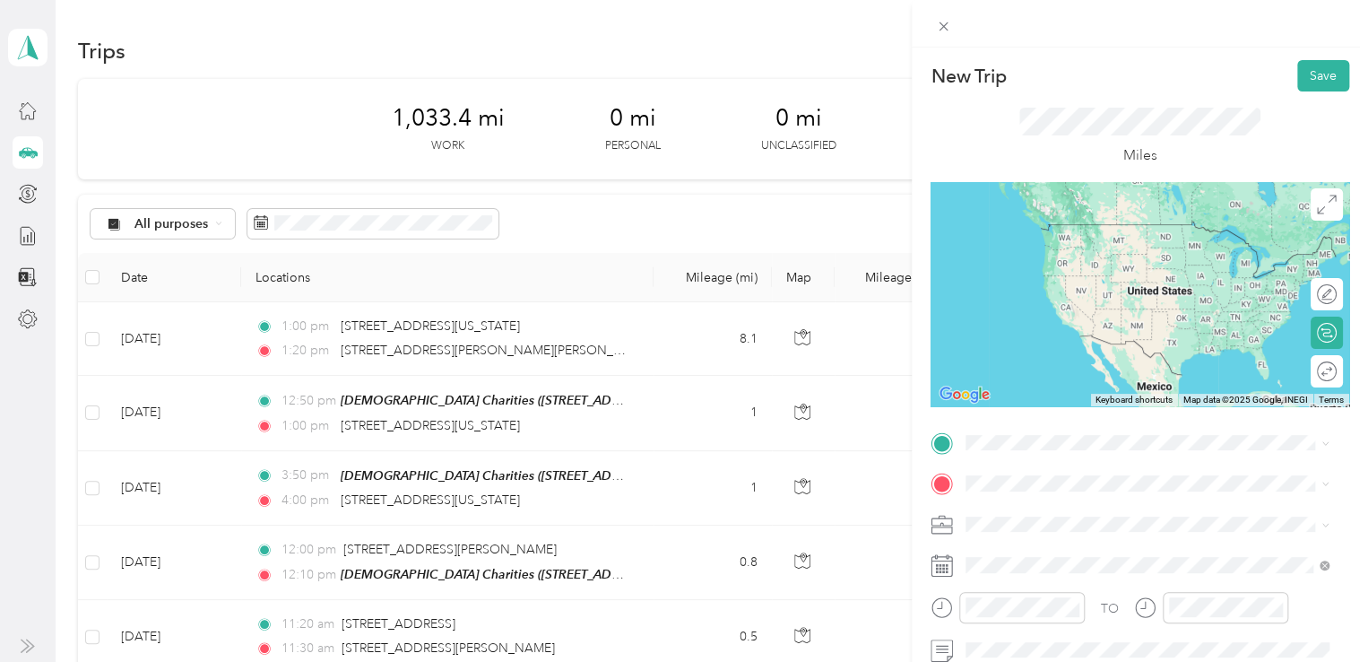
click at [1047, 514] on span "[STREET_ADDRESS][PERSON_NAME][PERSON_NAME][US_STATE]" at bounding box center [1162, 513] width 324 height 31
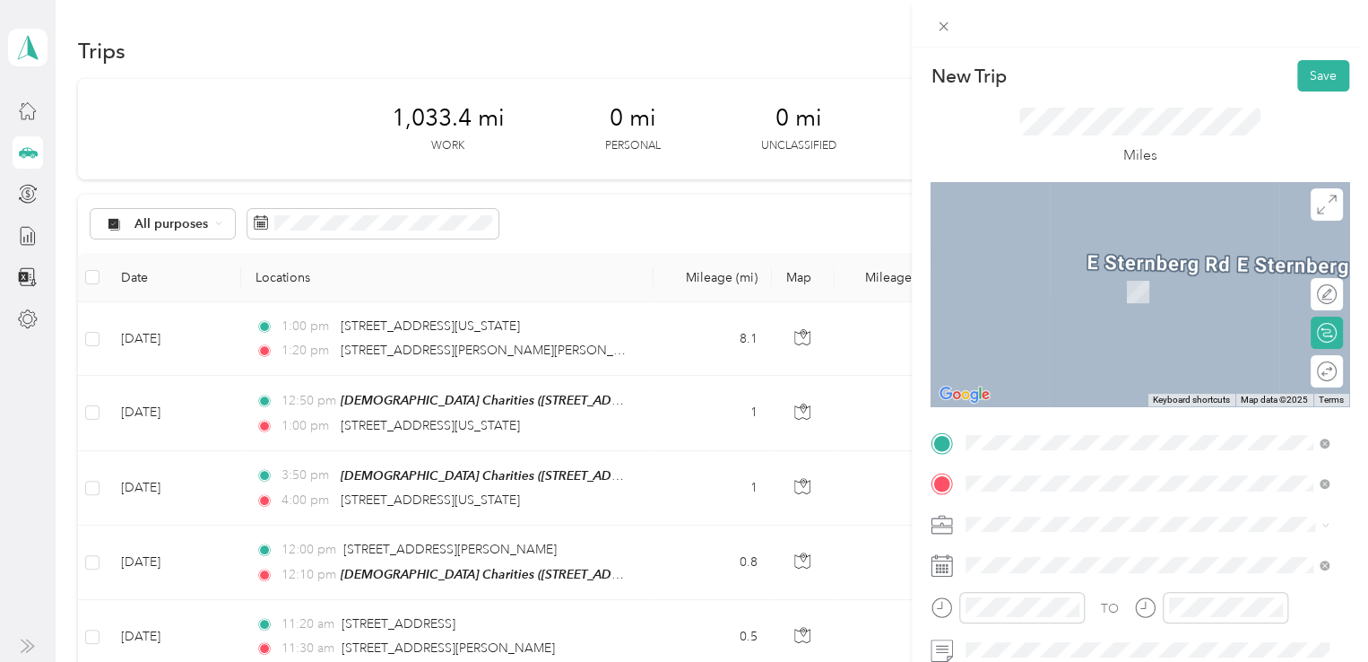
click at [1092, 284] on span "[STREET_ADDRESS][PERSON_NAME][US_STATE]" at bounding box center [1139, 284] width 279 height 16
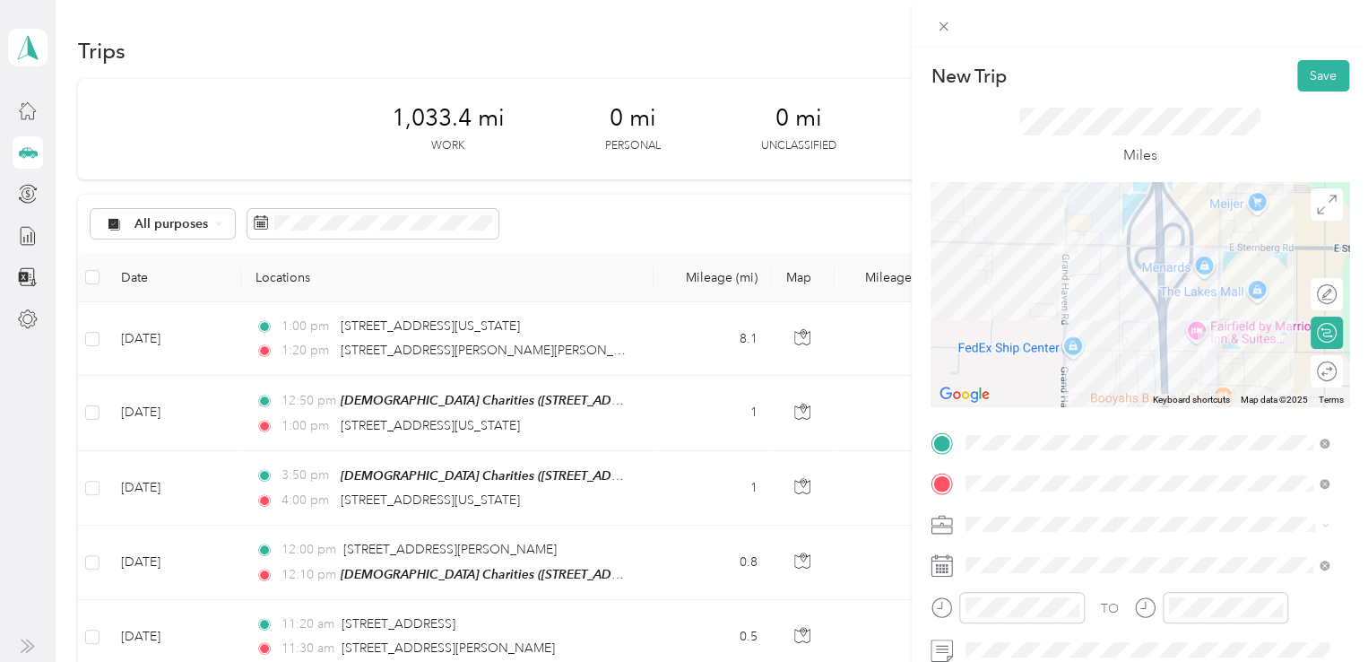
click at [1055, 533] on span at bounding box center [1155, 524] width 390 height 29
click at [1054, 439] on ol "460-01 Parenting Time MU 697-01 DV Informed Parent & Support - Muskegon 690-11 …" at bounding box center [1148, 423] width 376 height 207
click at [1049, 426] on span "648-01 In Home Service MU" at bounding box center [1052, 427] width 161 height 15
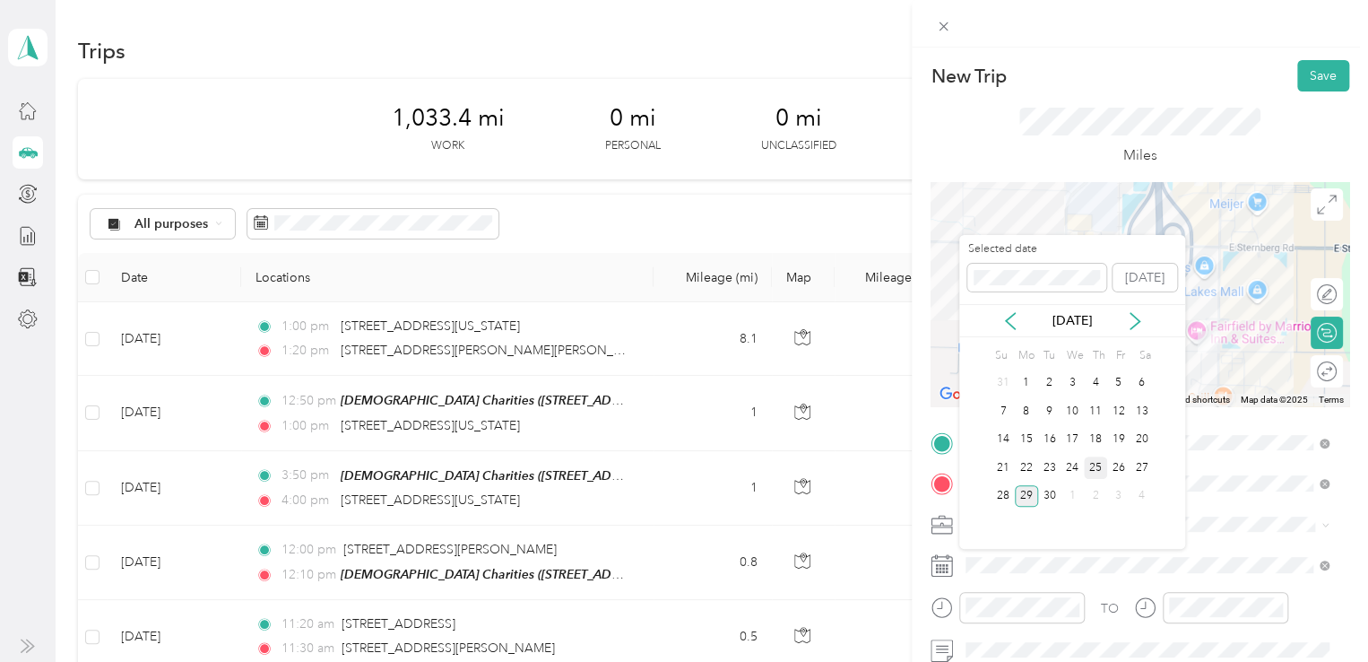
click at [1088, 460] on div "25" at bounding box center [1095, 467] width 23 height 22
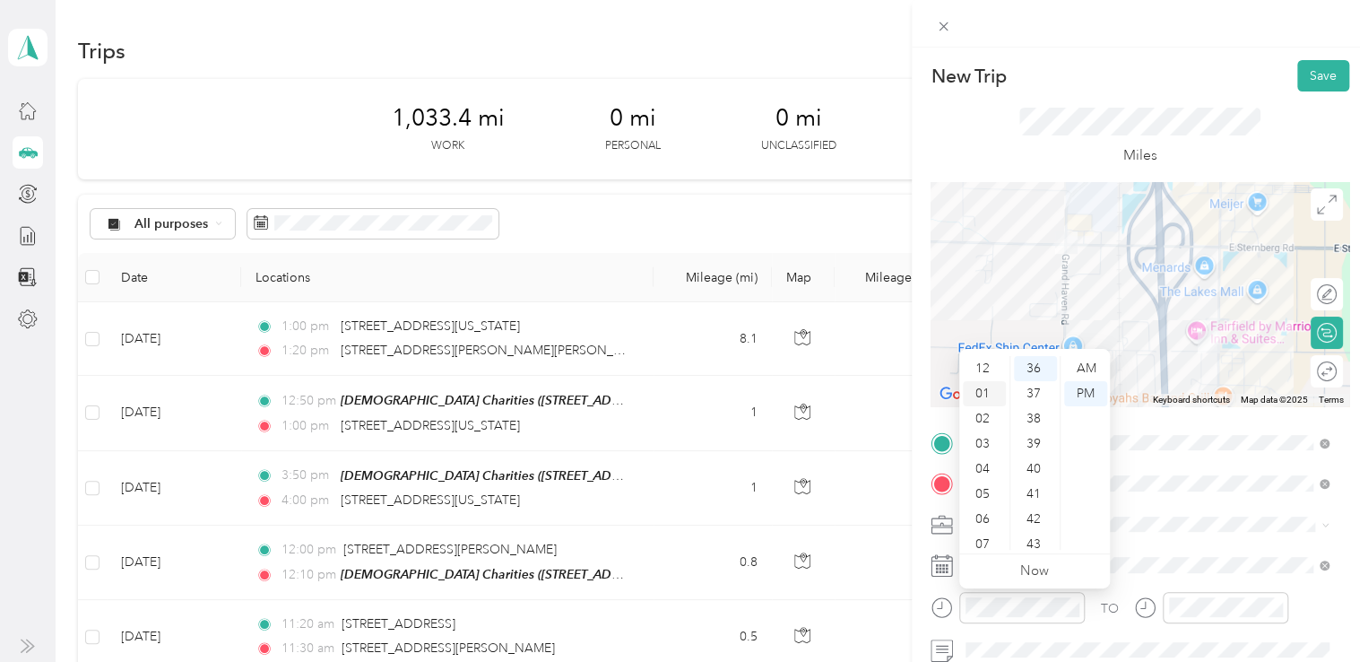
click at [982, 393] on div "01" at bounding box center [984, 393] width 43 height 25
click at [1040, 413] on div "20" at bounding box center [1035, 415] width 43 height 25
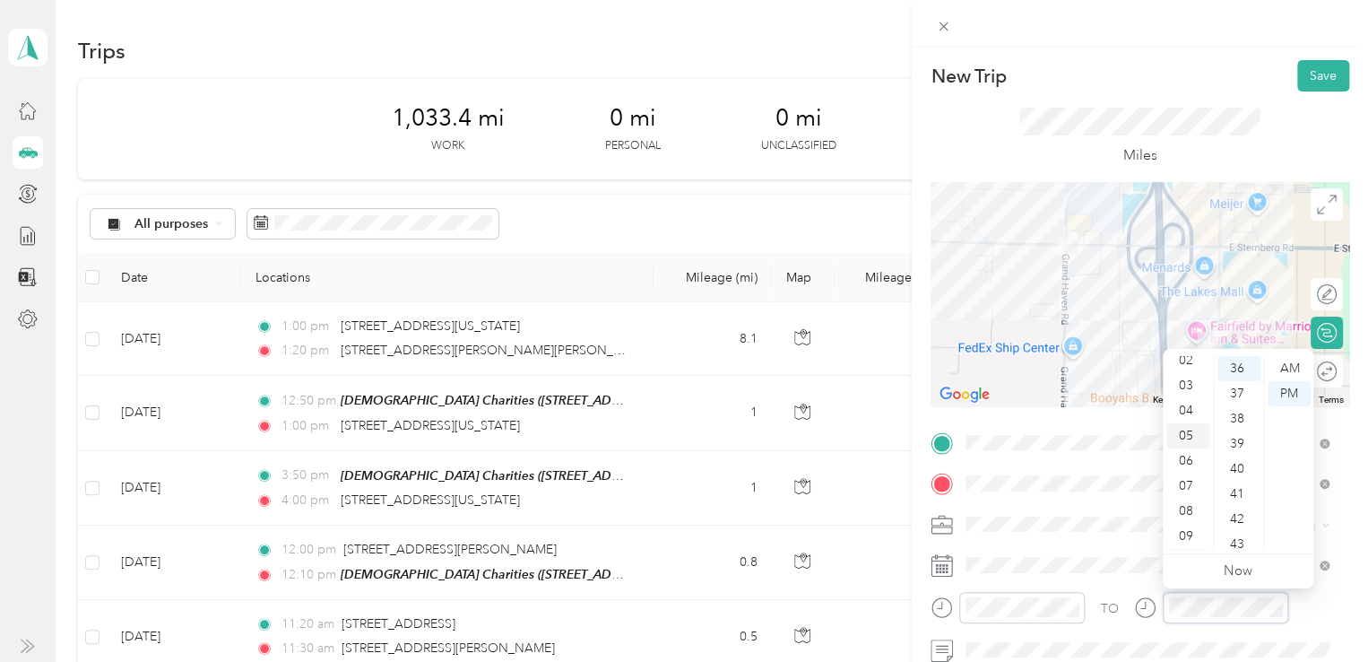
scroll to position [0, 0]
click at [1180, 388] on div "01" at bounding box center [1188, 393] width 43 height 25
click at [1239, 390] on div "30" at bounding box center [1239, 397] width 43 height 25
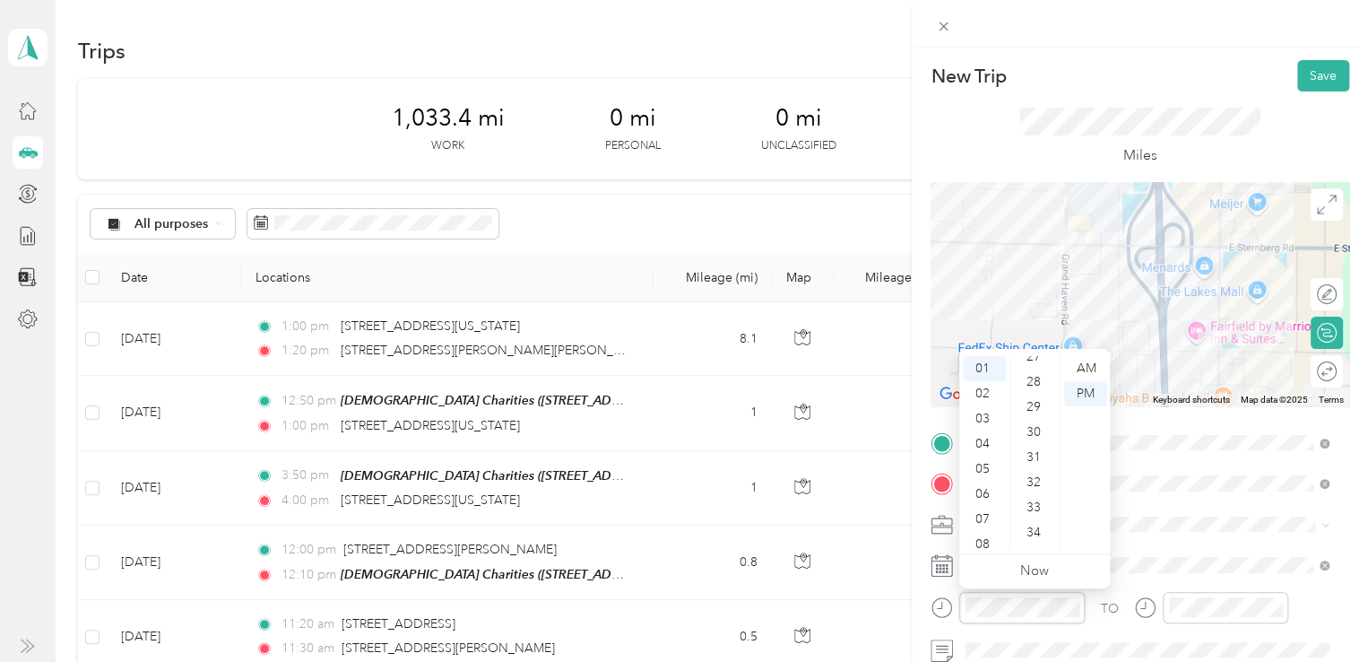
scroll to position [771, 0]
click at [1039, 482] on div "35" at bounding box center [1035, 476] width 43 height 25
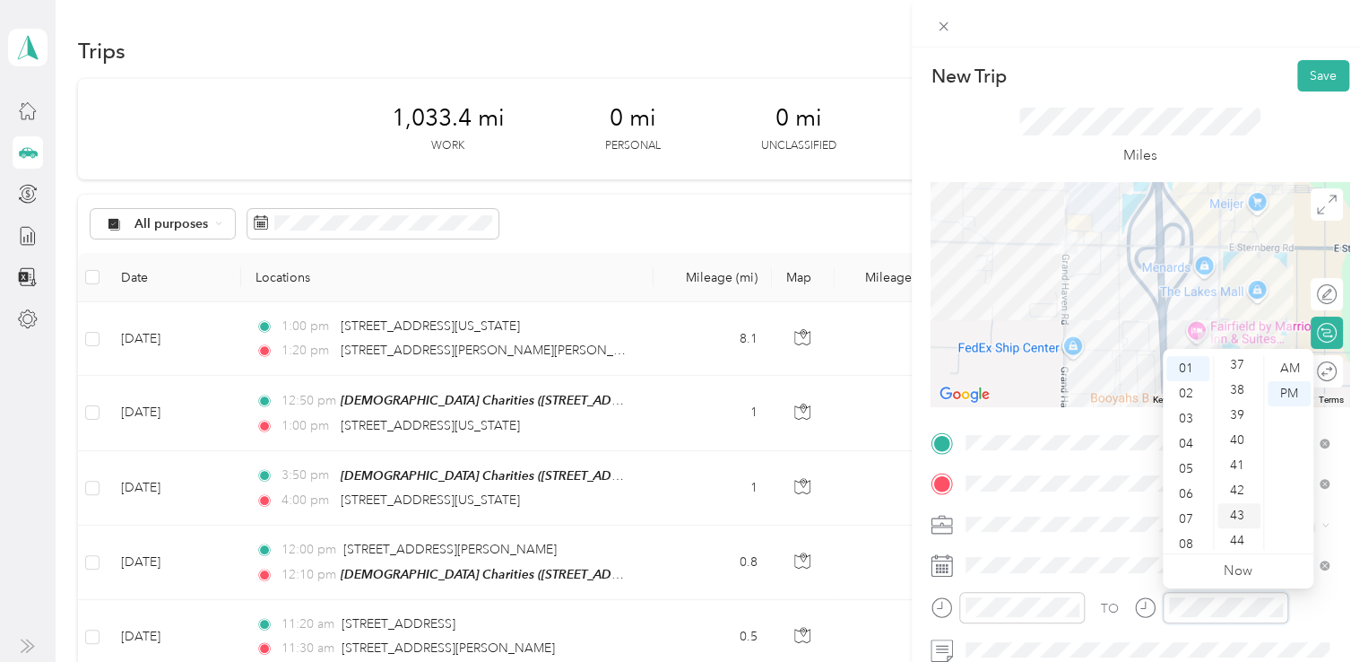
scroll to position [1022, 0]
click at [1239, 476] on div "45" at bounding box center [1239, 476] width 43 height 25
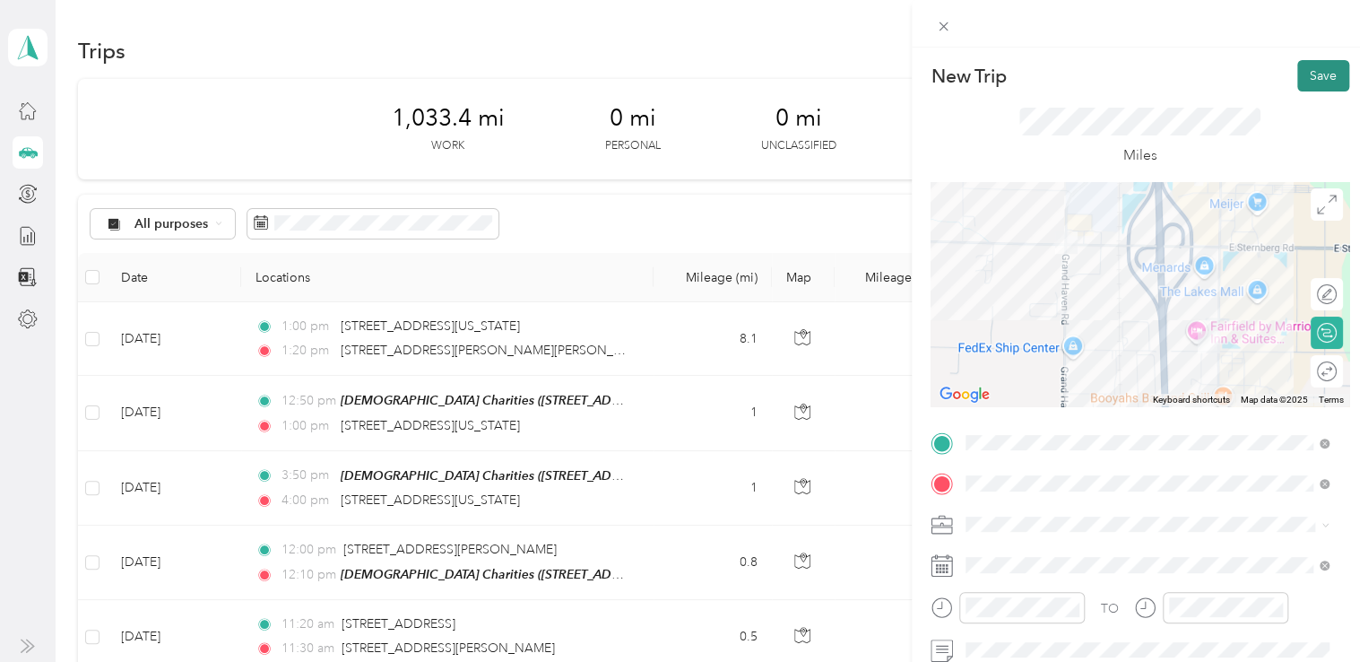
click at [1302, 77] on button "Save" at bounding box center [1324, 75] width 52 height 31
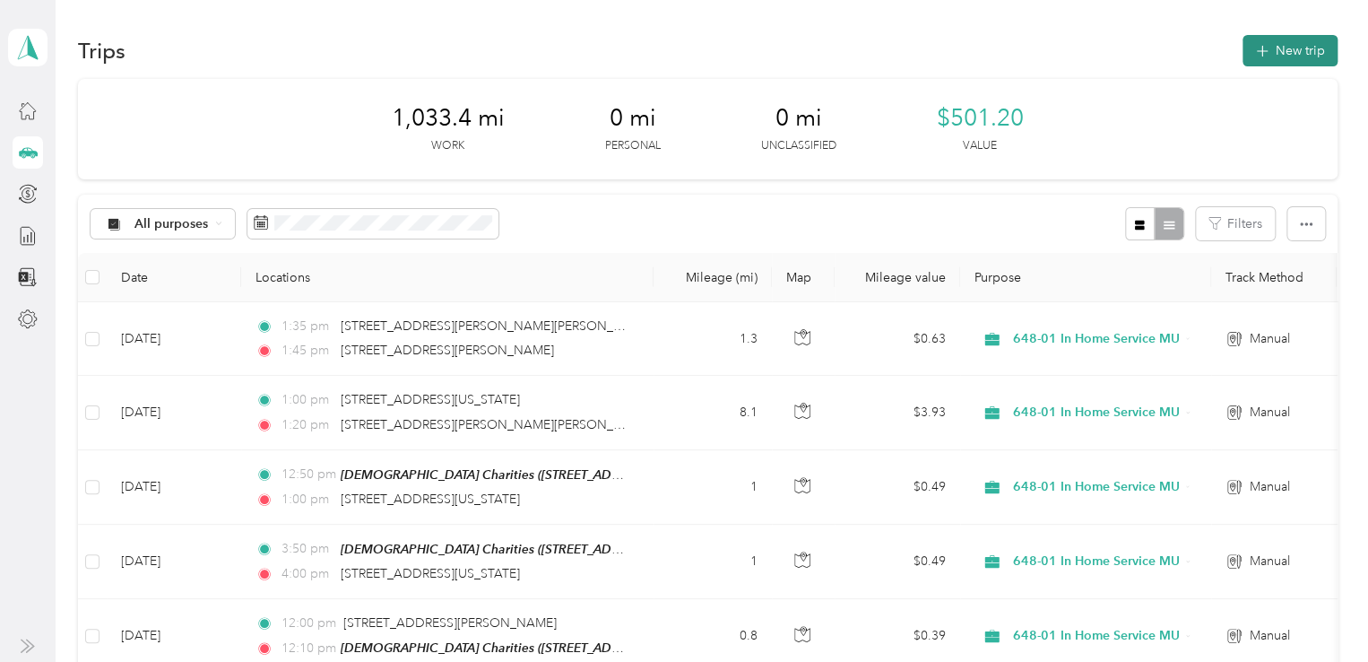
click at [1309, 47] on button "New trip" at bounding box center [1290, 50] width 95 height 31
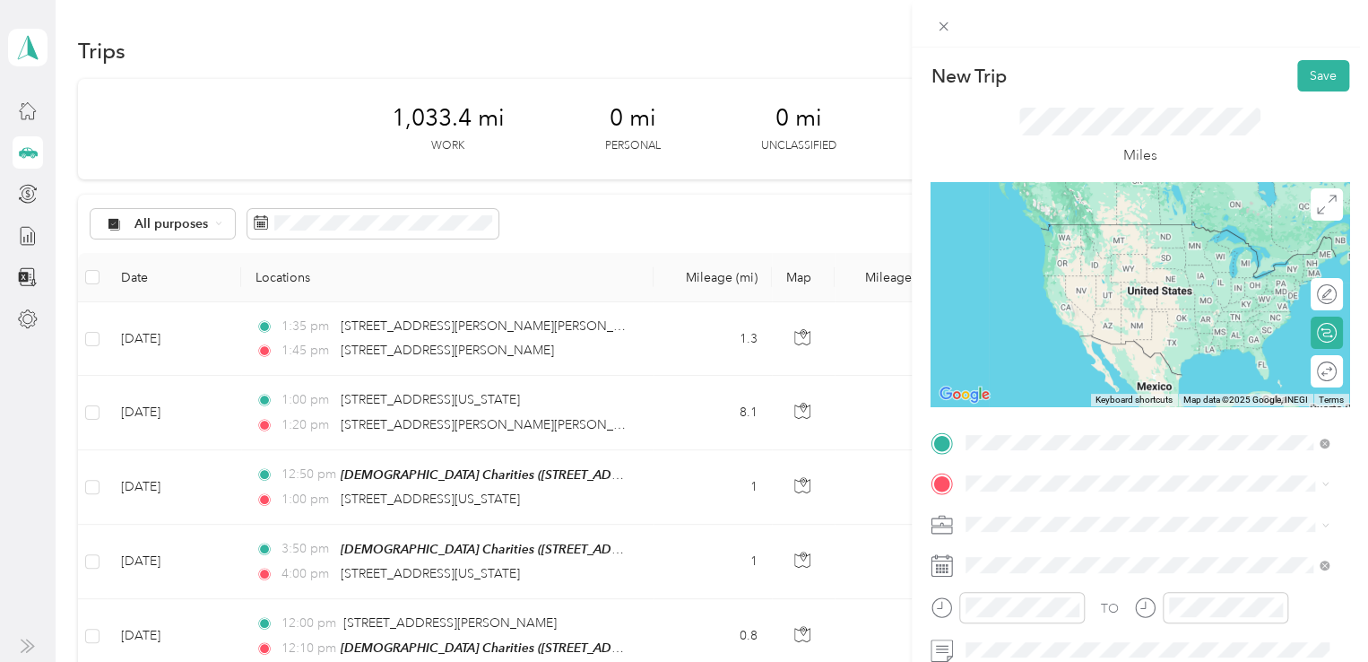
click at [1011, 224] on span "[STREET_ADDRESS][PERSON_NAME][US_STATE]" at bounding box center [1139, 224] width 279 height 16
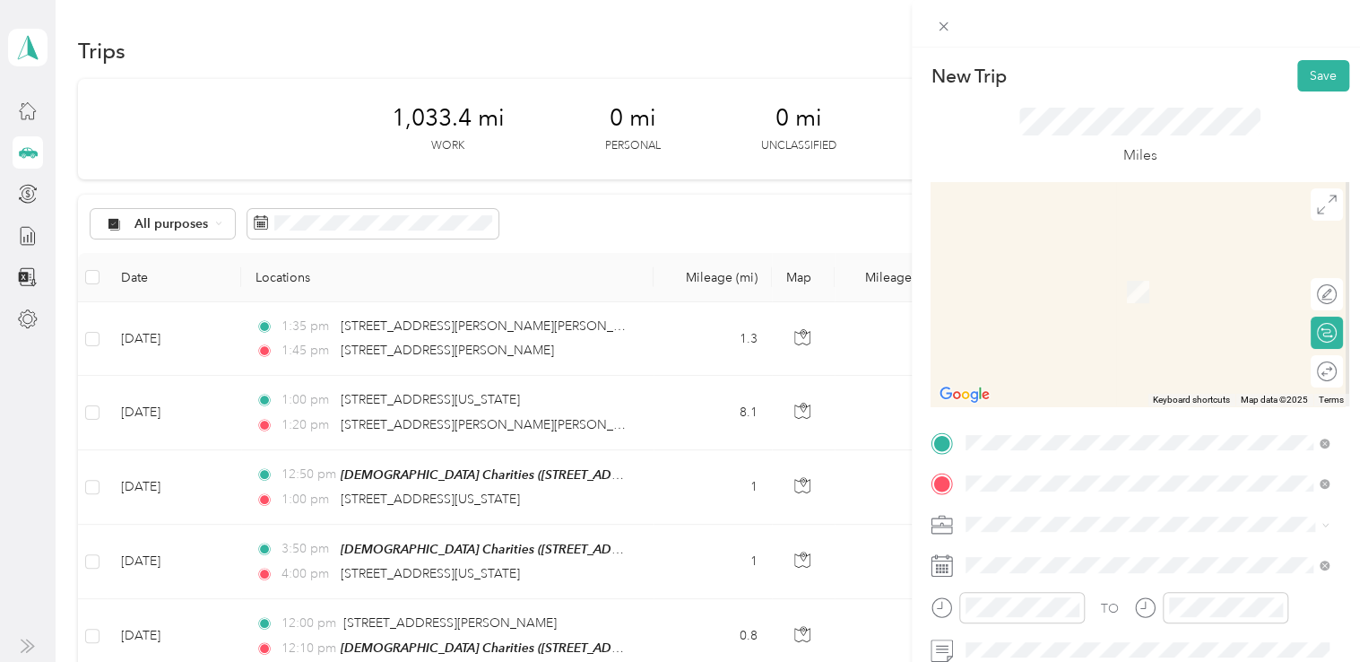
click at [1073, 310] on span "[STREET_ADDRESS][US_STATE][US_STATE]" at bounding box center [1122, 302] width 245 height 16
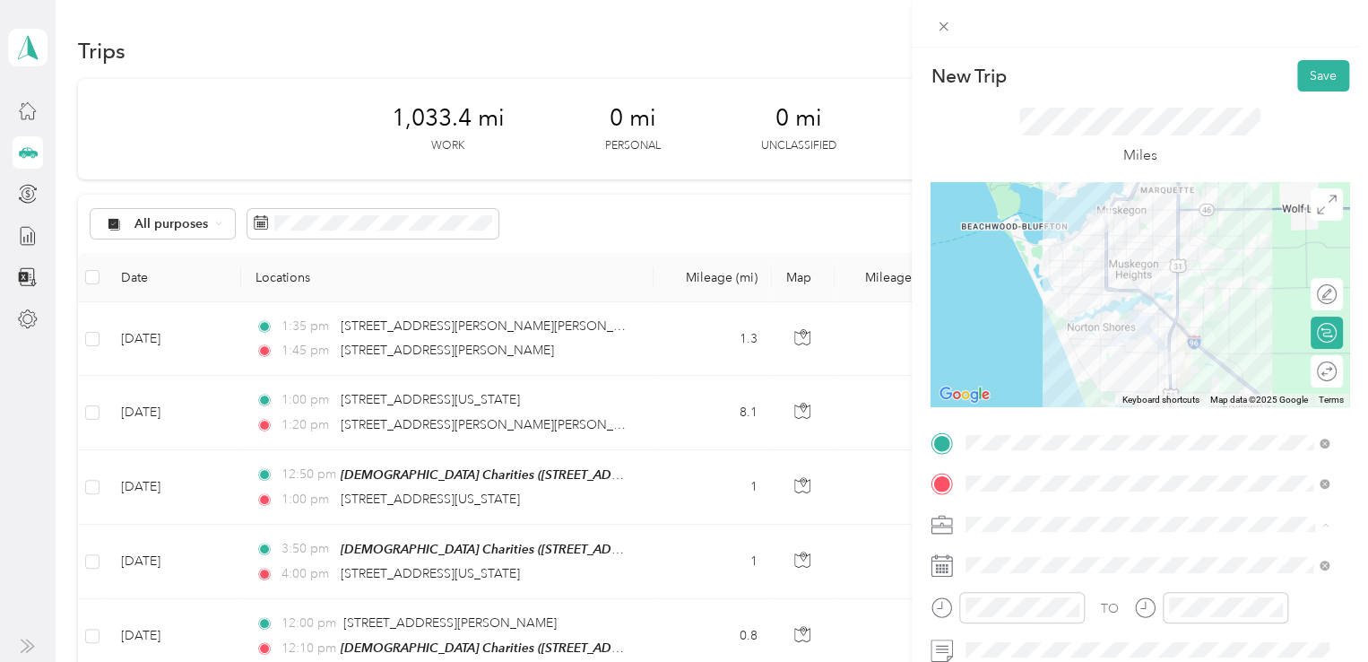
click at [1046, 431] on li "648-01 In Home Service MU" at bounding box center [1148, 429] width 376 height 31
click at [1004, 573] on span at bounding box center [1155, 565] width 390 height 29
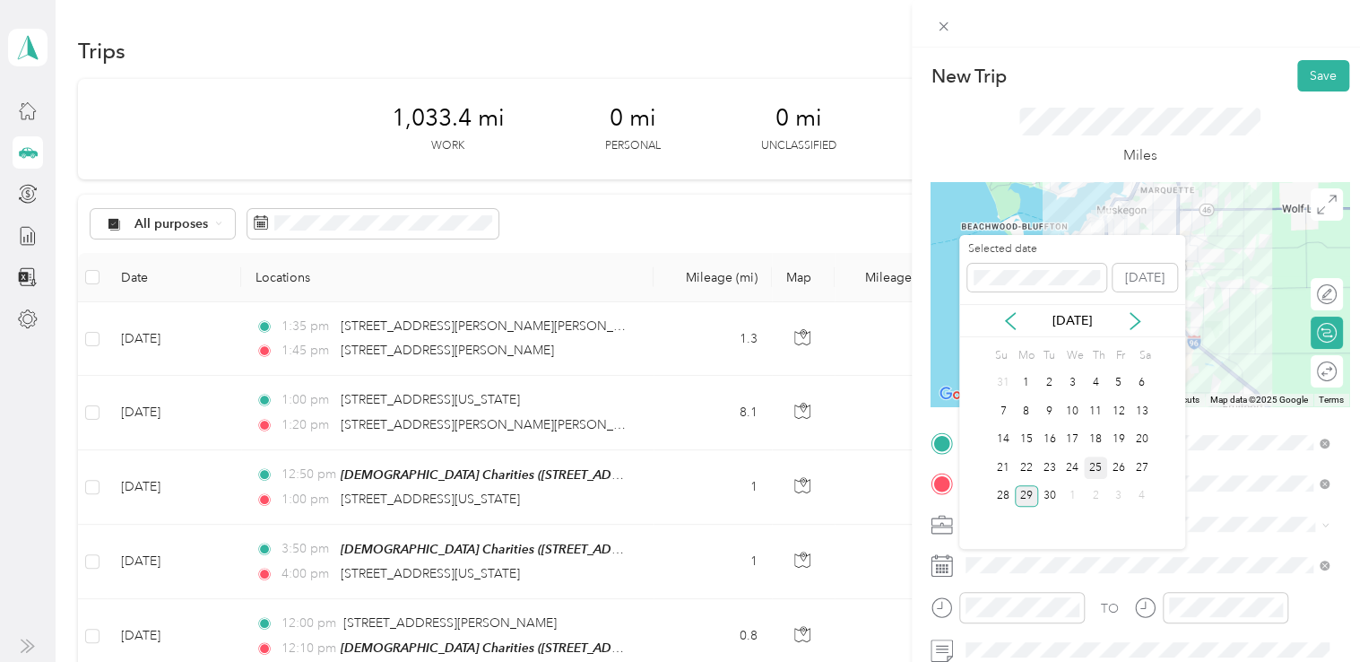
click at [1096, 471] on div "25" at bounding box center [1095, 467] width 23 height 22
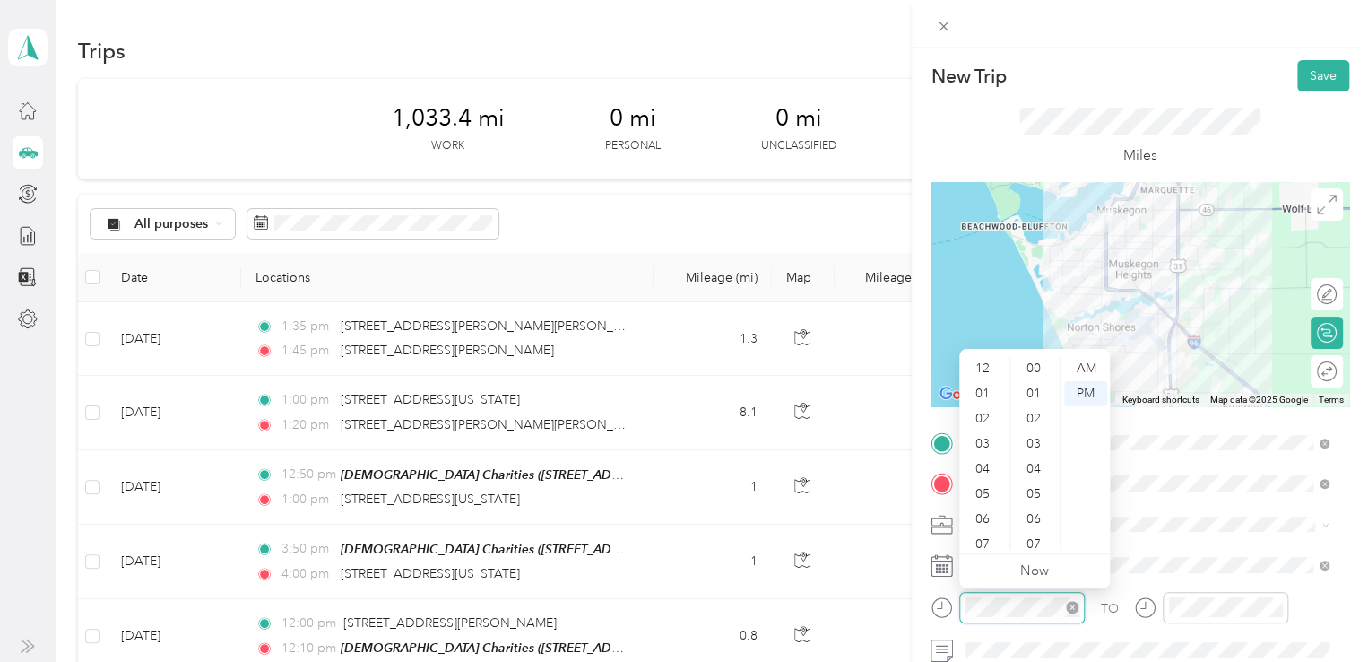
scroll to position [108, 0]
click at [990, 394] on div "02" at bounding box center [984, 400] width 43 height 25
click at [1033, 372] on div "00" at bounding box center [1035, 368] width 43 height 25
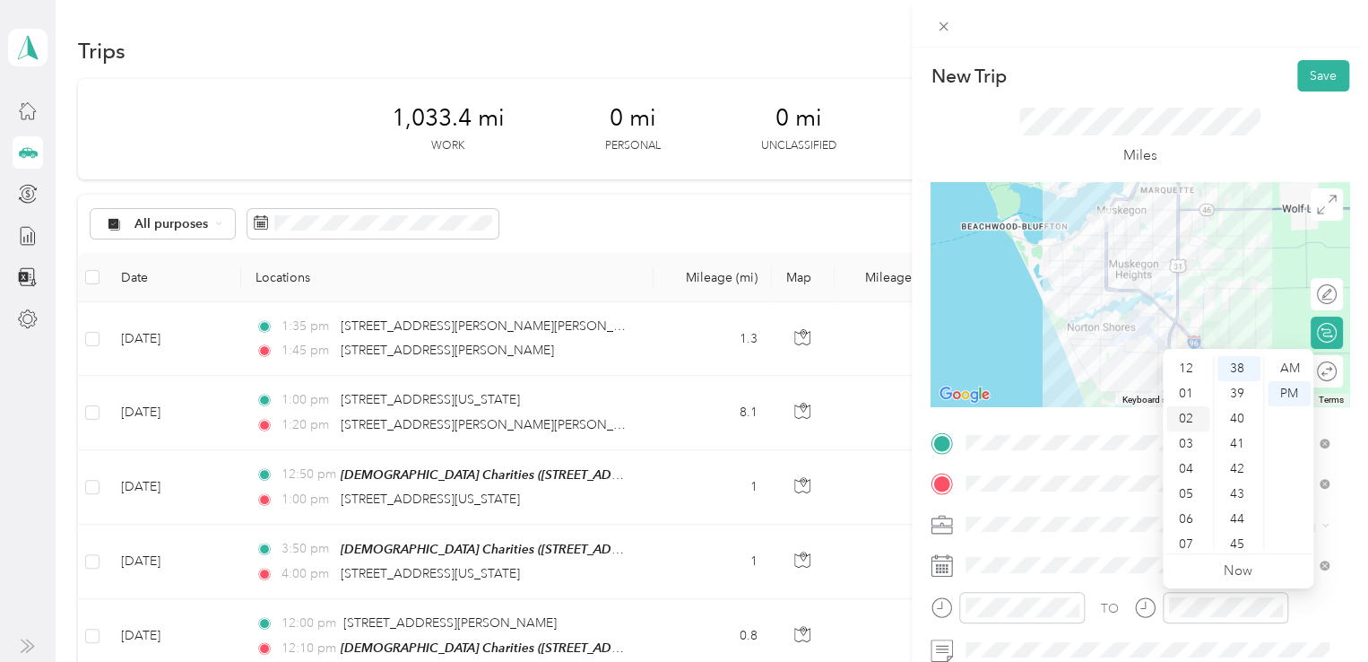
click at [1185, 417] on div "02" at bounding box center [1188, 418] width 43 height 25
click at [1242, 413] on div "15" at bounding box center [1239, 418] width 43 height 25
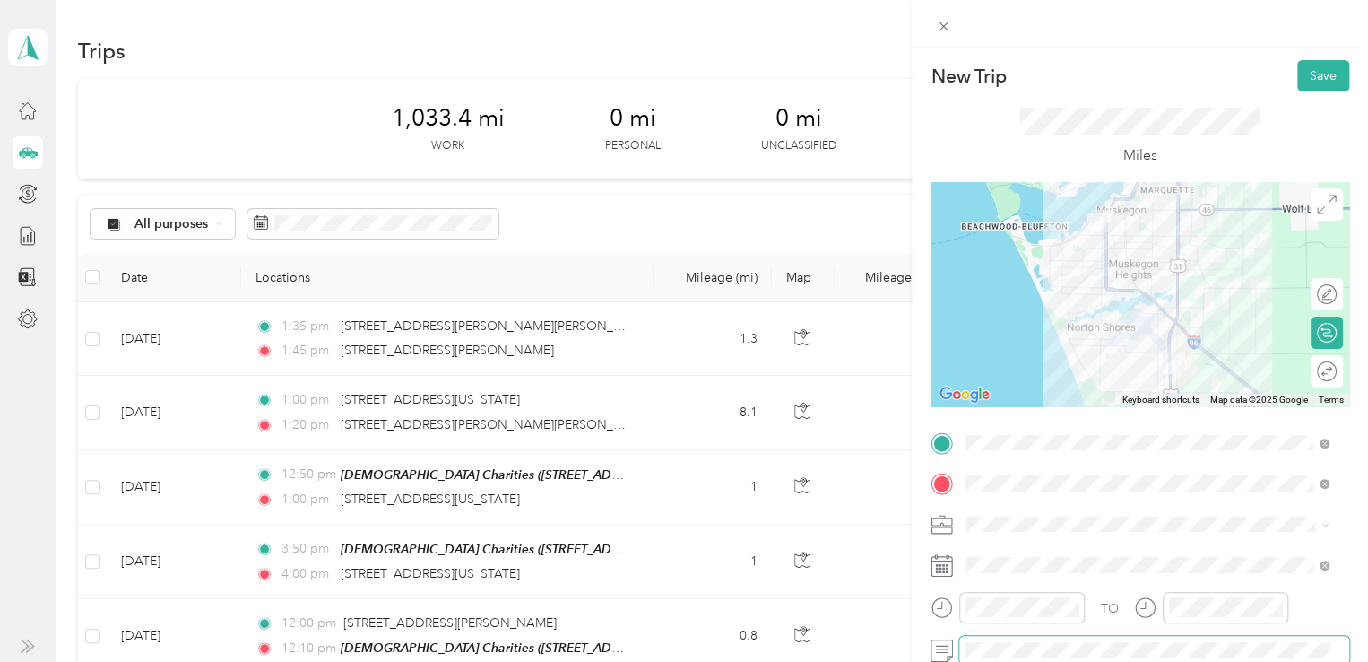
click at [965, 630] on span at bounding box center [1155, 650] width 390 height 29
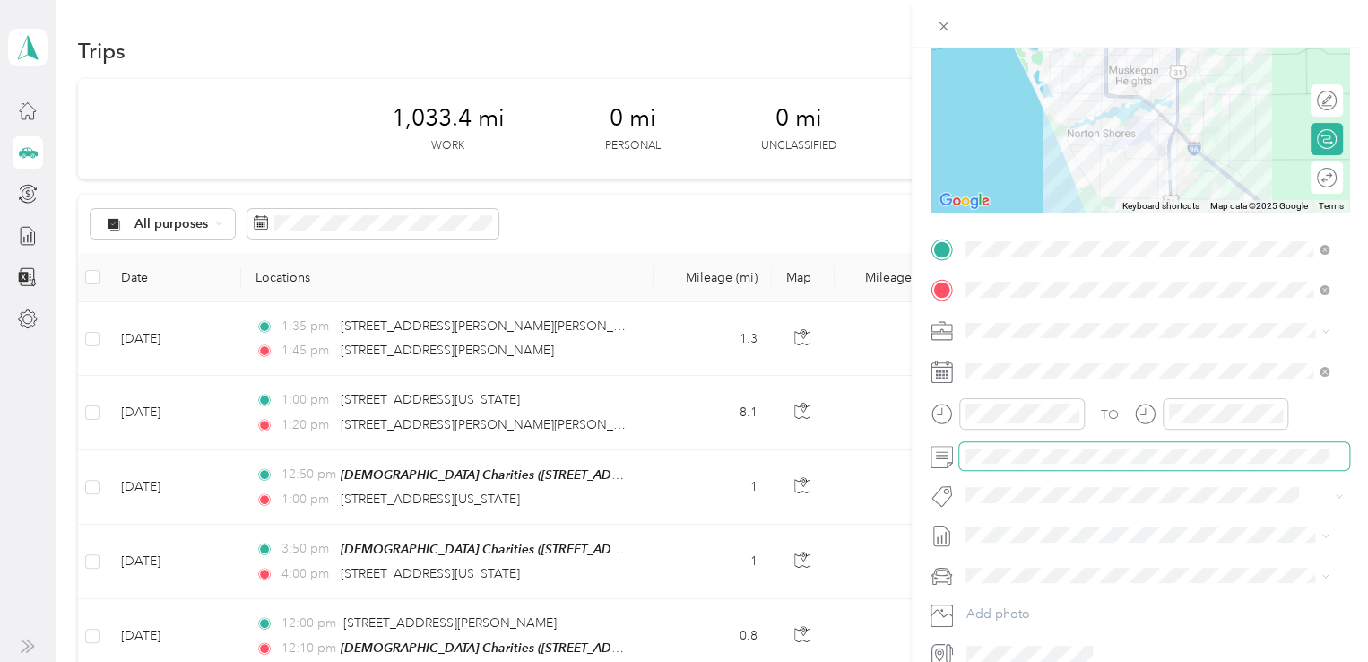
scroll to position [0, 0]
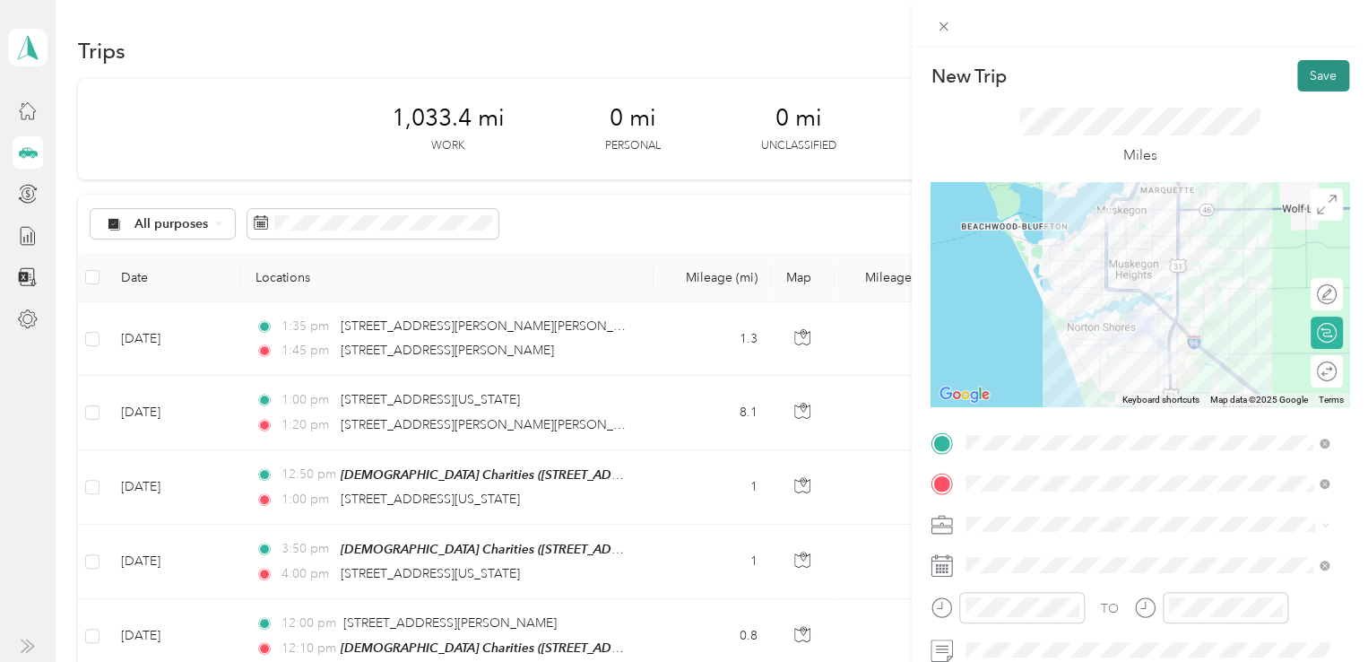
click at [1303, 76] on button "Save" at bounding box center [1324, 75] width 52 height 31
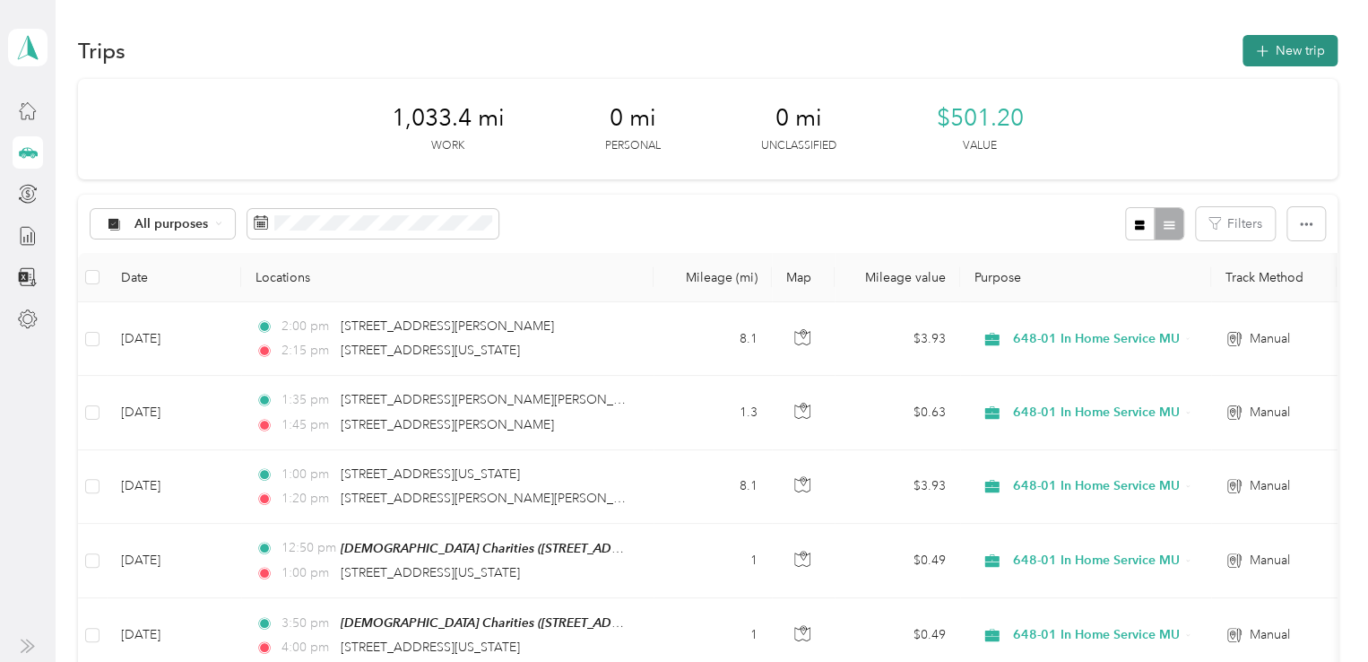
click at [1264, 47] on span "button" at bounding box center [1262, 50] width 14 height 15
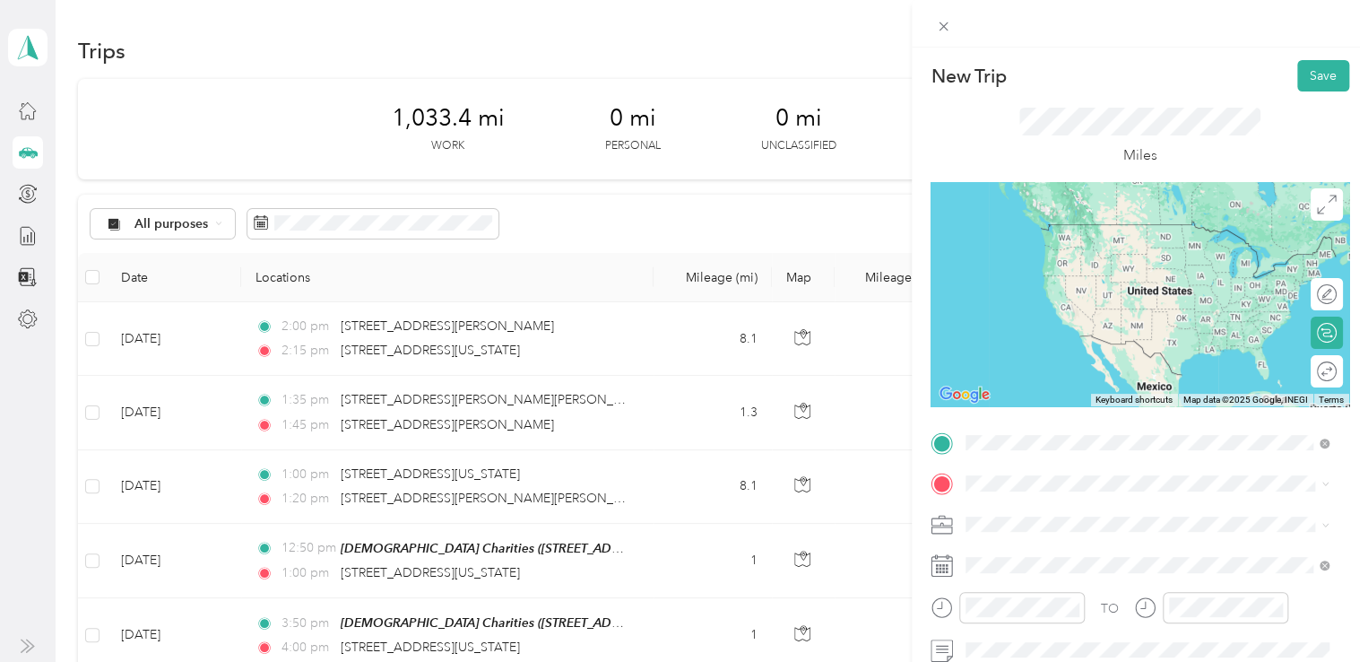
click at [1087, 269] on span "[STREET_ADDRESS][US_STATE][US_STATE]" at bounding box center [1122, 261] width 245 height 16
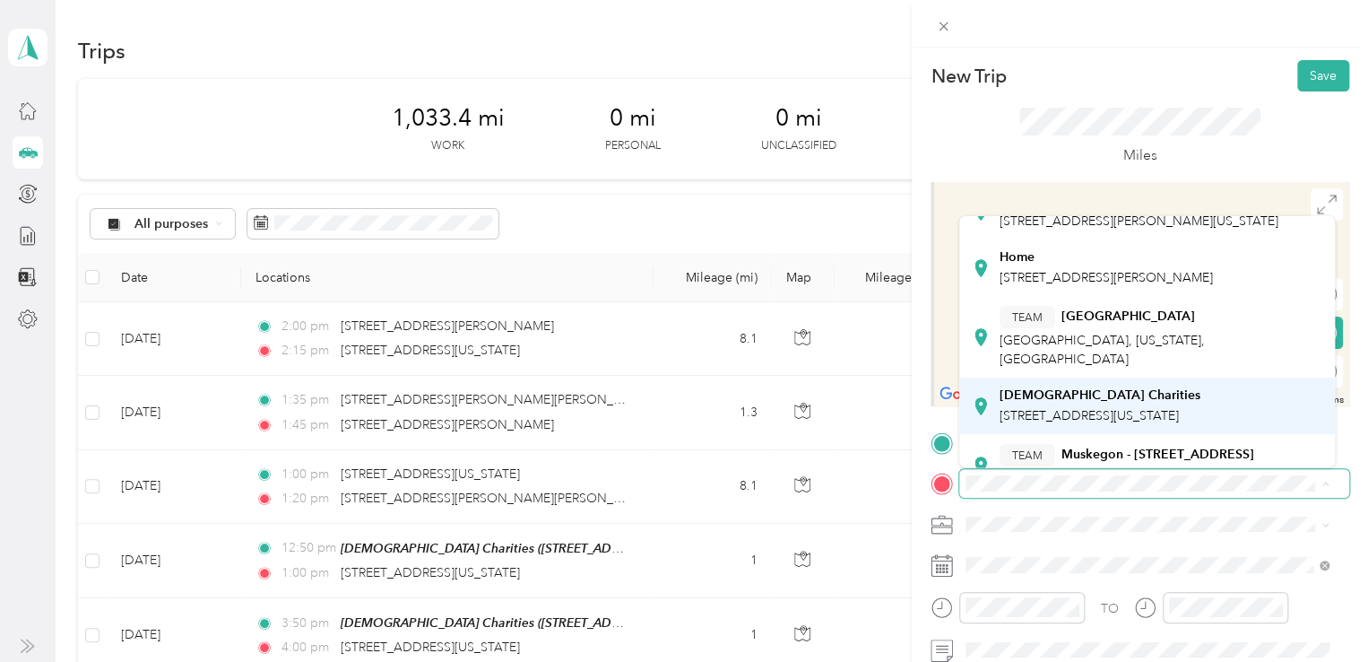
scroll to position [90, 0]
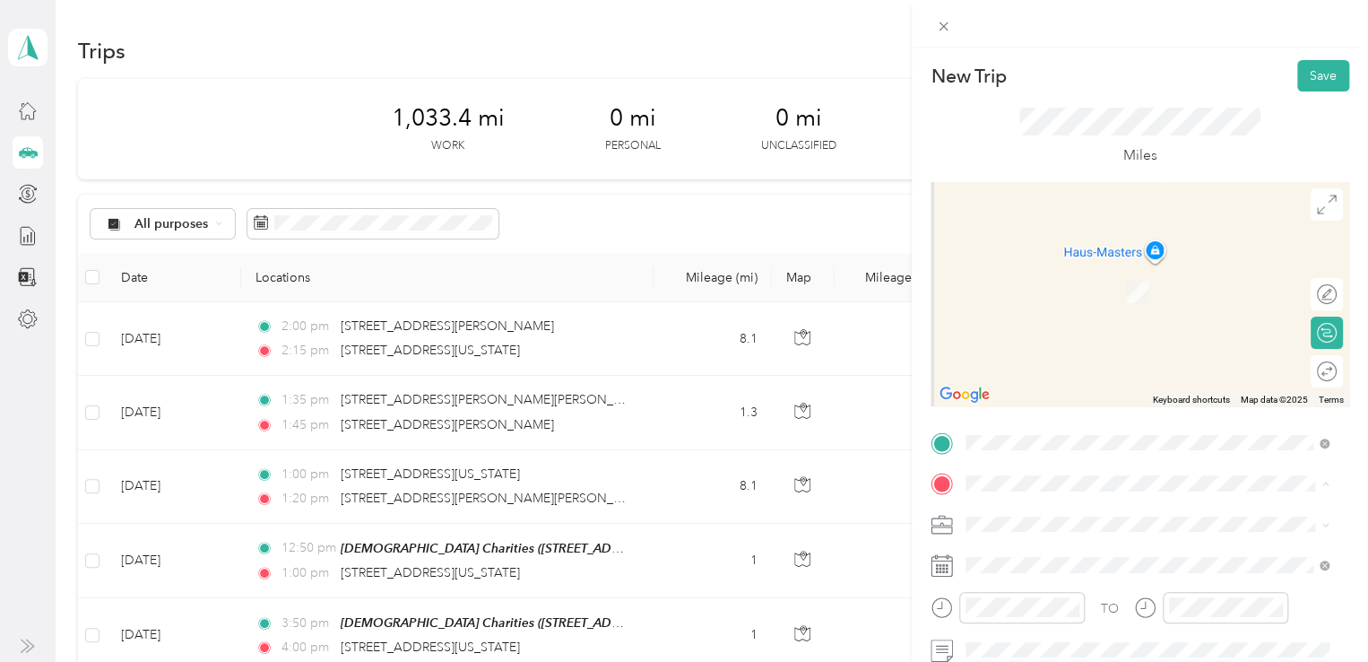
click at [1040, 404] on span "[STREET_ADDRESS][US_STATE]" at bounding box center [1089, 396] width 179 height 15
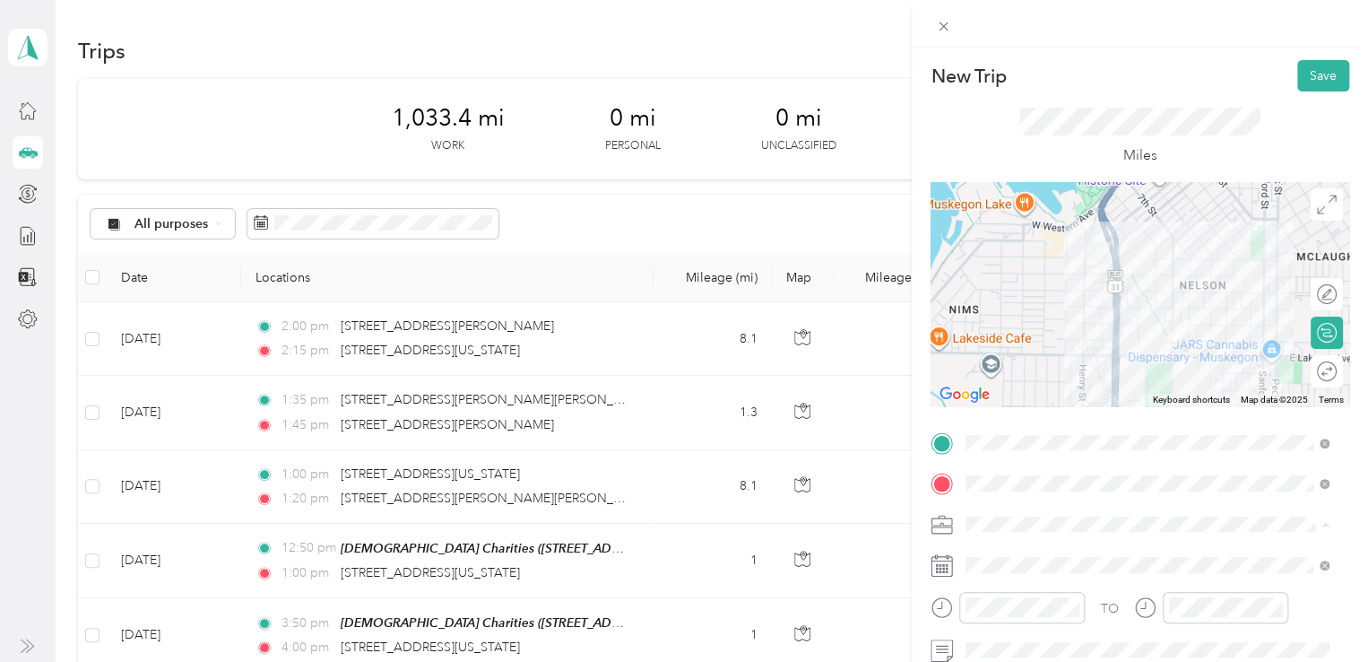
click at [1029, 429] on span "648-01 In Home Service MU" at bounding box center [1052, 429] width 161 height 15
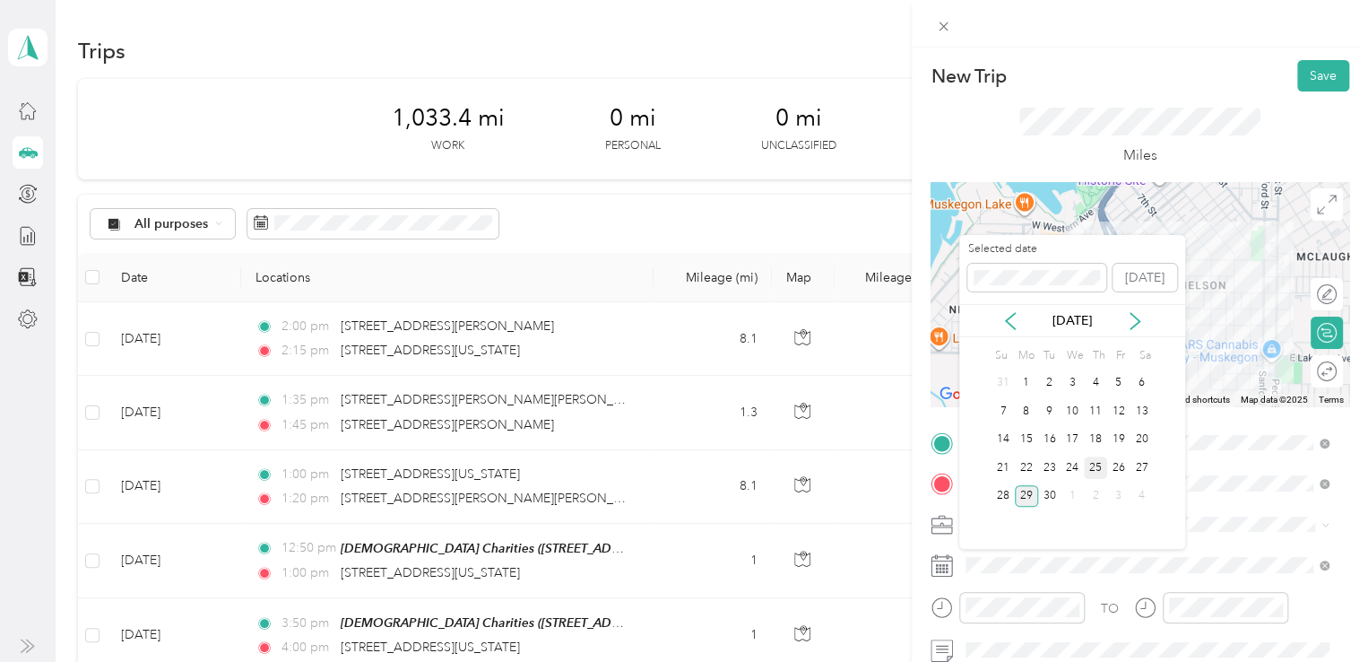
click at [1091, 464] on div "25" at bounding box center [1095, 467] width 23 height 22
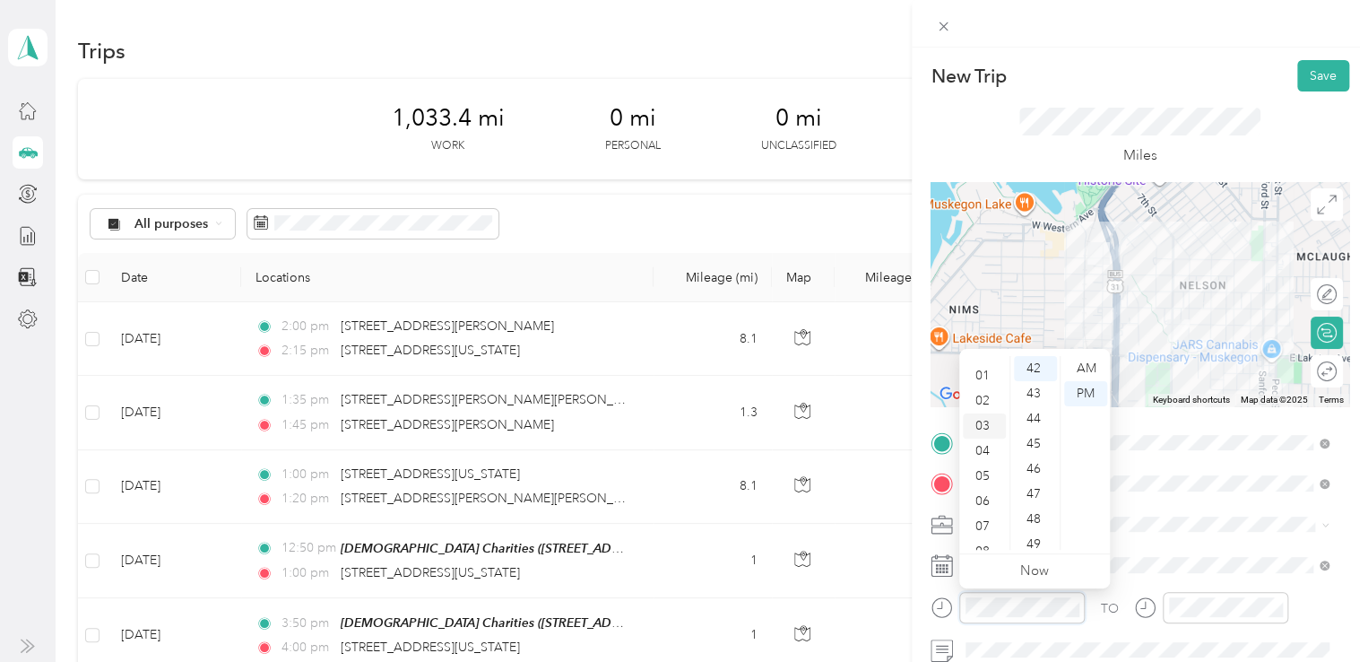
scroll to position [0, 0]
click at [984, 414] on div "02" at bounding box center [984, 418] width 43 height 25
click at [1037, 411] on div "15" at bounding box center [1035, 407] width 43 height 25
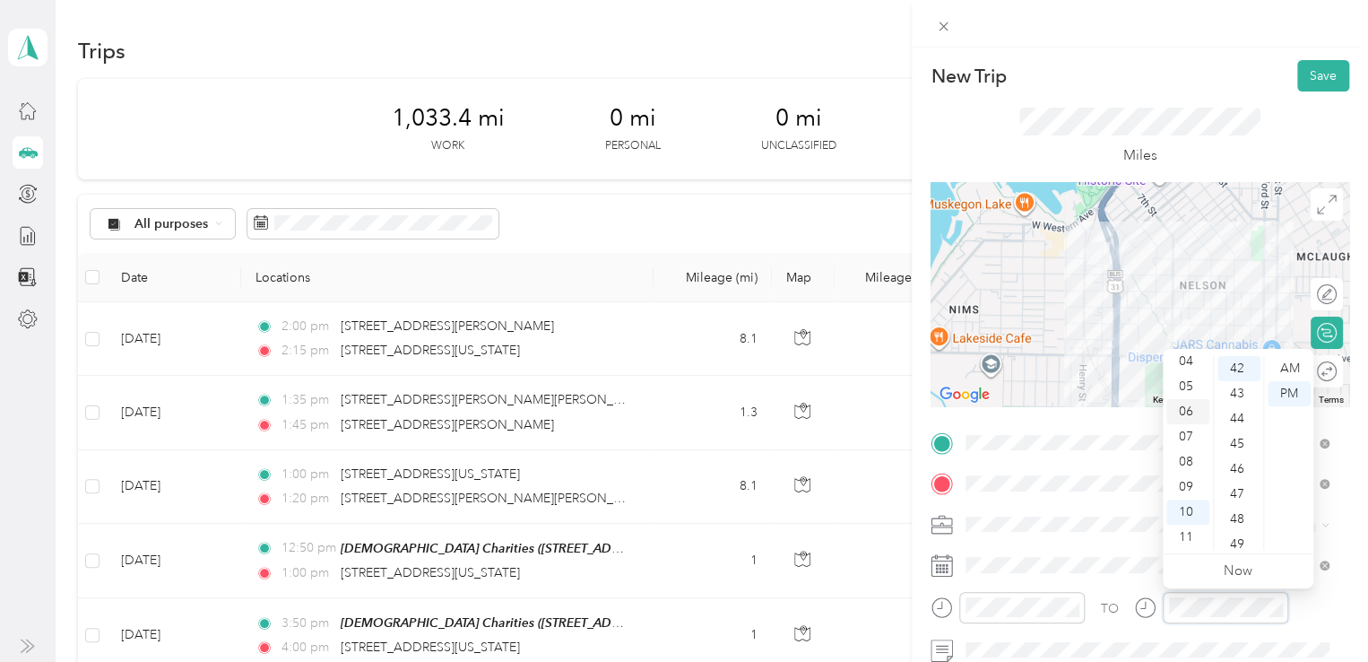
scroll to position [0, 0]
click at [1188, 421] on div "02" at bounding box center [1188, 418] width 43 height 25
click at [1239, 475] on div "25" at bounding box center [1239, 479] width 43 height 25
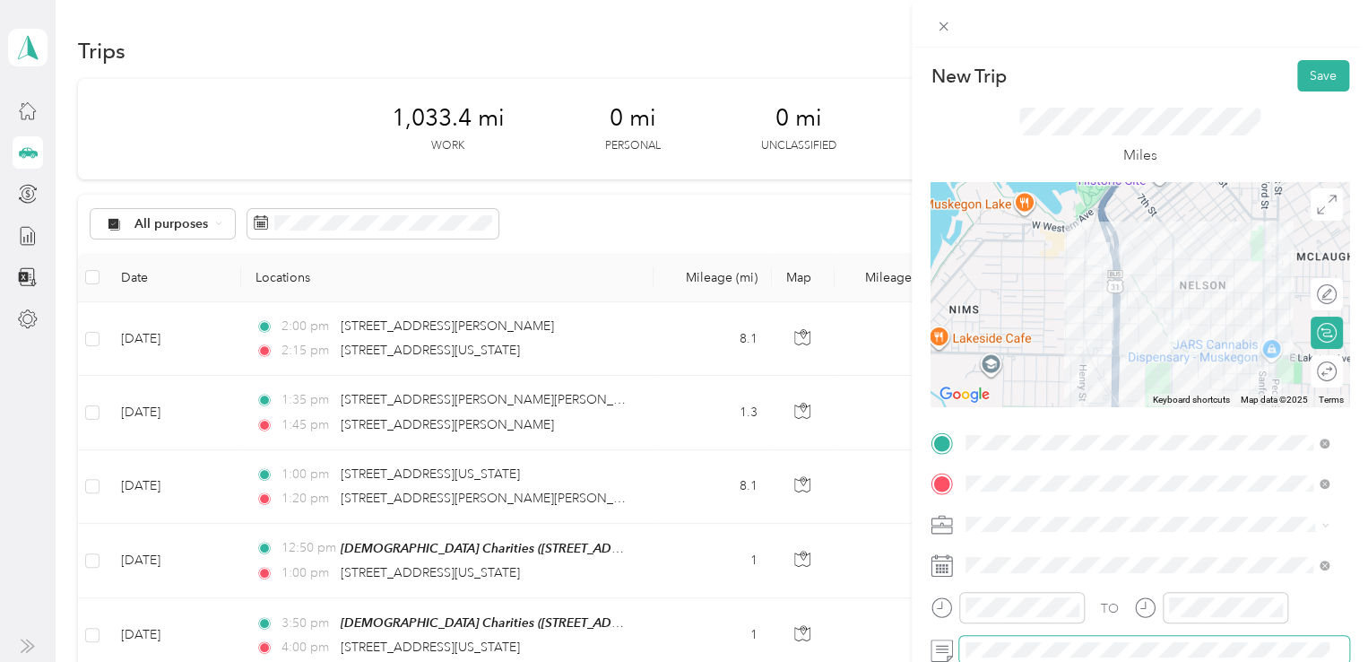
click at [1040, 630] on span at bounding box center [1155, 650] width 390 height 29
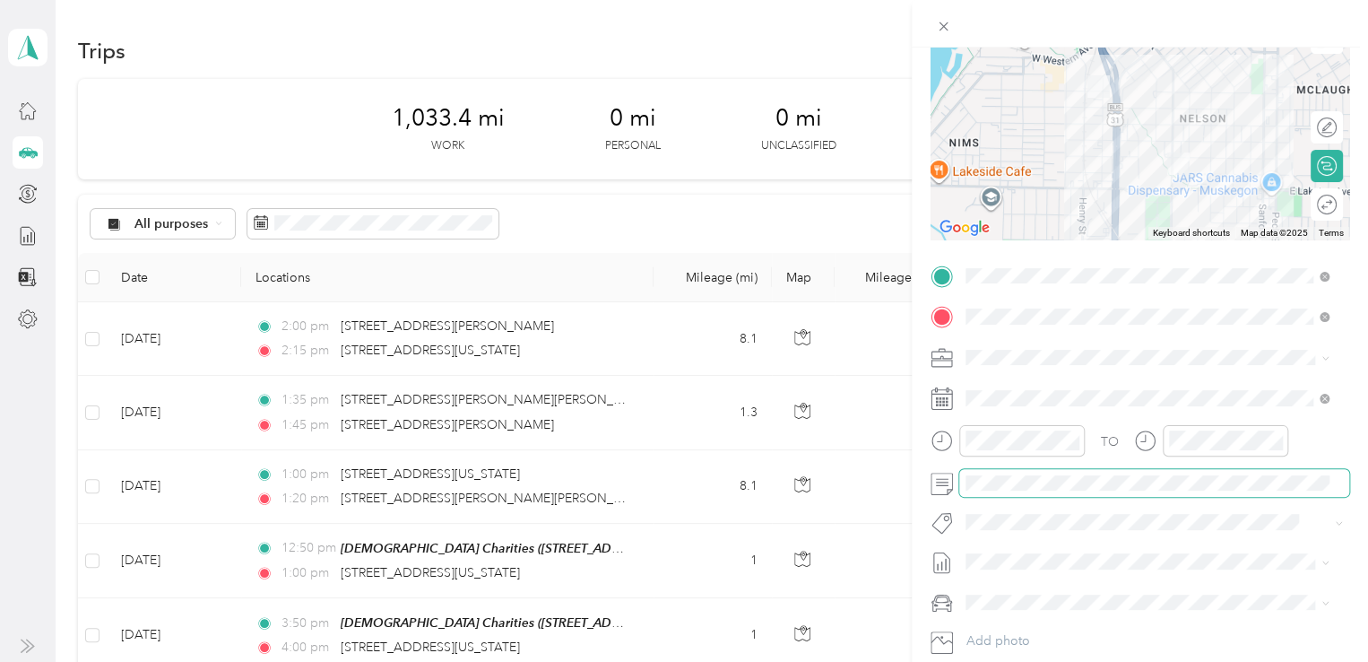
scroll to position [0, 0]
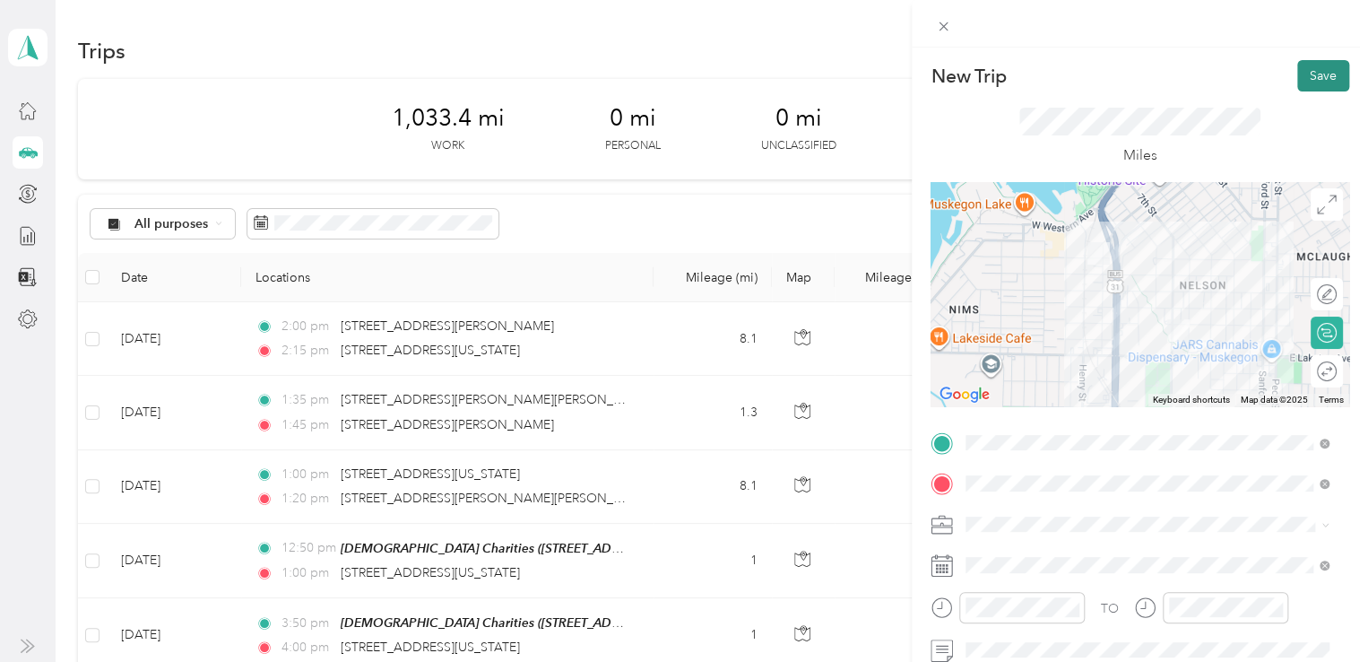
click at [1298, 71] on button "Save" at bounding box center [1324, 75] width 52 height 31
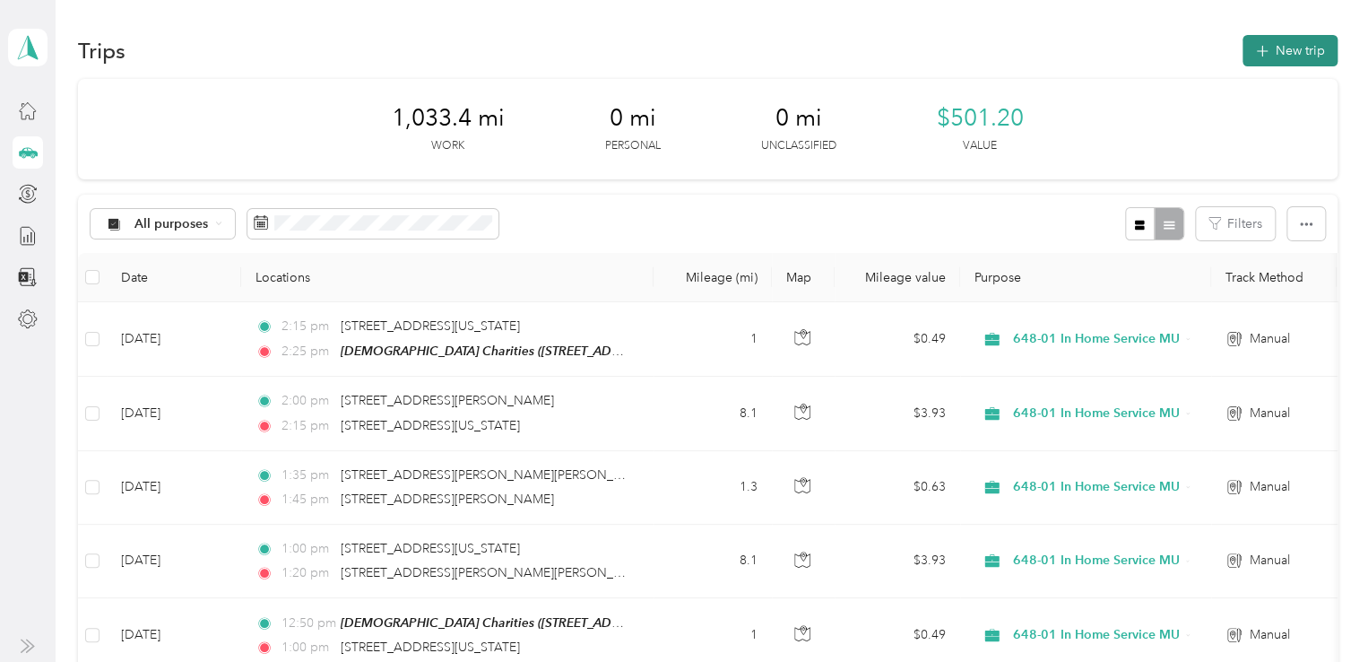
click at [1257, 47] on icon "button" at bounding box center [1262, 52] width 12 height 12
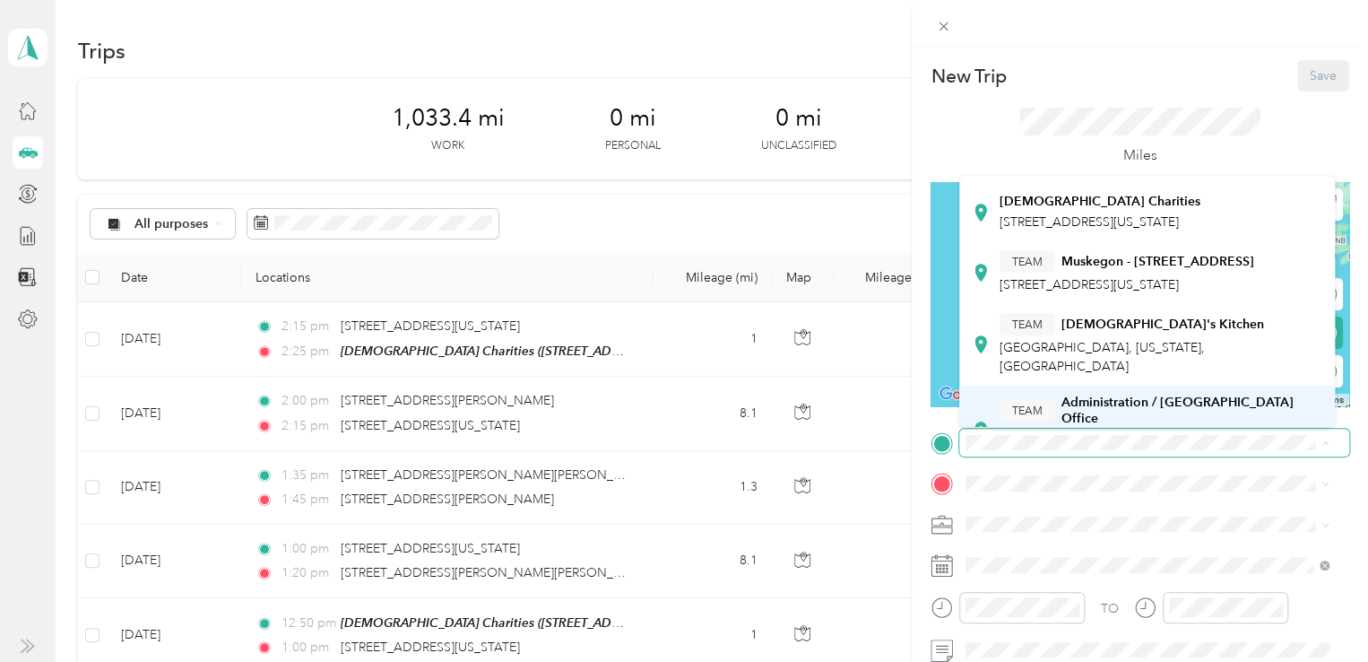
scroll to position [90, 0]
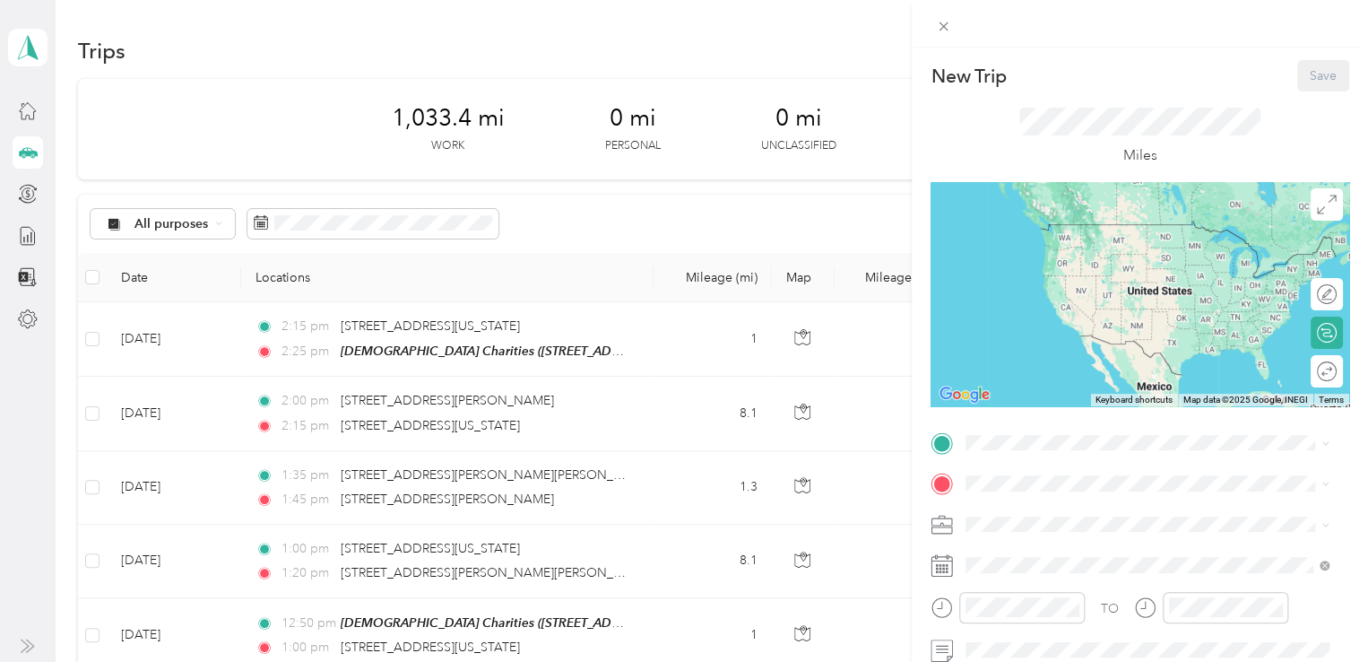
click at [1058, 360] on div "[DEMOGRAPHIC_DATA] Charities [STREET_ADDRESS][US_STATE]" at bounding box center [1100, 345] width 201 height 38
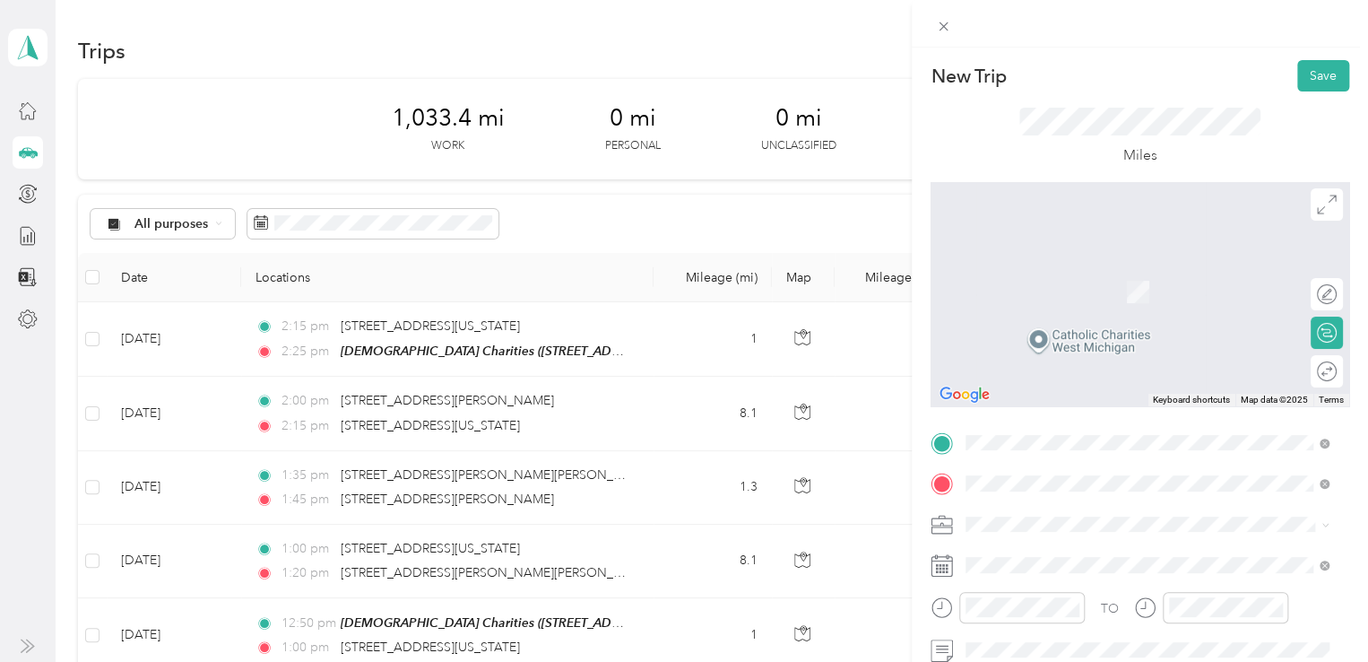
click at [1113, 274] on span "[STREET_ADDRESS][PERSON_NAME][US_STATE]" at bounding box center [1139, 265] width 279 height 16
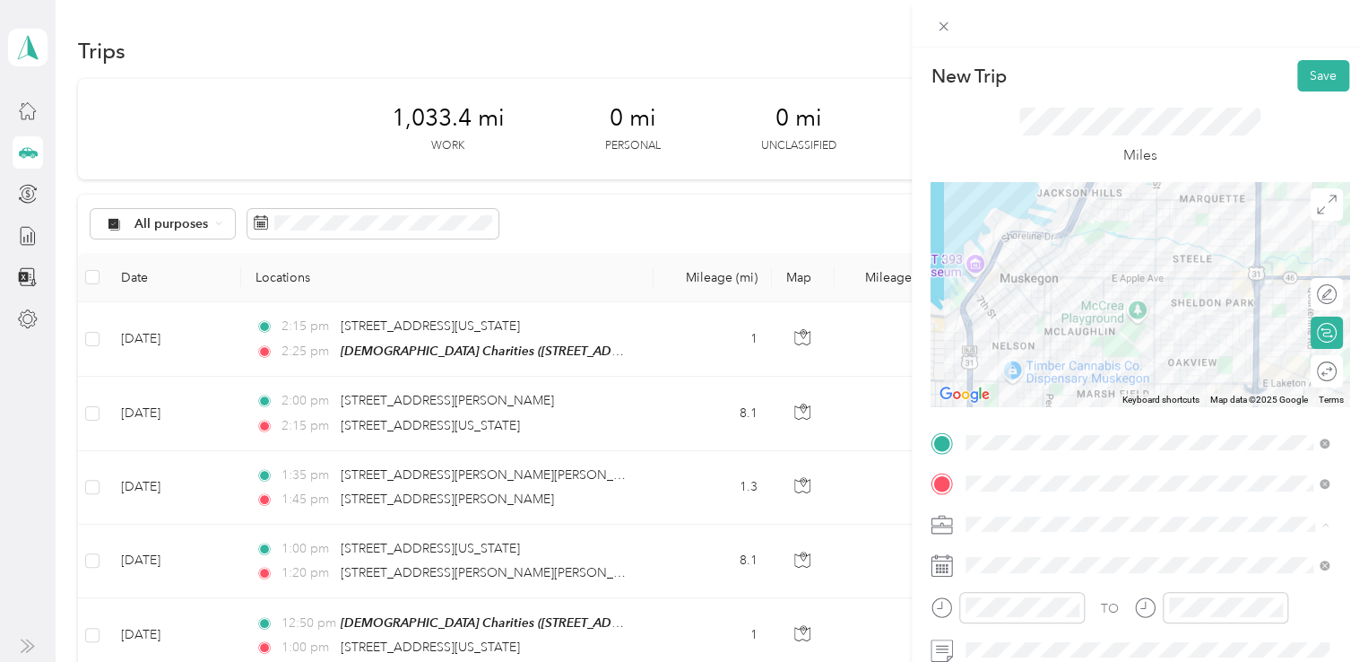
click at [1071, 435] on li "648-01 In Home Service MU" at bounding box center [1148, 429] width 376 height 31
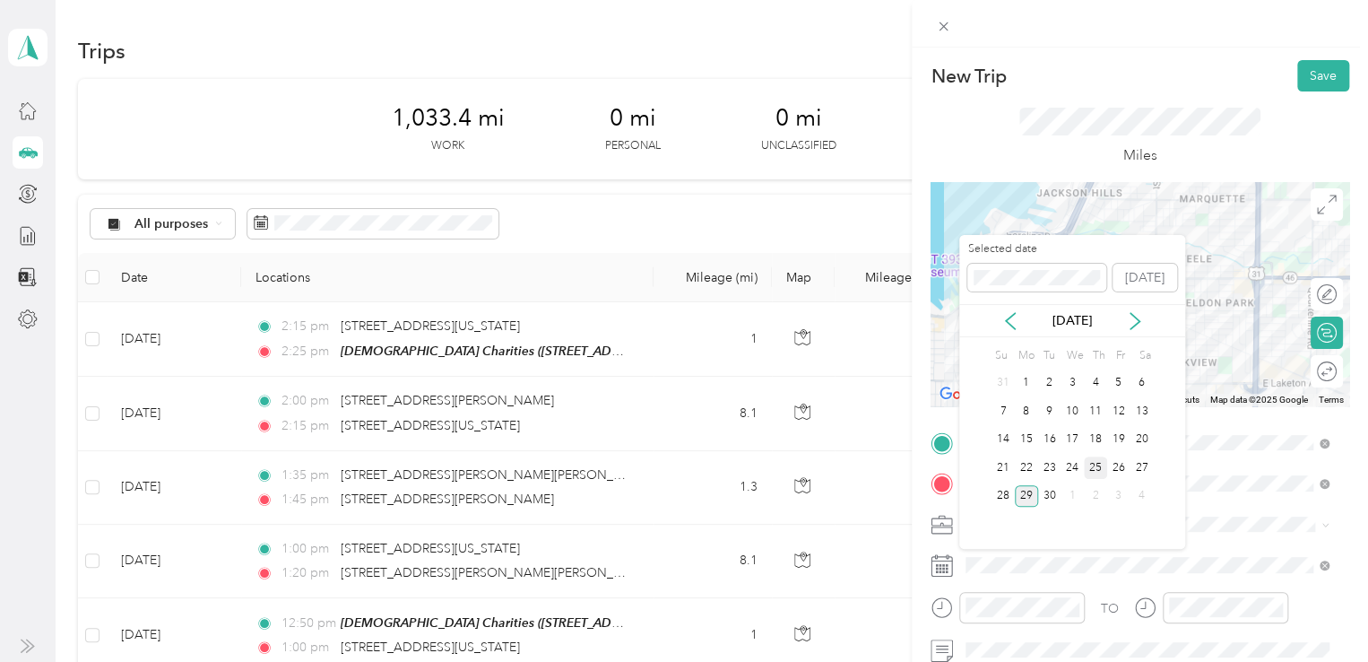
click at [1098, 462] on div "25" at bounding box center [1095, 467] width 23 height 22
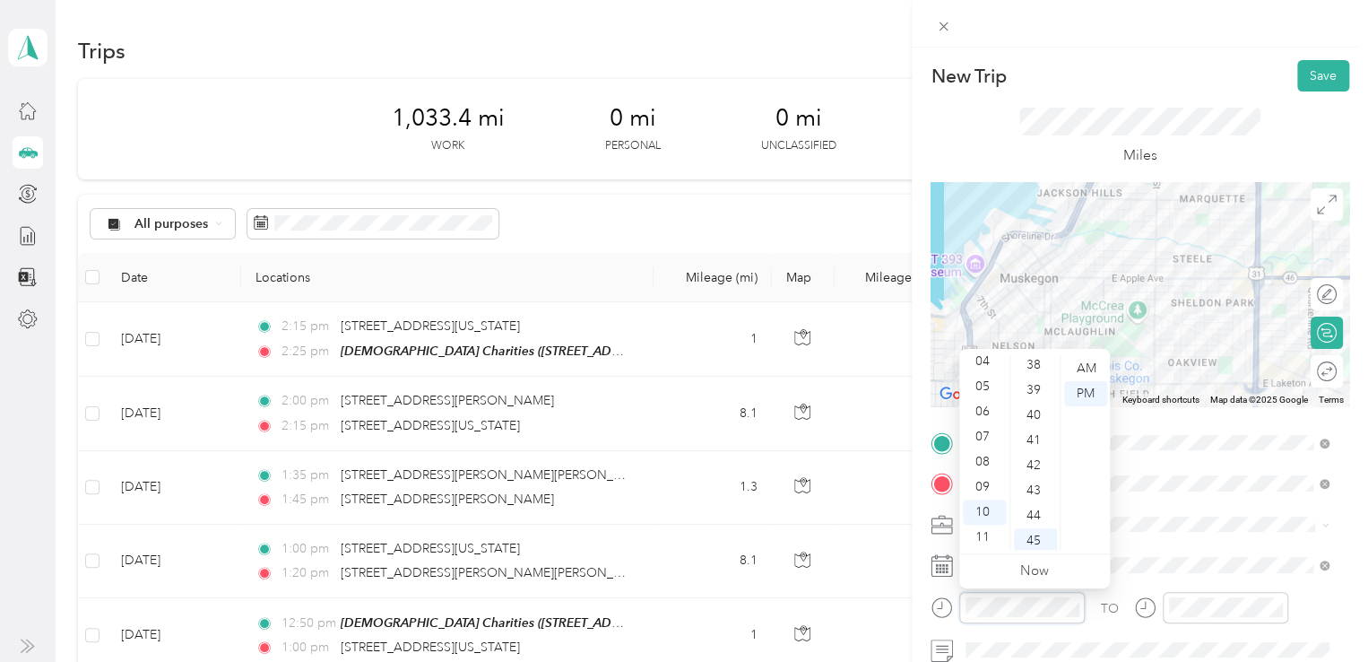
scroll to position [951, 0]
click at [983, 399] on div "02" at bounding box center [984, 400] width 43 height 25
click at [1033, 442] on div "30" at bounding box center [1035, 440] width 43 height 25
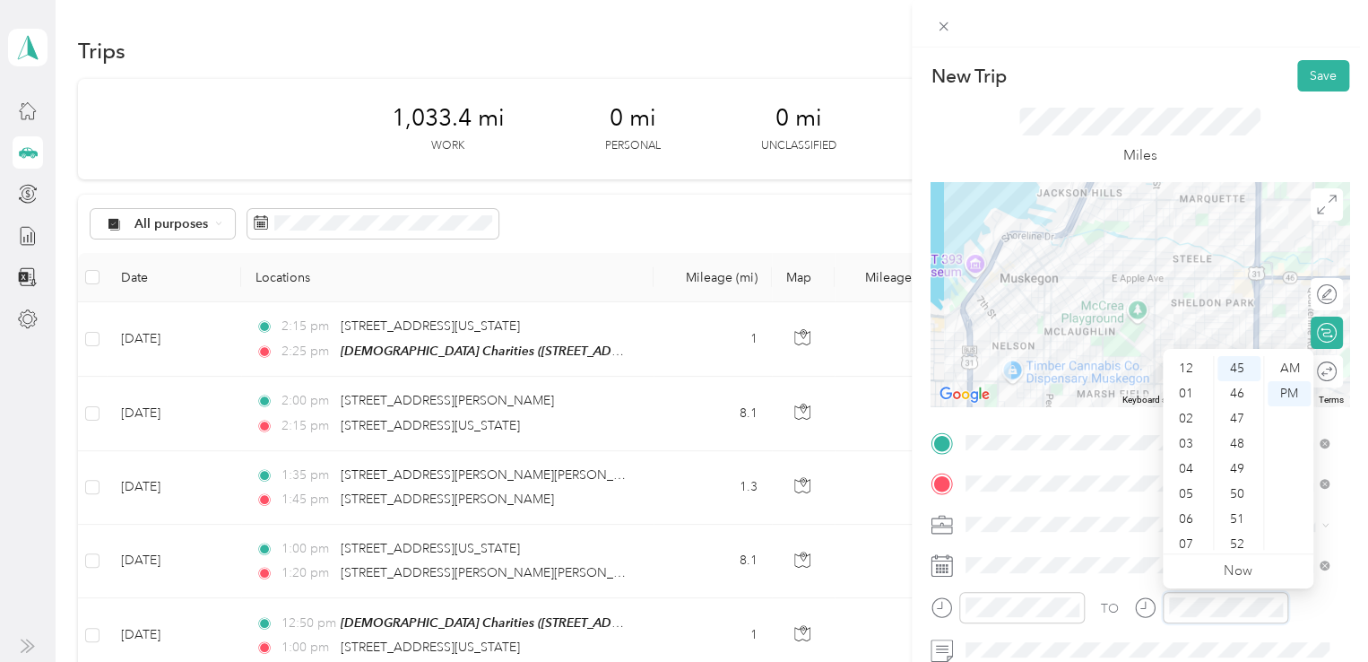
scroll to position [0, 0]
click at [1186, 421] on div "02" at bounding box center [1188, 418] width 43 height 25
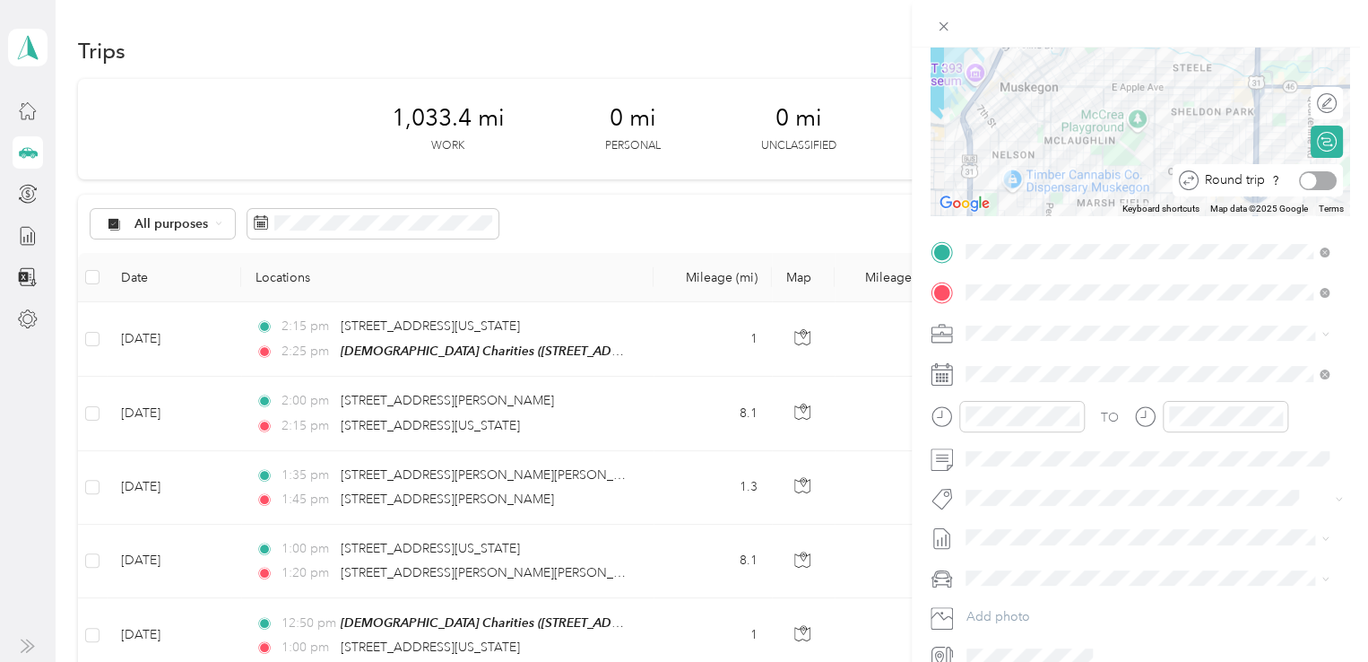
click at [1310, 178] on div at bounding box center [1318, 180] width 38 height 19
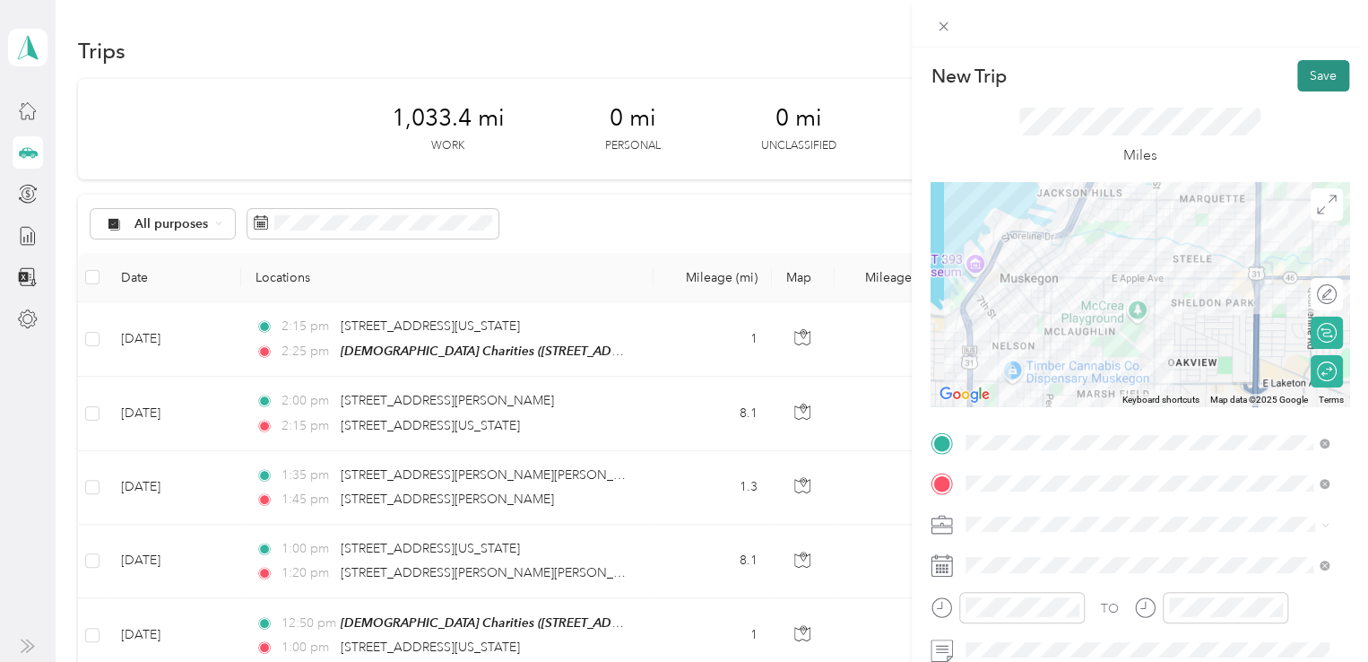
click at [1298, 72] on button "Save" at bounding box center [1324, 75] width 52 height 31
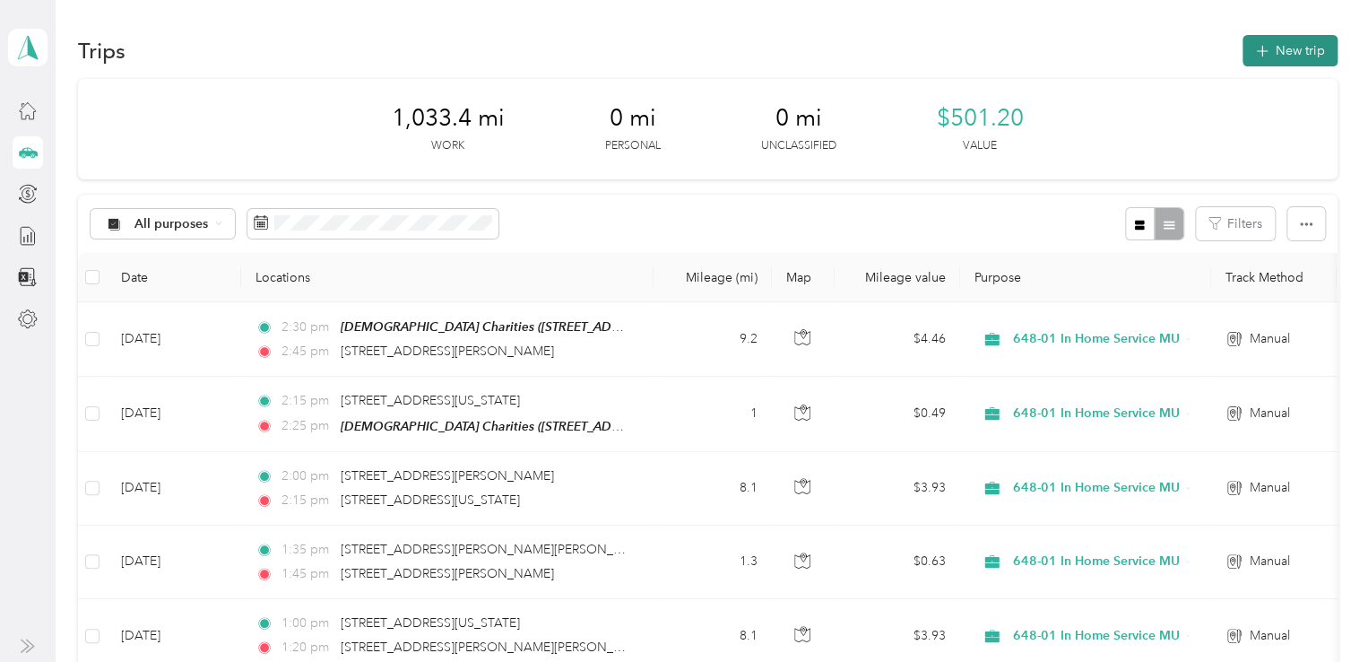
click at [1279, 42] on button "New trip" at bounding box center [1290, 50] width 95 height 31
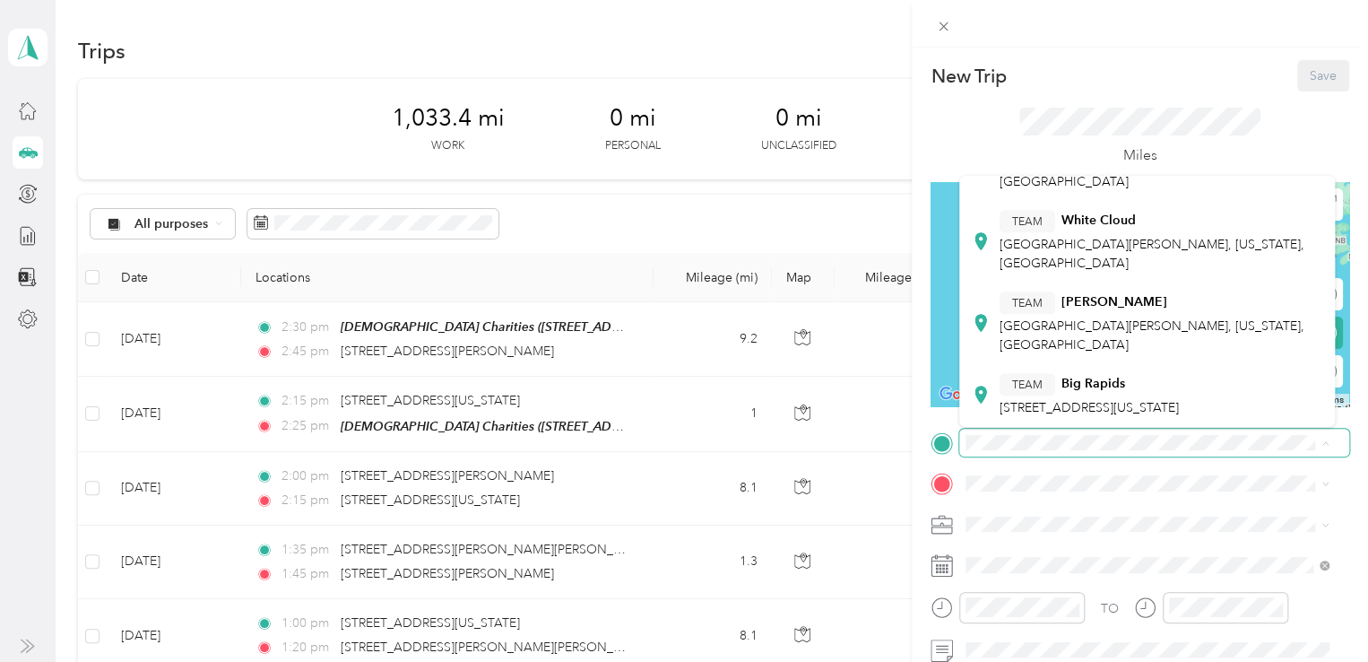
scroll to position [564, 0]
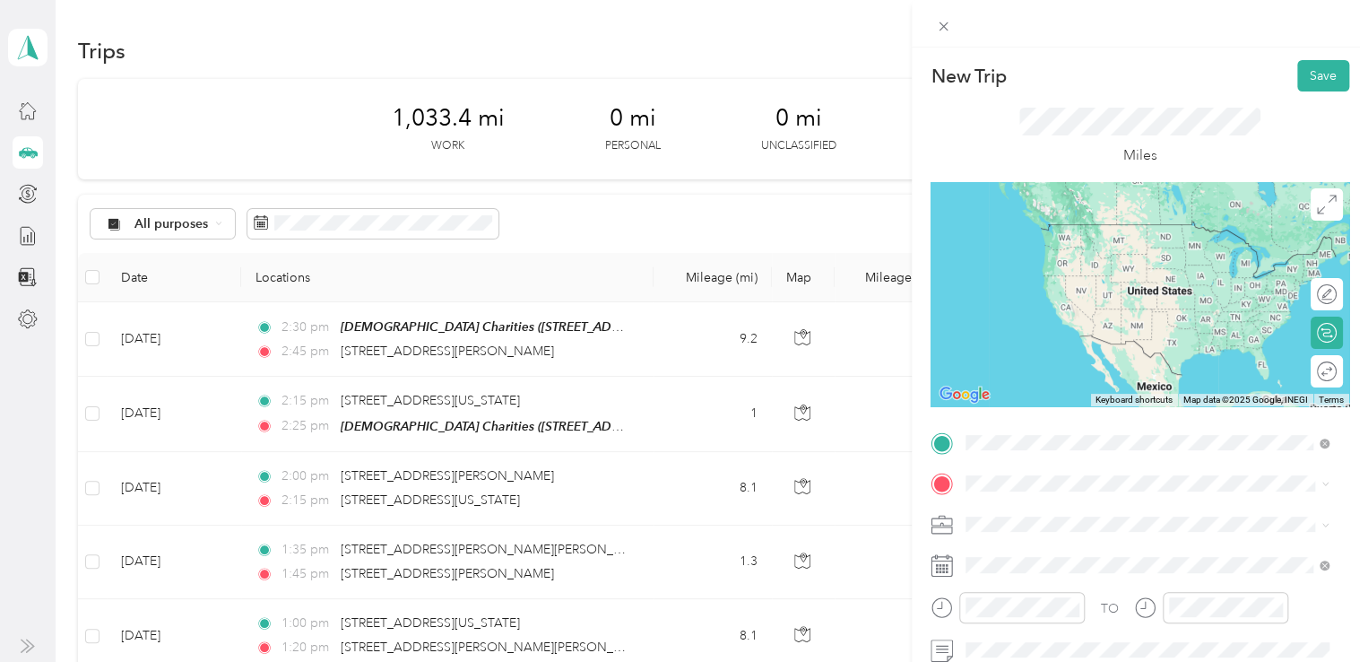
click at [1089, 333] on span "[STREET_ADDRESS][PERSON_NAME][US_STATE]" at bounding box center [1139, 325] width 279 height 16
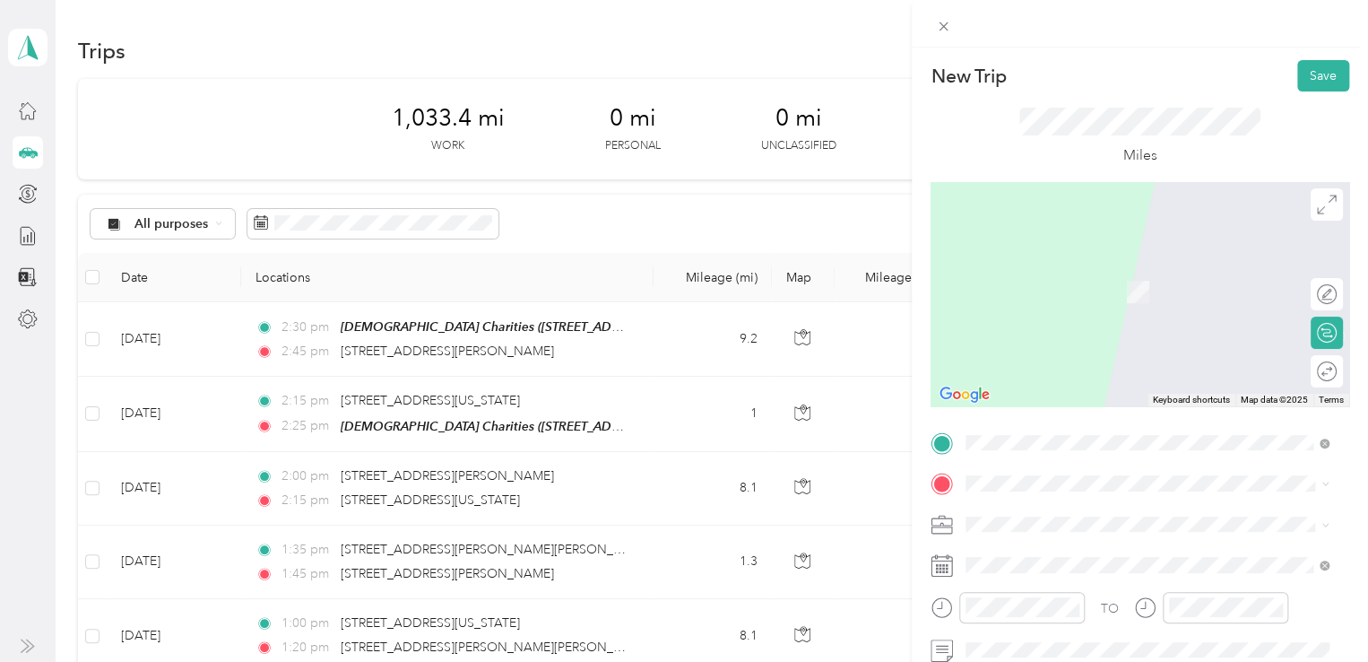
click at [1078, 268] on span "[STREET_ADDRESS][US_STATE]" at bounding box center [1089, 264] width 179 height 16
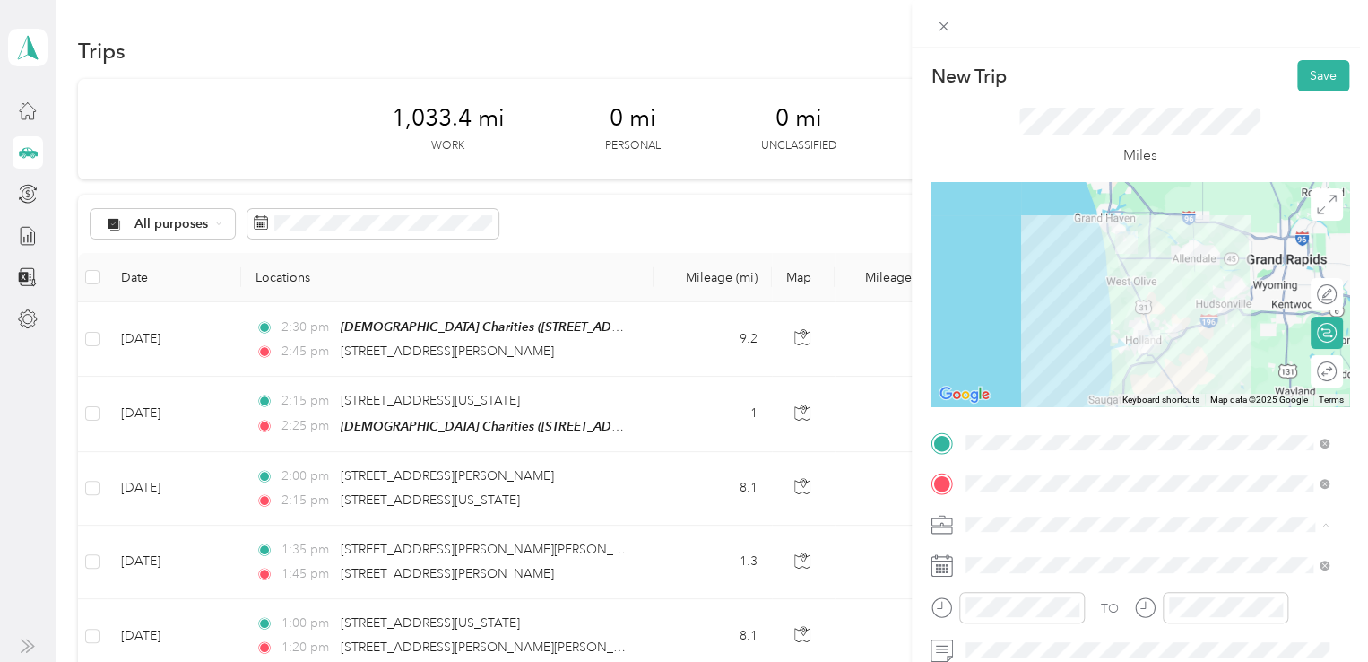
click at [1062, 432] on li "648-01 In Home Service MU" at bounding box center [1148, 429] width 376 height 31
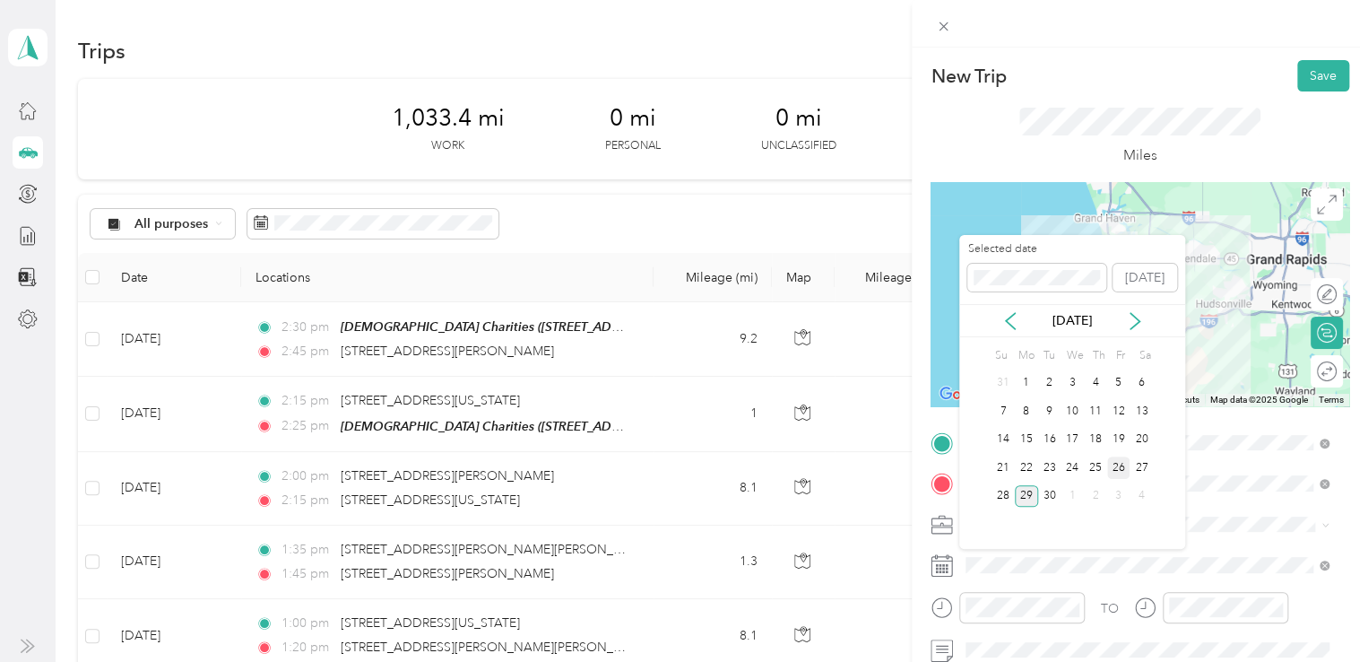
click at [1122, 462] on div "26" at bounding box center [1119, 467] width 23 height 22
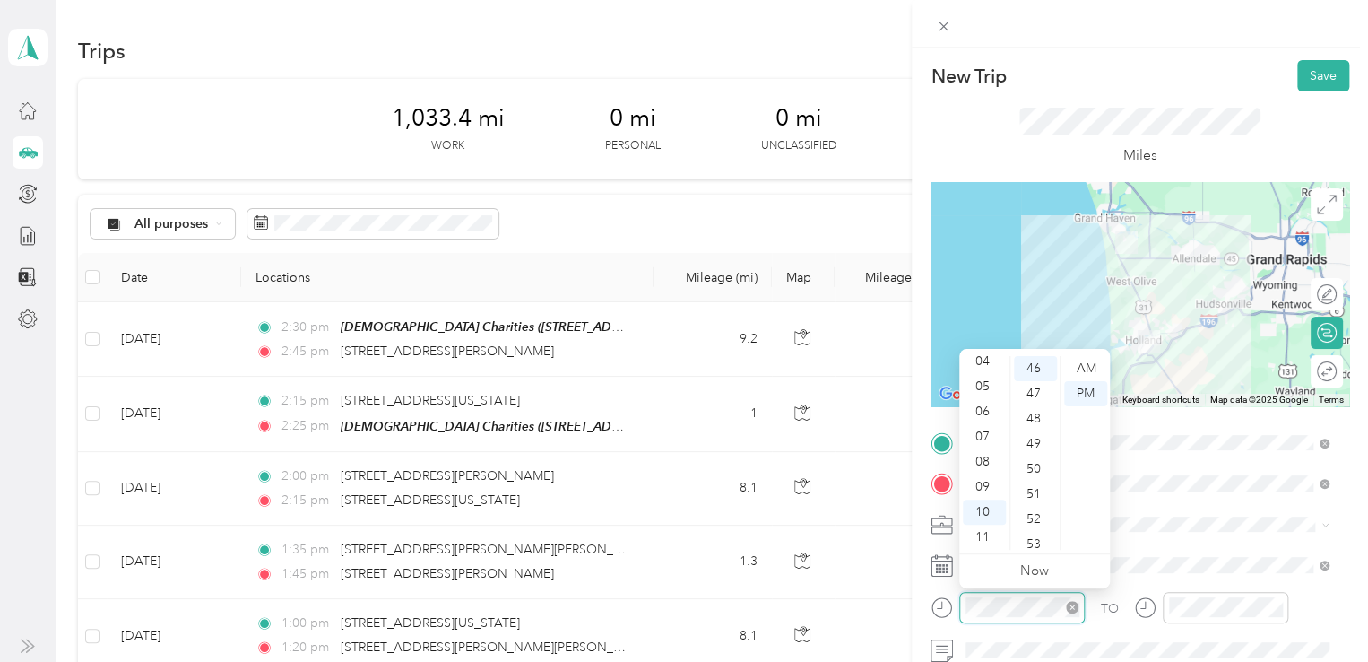
scroll to position [1155, 0]
click at [992, 505] on div "10" at bounding box center [984, 512] width 43 height 25
click at [1034, 395] on div "30" at bounding box center [1035, 404] width 43 height 25
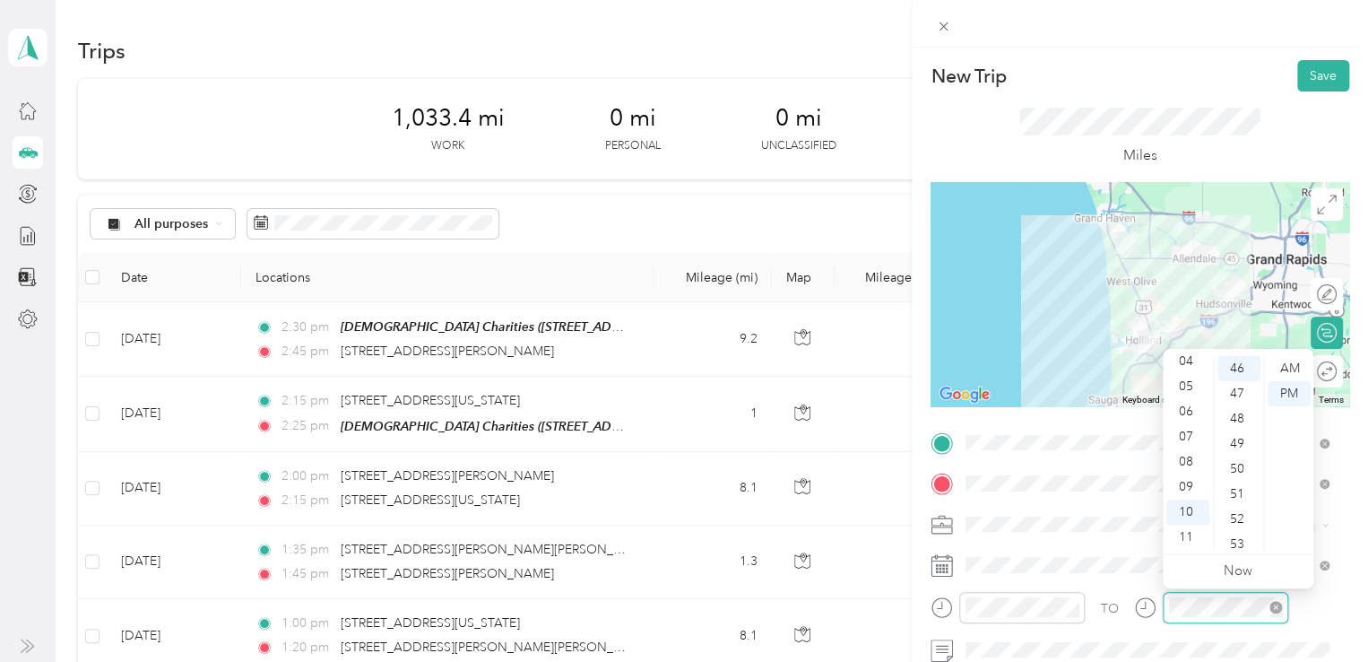
scroll to position [1155, 0]
click at [1191, 528] on div "11" at bounding box center [1188, 537] width 43 height 25
click at [1241, 368] on div "00" at bounding box center [1239, 368] width 43 height 25
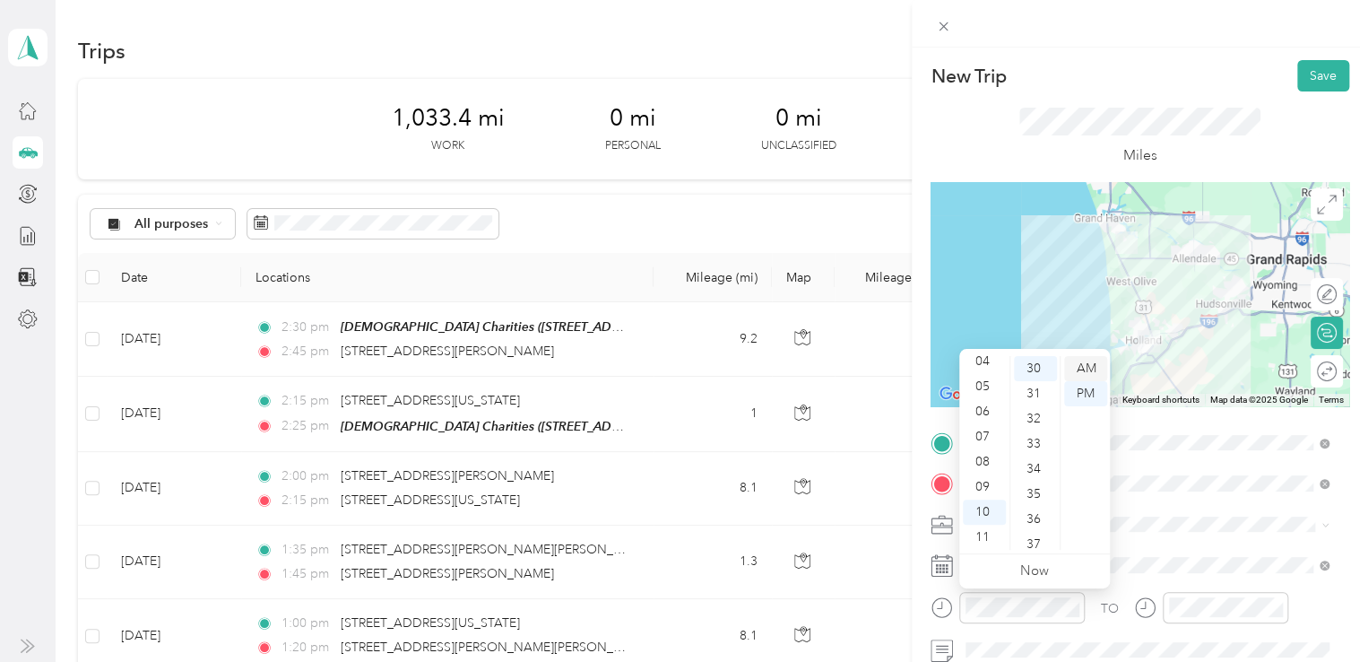
click at [1087, 367] on div "AM" at bounding box center [1085, 368] width 43 height 25
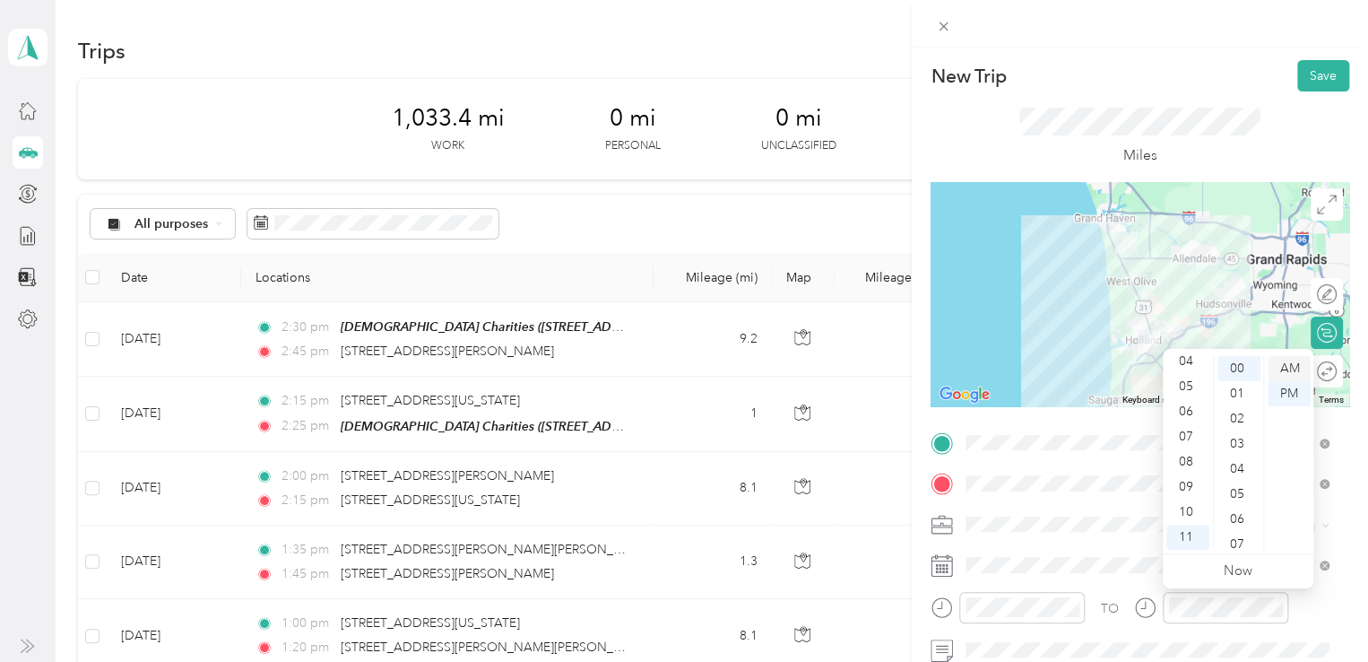
click at [1299, 368] on div "AM" at bounding box center [1289, 368] width 43 height 25
click at [1309, 377] on div at bounding box center [1318, 371] width 38 height 19
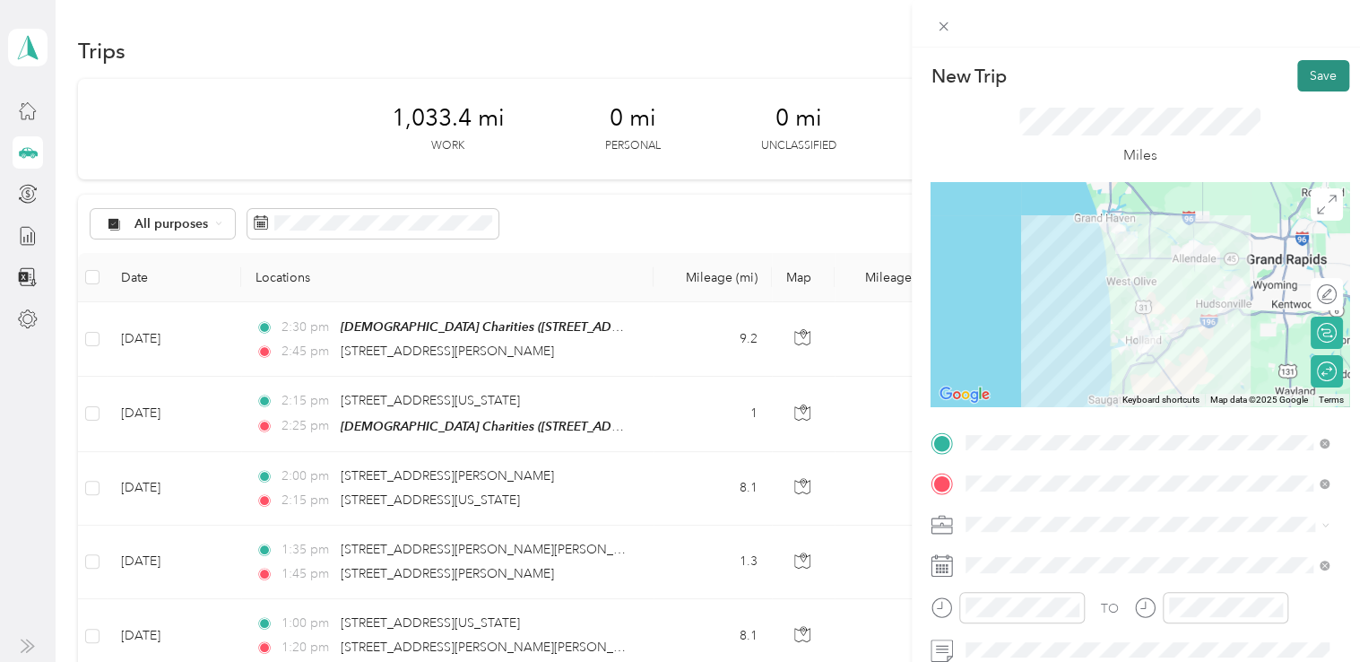
click at [1314, 70] on button "Save" at bounding box center [1324, 75] width 52 height 31
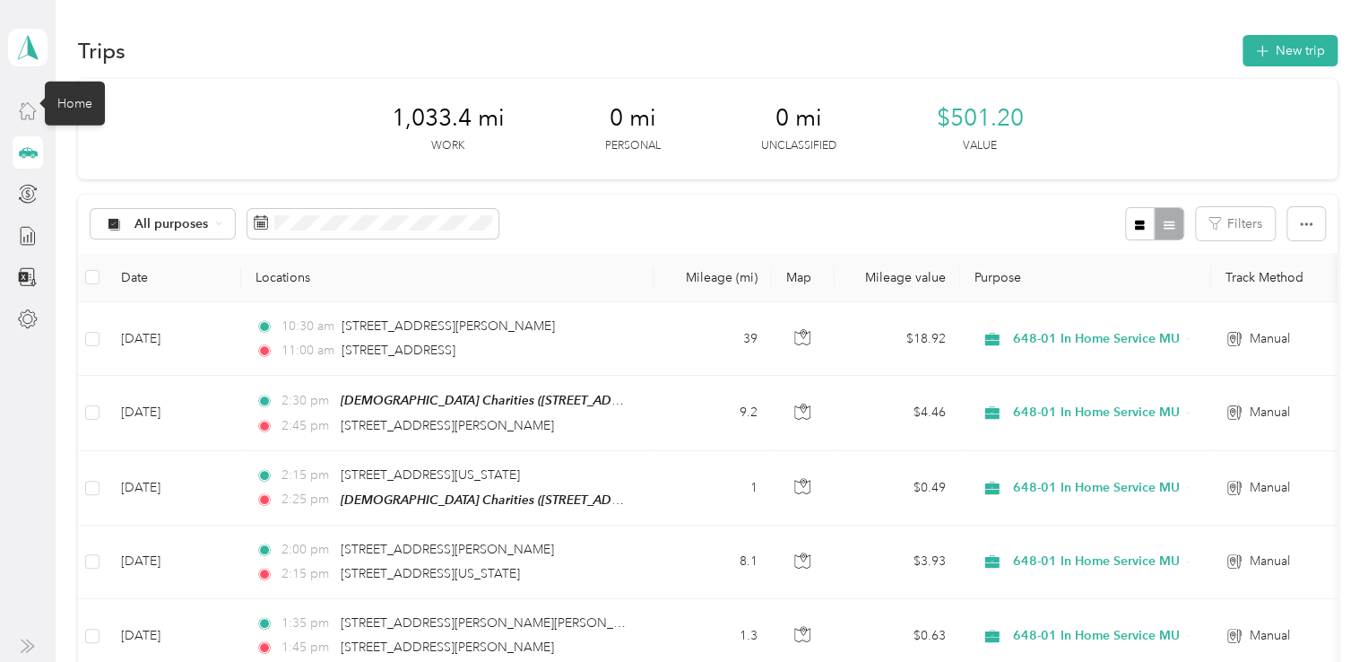
click at [33, 112] on icon at bounding box center [28, 111] width 16 height 16
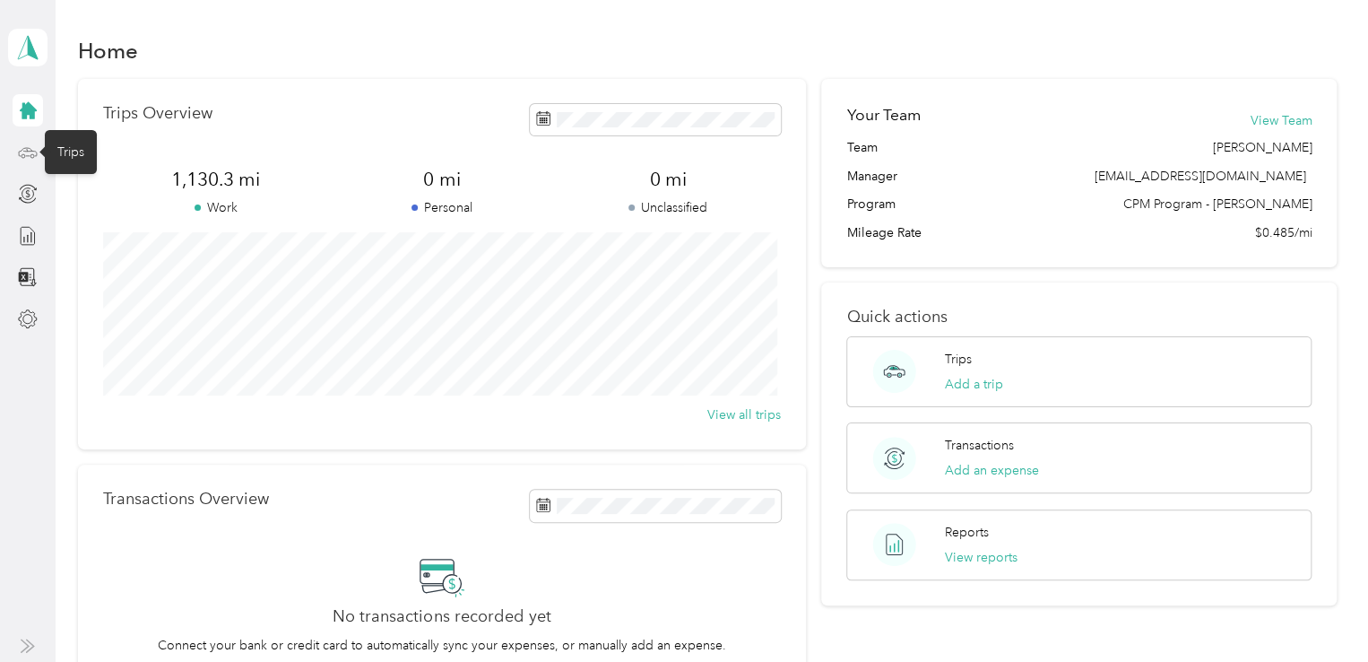
click at [20, 153] on icon at bounding box center [28, 153] width 20 height 20
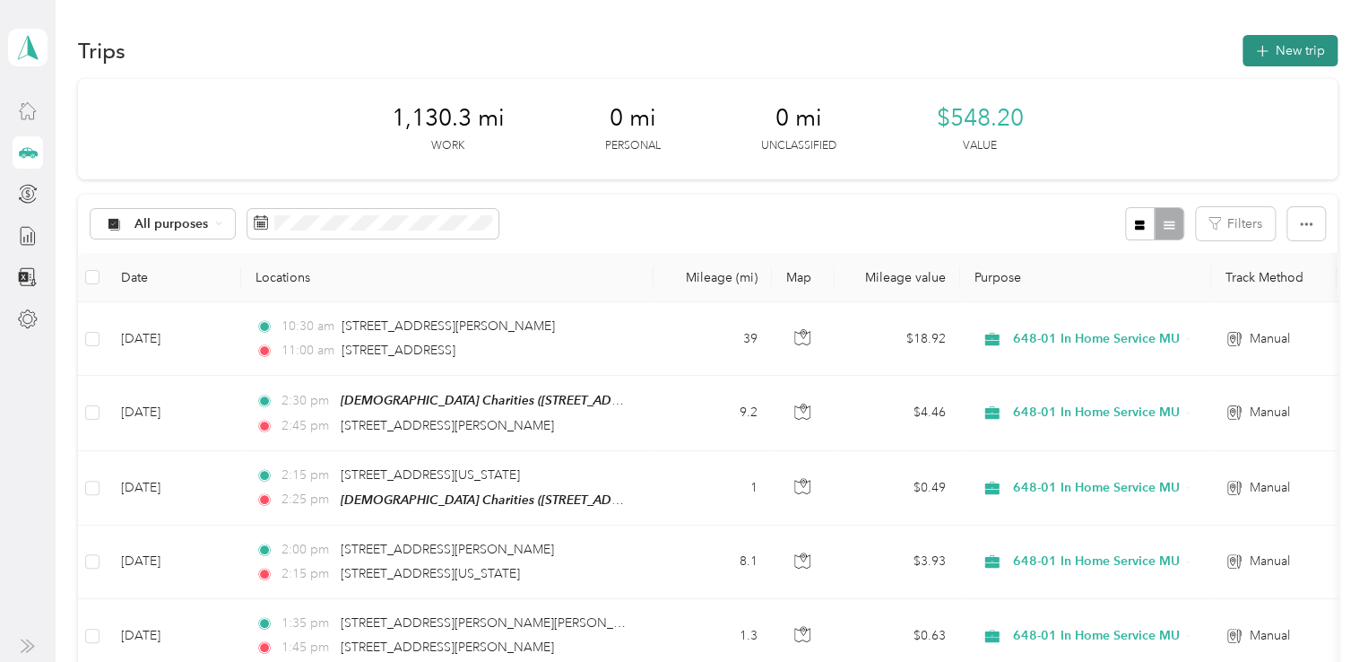
click at [1268, 48] on button "New trip" at bounding box center [1290, 50] width 95 height 31
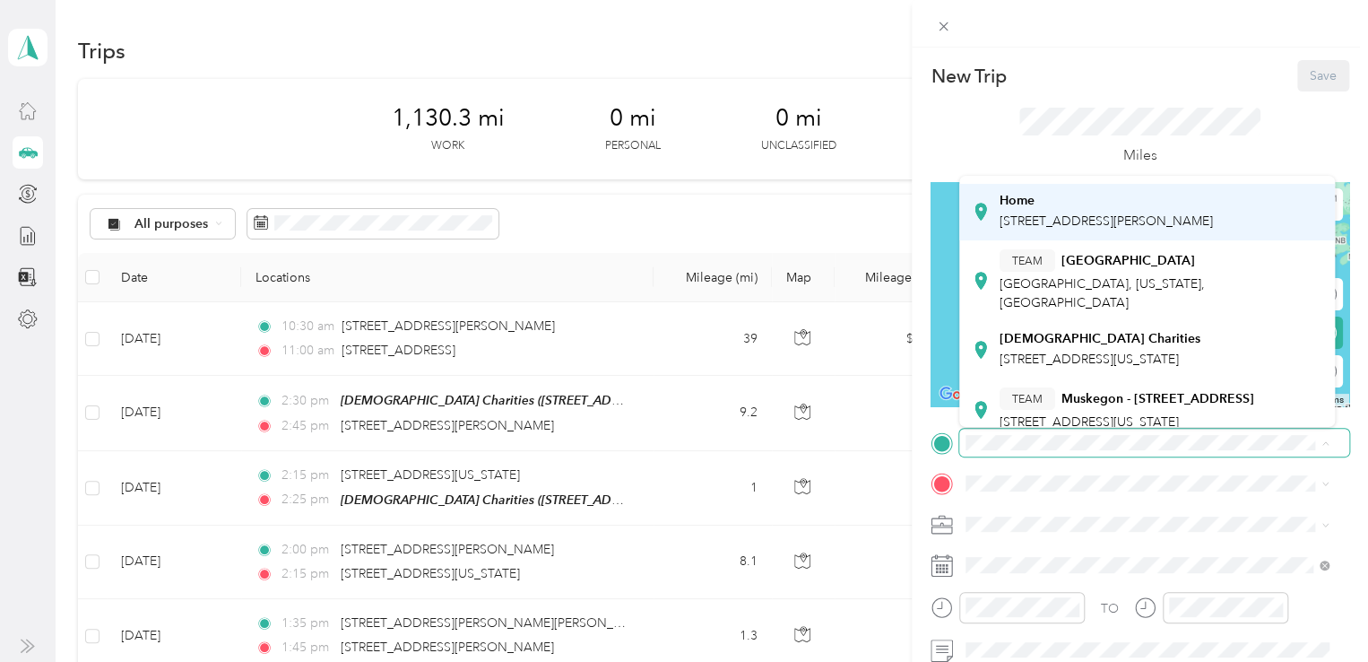
scroll to position [179, 0]
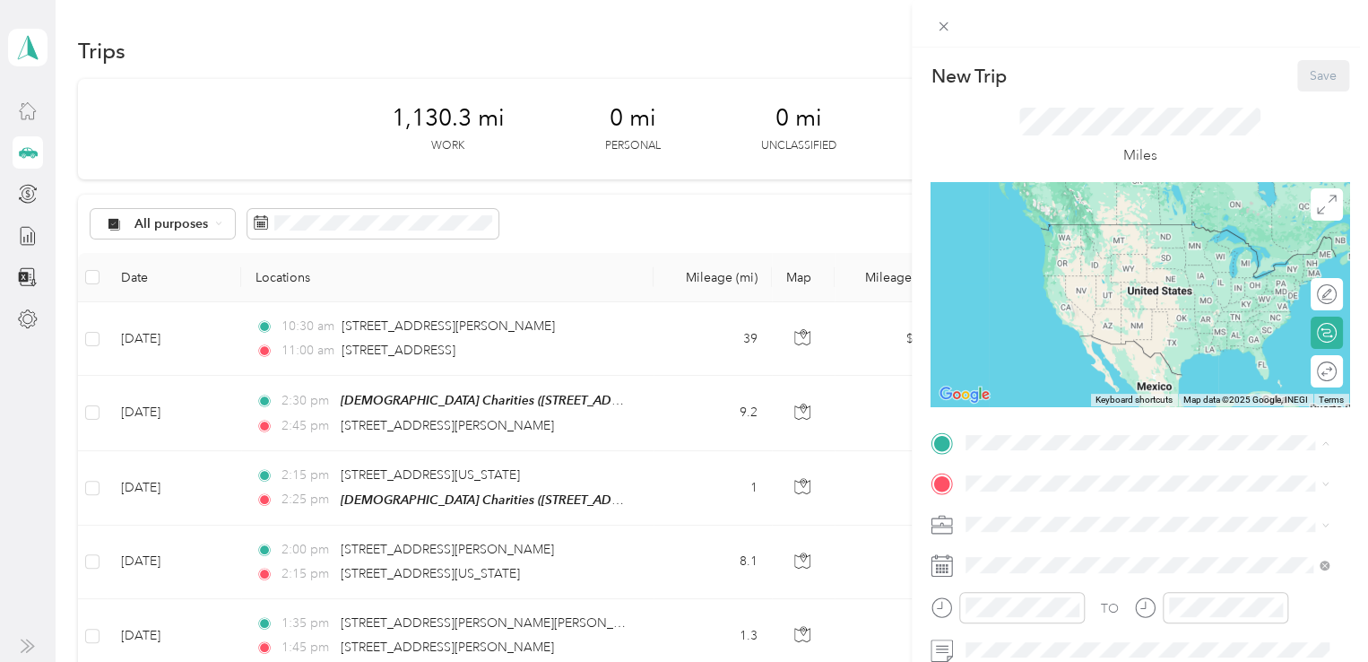
click at [1072, 274] on span "[STREET_ADDRESS][US_STATE]" at bounding box center [1089, 265] width 179 height 15
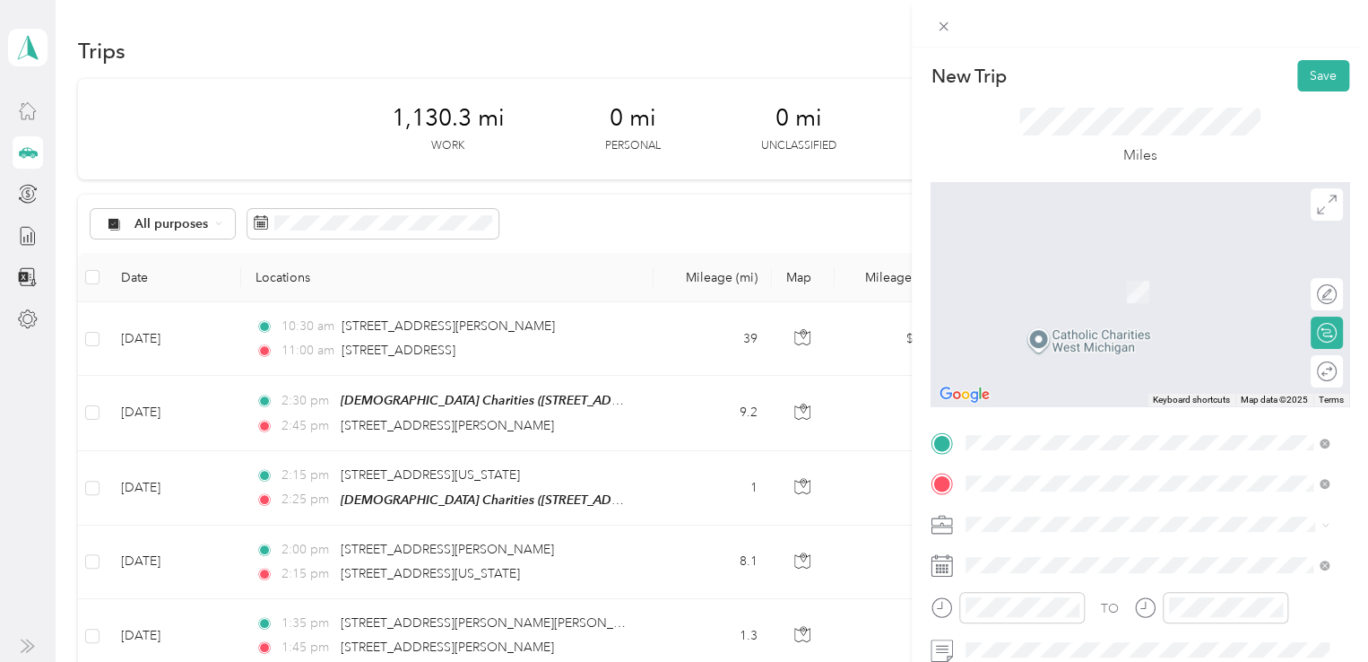
click at [1127, 290] on span "[STREET_ADDRESS][US_STATE]" at bounding box center [1089, 284] width 179 height 16
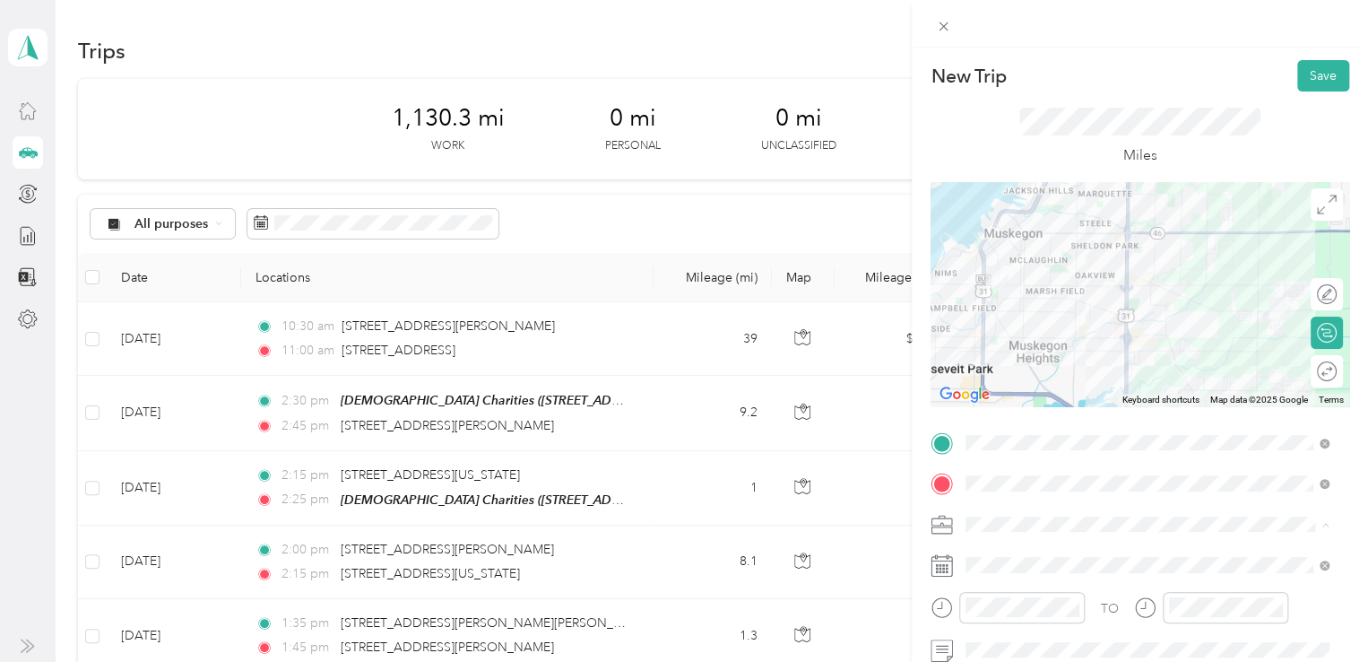
click at [1069, 436] on li "648-01 In Home Service MU" at bounding box center [1148, 429] width 376 height 31
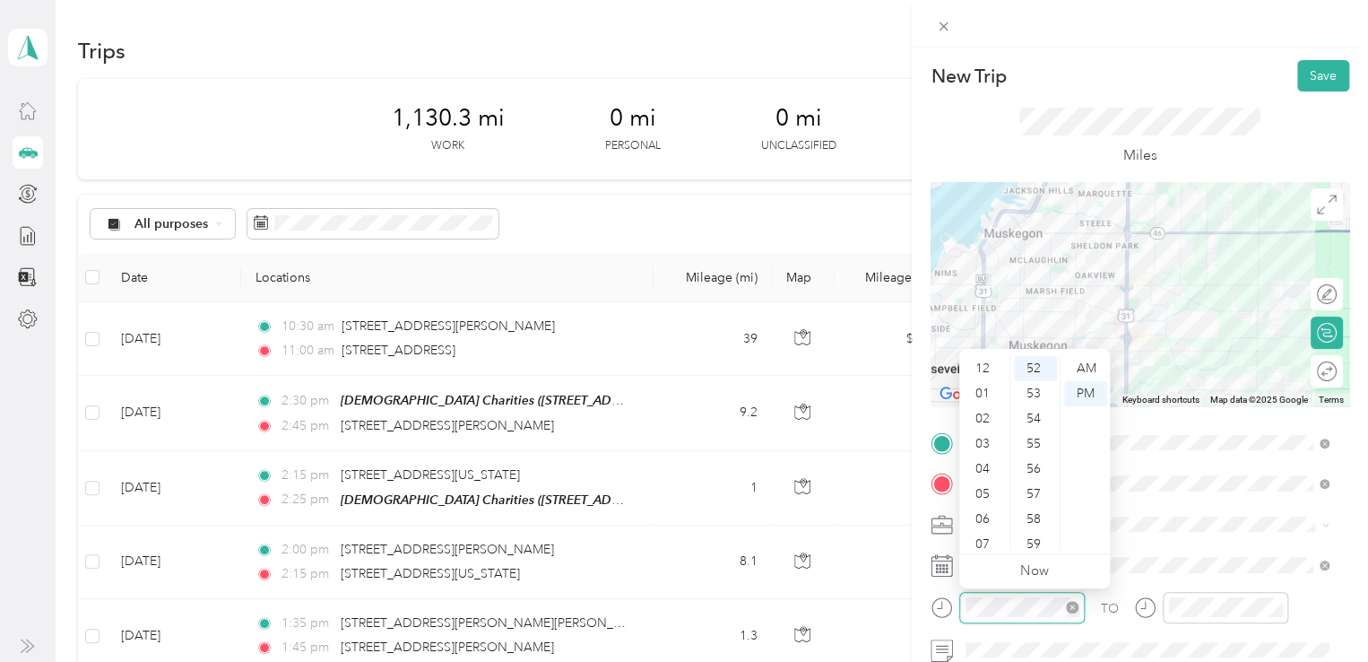
scroll to position [108, 0]
click at [986, 530] on div "11" at bounding box center [984, 537] width 43 height 25
click at [1039, 425] on div "15" at bounding box center [1035, 425] width 43 height 25
click at [1078, 368] on div "AM" at bounding box center [1085, 368] width 43 height 25
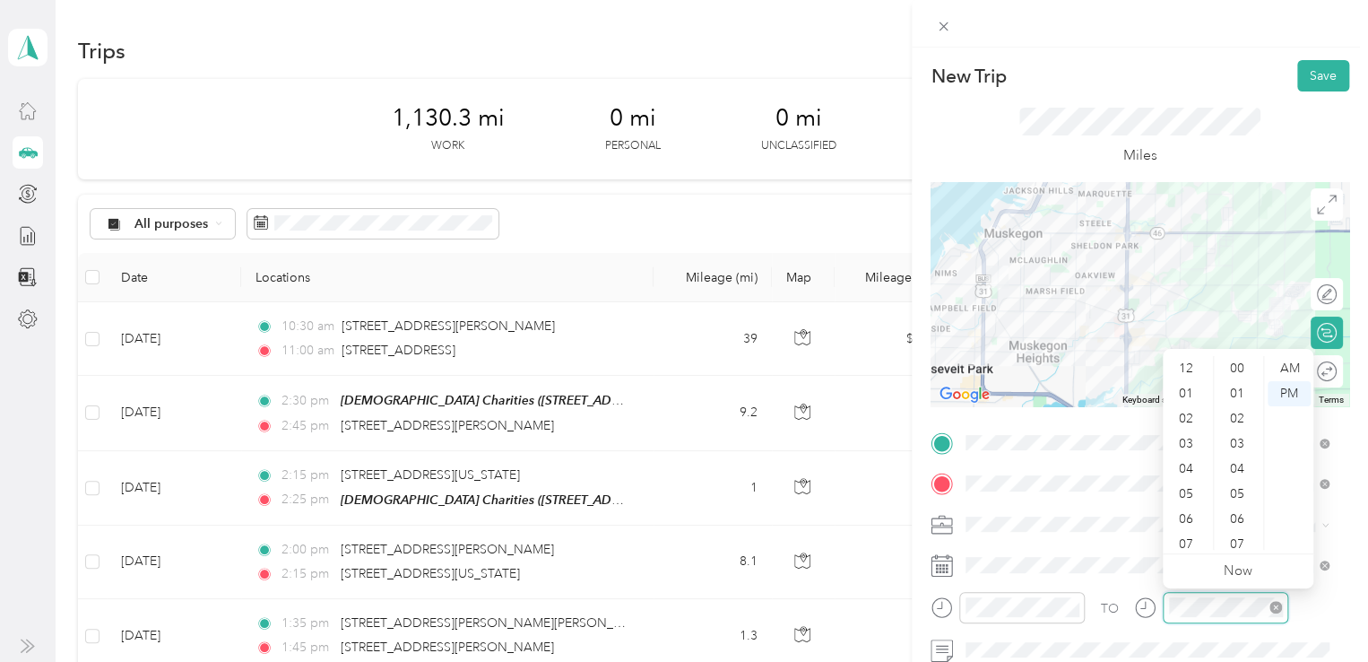
scroll to position [108, 0]
click at [1182, 534] on div "11" at bounding box center [1188, 537] width 43 height 25
click at [1246, 442] on div "30" at bounding box center [1239, 443] width 43 height 25
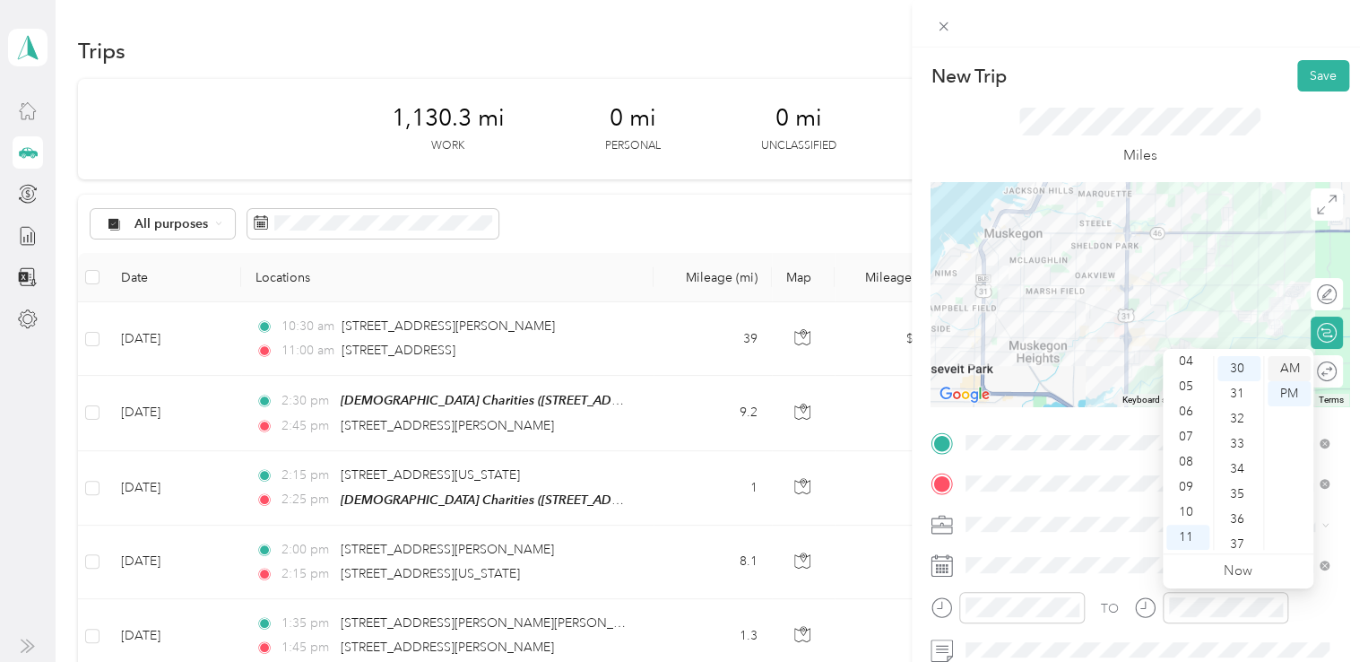
click at [1280, 363] on div "AM" at bounding box center [1289, 368] width 43 height 25
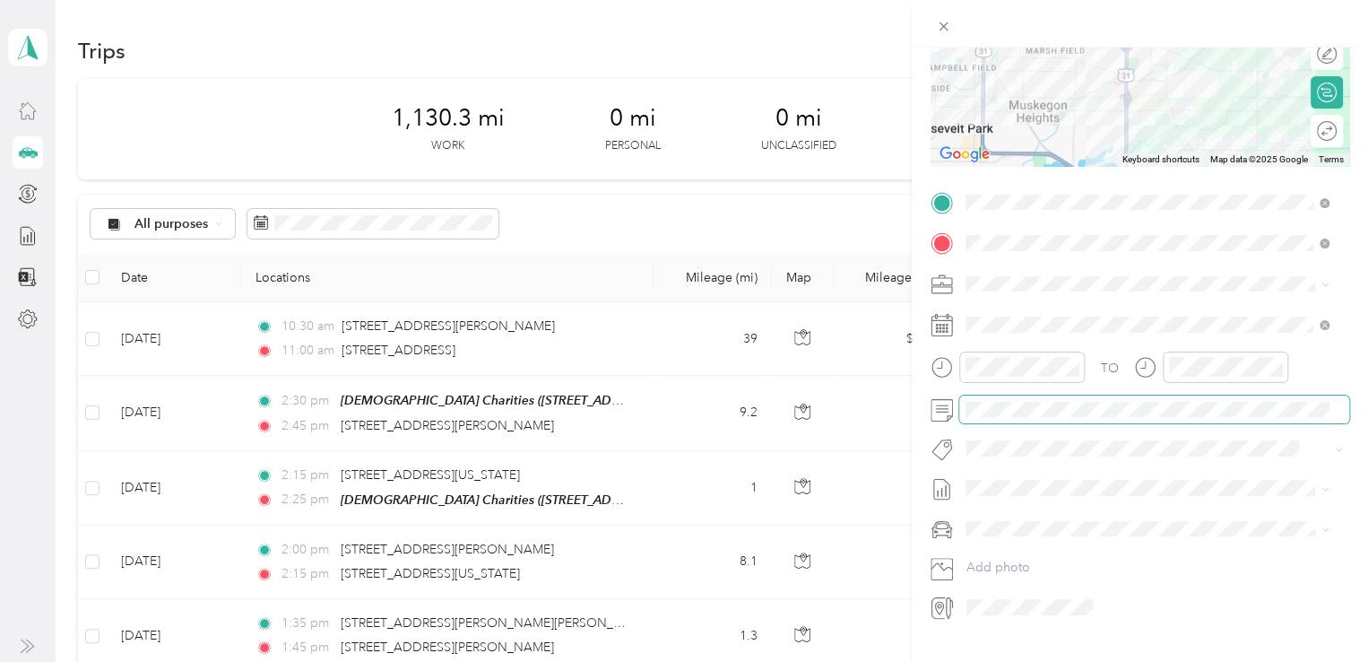
scroll to position [0, 0]
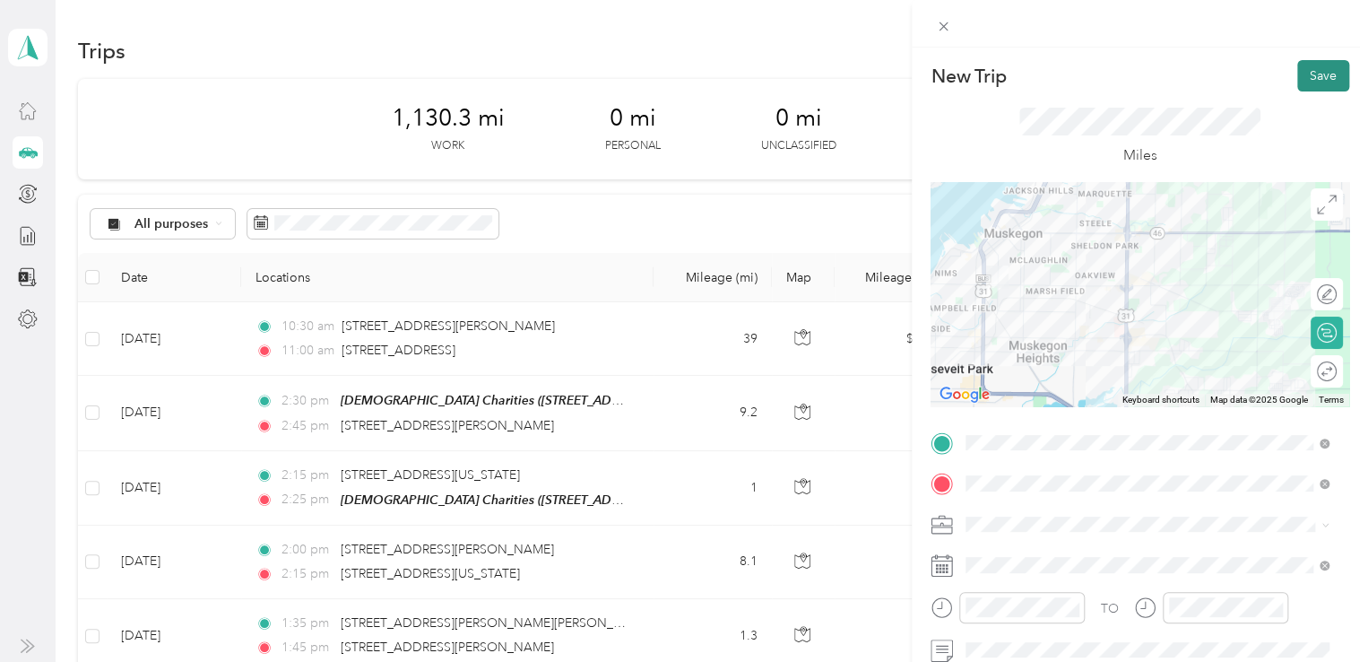
click at [1320, 71] on button "Save" at bounding box center [1324, 75] width 52 height 31
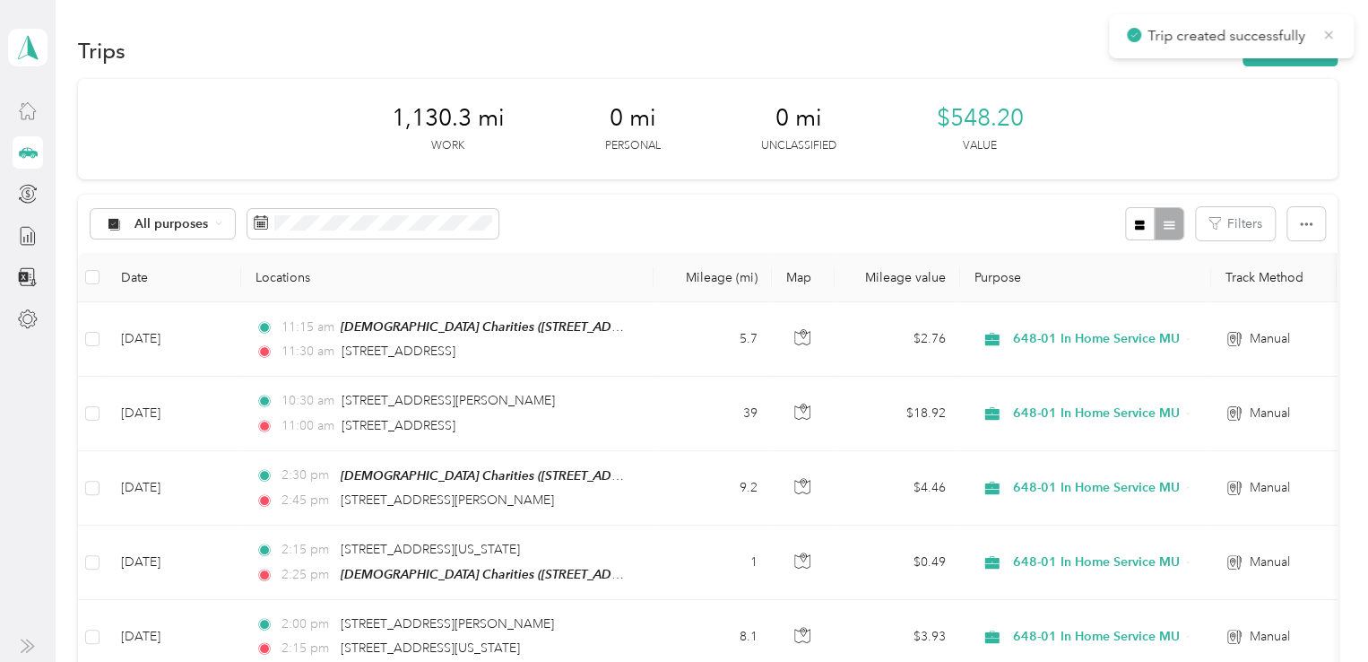
click at [1327, 32] on icon at bounding box center [1329, 34] width 8 height 8
click at [1292, 51] on button "New trip" at bounding box center [1290, 50] width 95 height 31
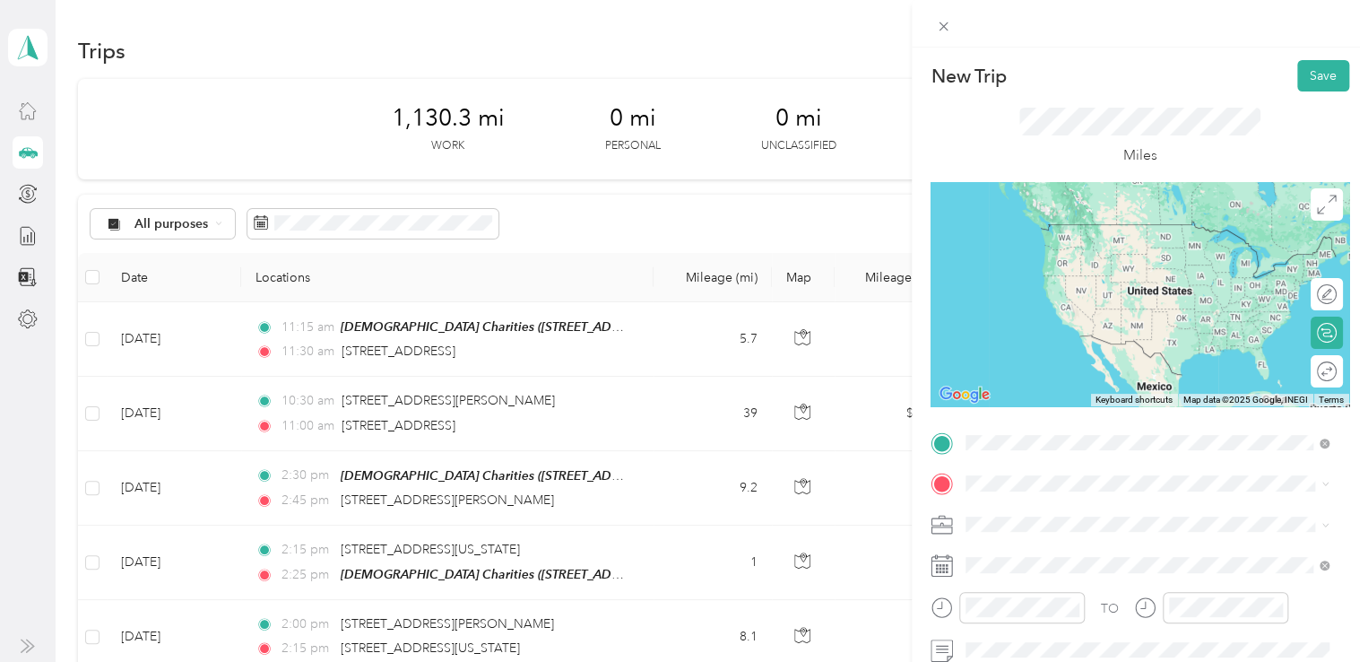
click at [1079, 238] on div "[STREET_ADDRESS][US_STATE]" at bounding box center [1147, 225] width 351 height 24
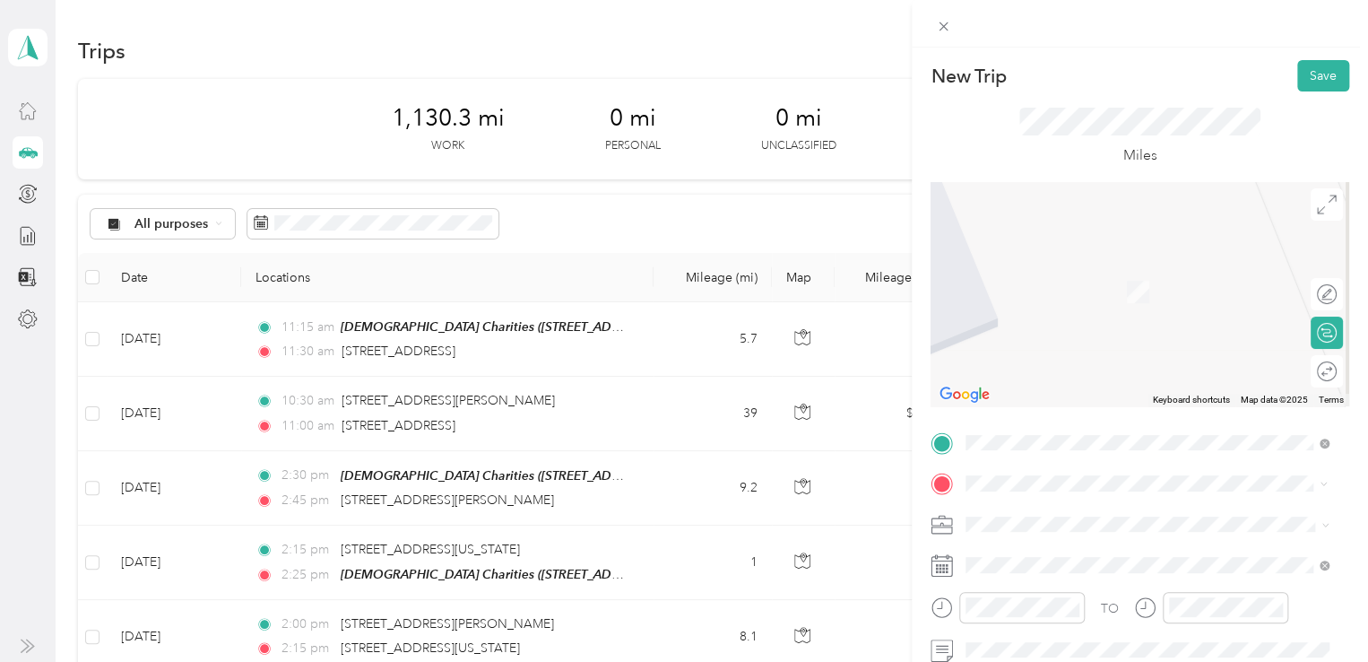
click at [1104, 269] on span "[STREET_ADDRESS][PERSON_NAME][US_STATE]" at bounding box center [1139, 261] width 279 height 16
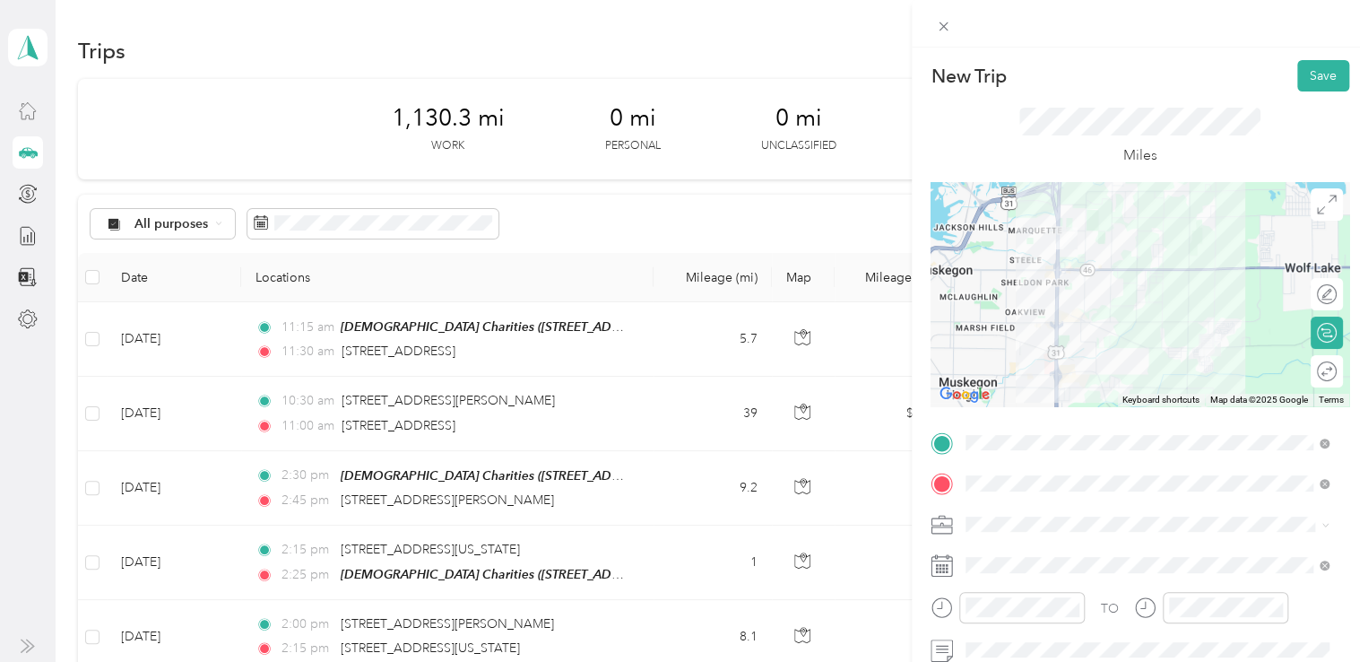
click at [1047, 420] on div "648-01 In Home Service MU" at bounding box center [1147, 424] width 351 height 19
click at [988, 395] on div "01" at bounding box center [984, 393] width 43 height 25
click at [1035, 363] on div "00" at bounding box center [1035, 368] width 43 height 25
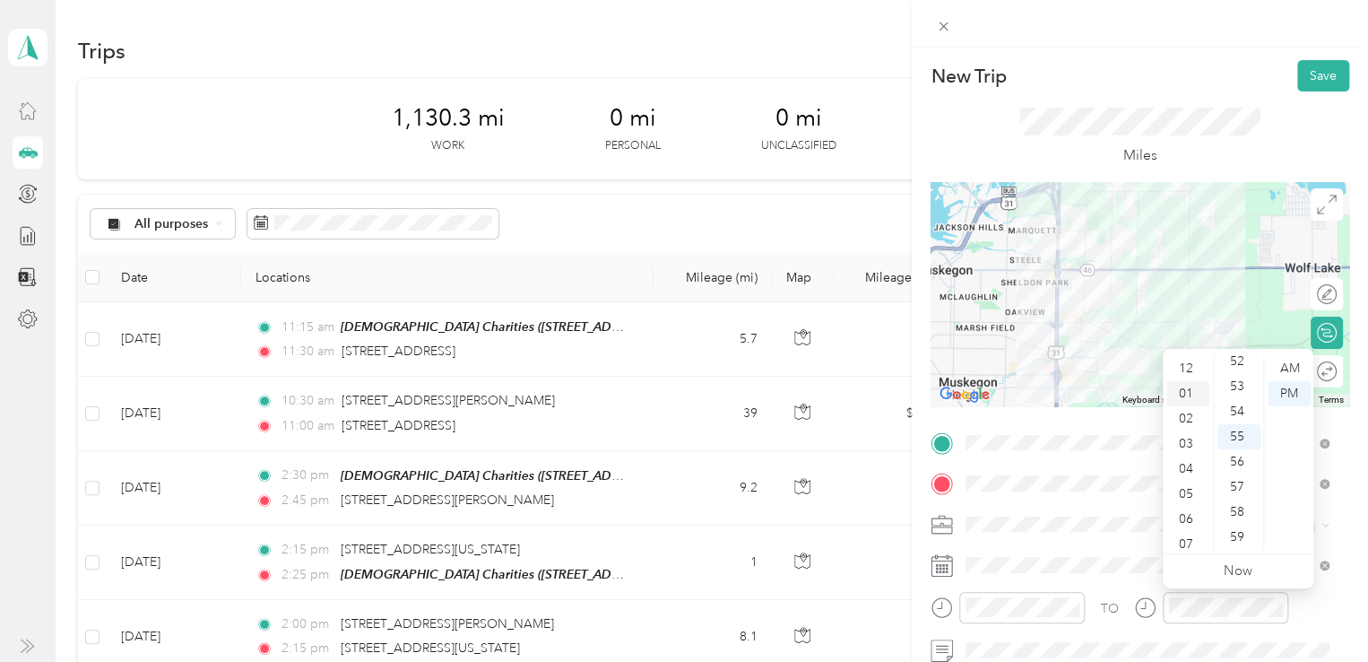
click at [1193, 399] on div "01" at bounding box center [1188, 393] width 43 height 25
click at [1238, 438] on div "10" at bounding box center [1239, 440] width 43 height 25
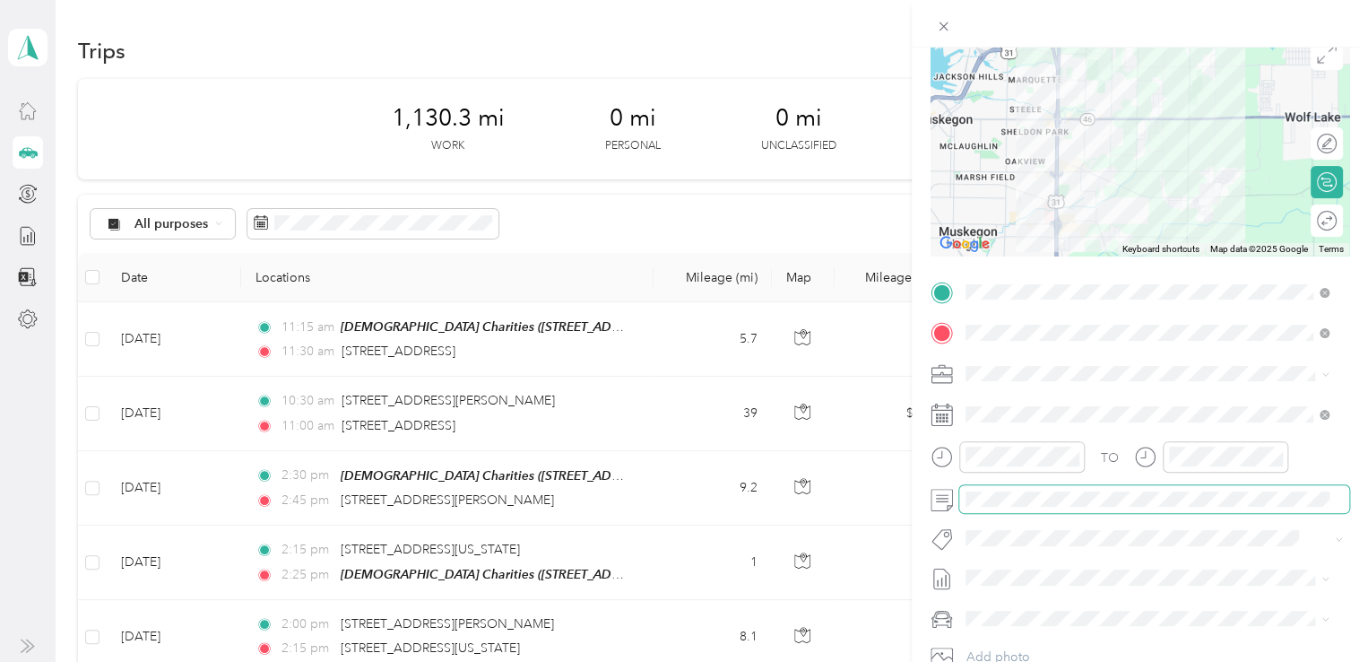
scroll to position [0, 0]
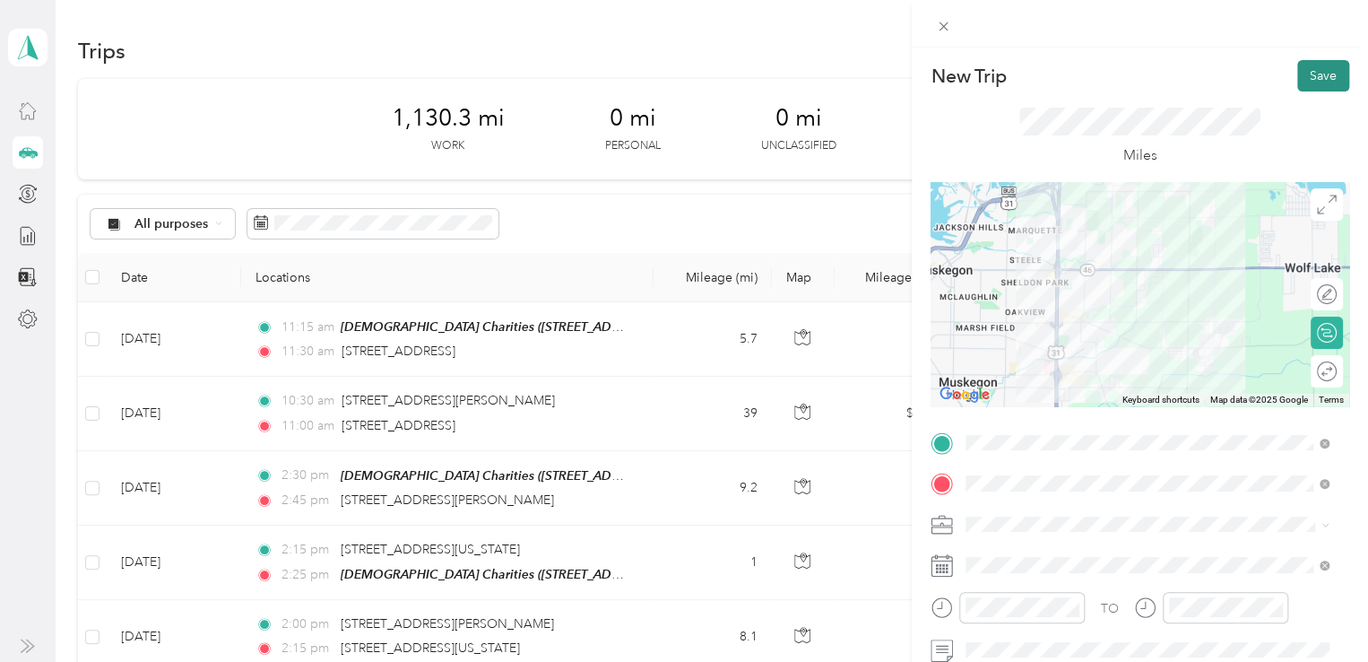
click at [1299, 73] on button "Save" at bounding box center [1324, 75] width 52 height 31
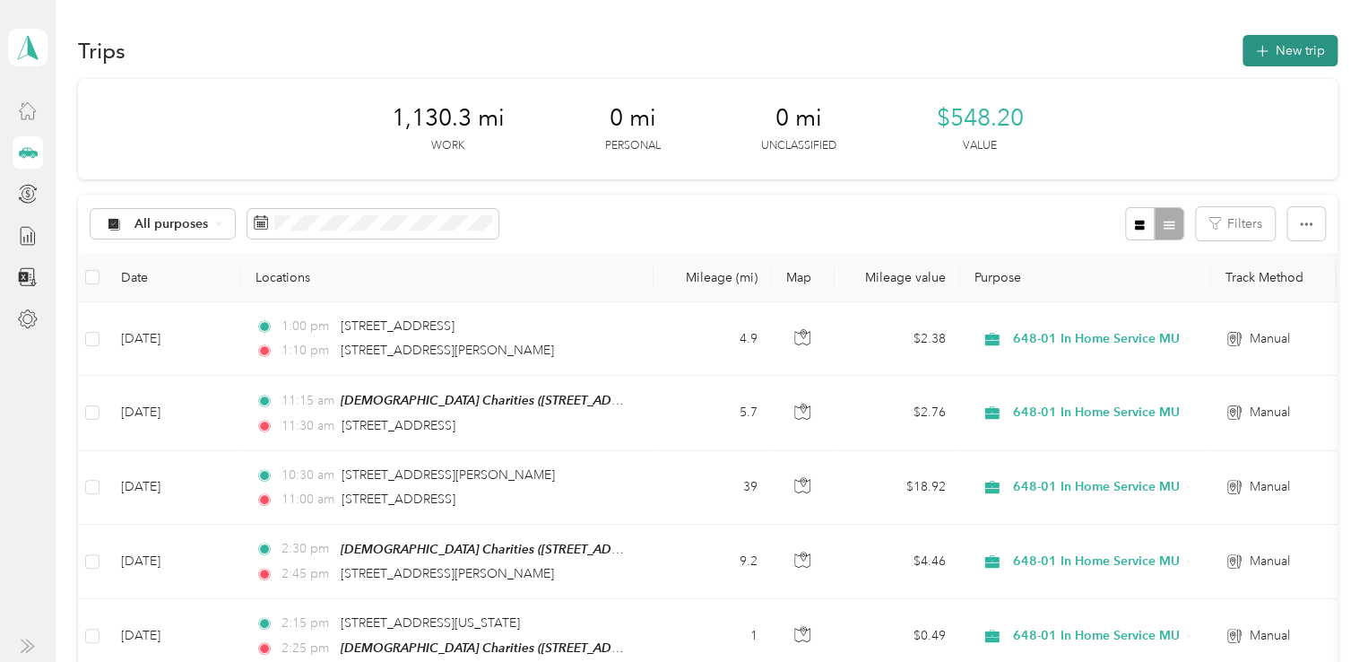
click at [1288, 47] on button "New trip" at bounding box center [1290, 50] width 95 height 31
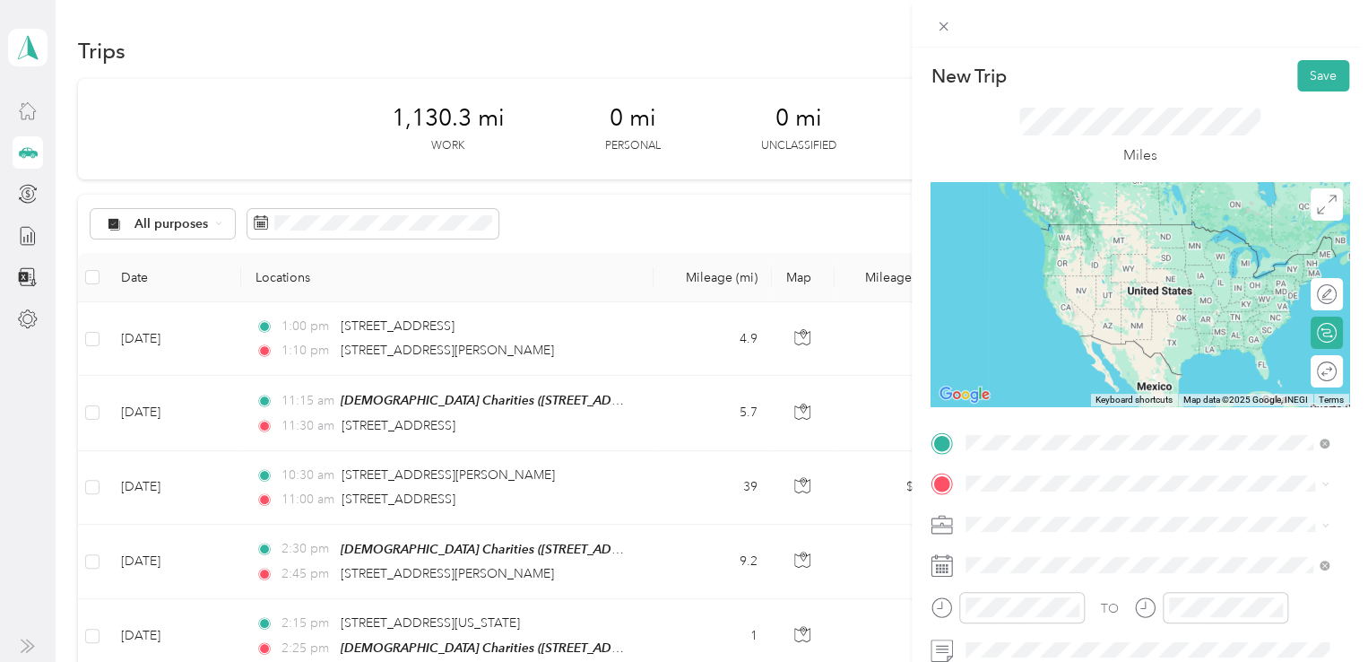
click at [1067, 230] on span "[STREET_ADDRESS][PERSON_NAME][US_STATE]" at bounding box center [1139, 224] width 279 height 16
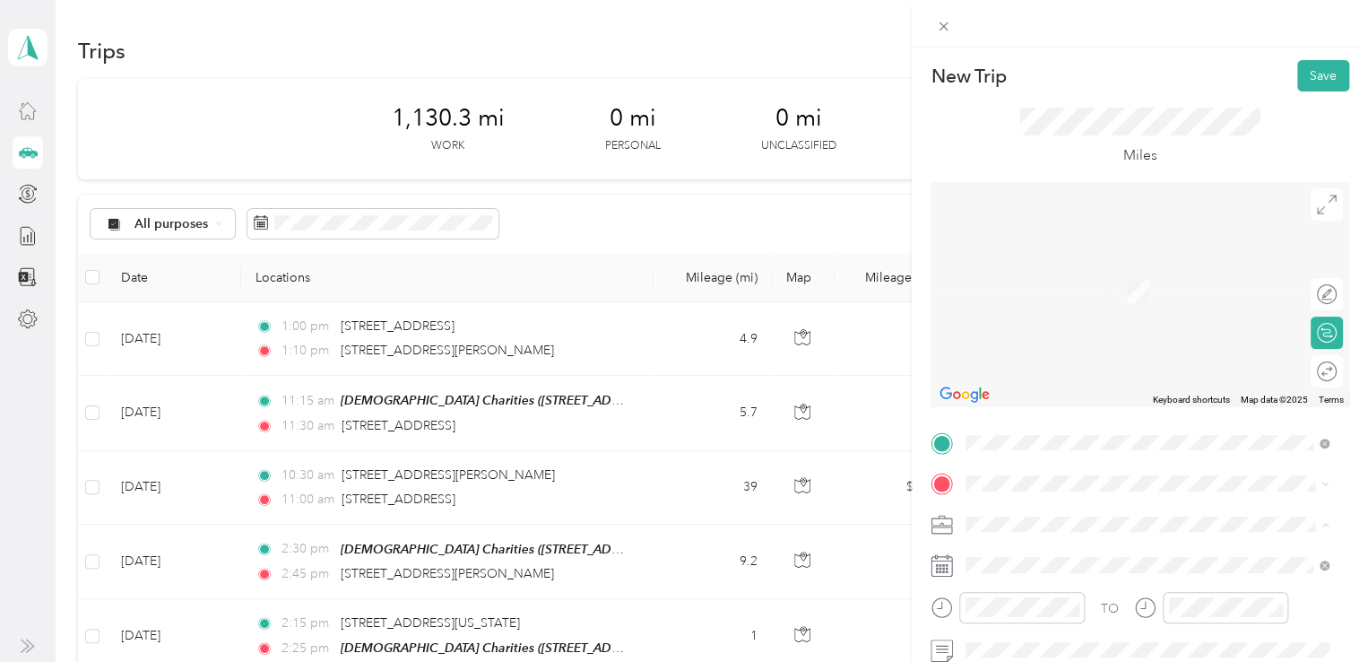
click at [1064, 431] on li "648-01 In Home Service MU" at bounding box center [1148, 429] width 376 height 31
click at [1127, 267] on span "[STREET_ADDRESS][US_STATE]" at bounding box center [1089, 265] width 179 height 16
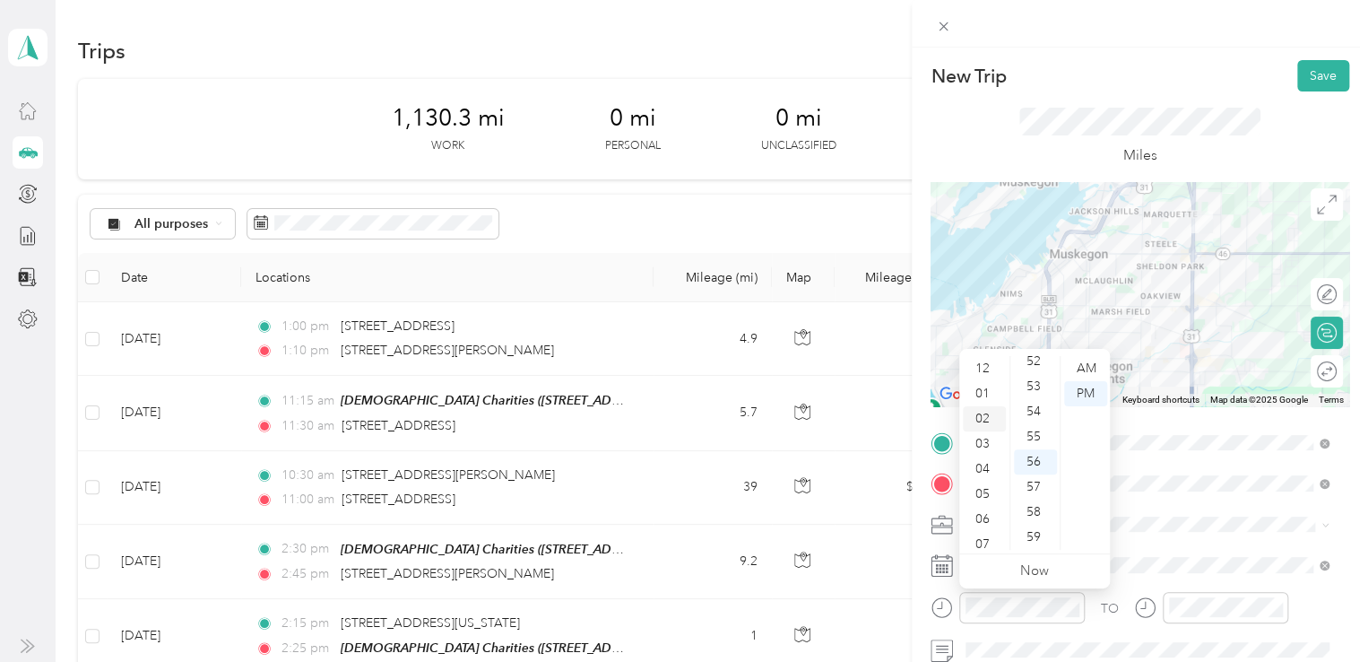
click at [986, 409] on div "02" at bounding box center [984, 418] width 43 height 25
click at [1038, 439] on div "10" at bounding box center [1035, 440] width 43 height 25
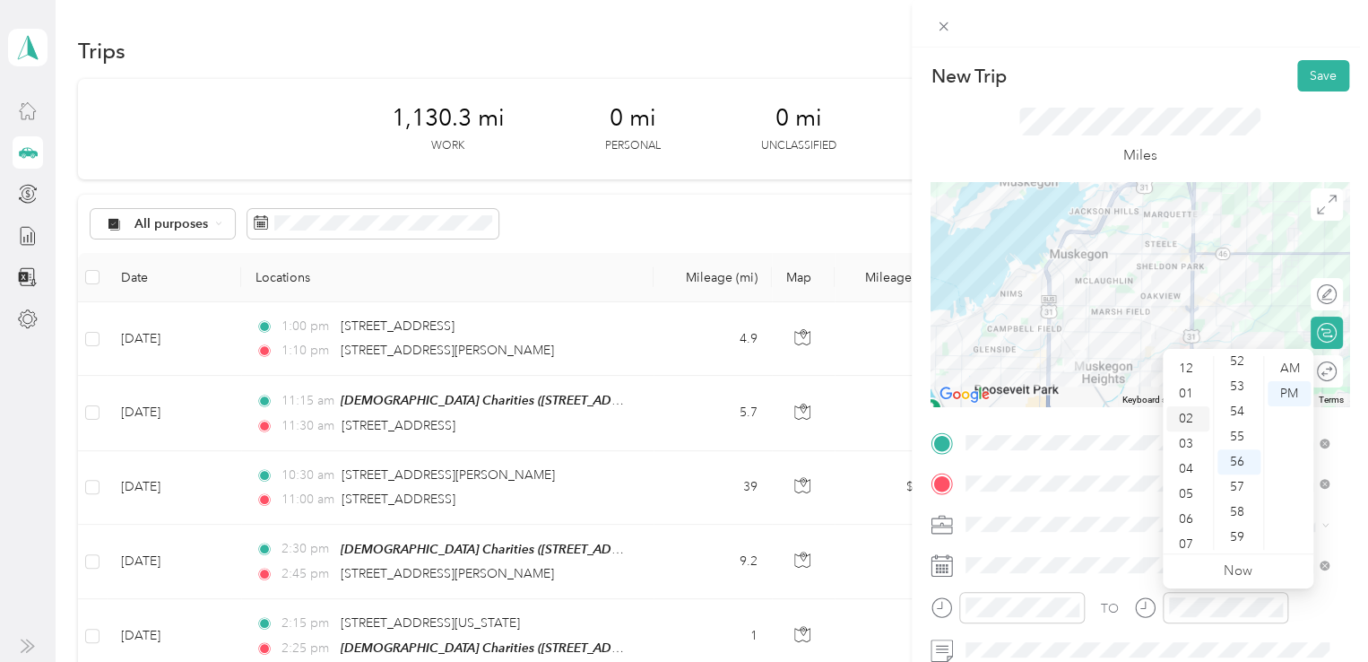
click at [1186, 416] on div "02" at bounding box center [1188, 418] width 43 height 25
click at [1234, 413] on div "15" at bounding box center [1239, 418] width 43 height 25
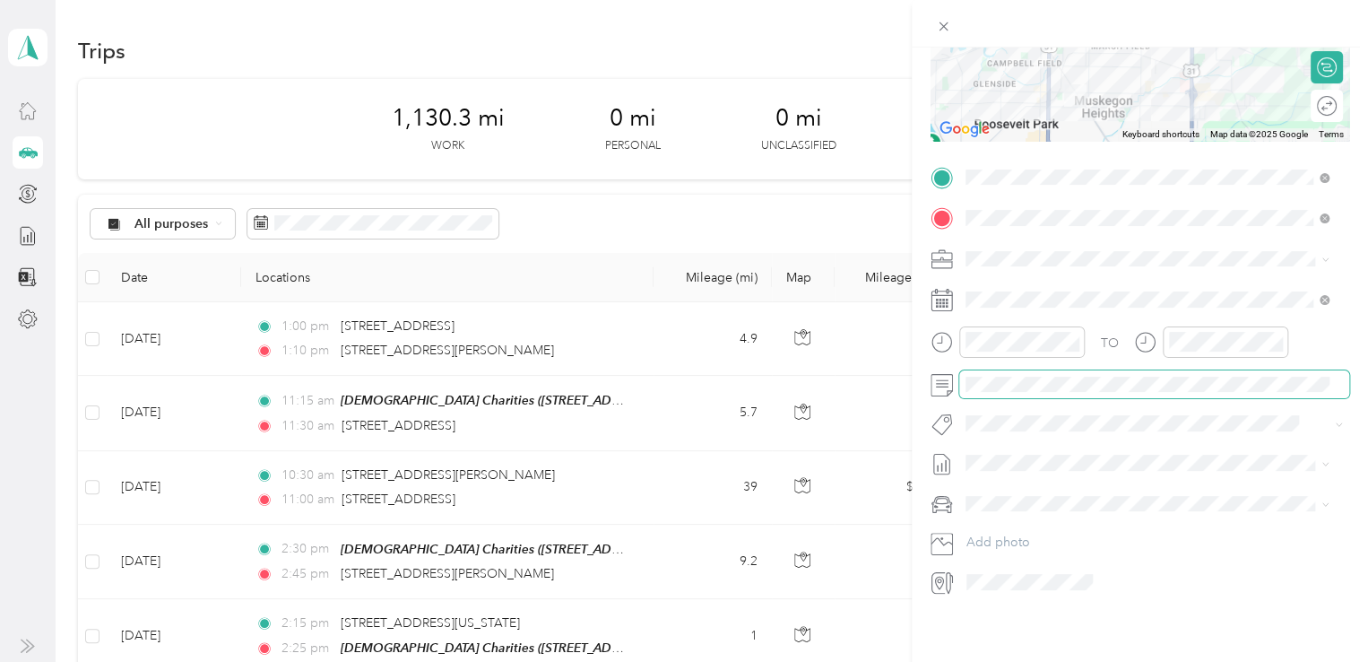
scroll to position [0, 0]
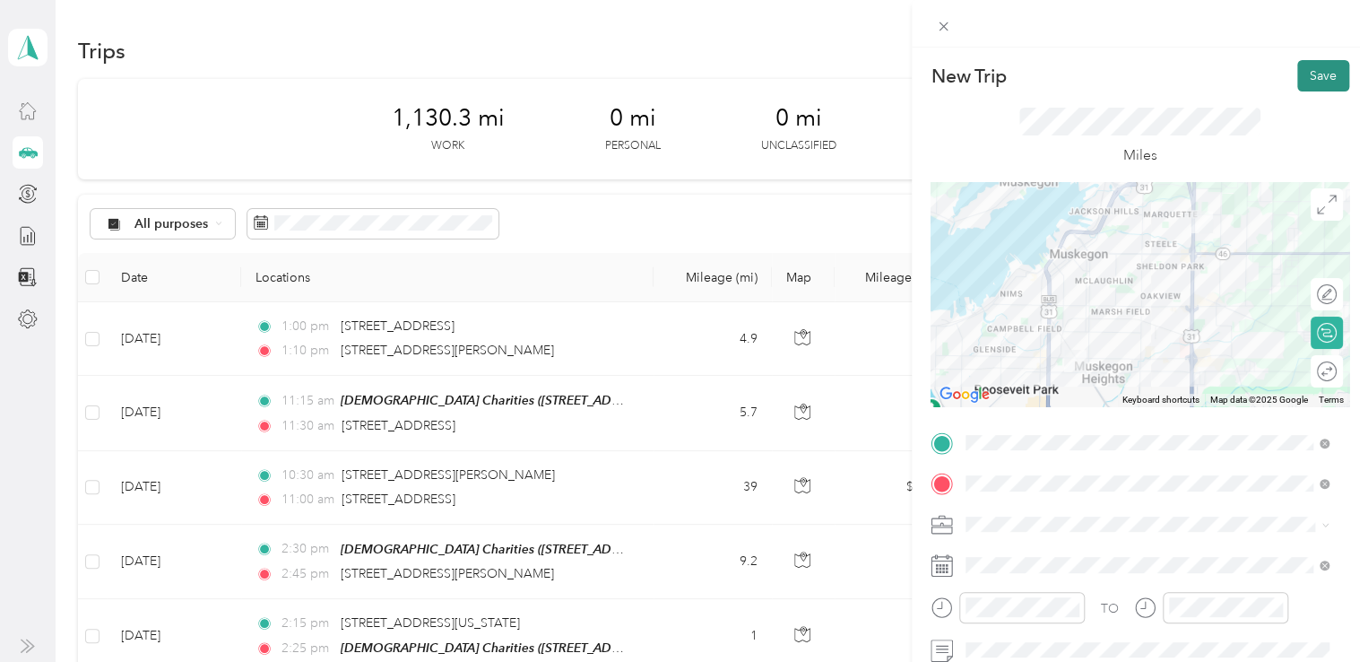
click at [1313, 83] on button "Save" at bounding box center [1324, 75] width 52 height 31
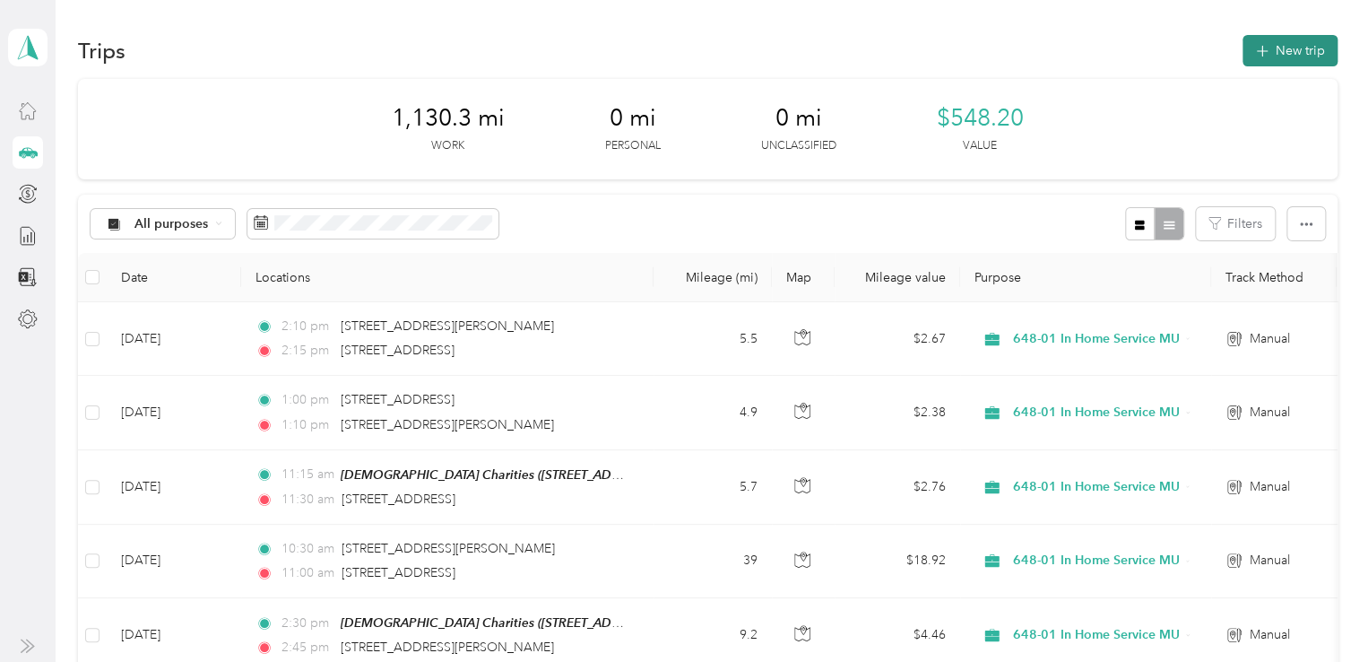
click at [1281, 48] on button "New trip" at bounding box center [1290, 50] width 95 height 31
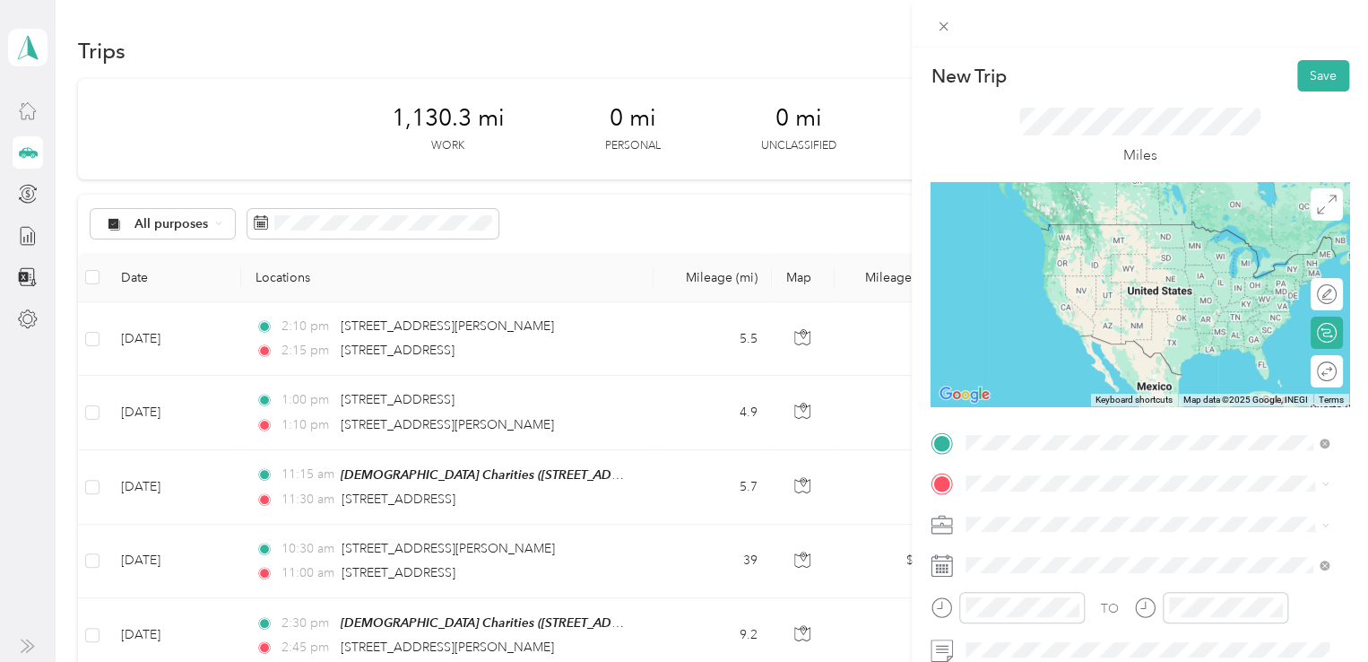
click at [1103, 232] on span "[STREET_ADDRESS][US_STATE]" at bounding box center [1089, 224] width 179 height 16
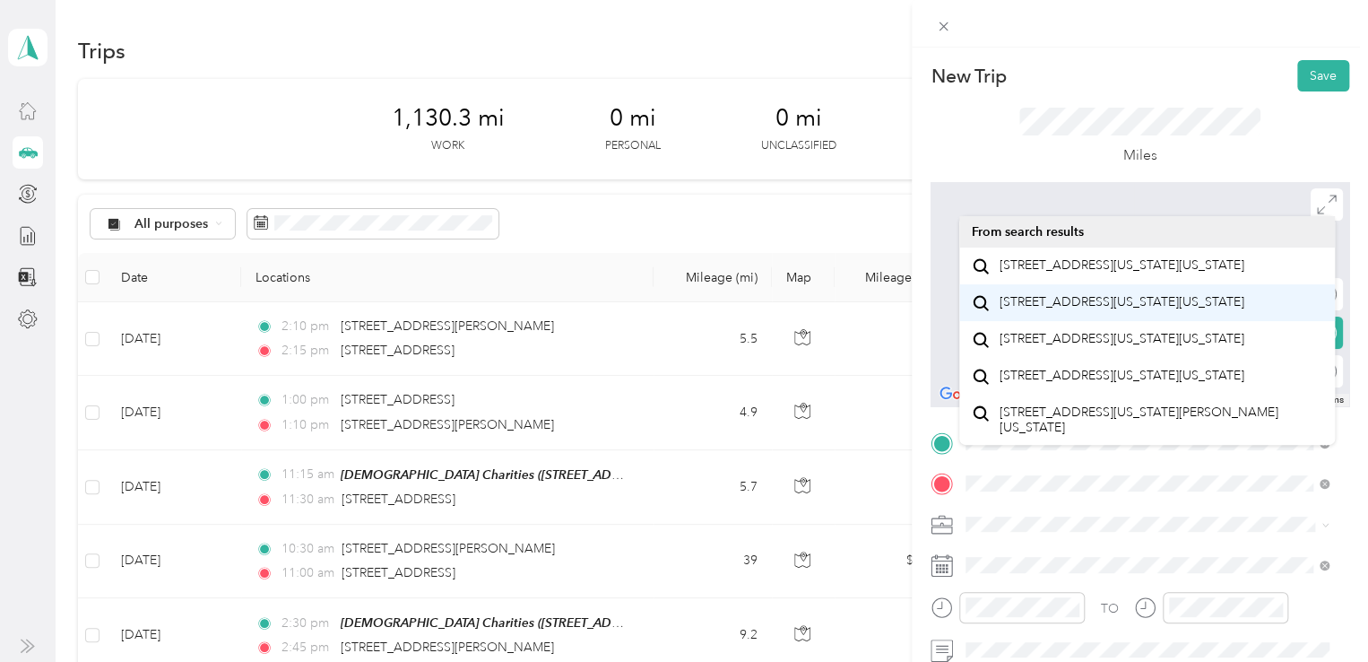
click at [1030, 310] on span "[STREET_ADDRESS][US_STATE][US_STATE]" at bounding box center [1122, 302] width 245 height 16
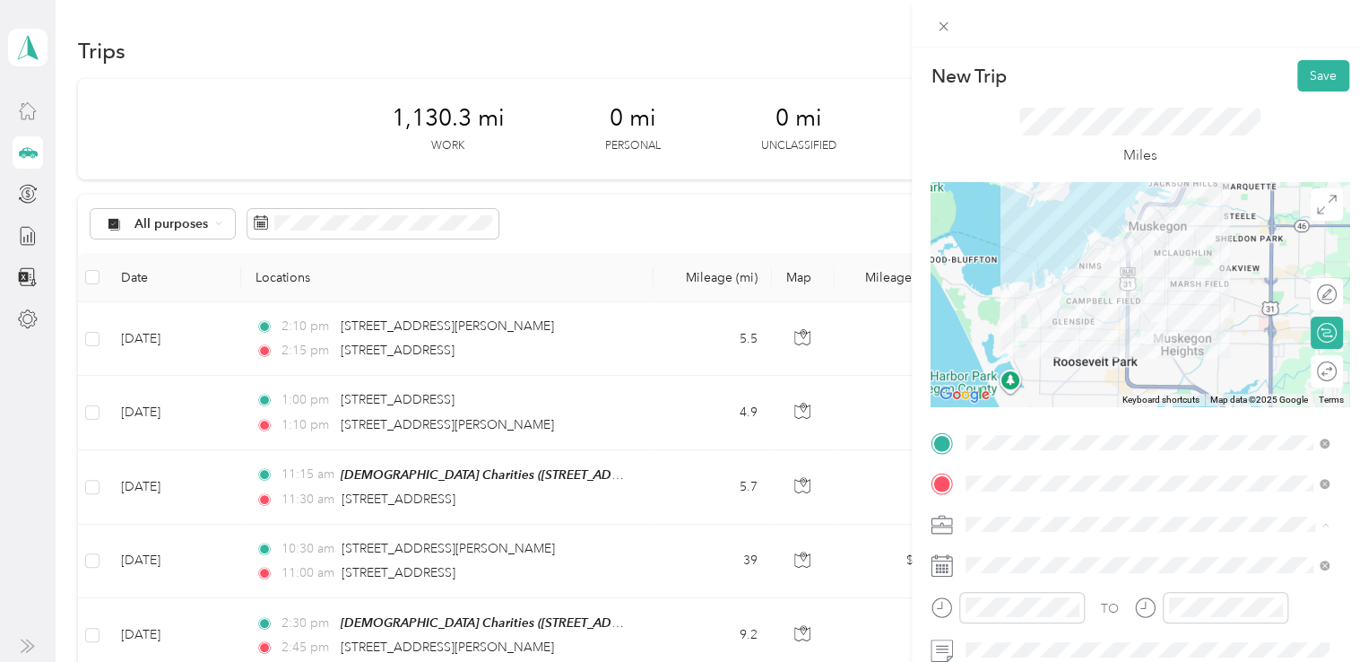
click at [1021, 428] on span "648-01 In Home Service MU" at bounding box center [1052, 429] width 161 height 15
click at [986, 416] on div "02" at bounding box center [984, 418] width 43 height 25
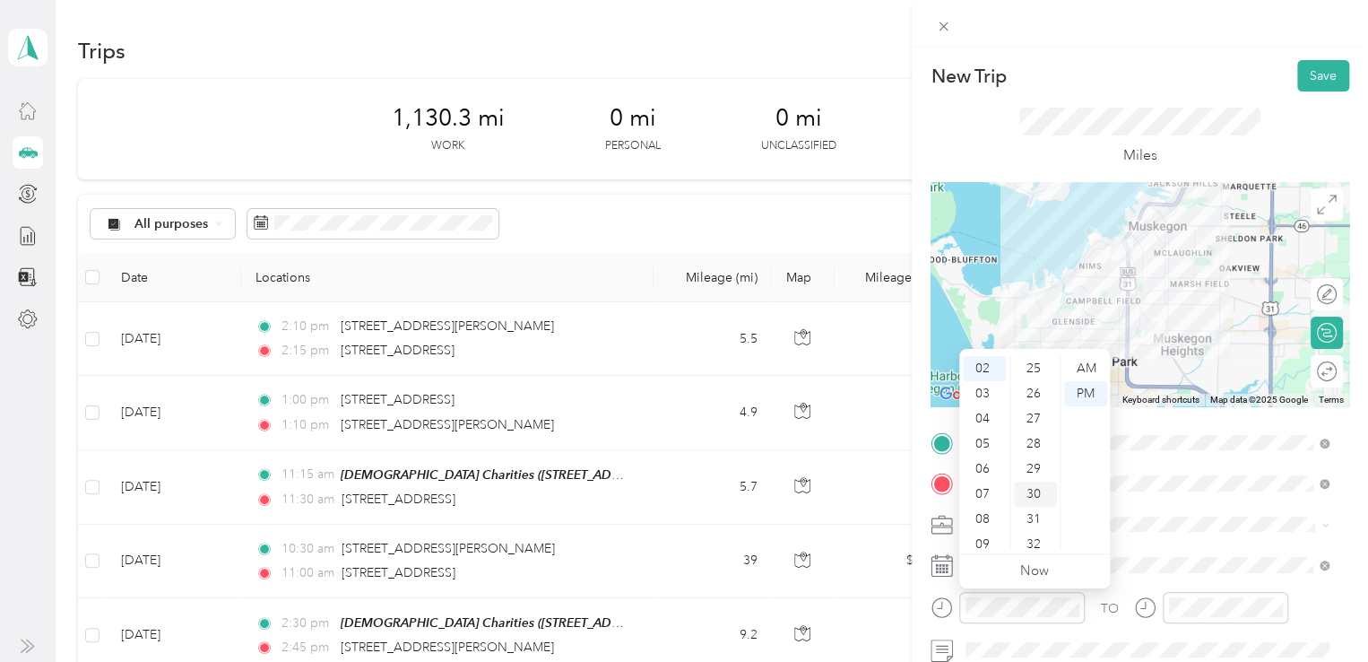
click at [1030, 492] on div "30" at bounding box center [1035, 494] width 43 height 25
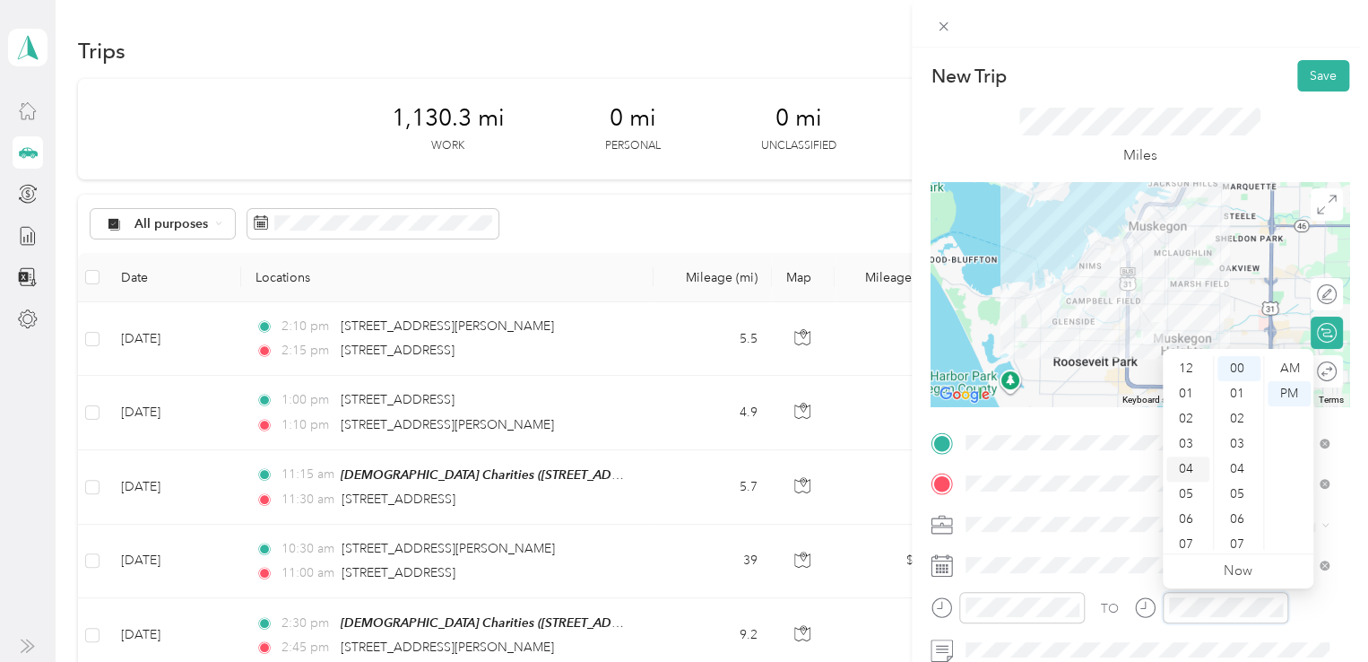
scroll to position [0, 0]
click at [1191, 421] on div "02" at bounding box center [1188, 418] width 43 height 25
click at [1240, 472] on div "40" at bounding box center [1239, 476] width 43 height 25
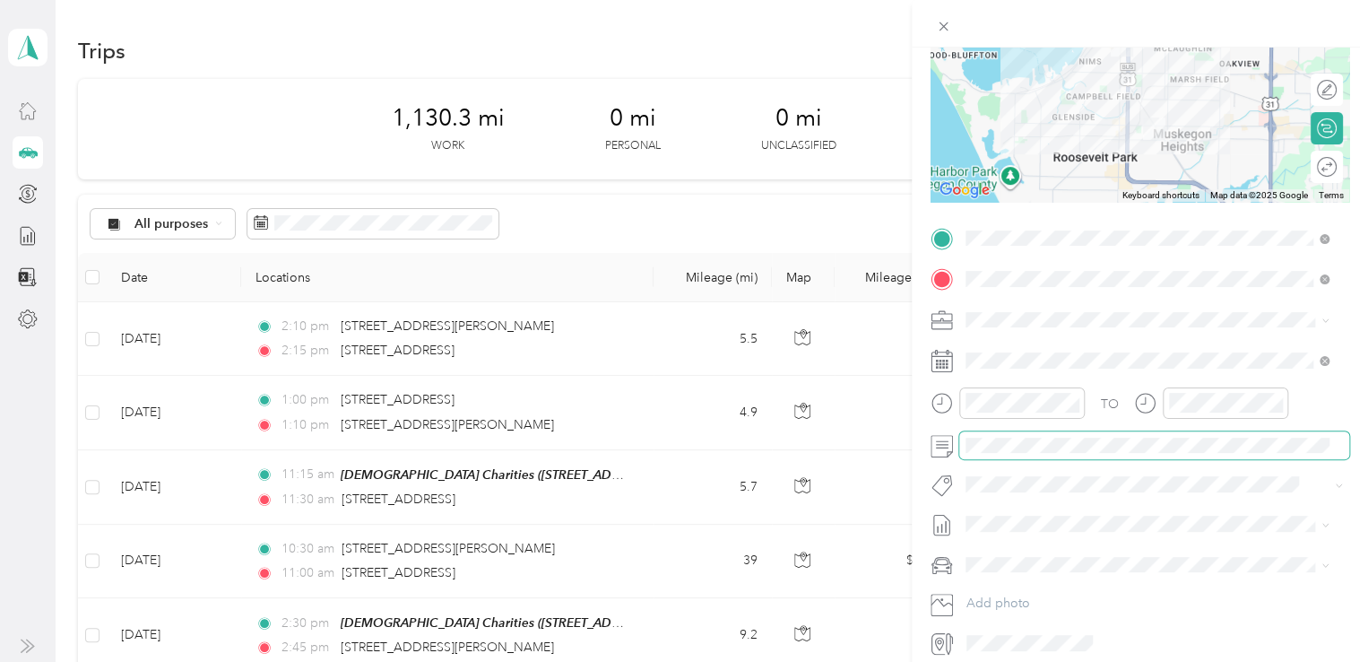
scroll to position [0, 0]
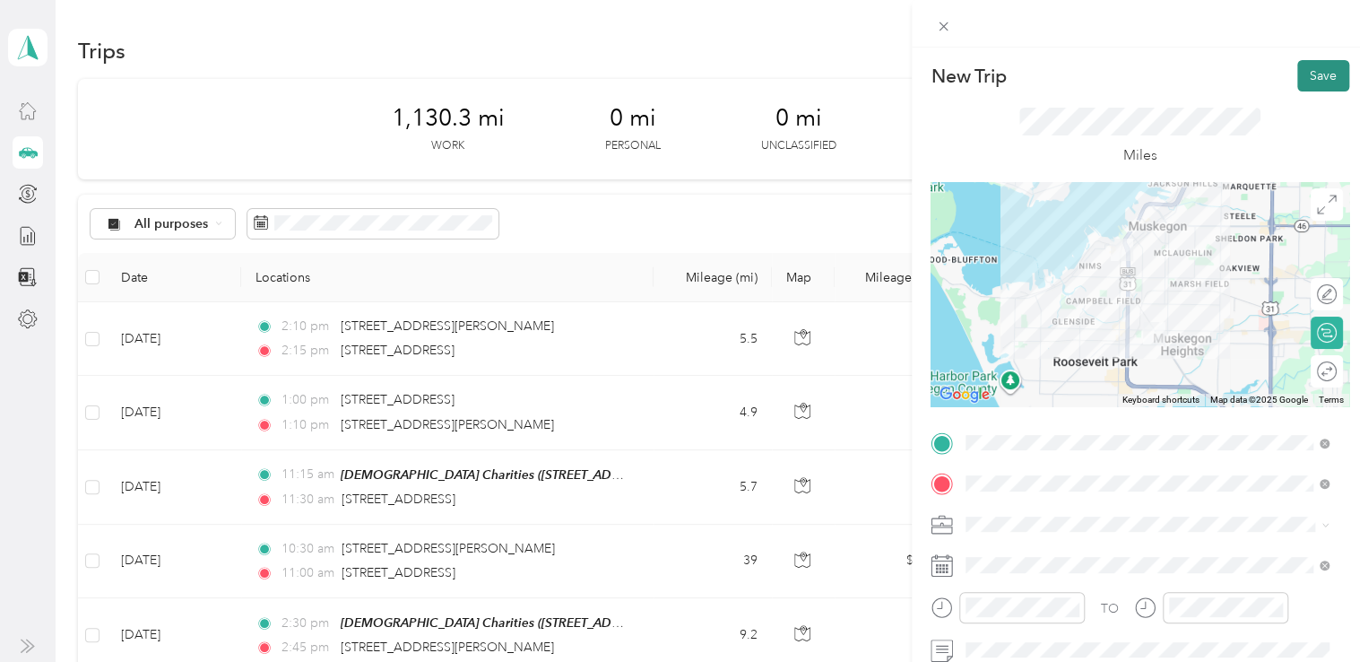
click at [1302, 74] on button "Save" at bounding box center [1324, 75] width 52 height 31
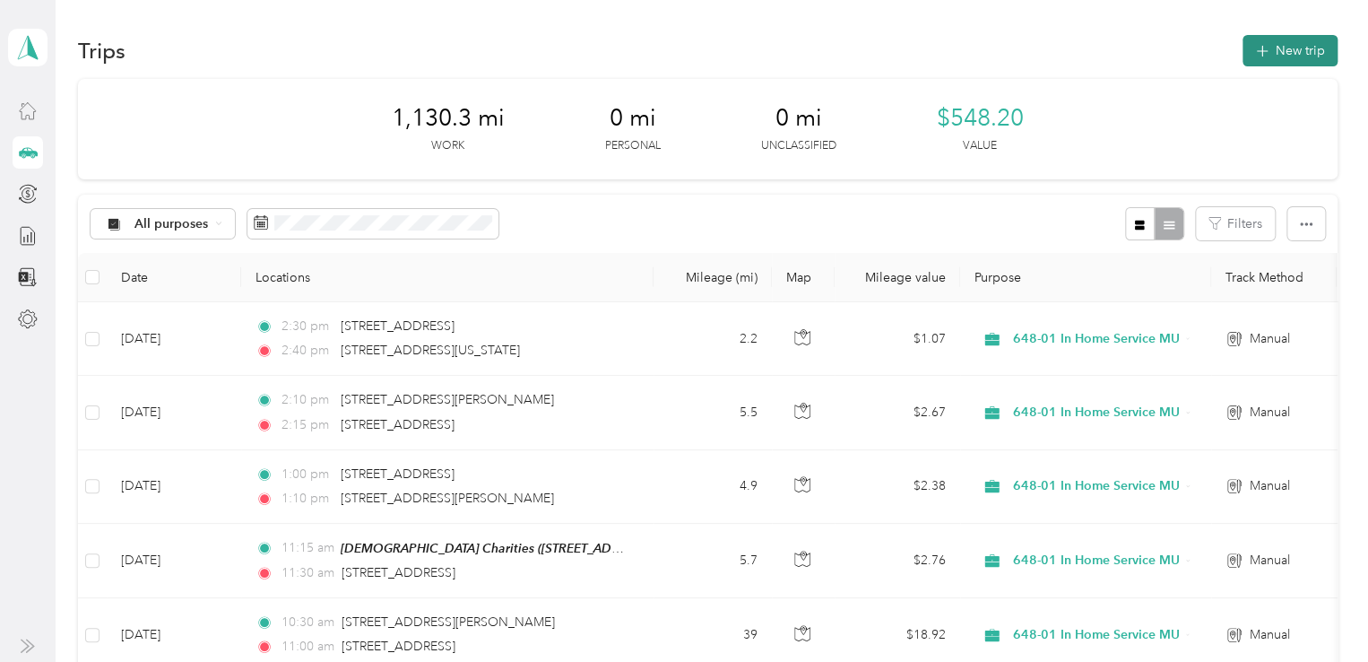
click at [1316, 48] on button "New trip" at bounding box center [1290, 50] width 95 height 31
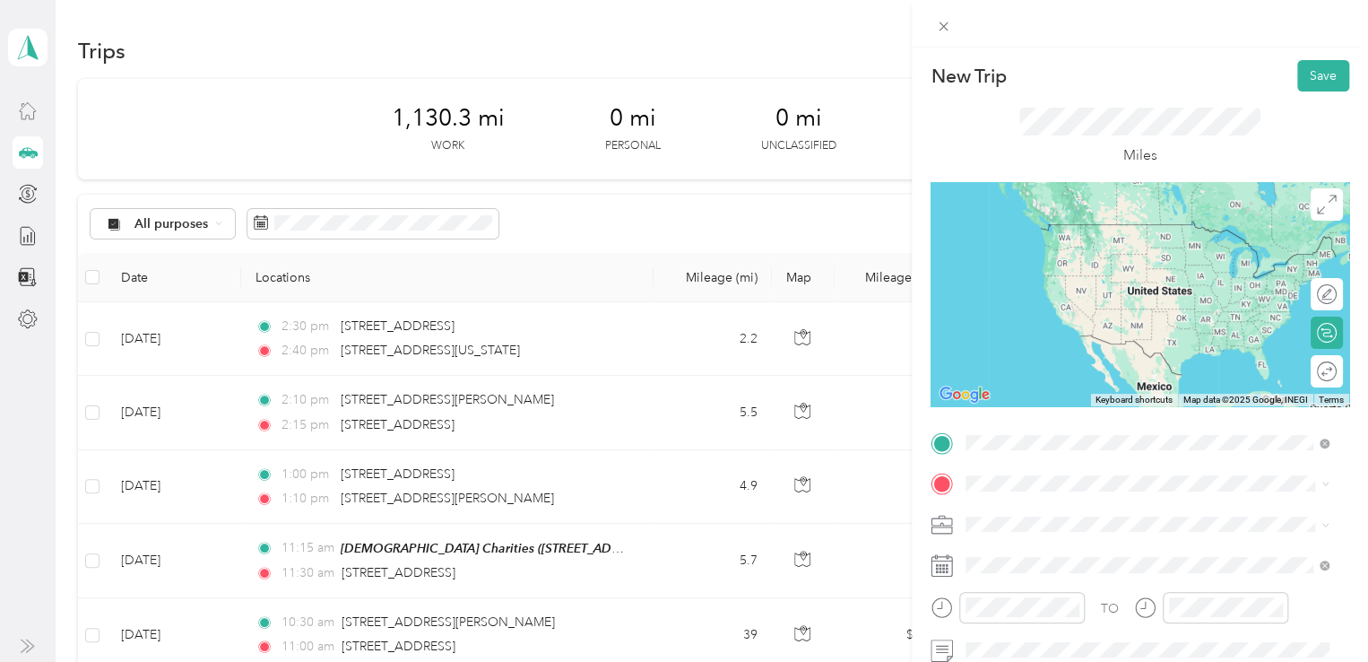
click at [1030, 269] on span "[STREET_ADDRESS][US_STATE][US_STATE]" at bounding box center [1122, 261] width 245 height 16
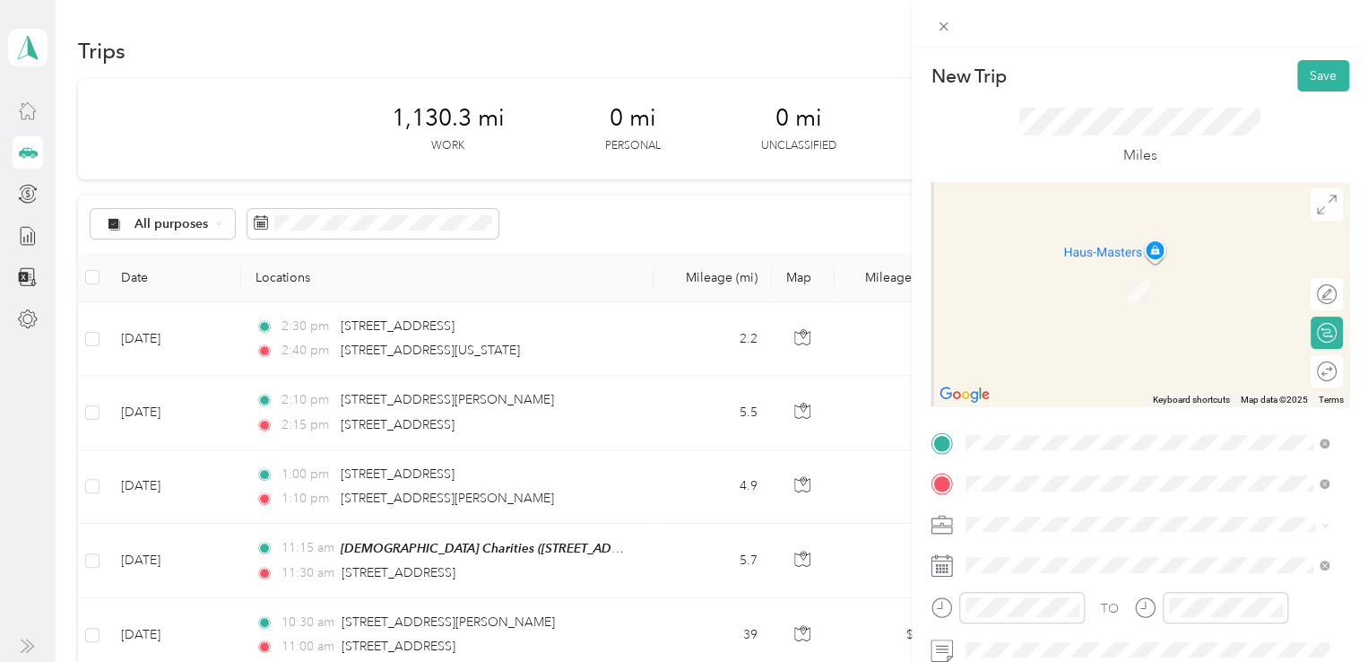
click at [1134, 274] on span "[STREET_ADDRESS][PERSON_NAME][US_STATE]" at bounding box center [1139, 265] width 279 height 16
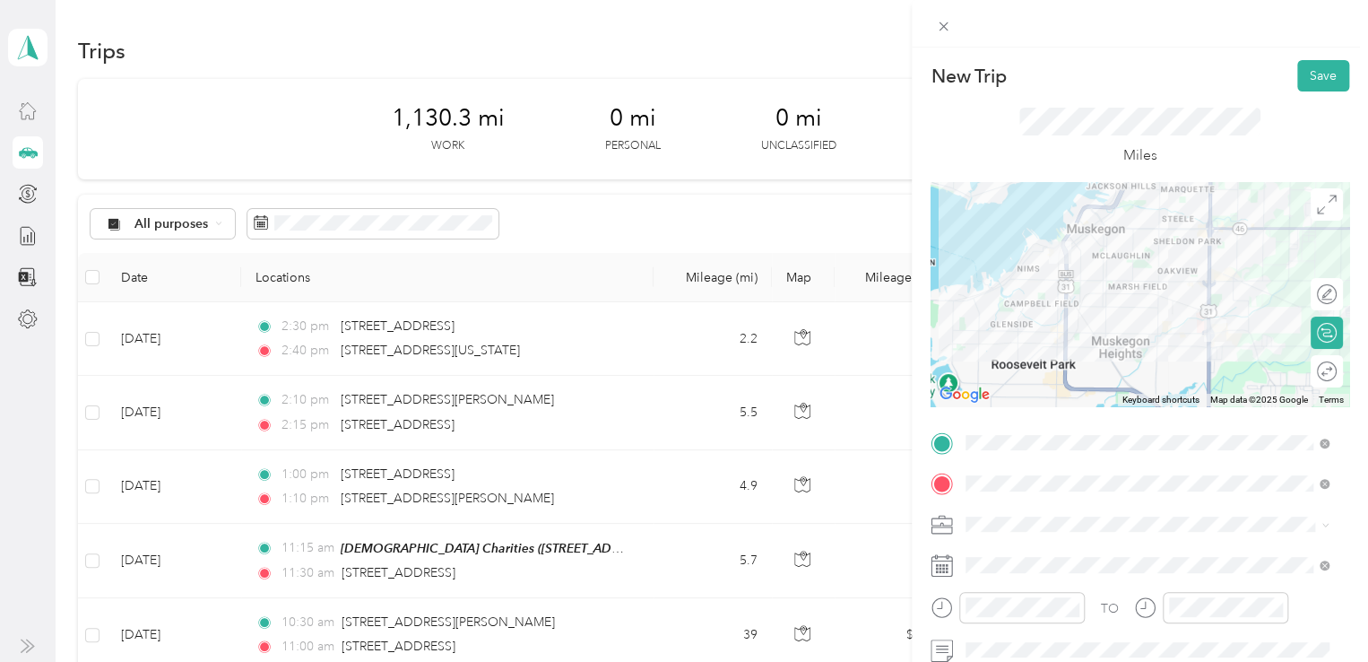
click at [1071, 439] on ol "460-01 Parenting Time MU 697-01 DV Informed Parent & Support - Muskegon 690-11 …" at bounding box center [1148, 414] width 376 height 207
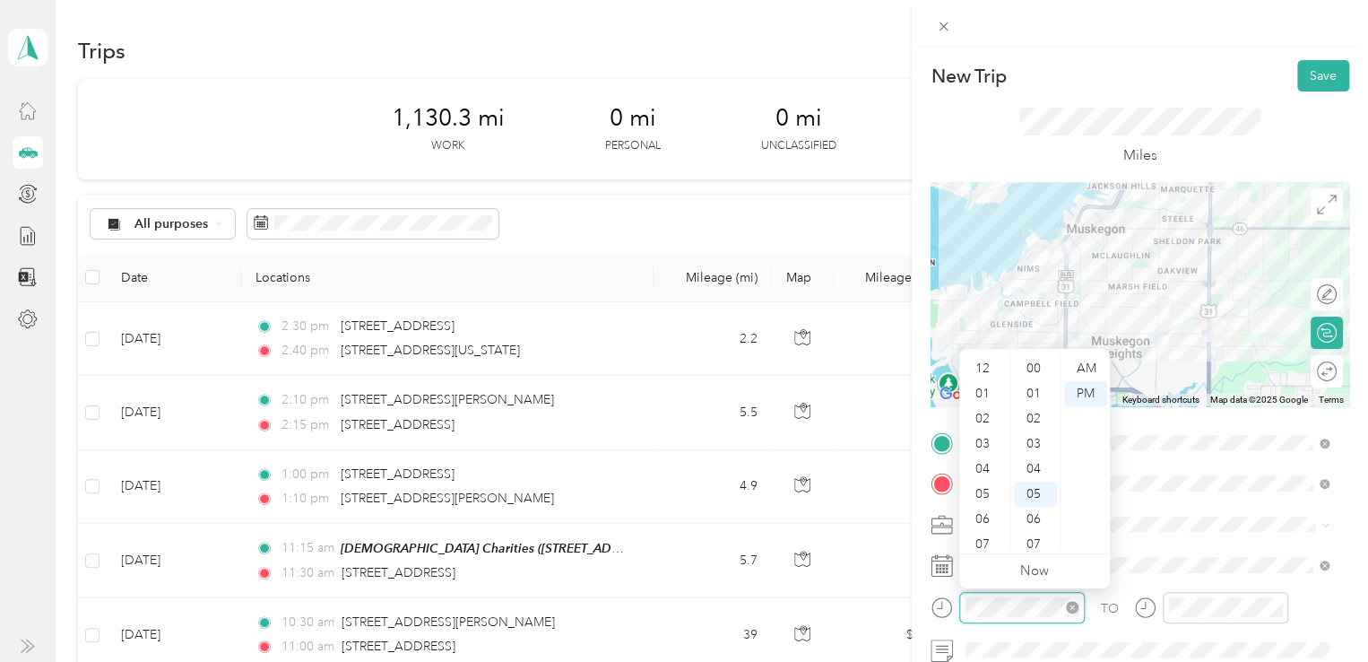
scroll to position [108, 0]
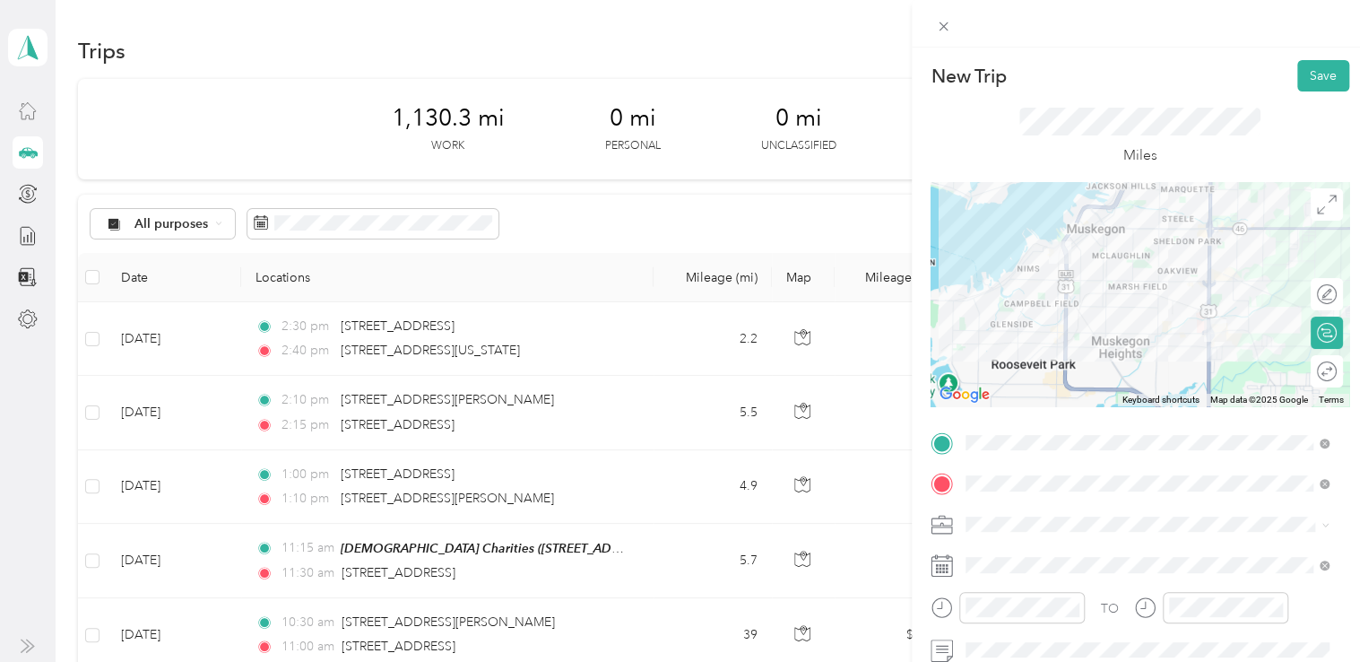
click at [1058, 424] on span "648-01 In Home Service MU" at bounding box center [1052, 426] width 161 height 15
click at [989, 397] on div "02" at bounding box center [984, 400] width 43 height 25
click at [1040, 421] on div "50" at bounding box center [1035, 422] width 43 height 25
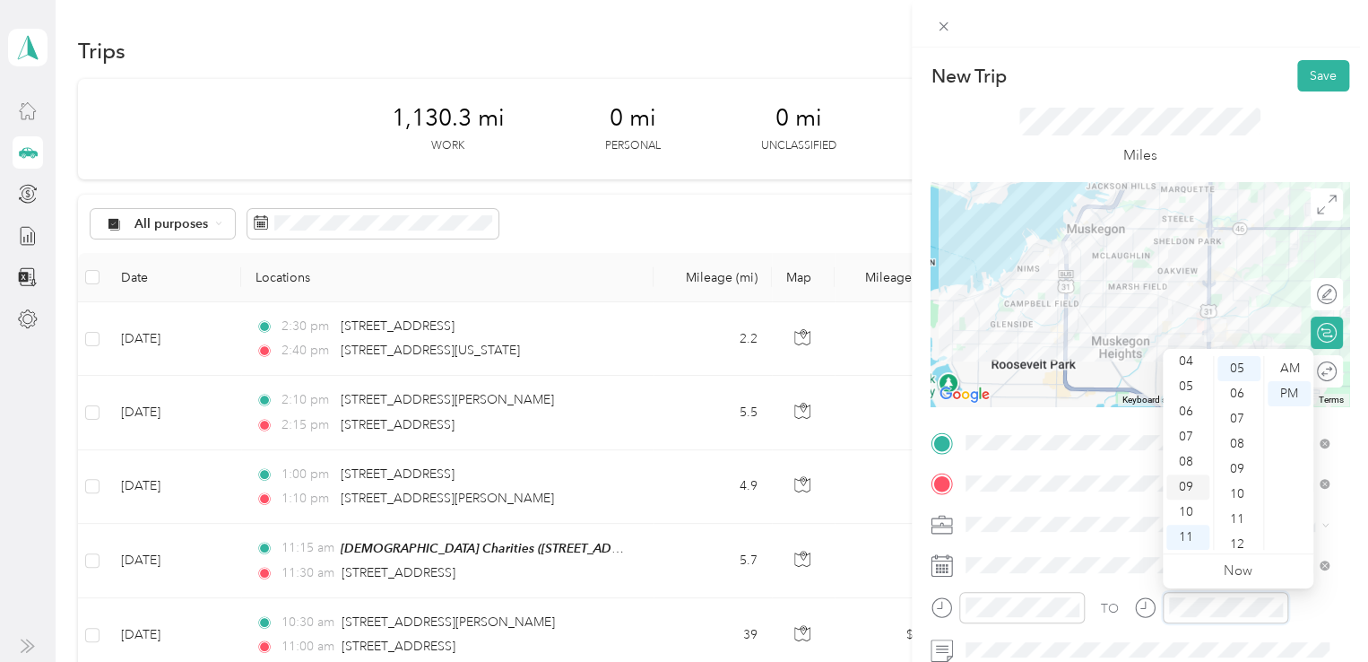
scroll to position [0, 0]
click at [1189, 442] on div "03" at bounding box center [1188, 443] width 43 height 25
click at [1234, 495] on div "05" at bounding box center [1239, 494] width 43 height 25
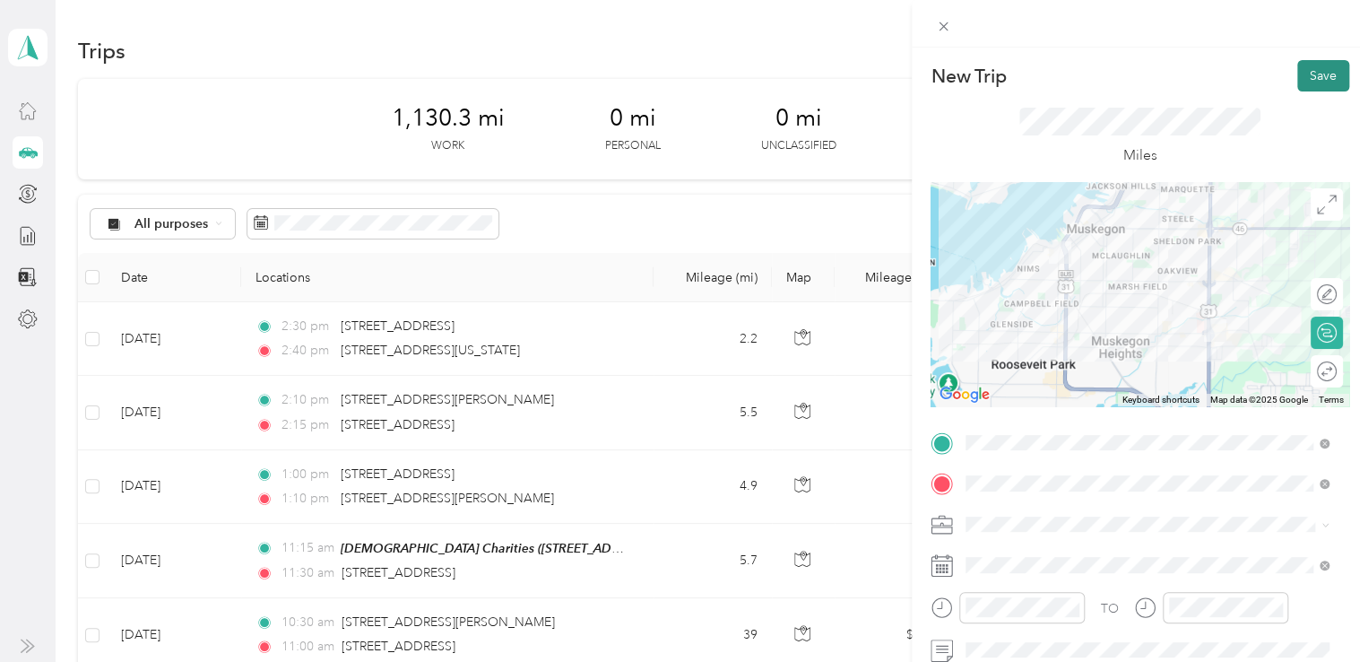
click at [1298, 80] on button "Save" at bounding box center [1324, 75] width 52 height 31
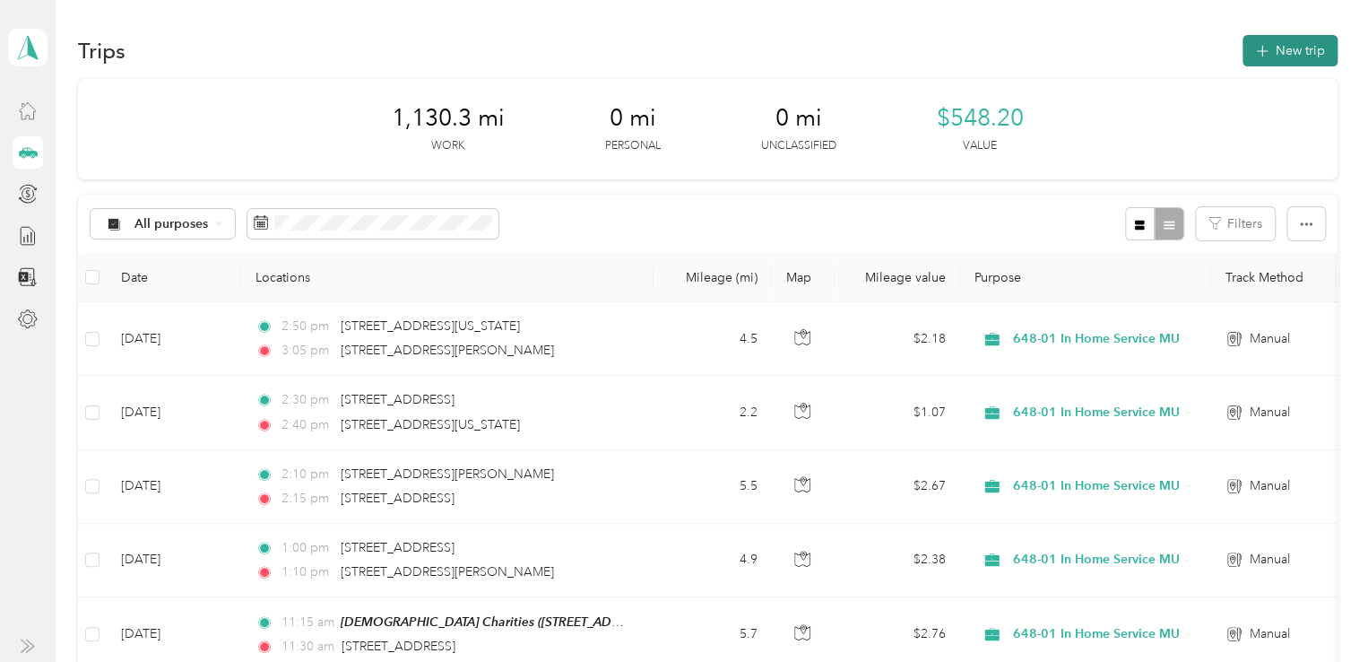
click at [1280, 53] on button "New trip" at bounding box center [1290, 50] width 95 height 31
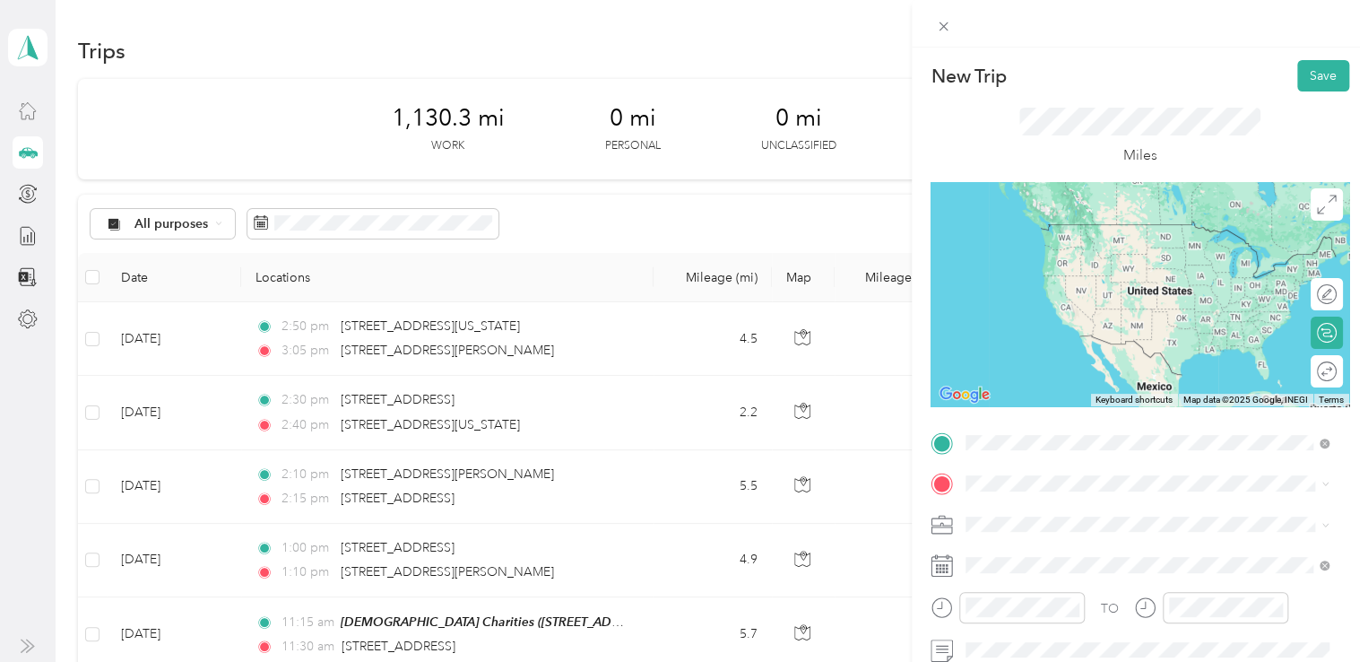
click at [1126, 228] on span "[STREET_ADDRESS][PERSON_NAME][US_STATE]" at bounding box center [1139, 224] width 279 height 16
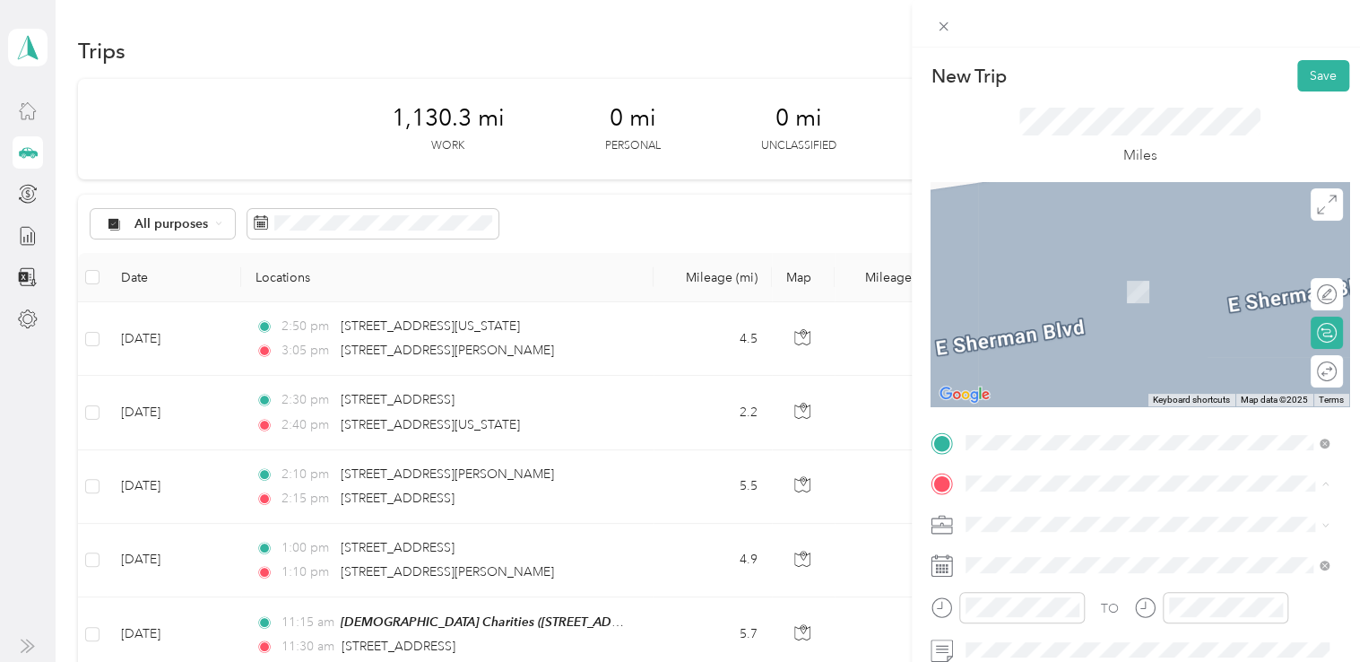
click at [879, 500] on div "New Trip Save This trip cannot be edited because it is either under review, app…" at bounding box center [684, 331] width 1368 height 662
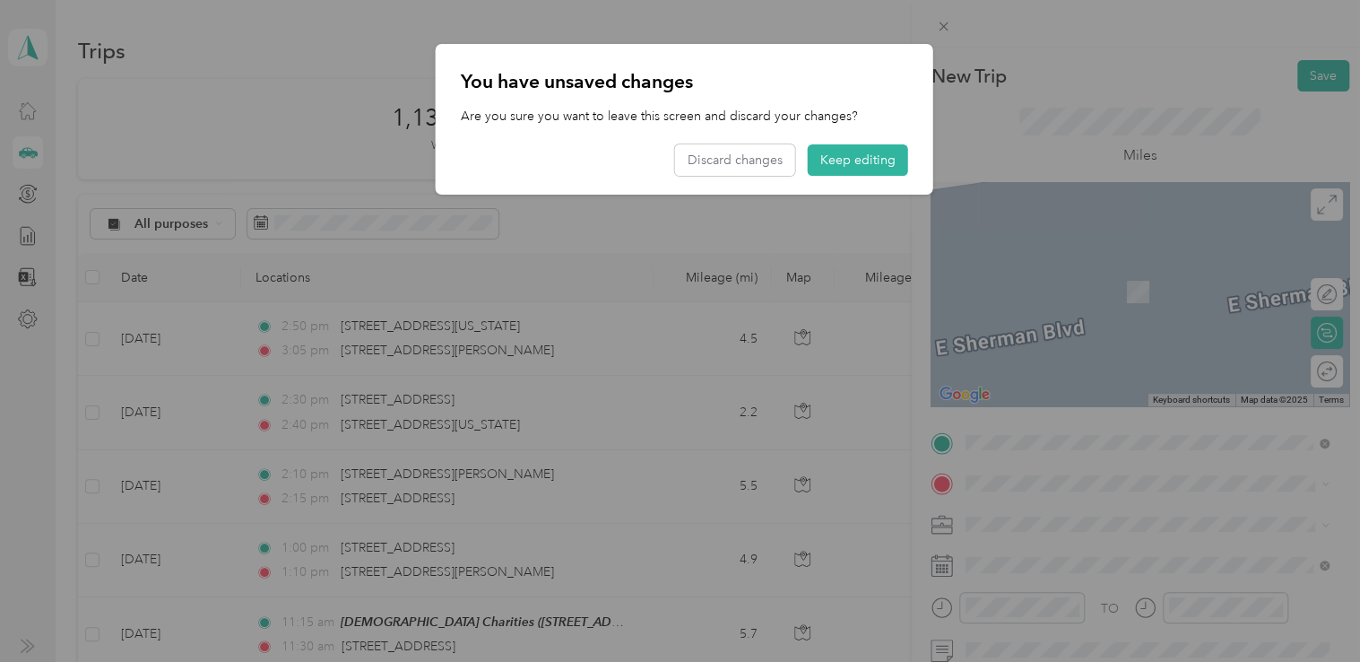
click at [973, 473] on div at bounding box center [684, 331] width 1368 height 662
click at [832, 161] on button "Keep editing" at bounding box center [858, 159] width 100 height 31
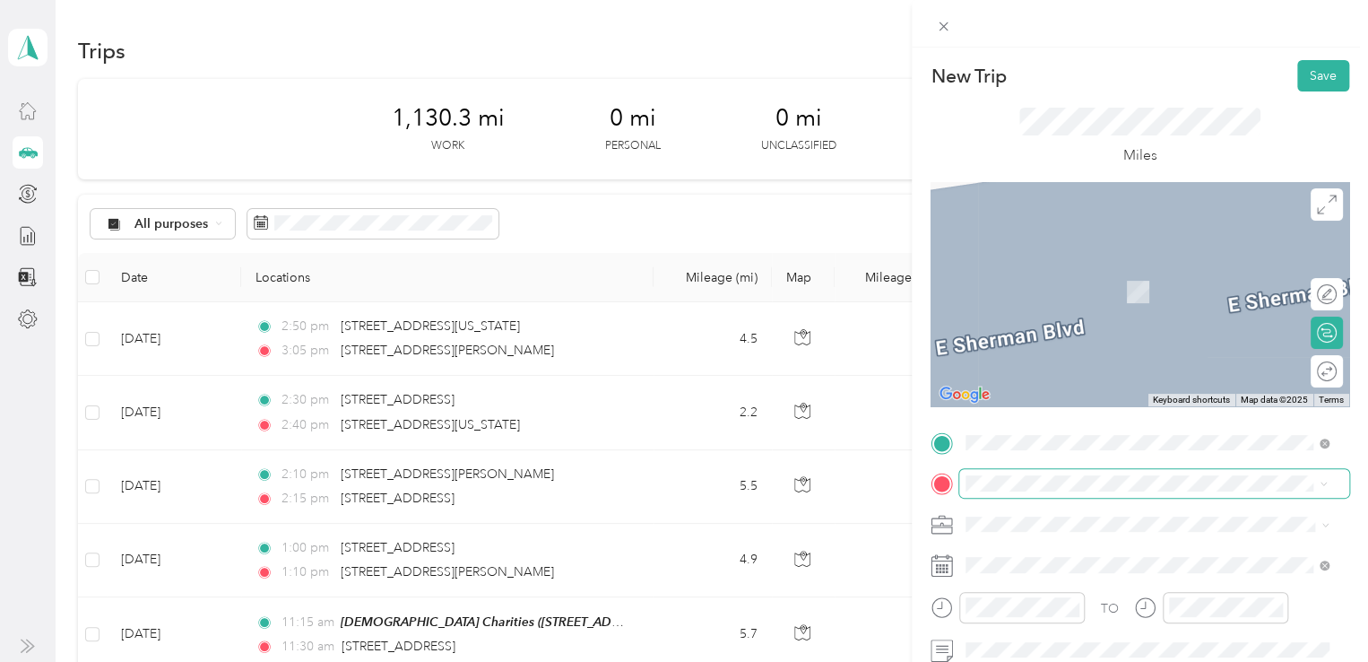
click at [965, 483] on span at bounding box center [1155, 483] width 390 height 29
click at [964, 482] on span at bounding box center [1155, 483] width 390 height 29
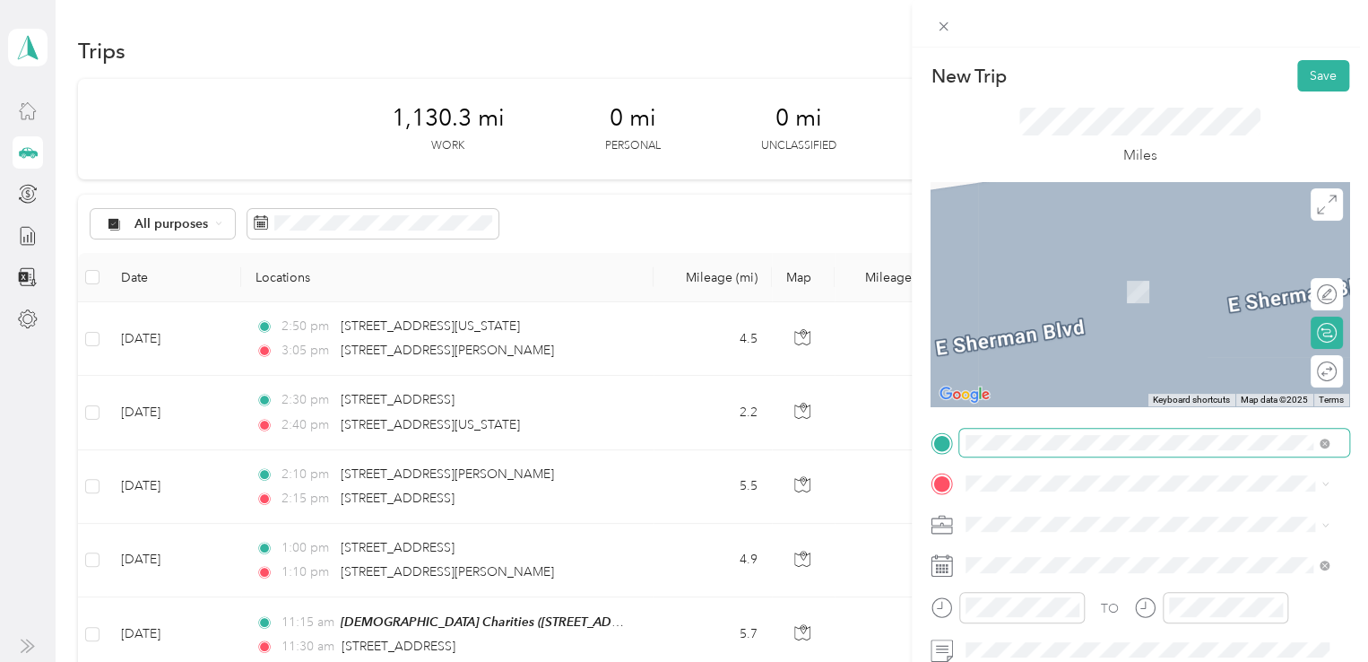
click at [967, 439] on span at bounding box center [1155, 443] width 390 height 29
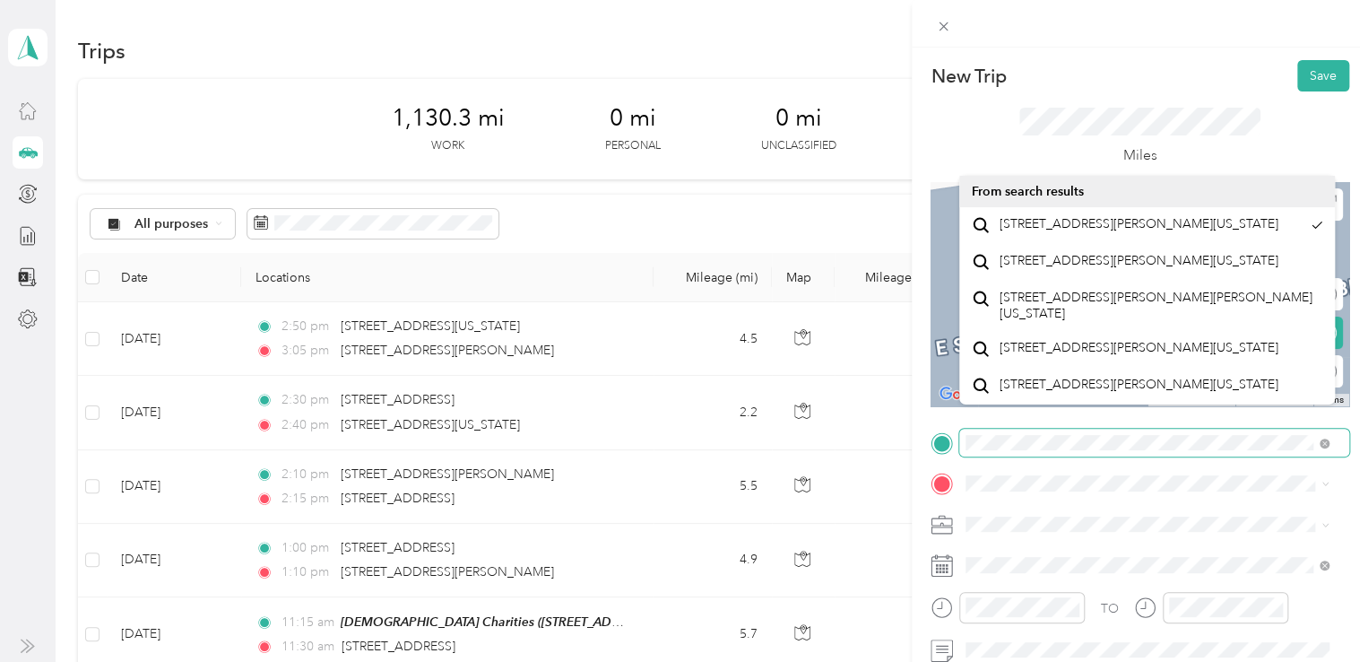
scroll to position [0, 67]
drag, startPoint x: 964, startPoint y: 439, endPoint x: 1313, endPoint y: 452, distance: 349.1
click at [1314, 452] on span at bounding box center [1155, 443] width 390 height 29
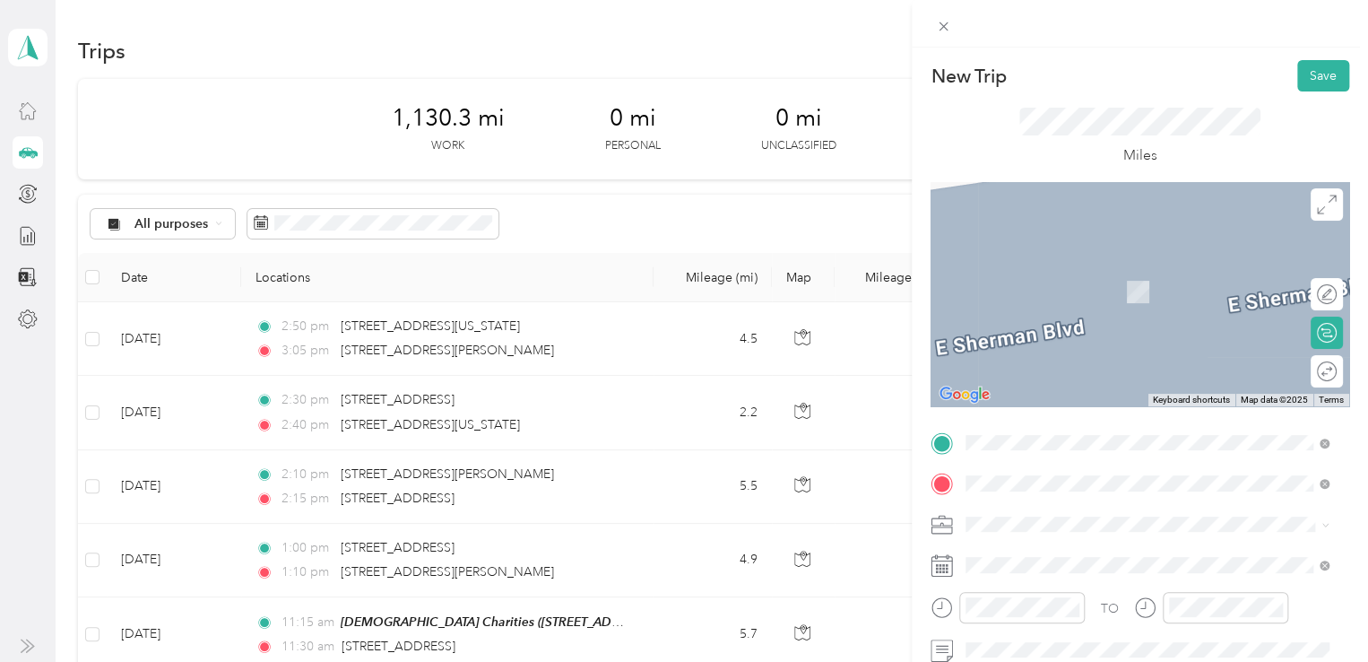
scroll to position [0, 0]
click at [939, 443] on icon at bounding box center [942, 444] width 16 height 16
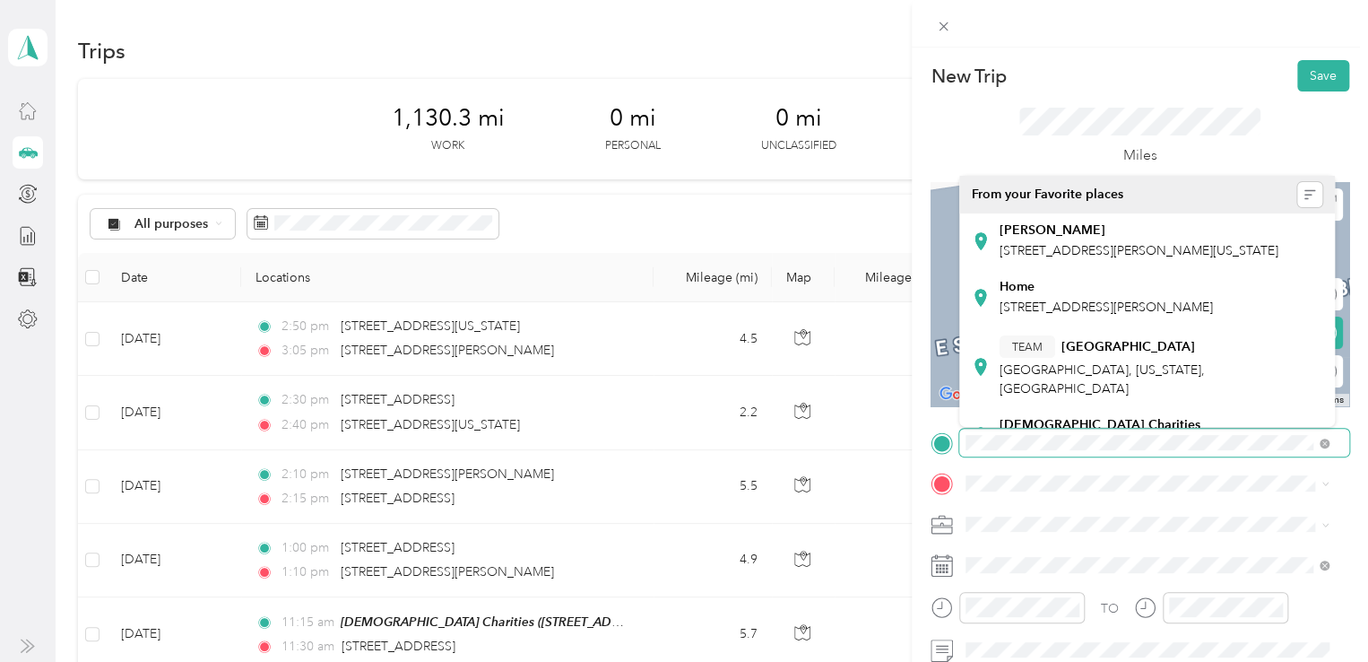
click at [961, 439] on span at bounding box center [1155, 443] width 390 height 29
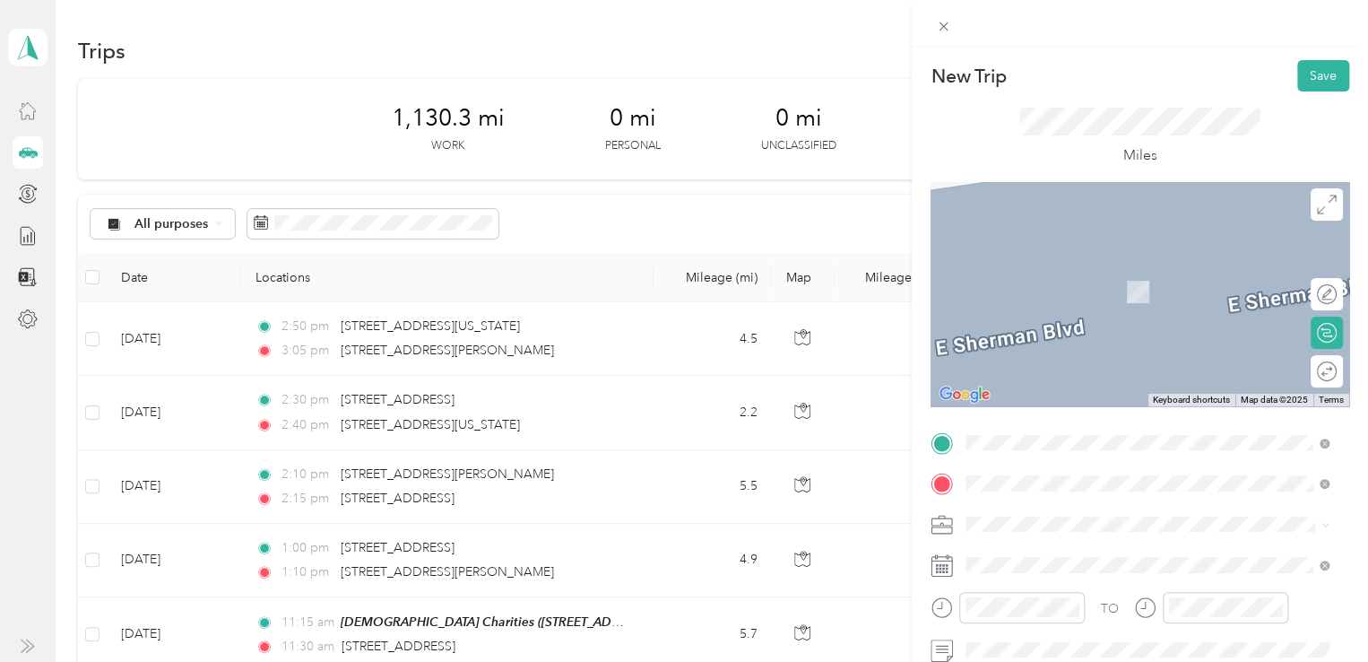
click at [908, 450] on div "New Trip Save This trip cannot be edited because it is either under review, app…" at bounding box center [684, 331] width 1368 height 662
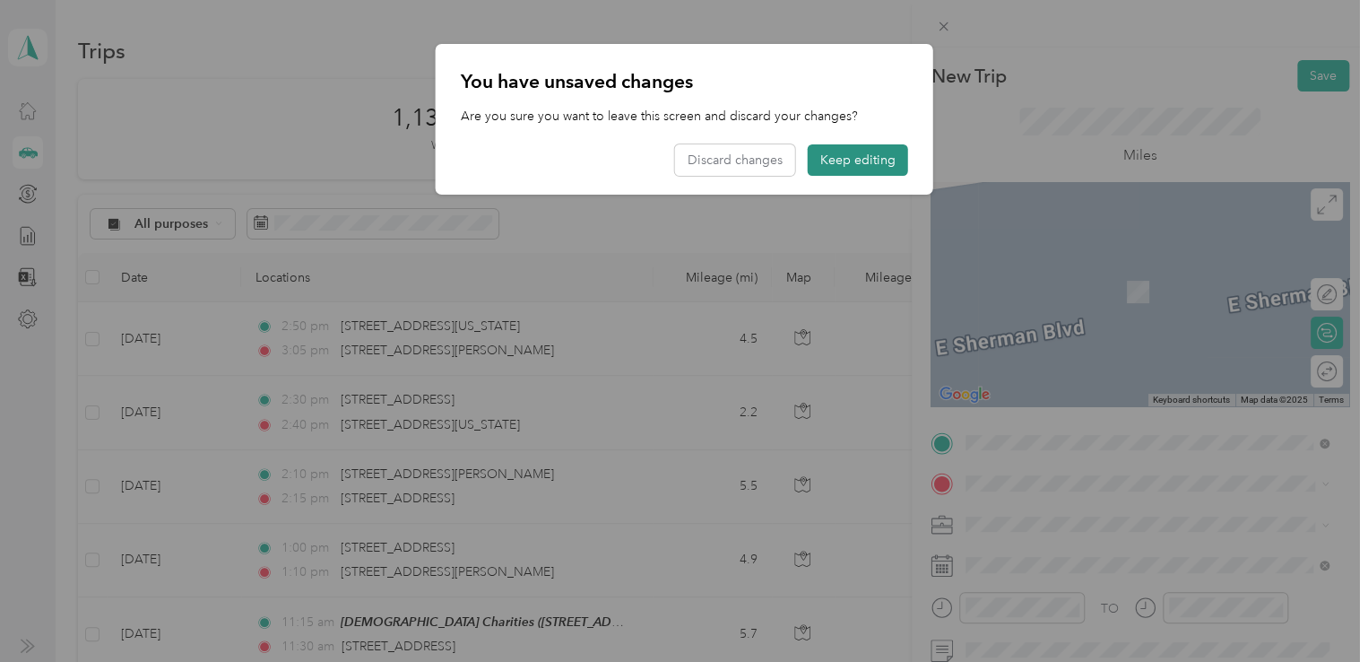
click at [850, 155] on button "Keep editing" at bounding box center [858, 159] width 100 height 31
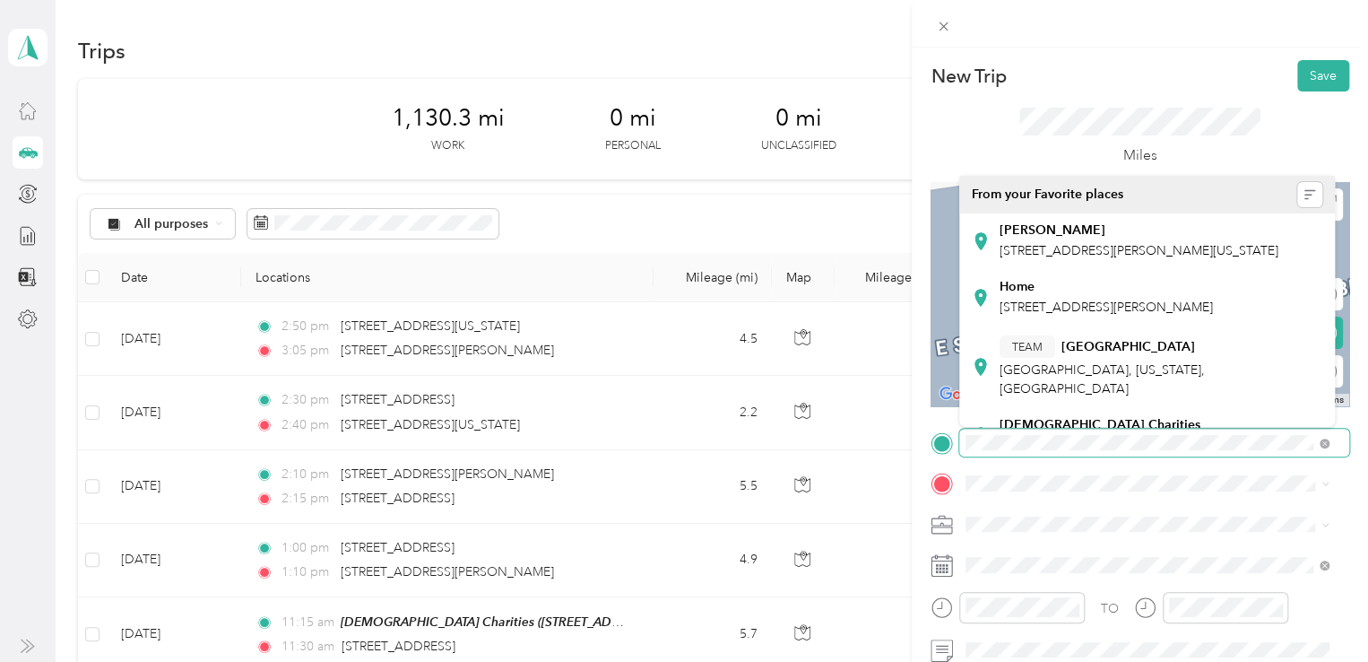
click at [938, 442] on div at bounding box center [1140, 443] width 419 height 29
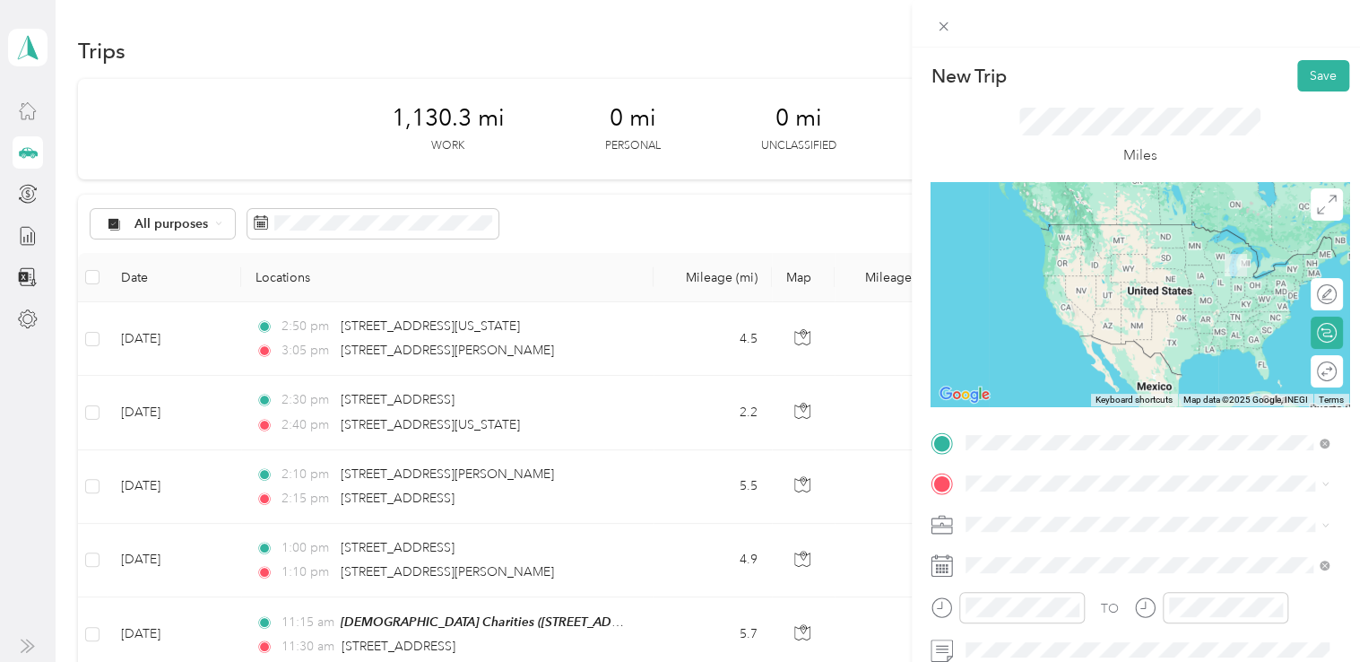
click at [1103, 269] on span "[STREET_ADDRESS][US_STATE][US_STATE]" at bounding box center [1122, 261] width 245 height 16
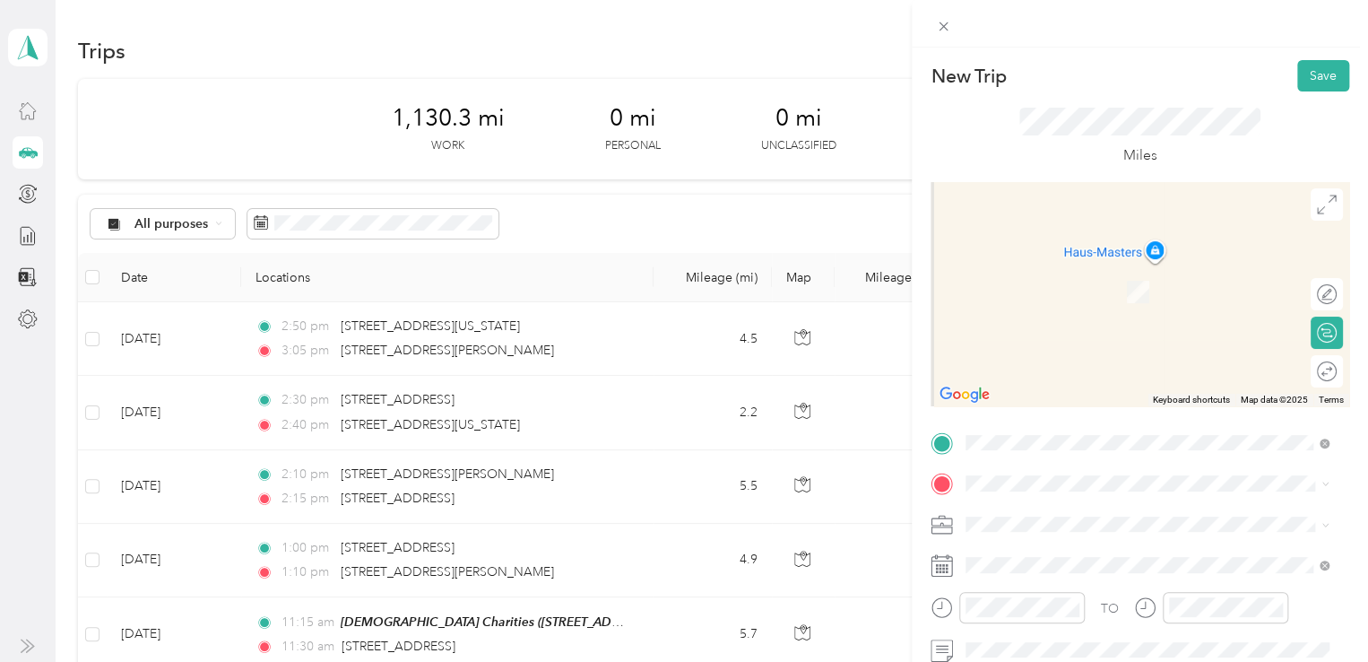
click at [1070, 272] on span "[STREET_ADDRESS][US_STATE]" at bounding box center [1089, 264] width 179 height 16
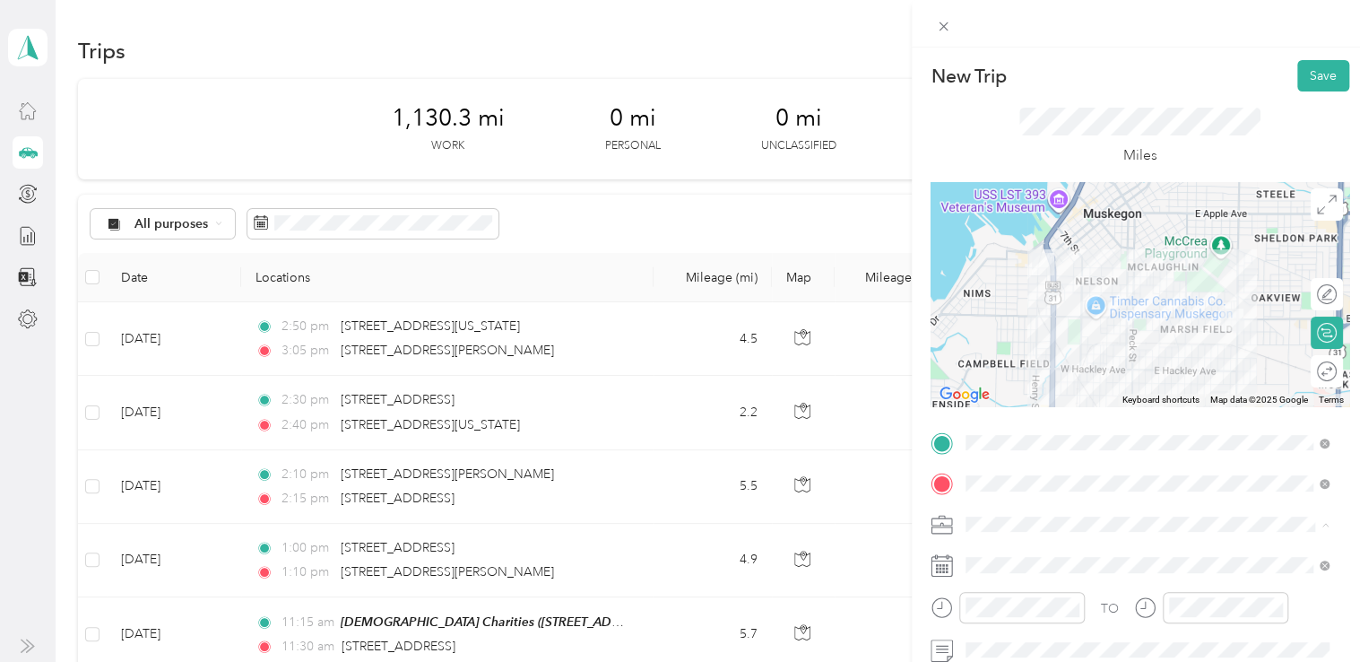
click at [1090, 421] on div "648-01 In Home Service MU" at bounding box center [1147, 430] width 351 height 19
click at [986, 446] on div "03" at bounding box center [984, 443] width 43 height 25
click at [1037, 486] on div "45" at bounding box center [1035, 490] width 43 height 25
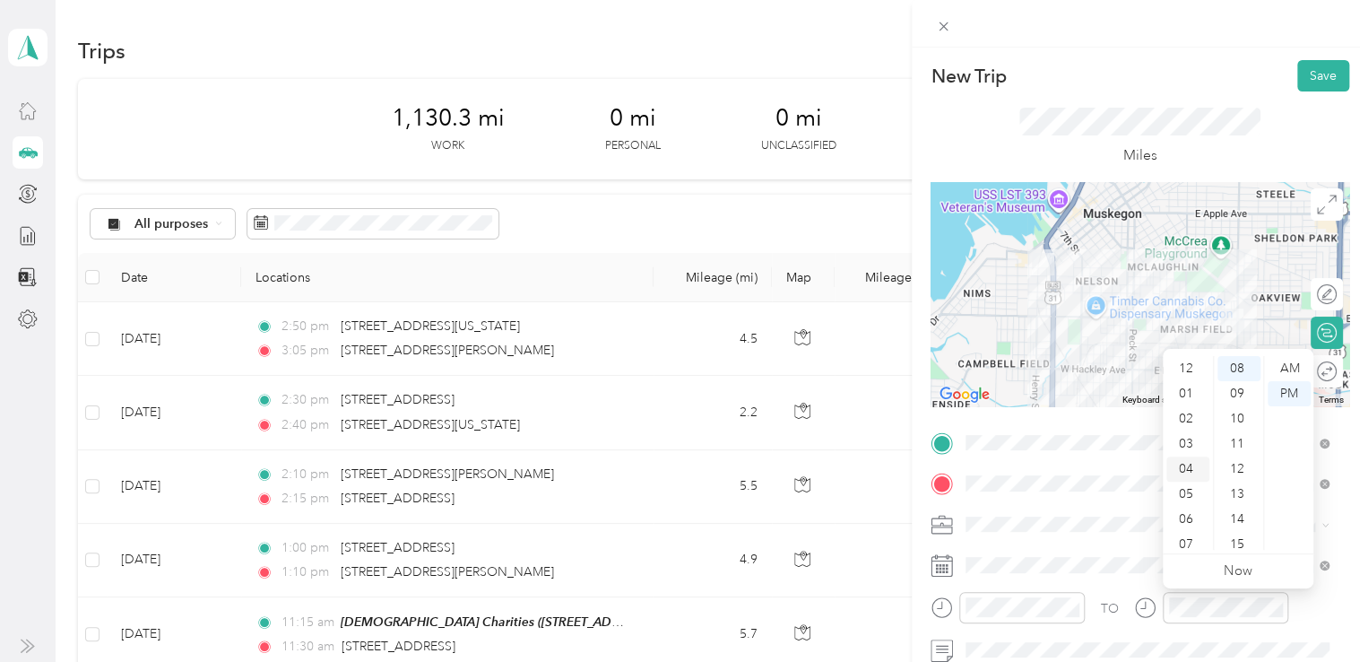
click at [1183, 464] on div "04" at bounding box center [1188, 468] width 43 height 25
click at [1237, 366] on div "00" at bounding box center [1239, 368] width 43 height 25
click at [1308, 76] on button "Save" at bounding box center [1324, 75] width 52 height 31
